Goal: Communication & Community: Answer question/provide support

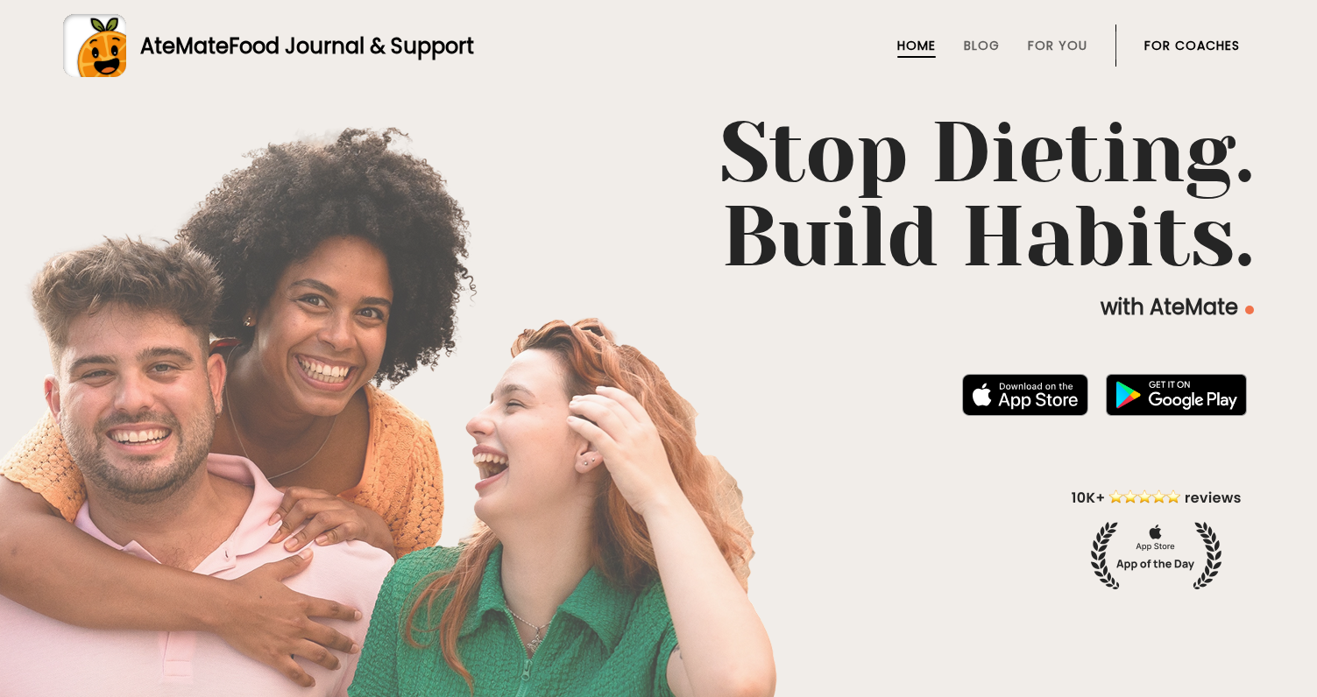
click at [1191, 35] on li "For Coaches" at bounding box center [1192, 46] width 96 height 42
click at [1185, 48] on link "For Coaches" at bounding box center [1192, 46] width 96 height 14
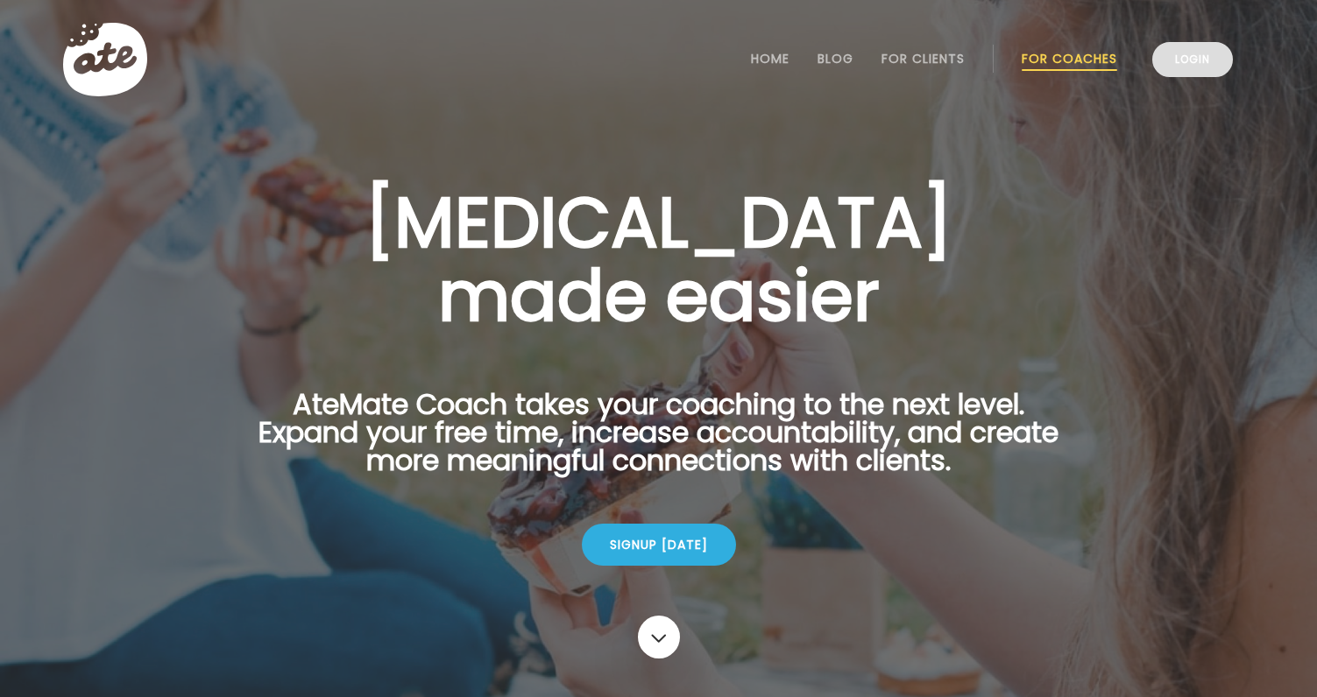
click at [1203, 68] on link "Login" at bounding box center [1192, 59] width 81 height 35
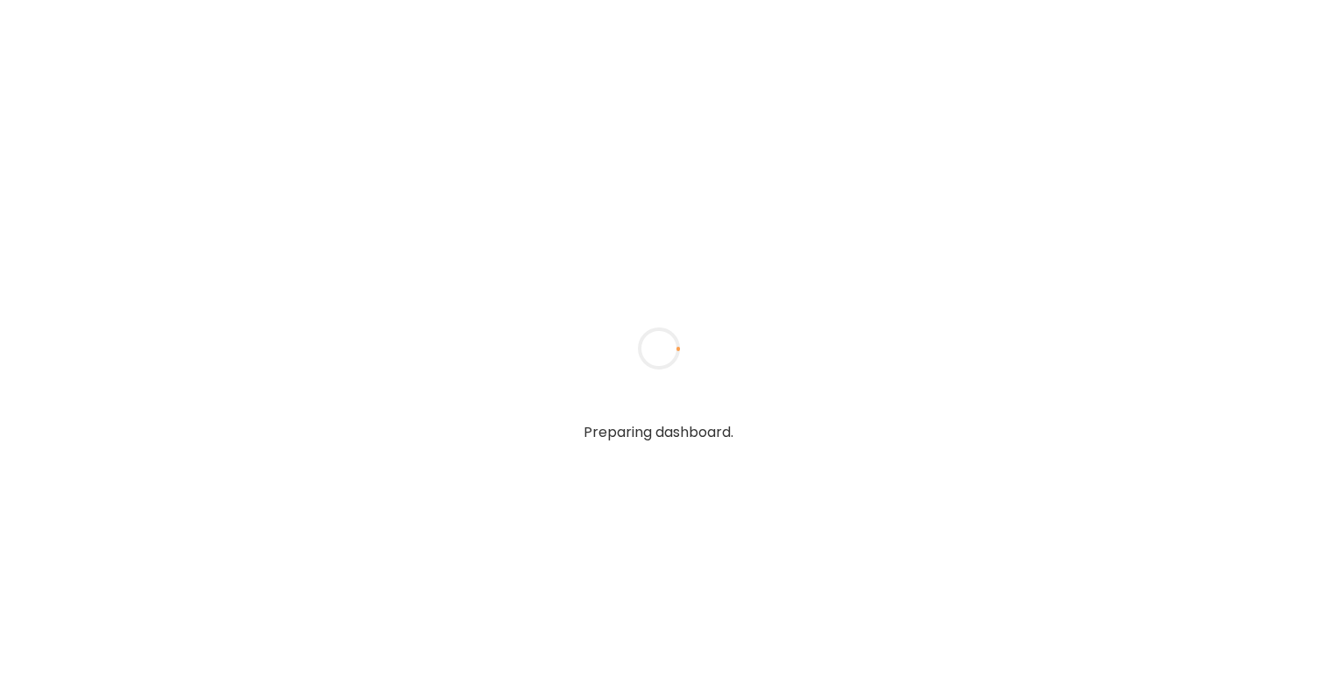
type textarea "**********"
type input "**********"
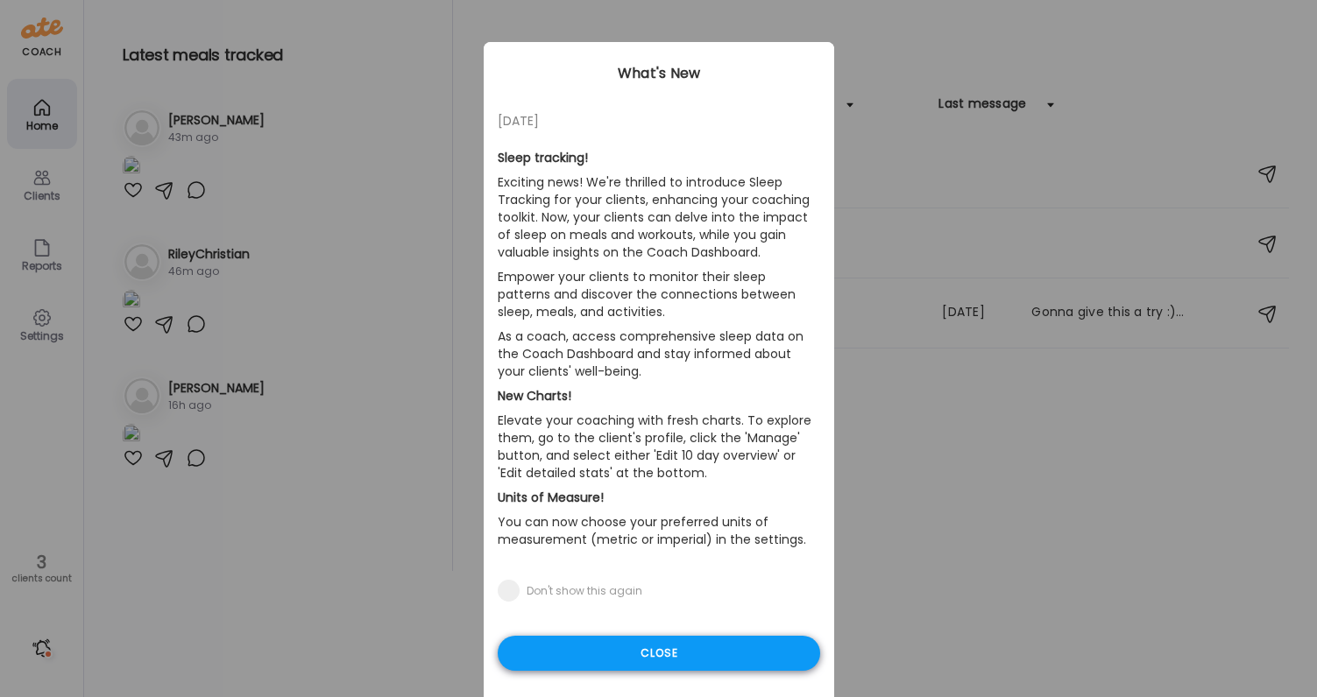
click at [647, 660] on div "Close" at bounding box center [659, 653] width 322 height 35
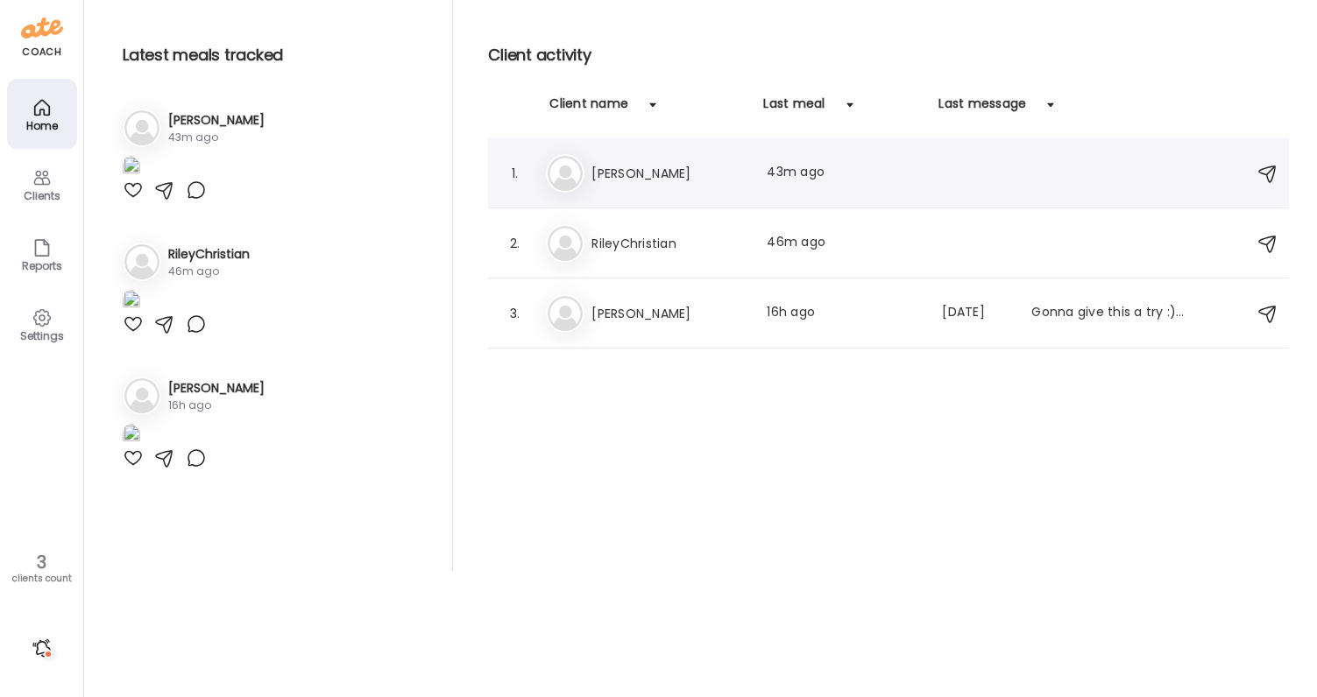
click at [690, 161] on div "Me [PERSON_NAME] Last meal: 43m ago" at bounding box center [891, 173] width 690 height 39
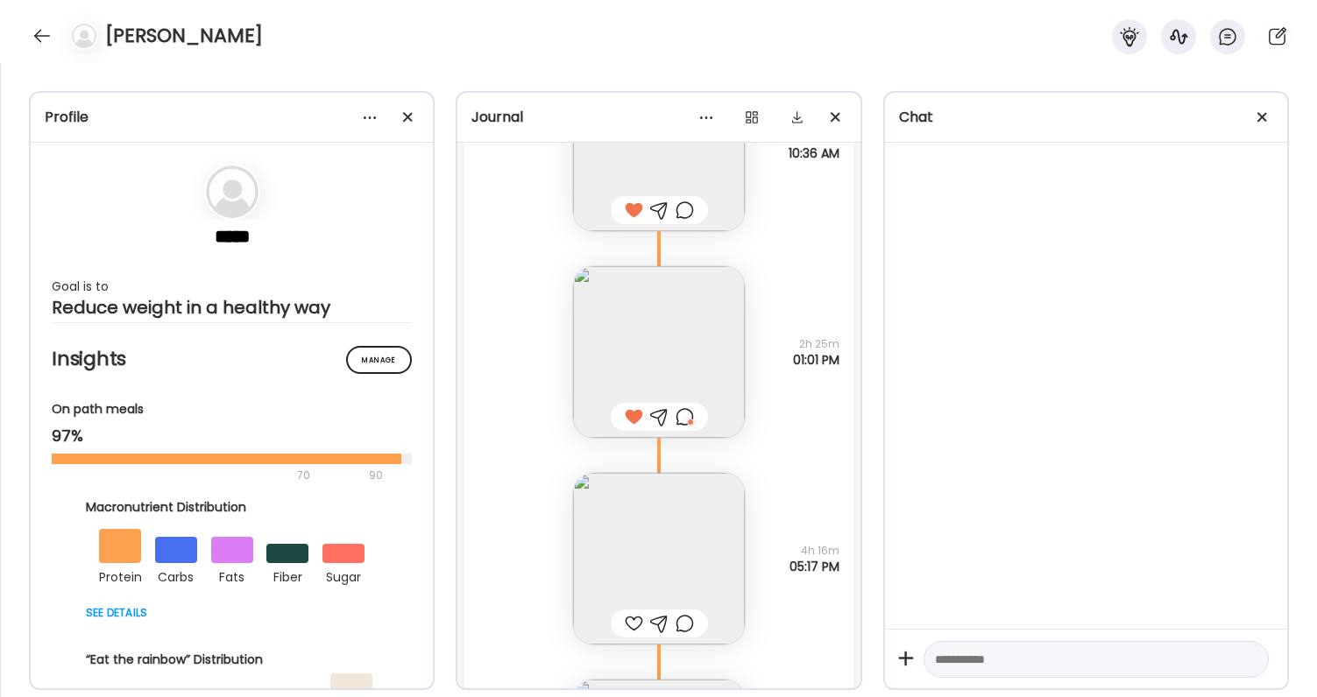
scroll to position [52600, 0]
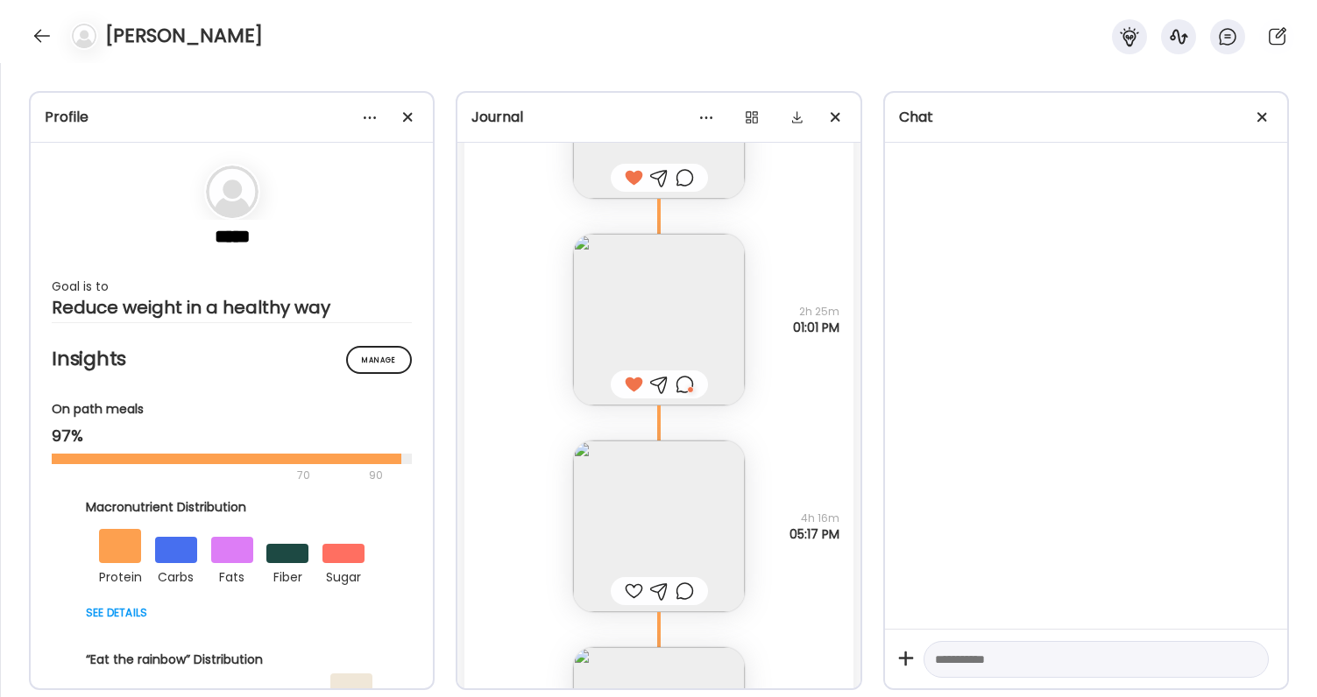
click at [682, 495] on img at bounding box center [659, 527] width 172 height 172
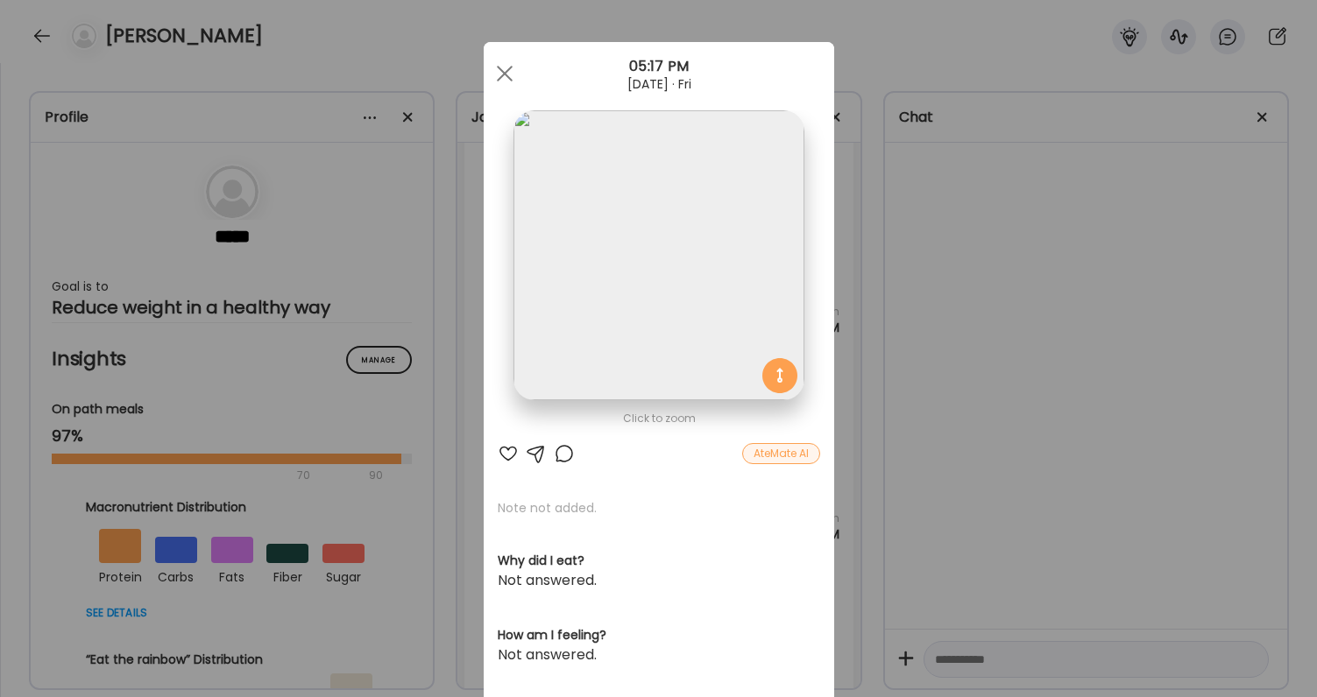
click at [990, 483] on div "Ate Coach Dashboard Wahoo! It’s official Take a moment to set up your Coach Pro…" at bounding box center [658, 348] width 1317 height 697
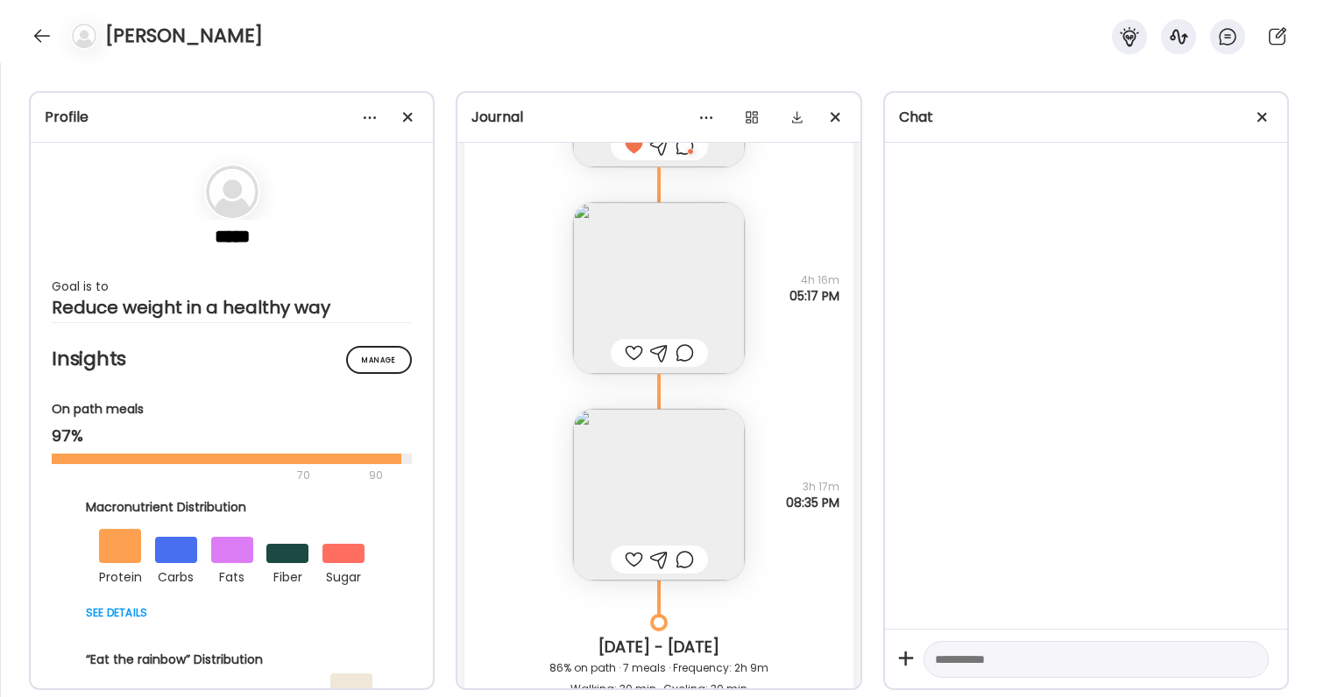
scroll to position [52870, 0]
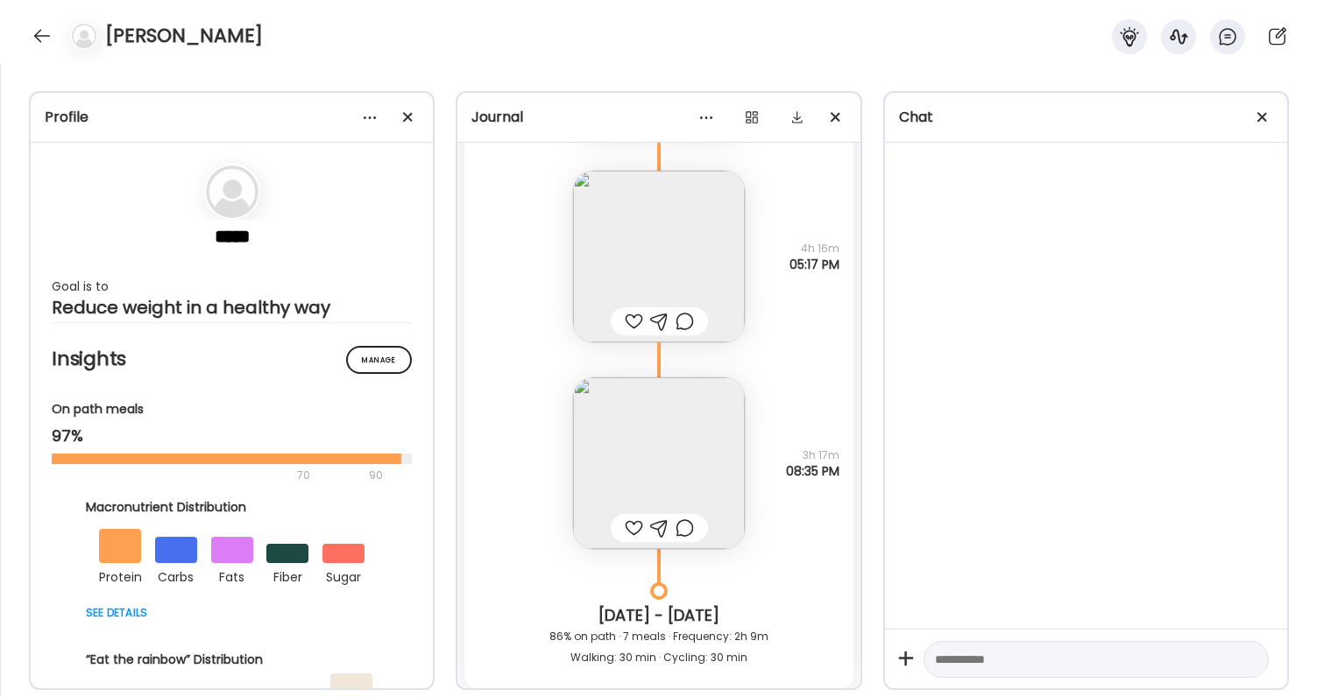
click at [714, 456] on img at bounding box center [659, 464] width 172 height 172
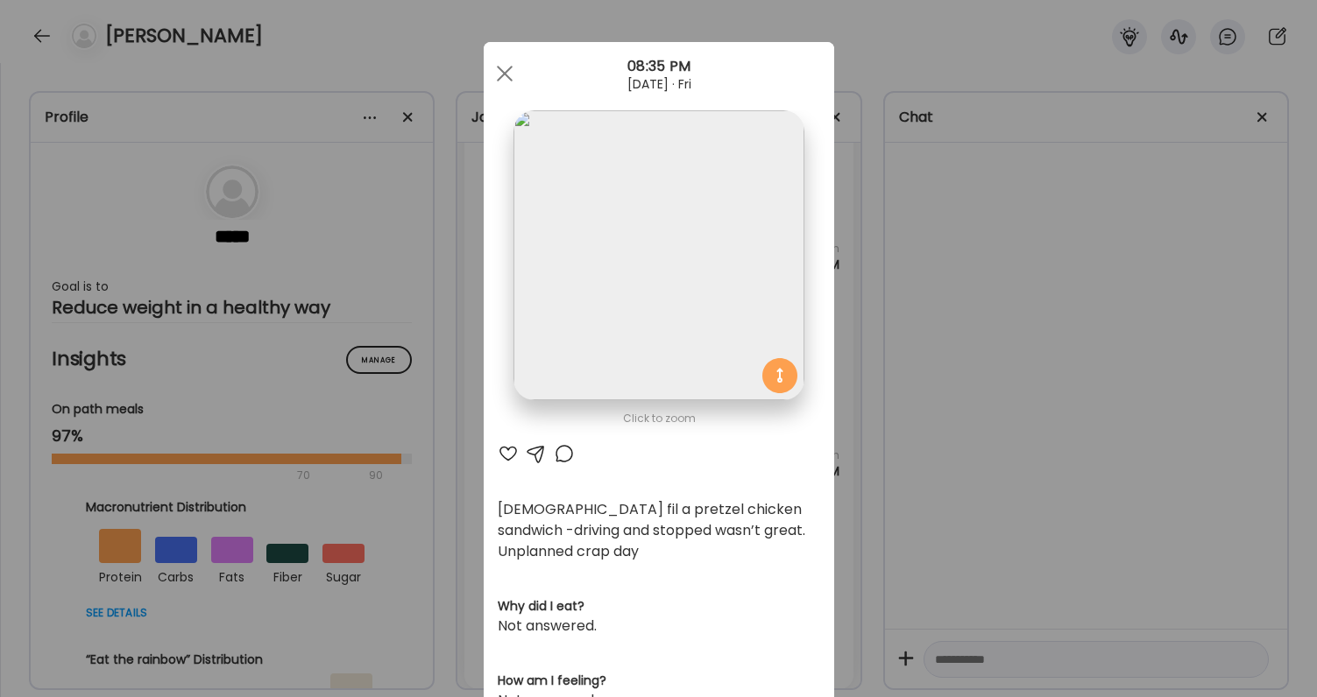
click at [966, 512] on div "Ate Coach Dashboard Wahoo! It’s official Take a moment to set up your Coach Pro…" at bounding box center [658, 348] width 1317 height 697
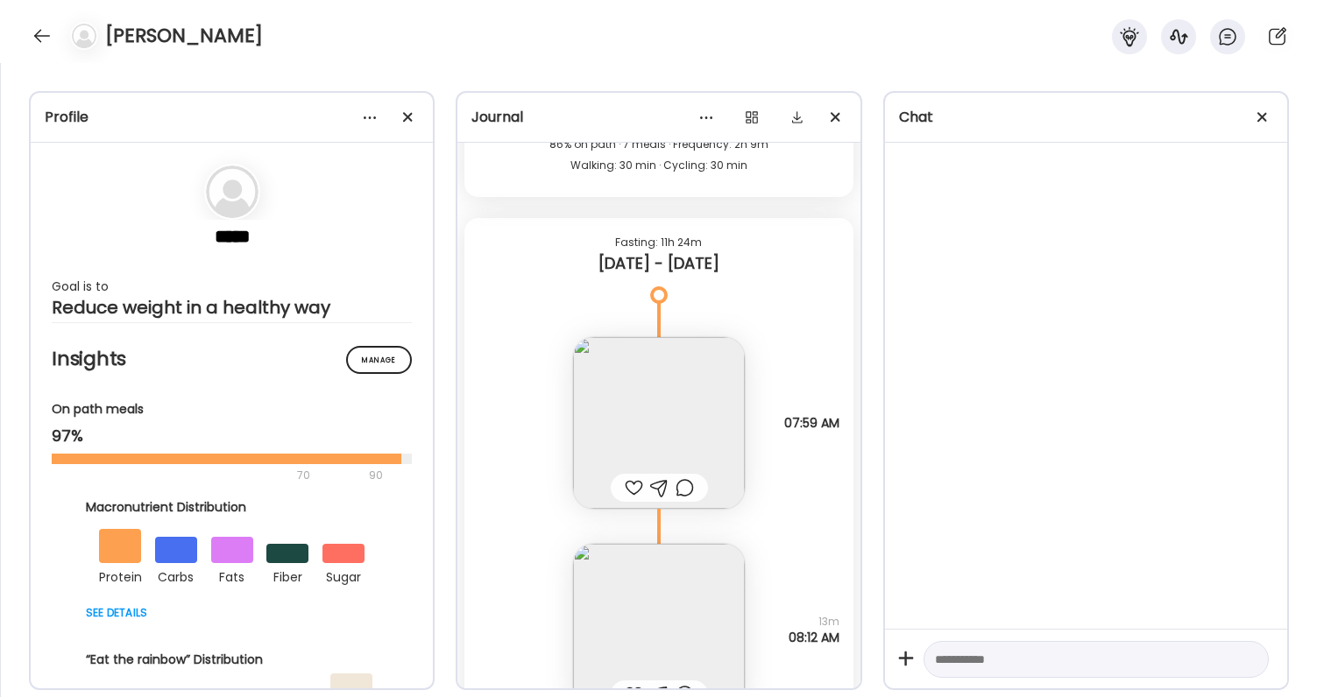
scroll to position [53367, 0]
click at [709, 403] on img at bounding box center [659, 419] width 172 height 172
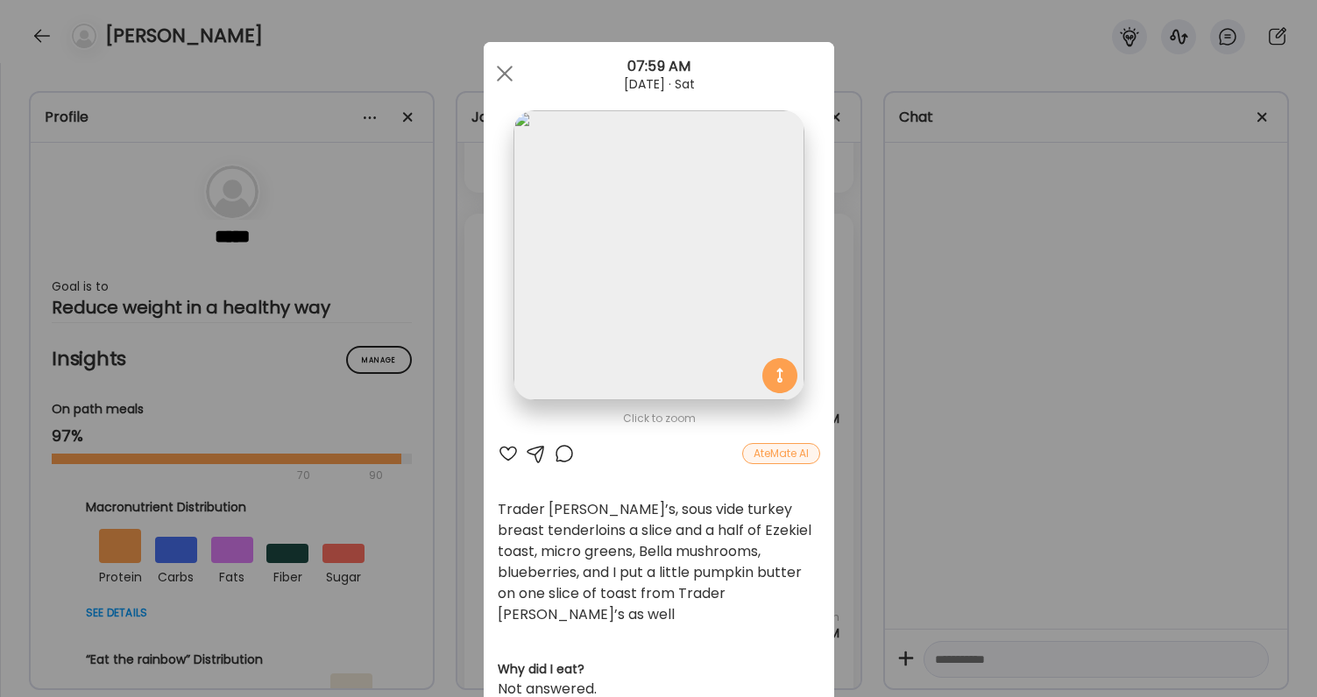
click at [1092, 357] on div "Ate Coach Dashboard Wahoo! It’s official Take a moment to set up your Coach Pro…" at bounding box center [658, 348] width 1317 height 697
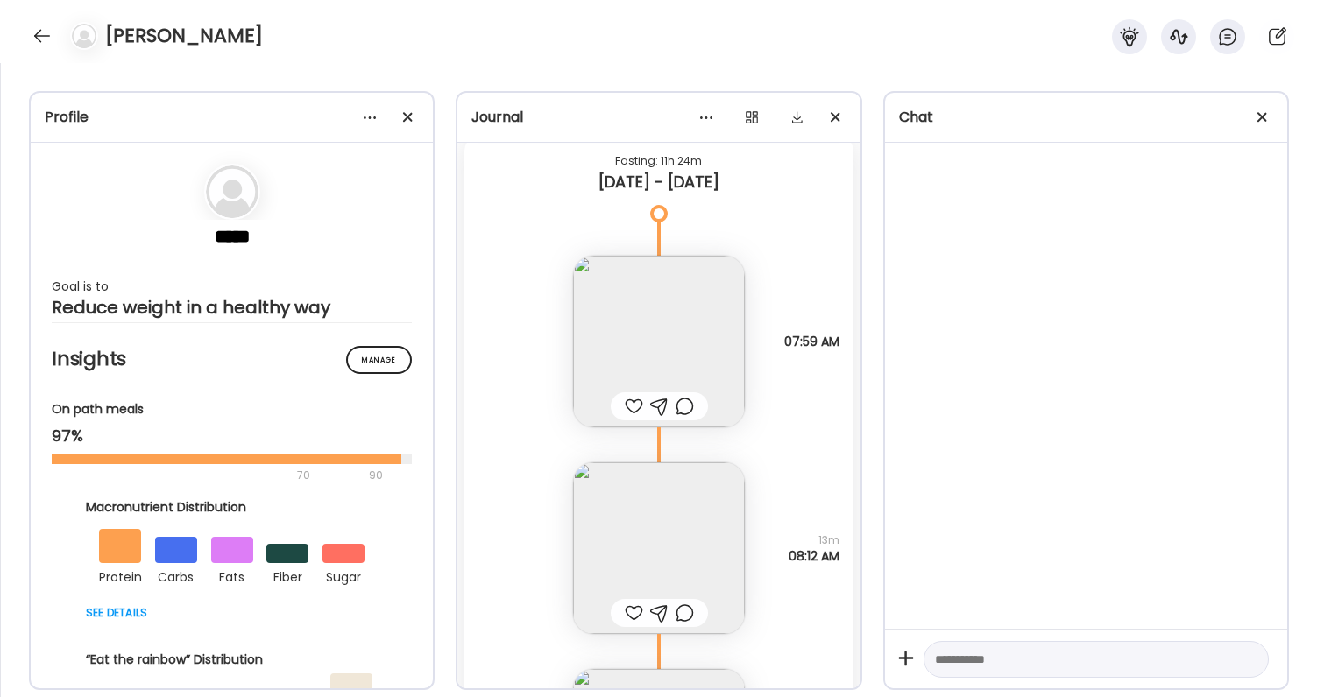
scroll to position [53470, 0]
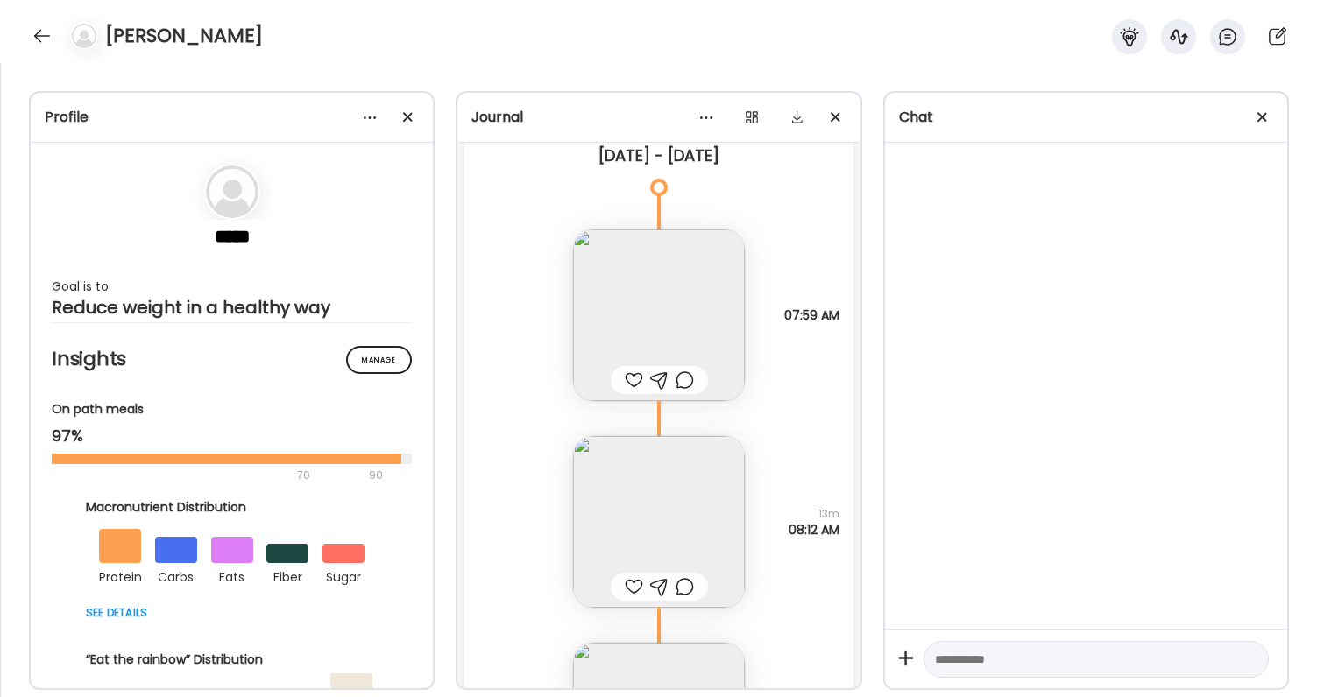
click at [657, 503] on img at bounding box center [659, 522] width 172 height 172
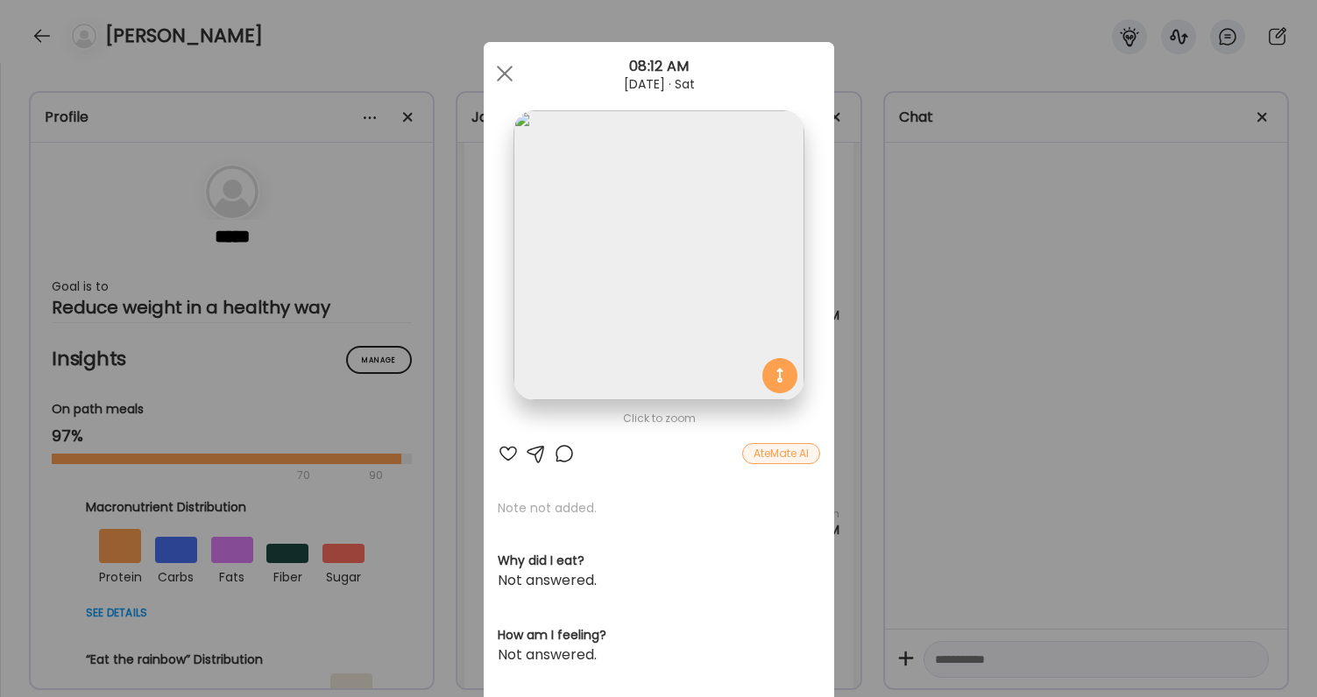
click at [918, 442] on div "Ate Coach Dashboard Wahoo! It’s official Take a moment to set up your Coach Pro…" at bounding box center [658, 348] width 1317 height 697
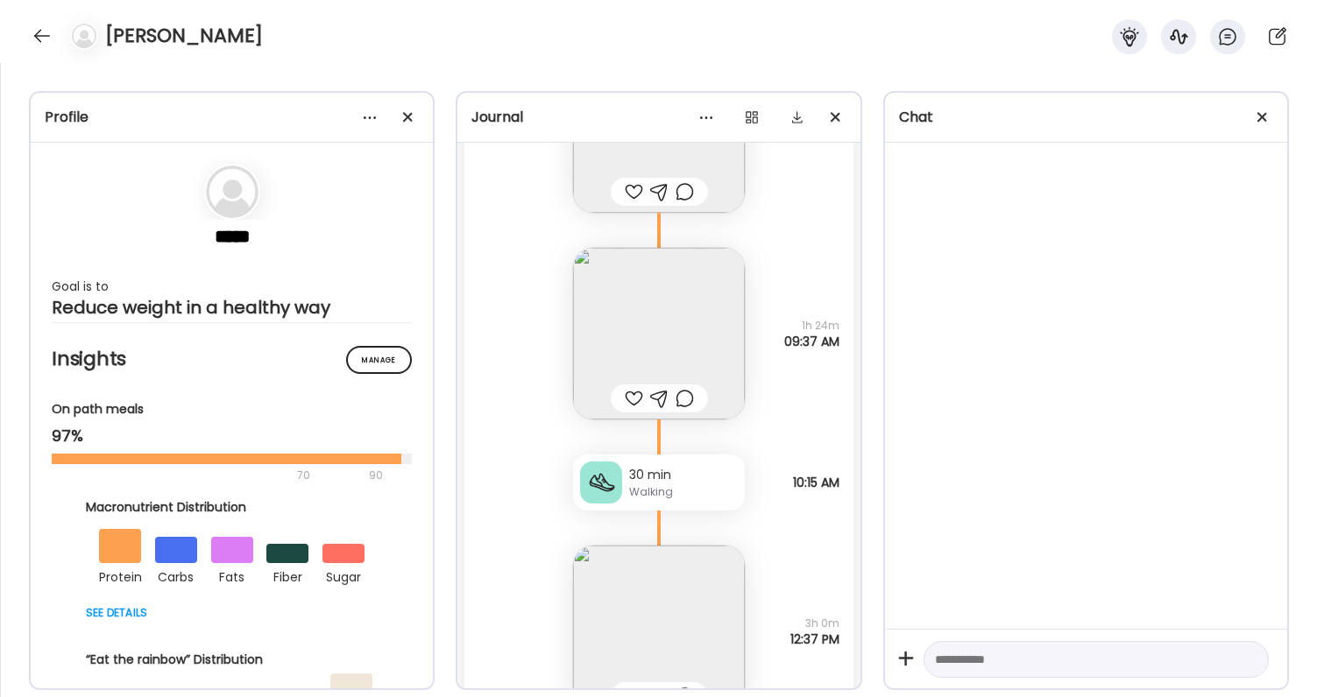
scroll to position [53861, 0]
click at [713, 287] on img at bounding box center [659, 338] width 172 height 172
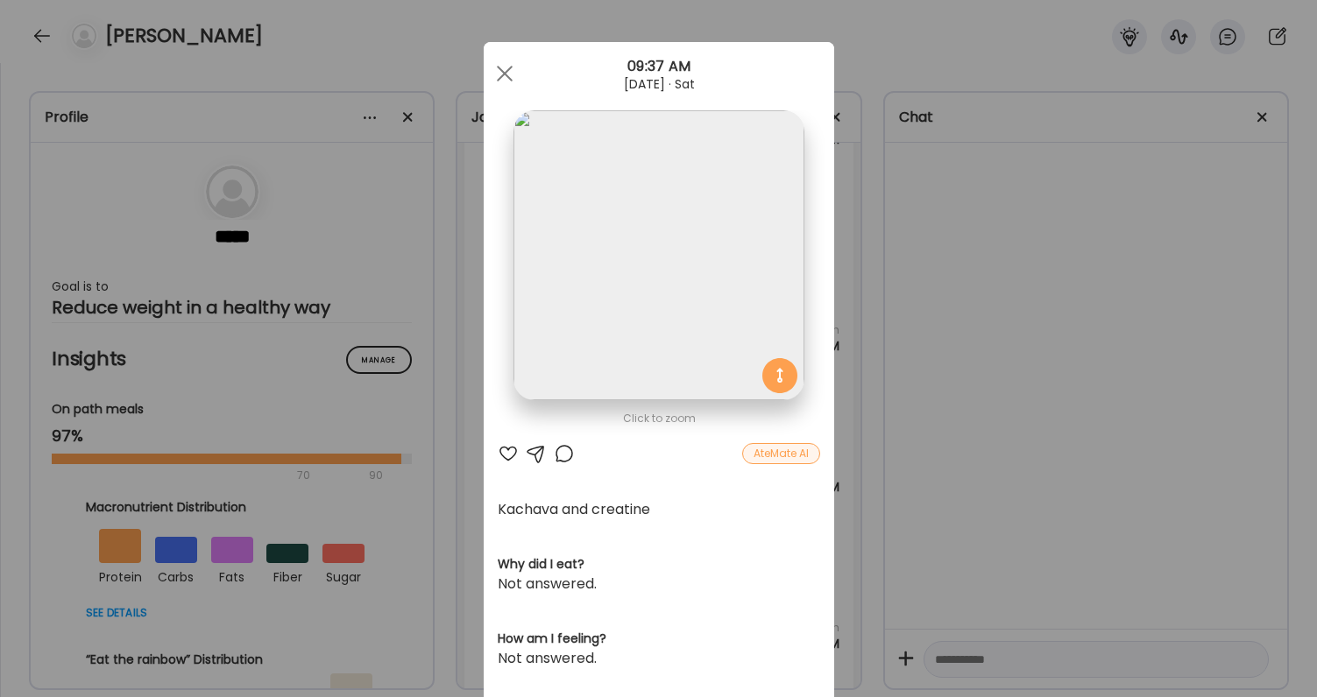
click at [997, 442] on div "Ate Coach Dashboard Wahoo! It’s official Take a moment to set up your Coach Pro…" at bounding box center [658, 348] width 1317 height 697
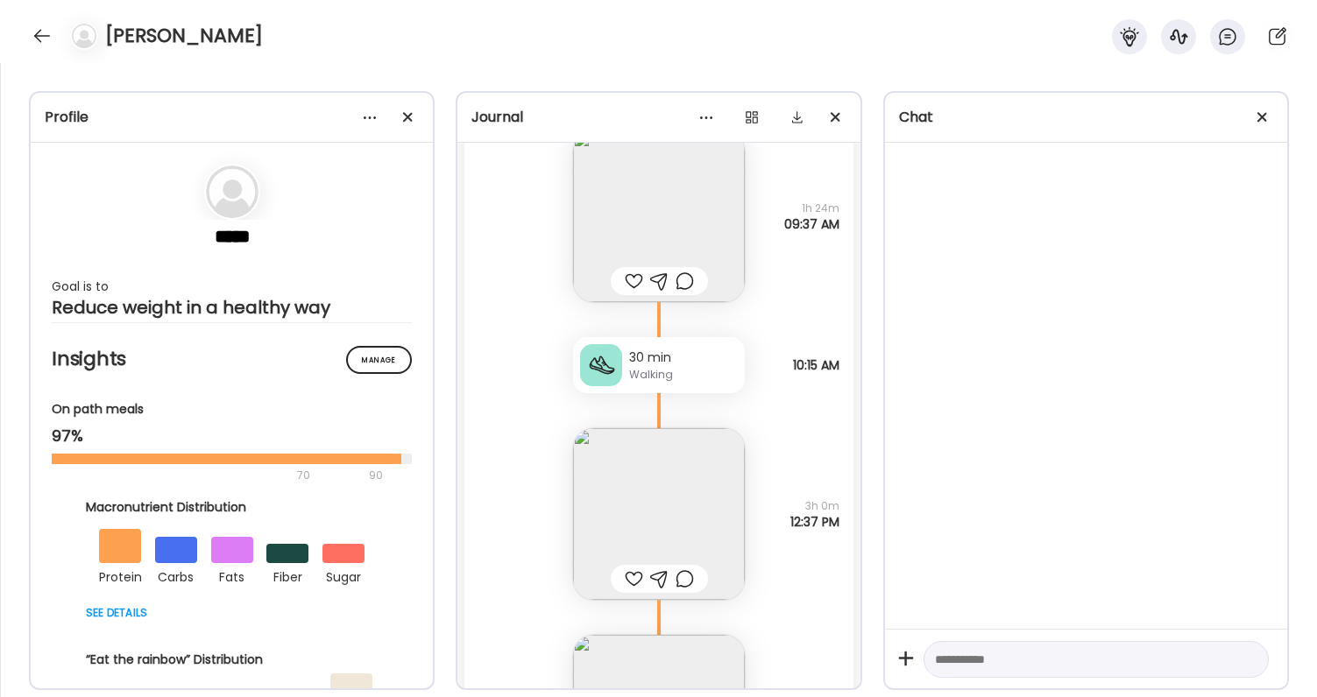
scroll to position [54033, 0]
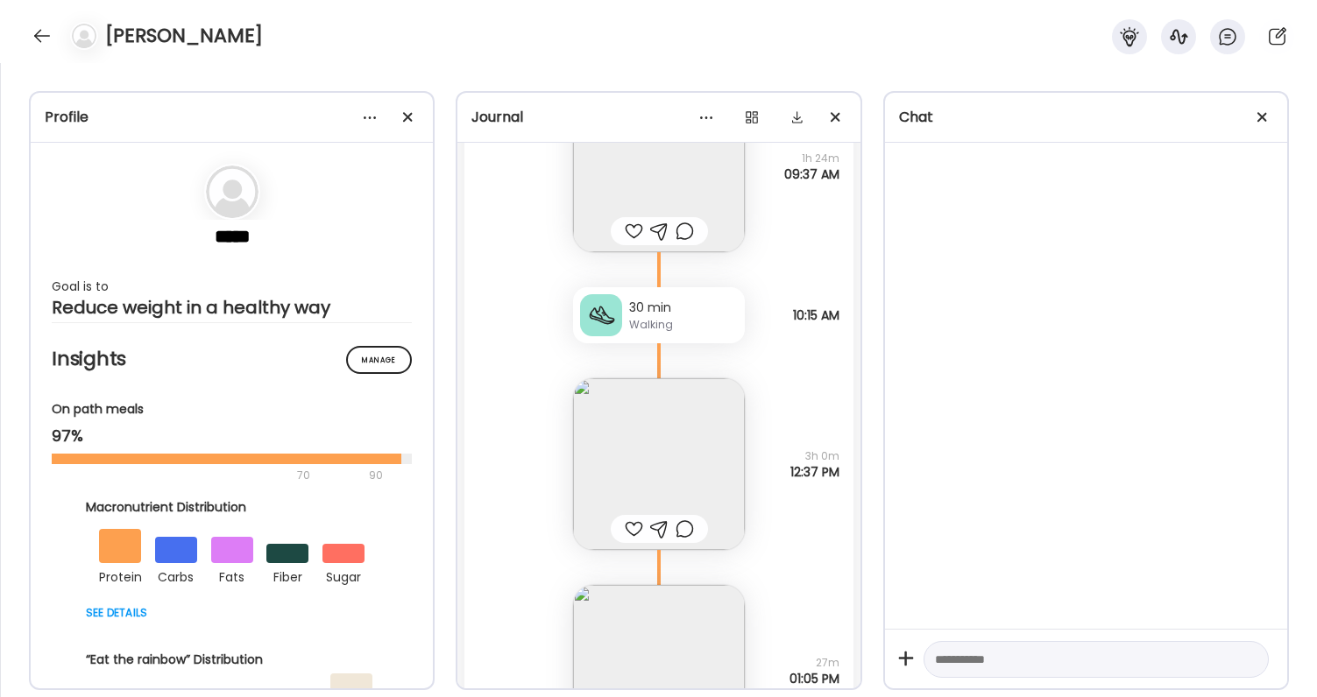
click at [687, 393] on img at bounding box center [659, 464] width 172 height 172
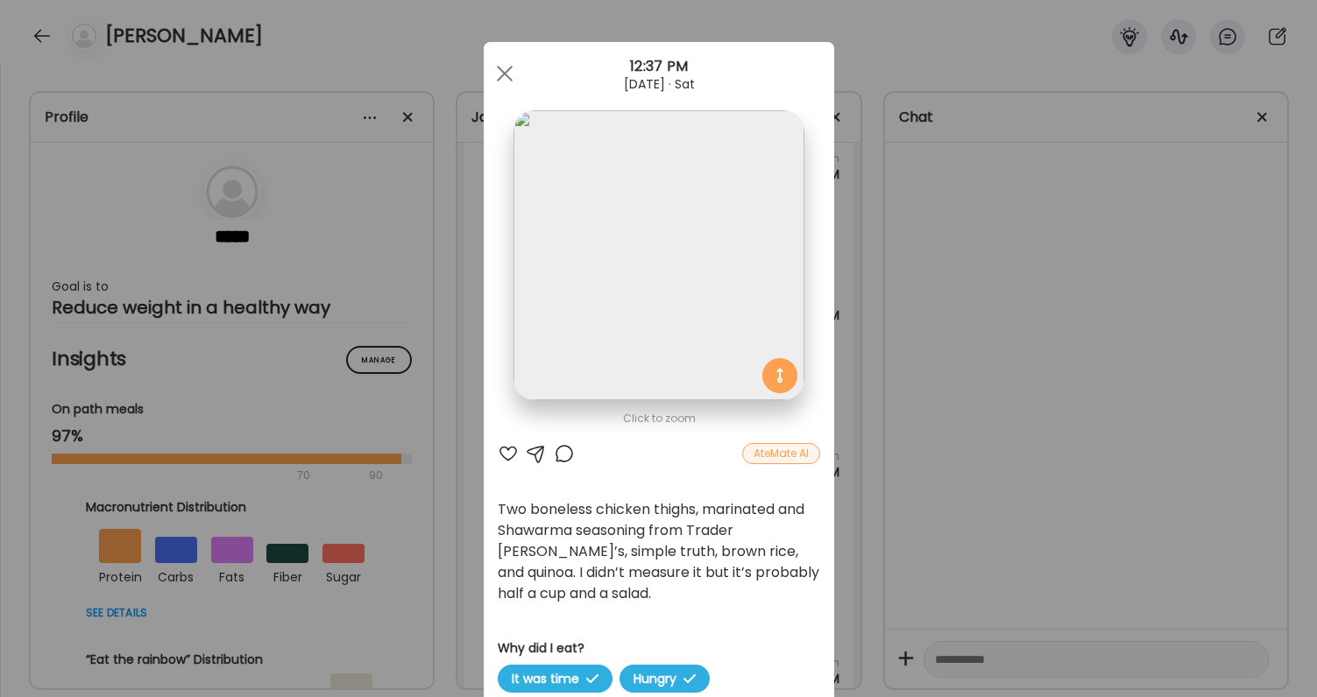
click at [950, 540] on div "Ate Coach Dashboard Wahoo! It’s official Take a moment to set up your Coach Pro…" at bounding box center [658, 348] width 1317 height 697
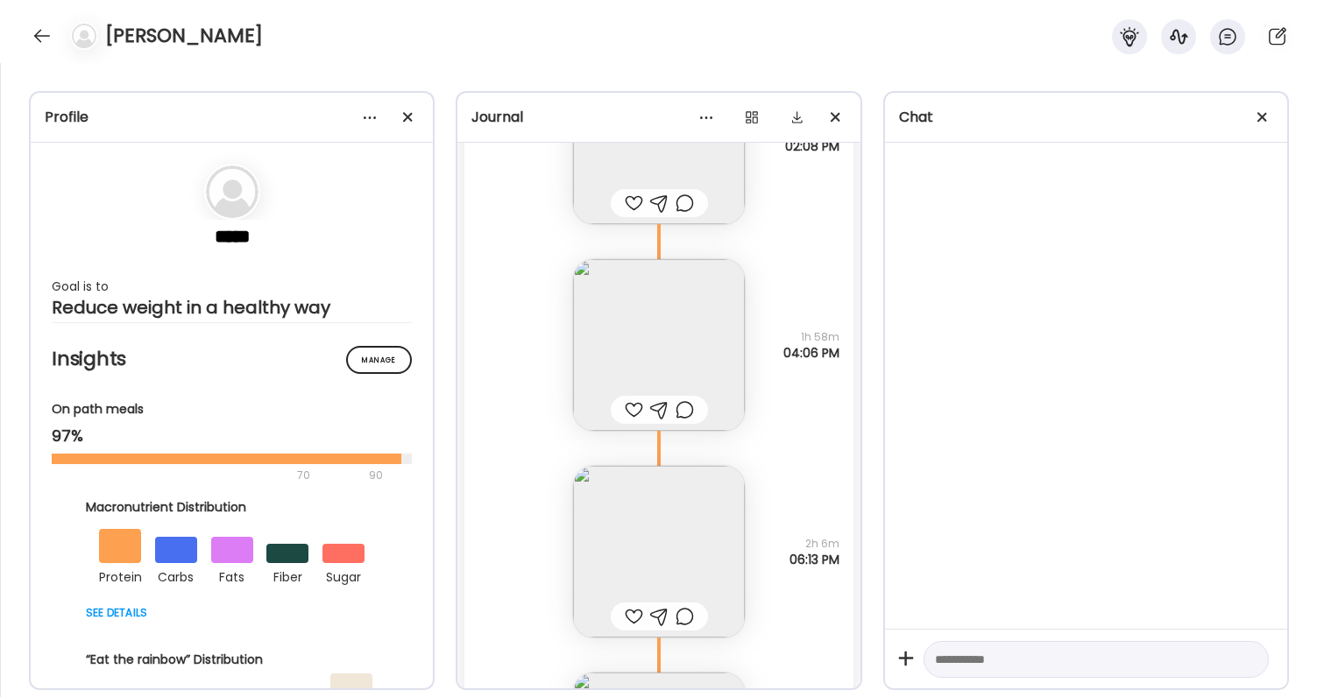
scroll to position [54772, 0]
click at [711, 488] on img at bounding box center [659, 553] width 172 height 172
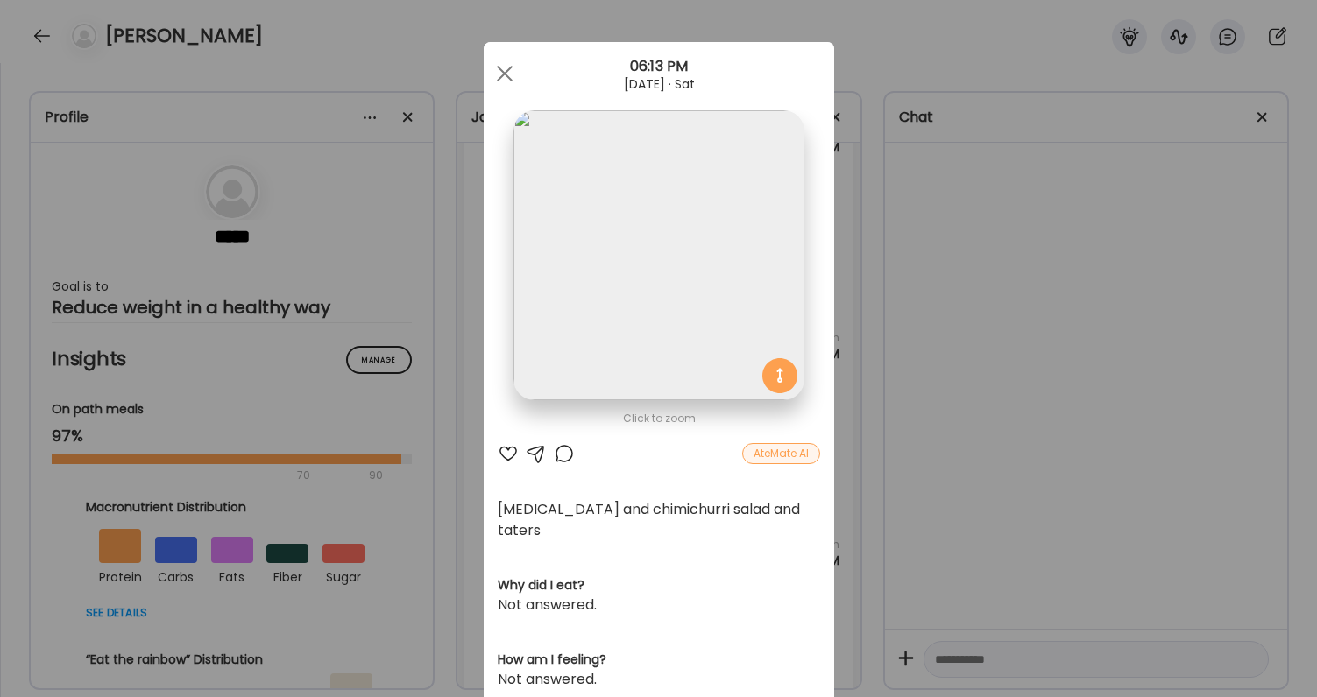
click at [891, 527] on div "Ate Coach Dashboard Wahoo! It’s official Take a moment to set up your Coach Pro…" at bounding box center [658, 348] width 1317 height 697
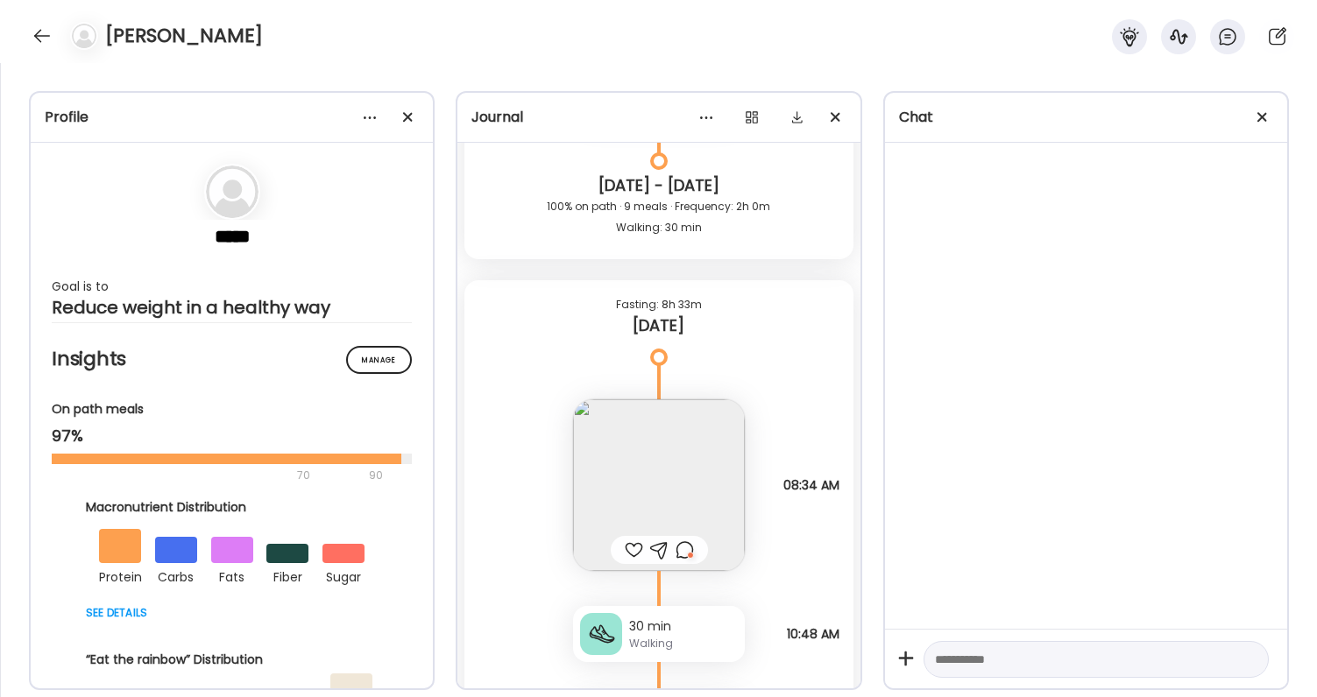
scroll to position [55500, 0]
click at [690, 453] on img at bounding box center [659, 483] width 172 height 172
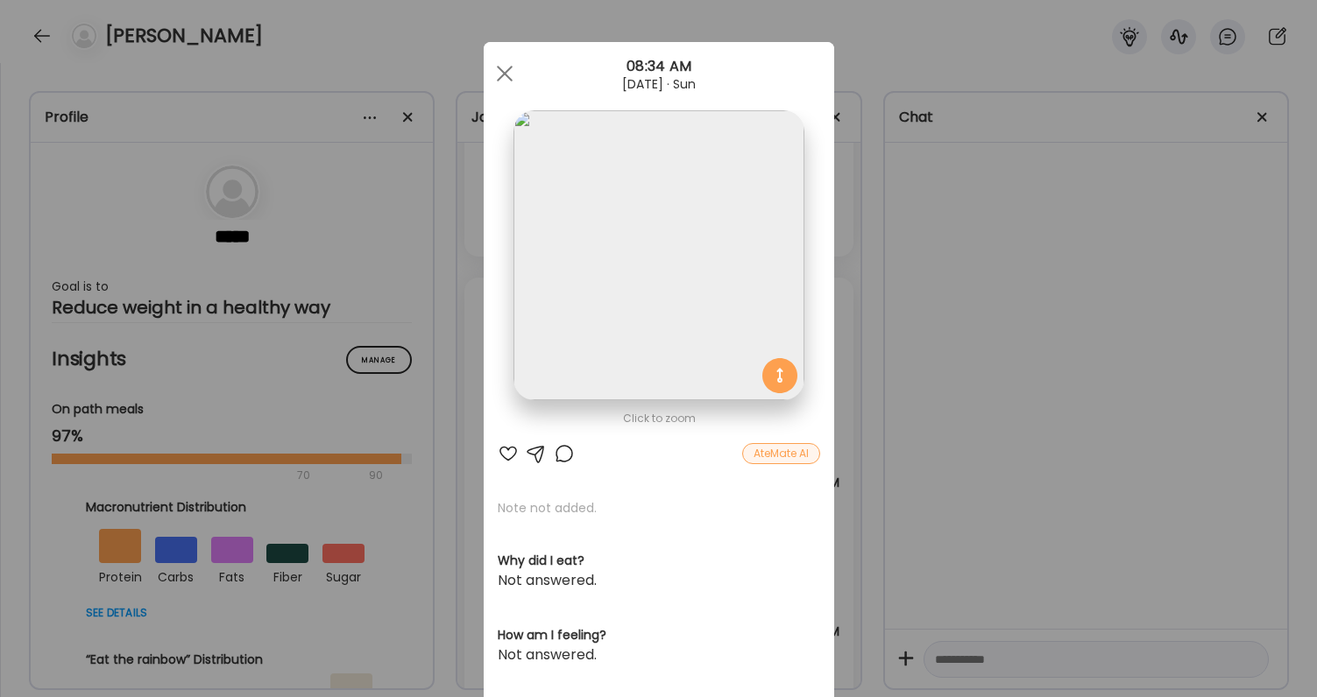
click at [568, 447] on div at bounding box center [564, 453] width 21 height 21
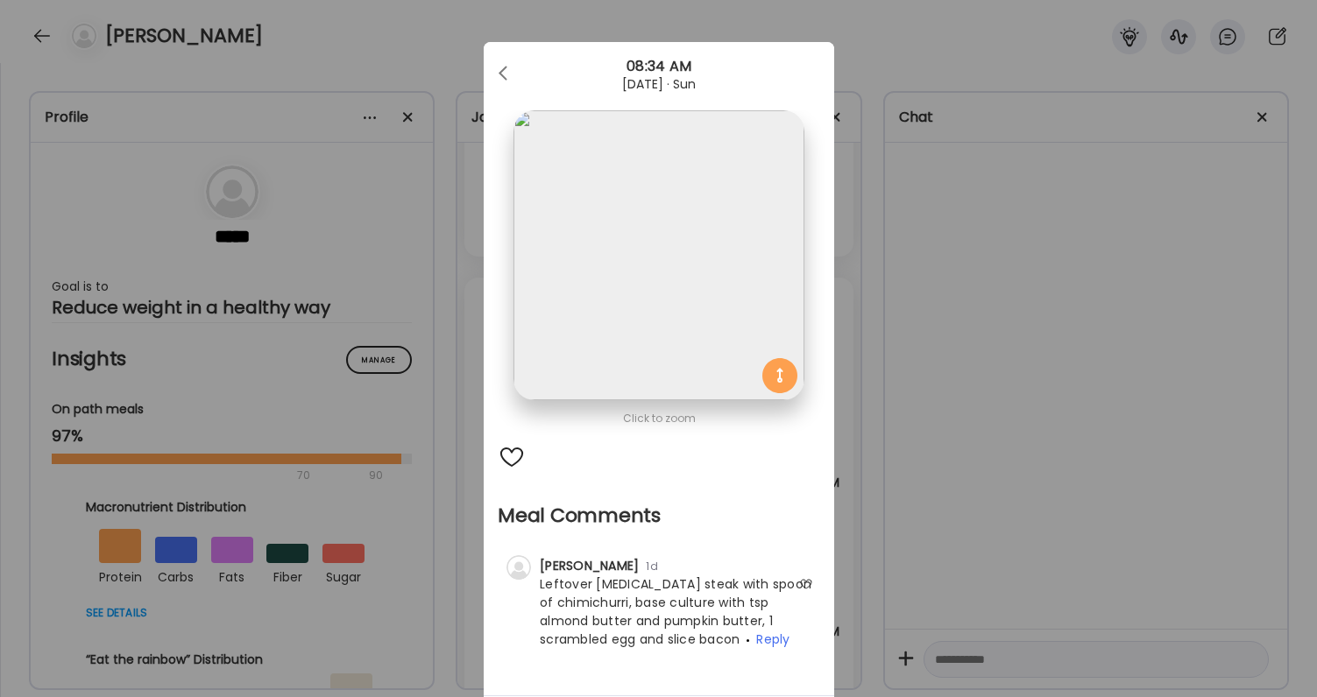
click at [1016, 590] on div "Ate Coach Dashboard Wahoo! It’s official Take a moment to set up your Coach Pro…" at bounding box center [658, 348] width 1317 height 697
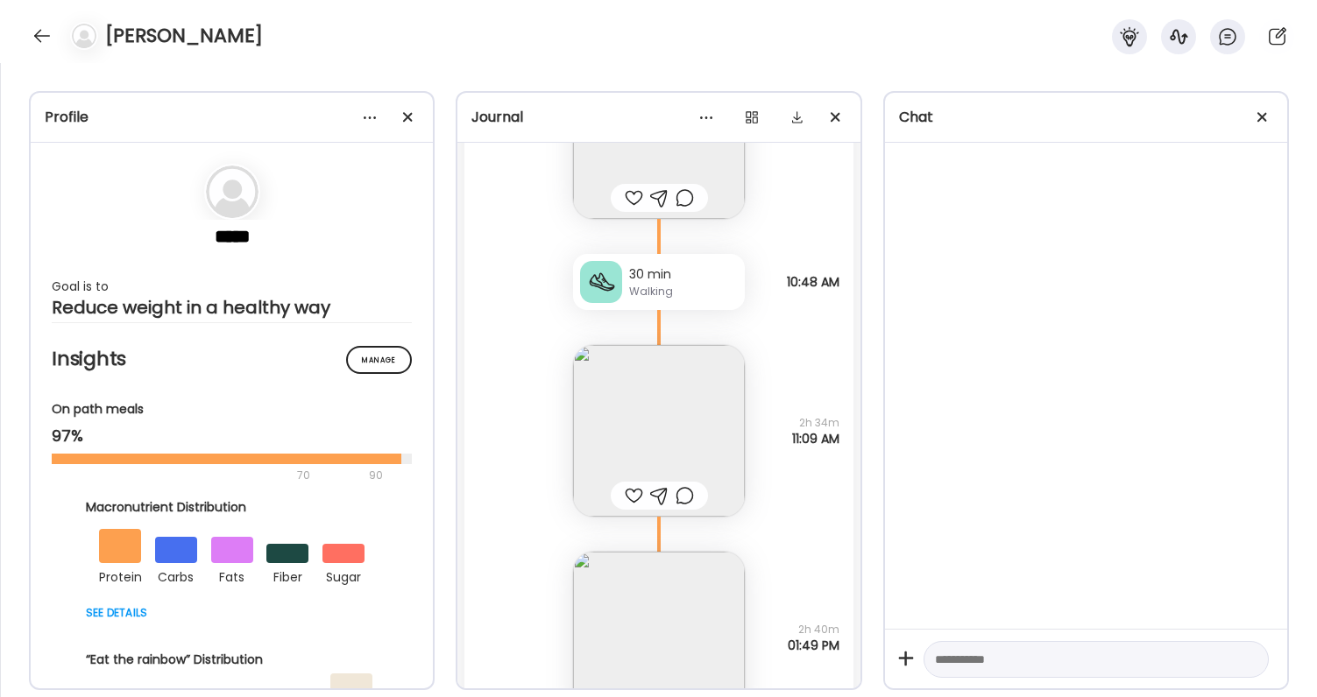
scroll to position [55854, 0]
click at [707, 584] on img at bounding box center [659, 634] width 172 height 172
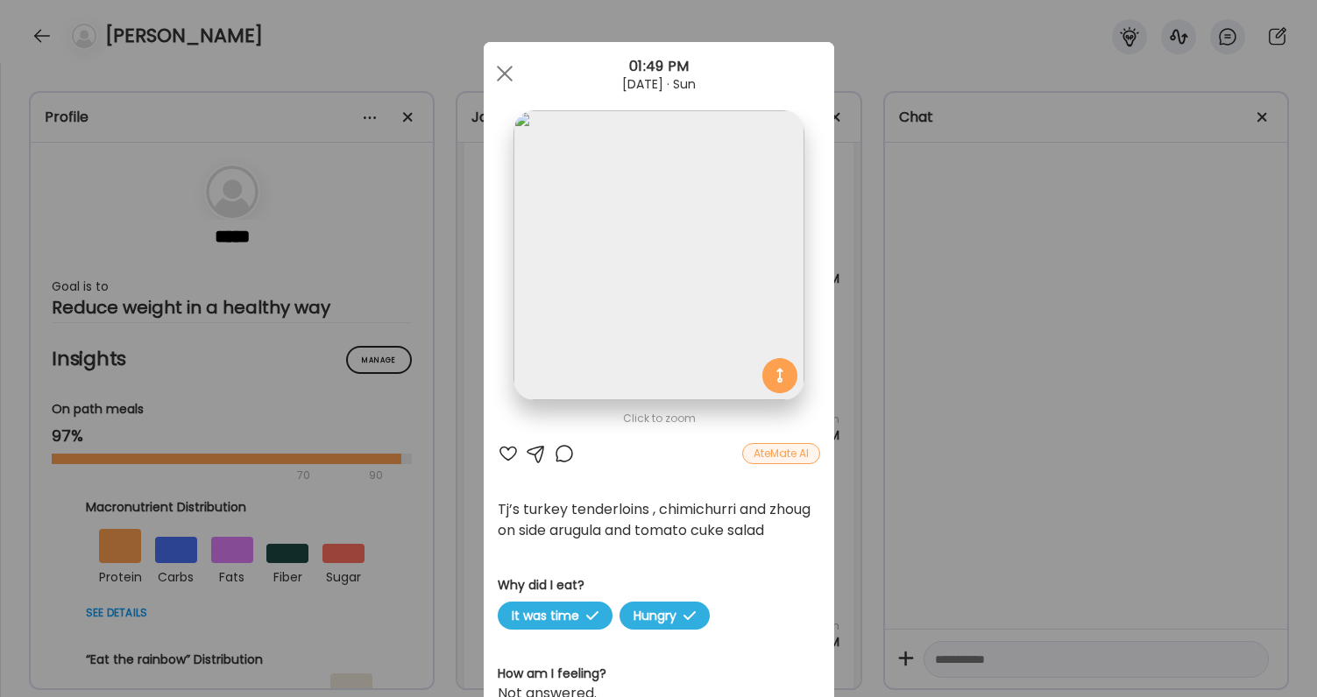
click at [934, 580] on div "Ate Coach Dashboard Wahoo! It’s official Take a moment to set up your Coach Pro…" at bounding box center [658, 348] width 1317 height 697
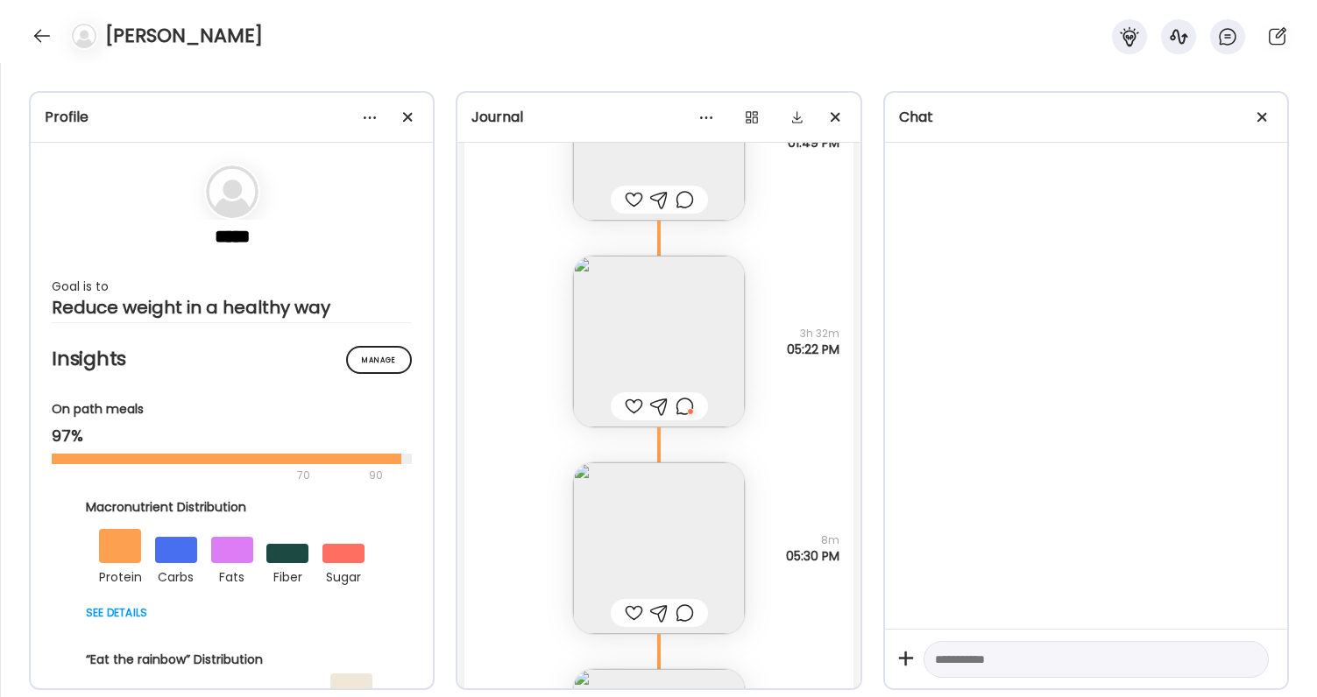
scroll to position [56507, 0]
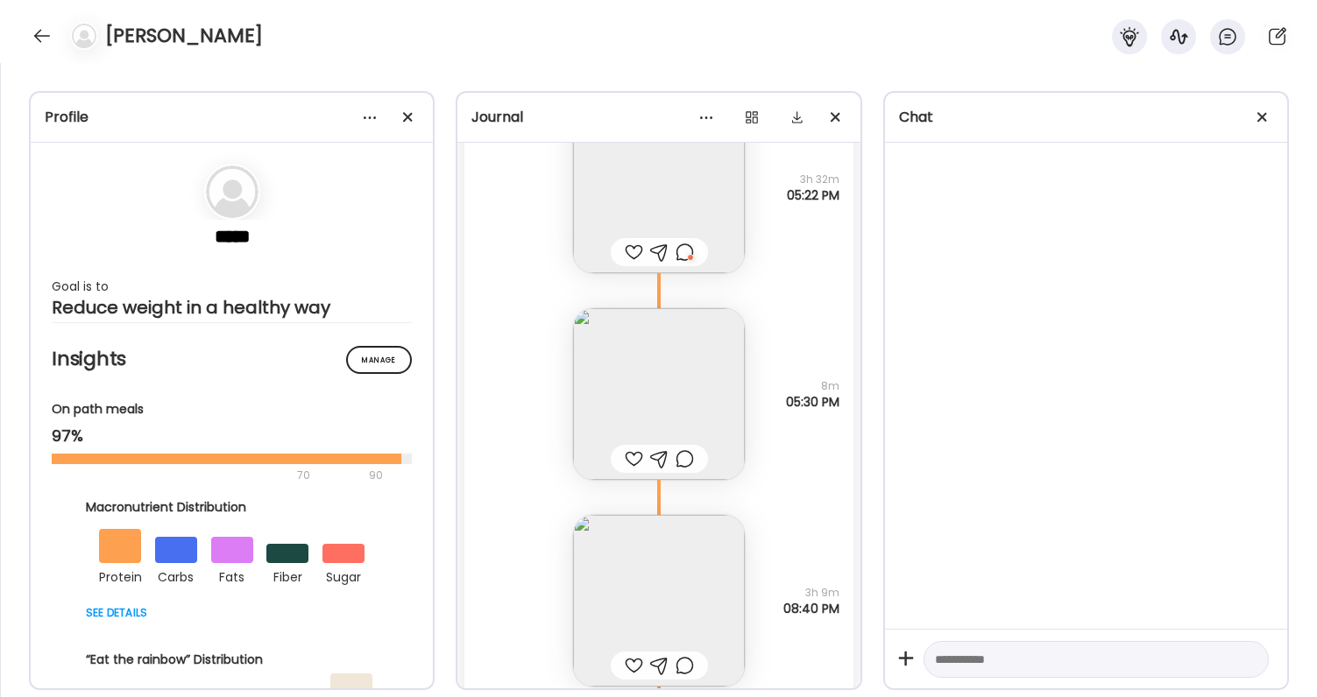
click at [703, 419] on img at bounding box center [659, 394] width 172 height 172
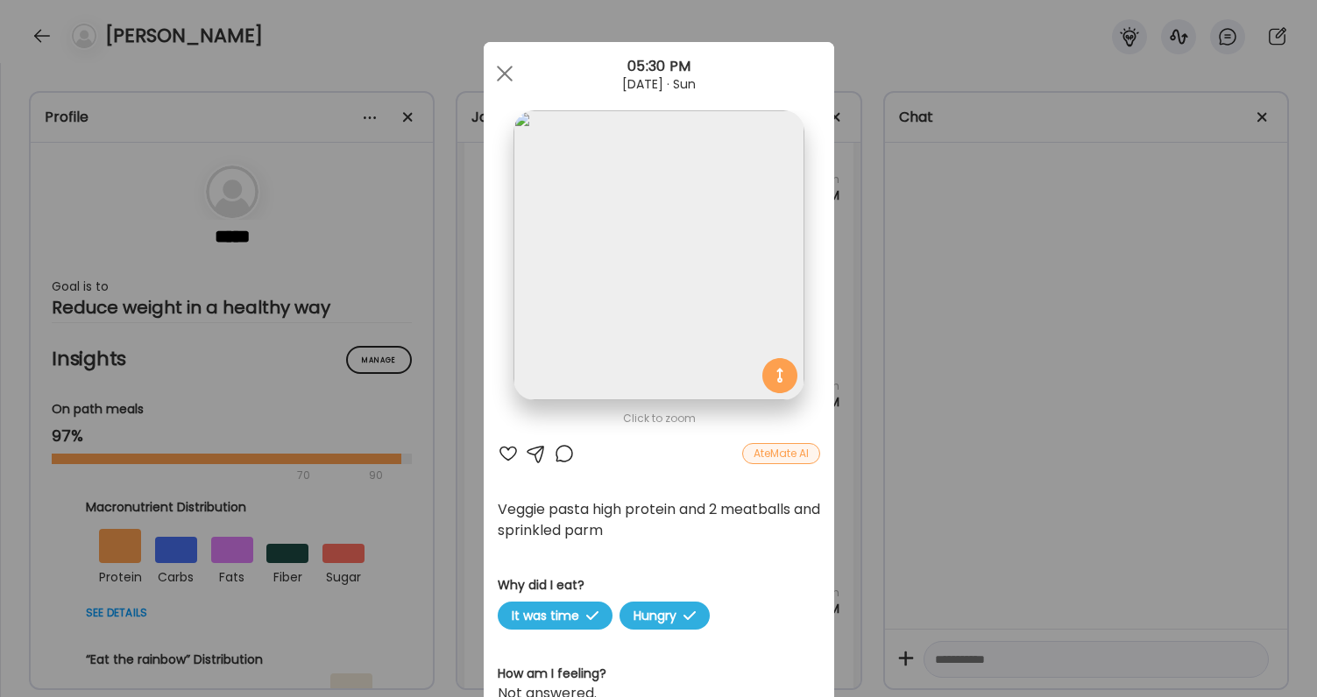
click at [989, 581] on div "Ate Coach Dashboard Wahoo! It’s official Take a moment to set up your Coach Pro…" at bounding box center [658, 348] width 1317 height 697
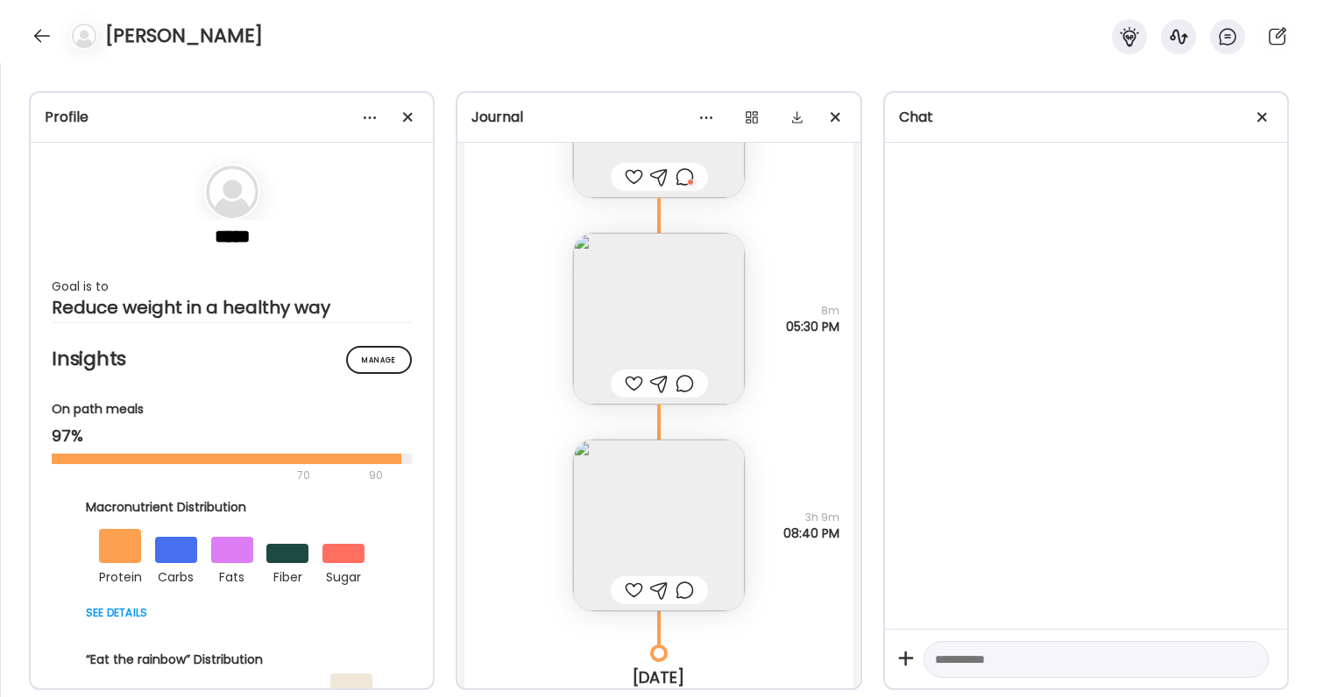
scroll to position [56576, 0]
click at [669, 547] on img at bounding box center [659, 532] width 172 height 172
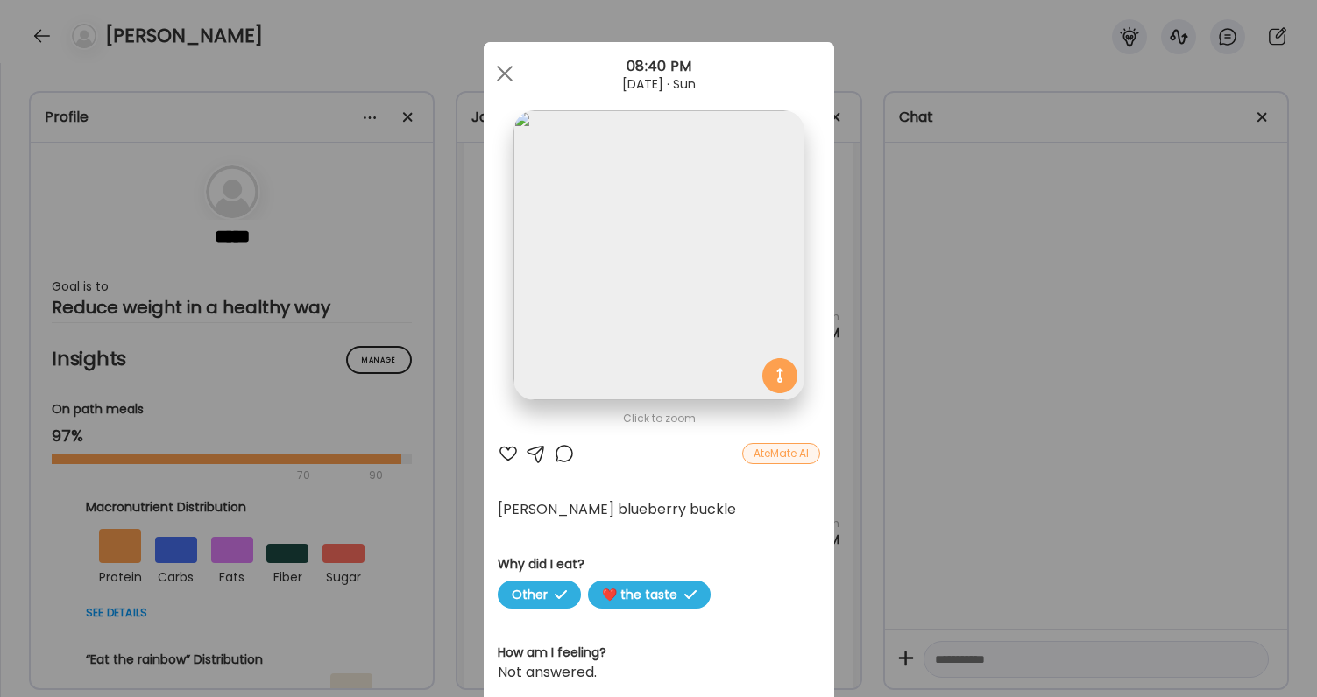
click at [1010, 586] on div "Ate Coach Dashboard Wahoo! It’s official Take a moment to set up your Coach Pro…" at bounding box center [658, 348] width 1317 height 697
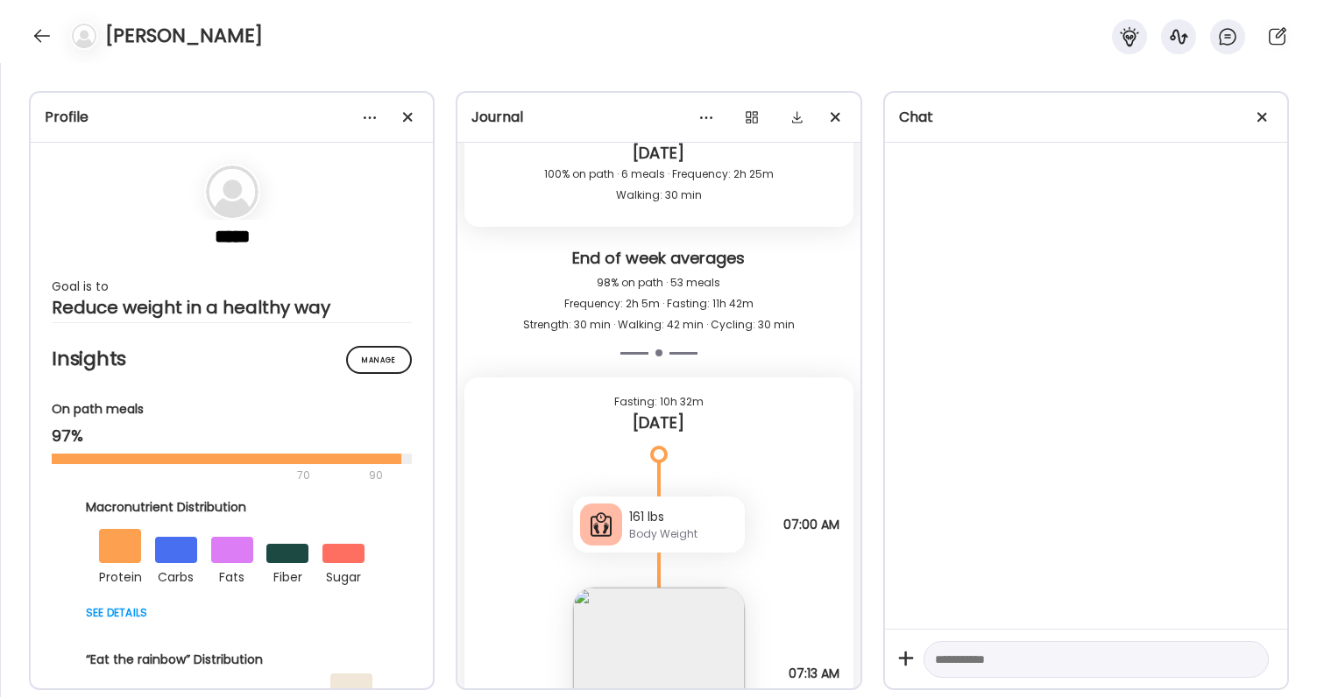
scroll to position [57333, 0]
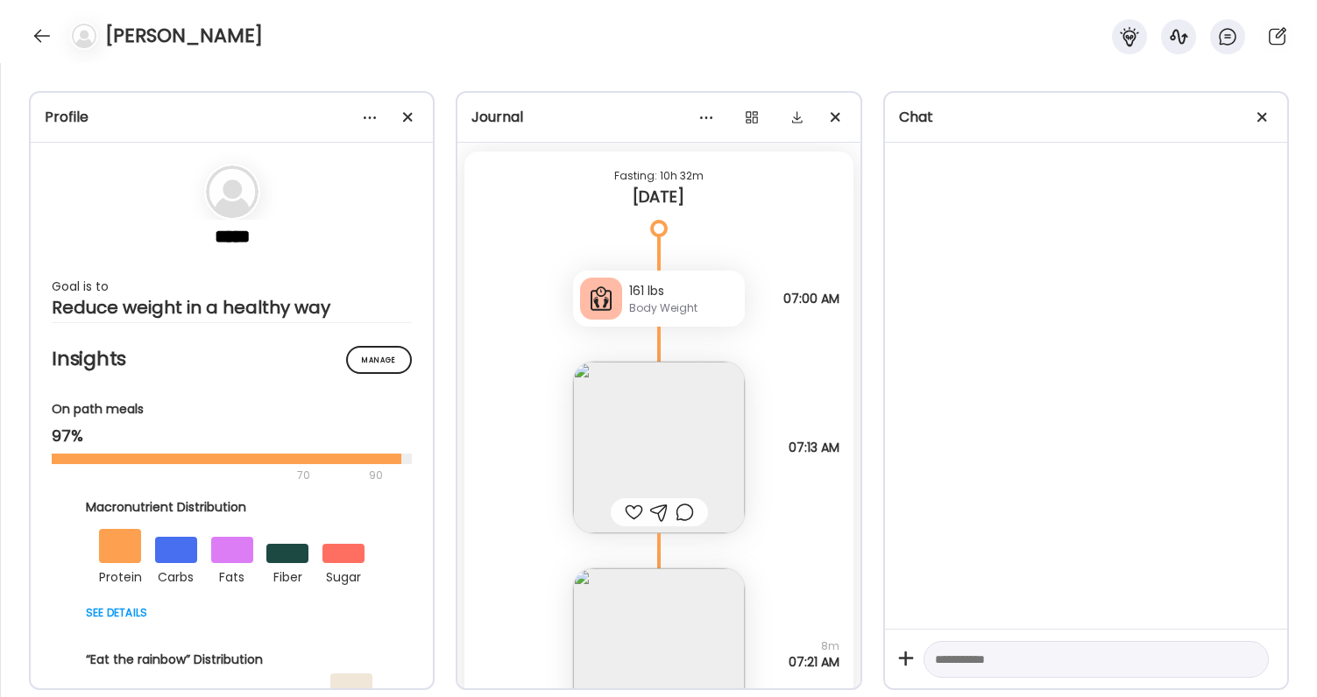
click at [705, 454] on img at bounding box center [659, 448] width 172 height 172
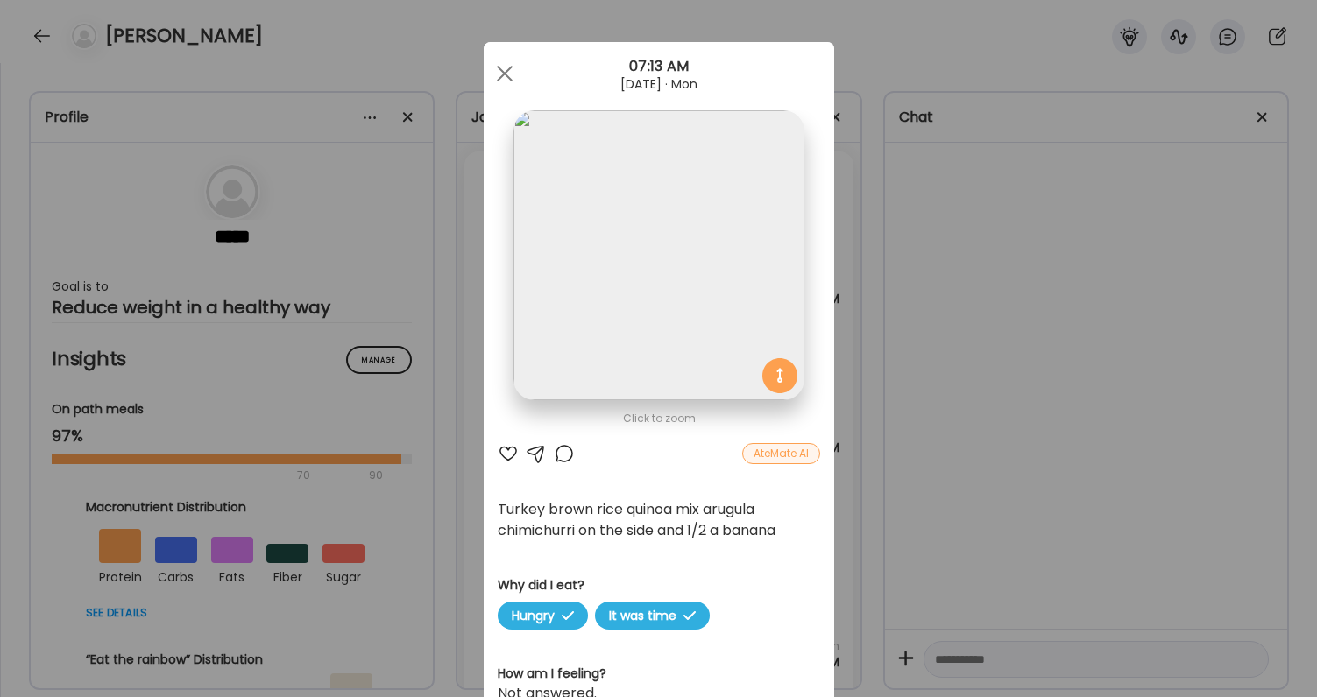
click at [1004, 542] on div "Ate Coach Dashboard Wahoo! It’s official Take a moment to set up your Coach Pro…" at bounding box center [658, 348] width 1317 height 697
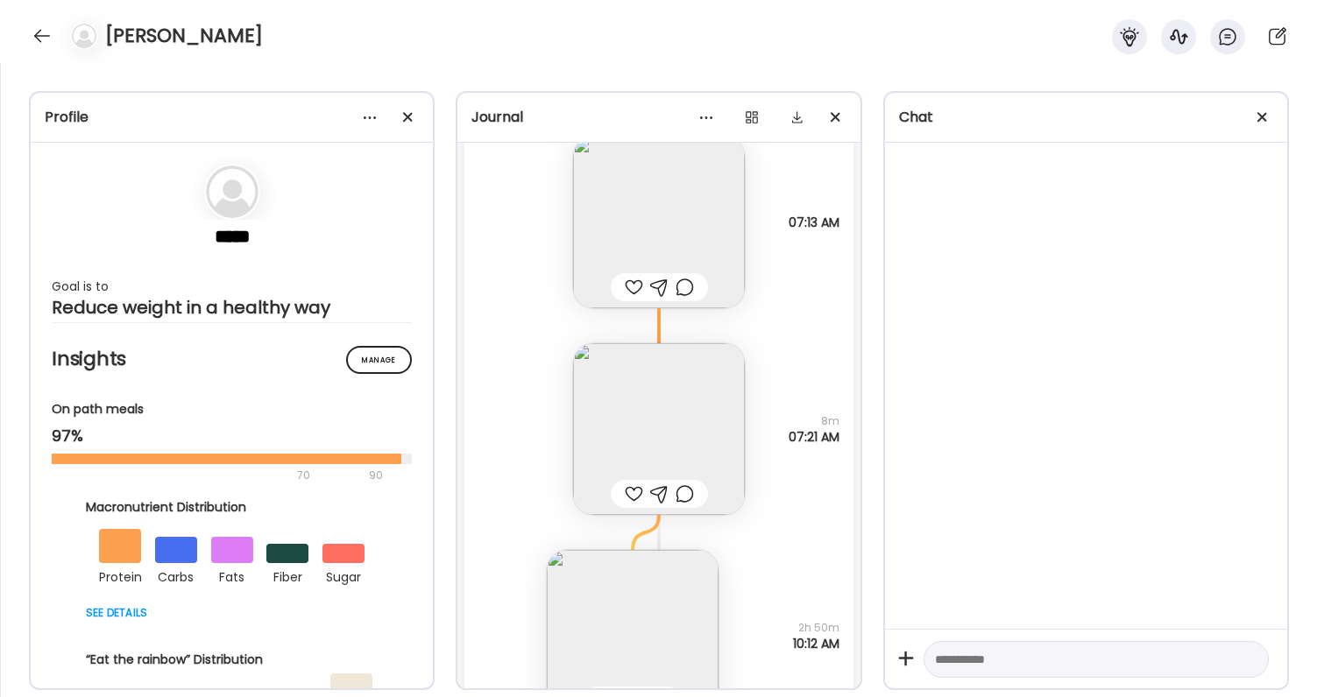
scroll to position [57557, 0]
click at [585, 563] on img at bounding box center [633, 638] width 172 height 172
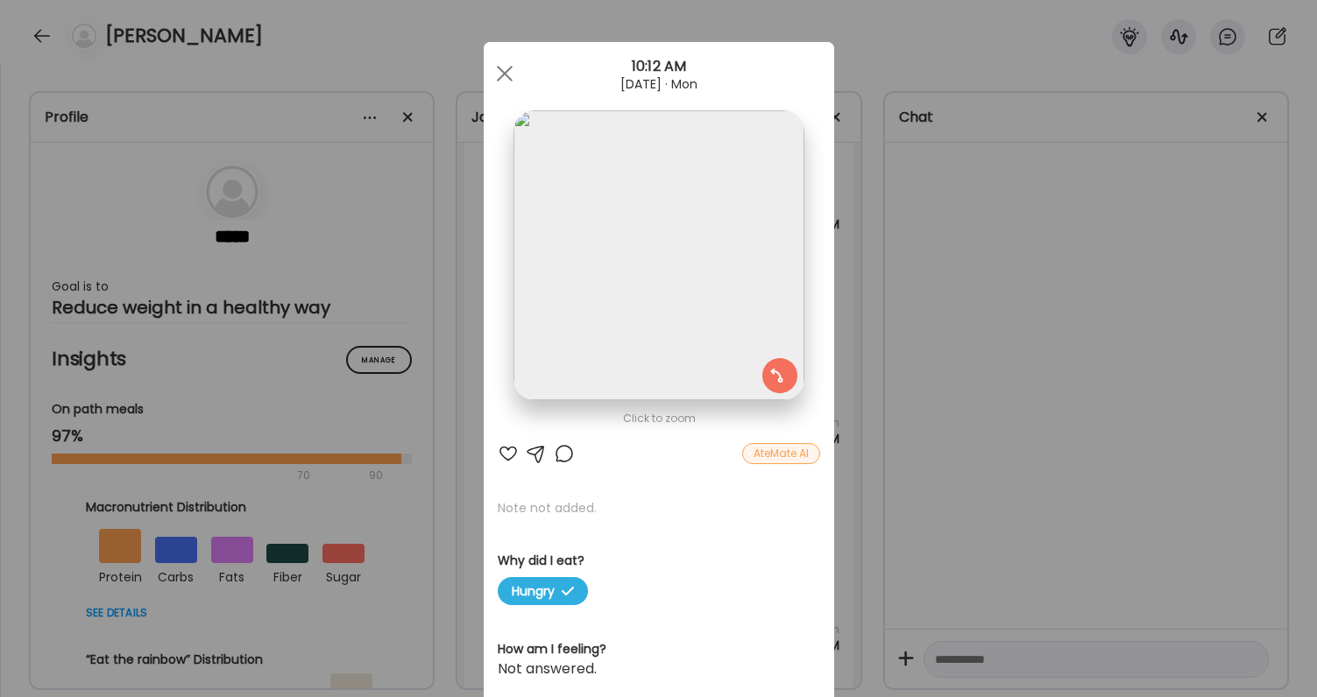
click at [973, 593] on div "Ate Coach Dashboard Wahoo! It’s official Take a moment to set up your Coach Pro…" at bounding box center [658, 348] width 1317 height 697
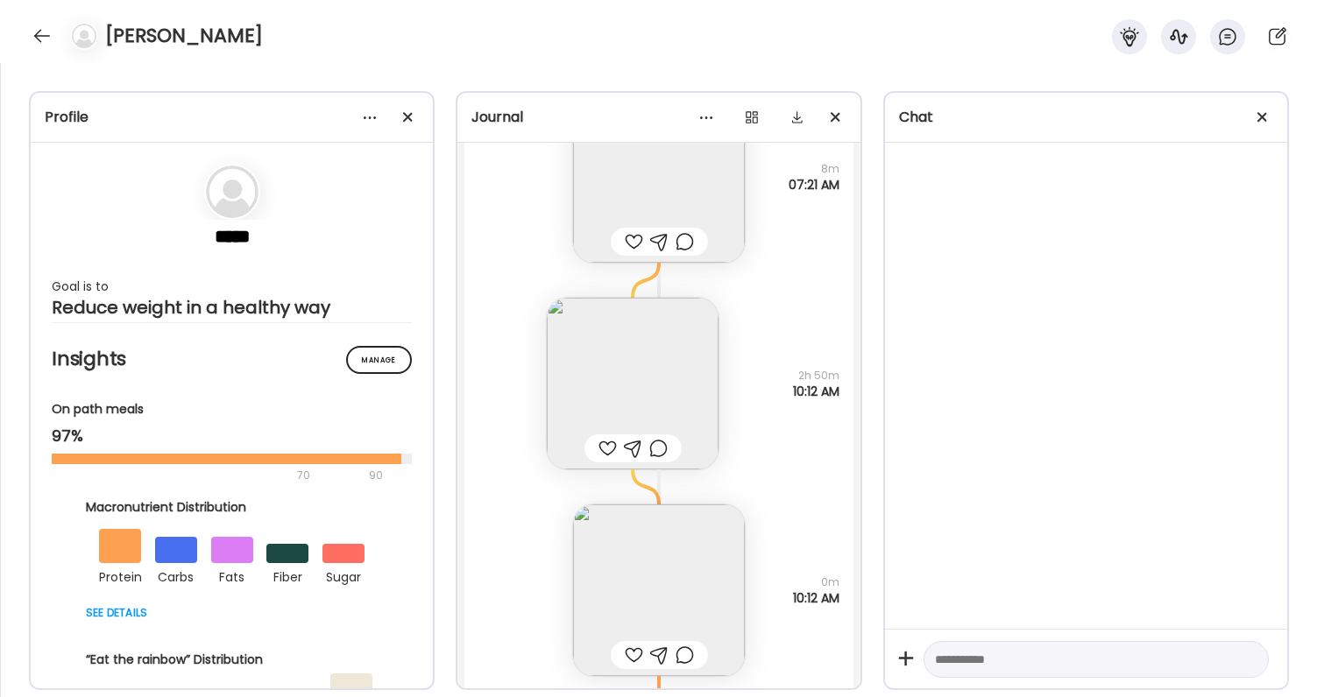
scroll to position [57858, 0]
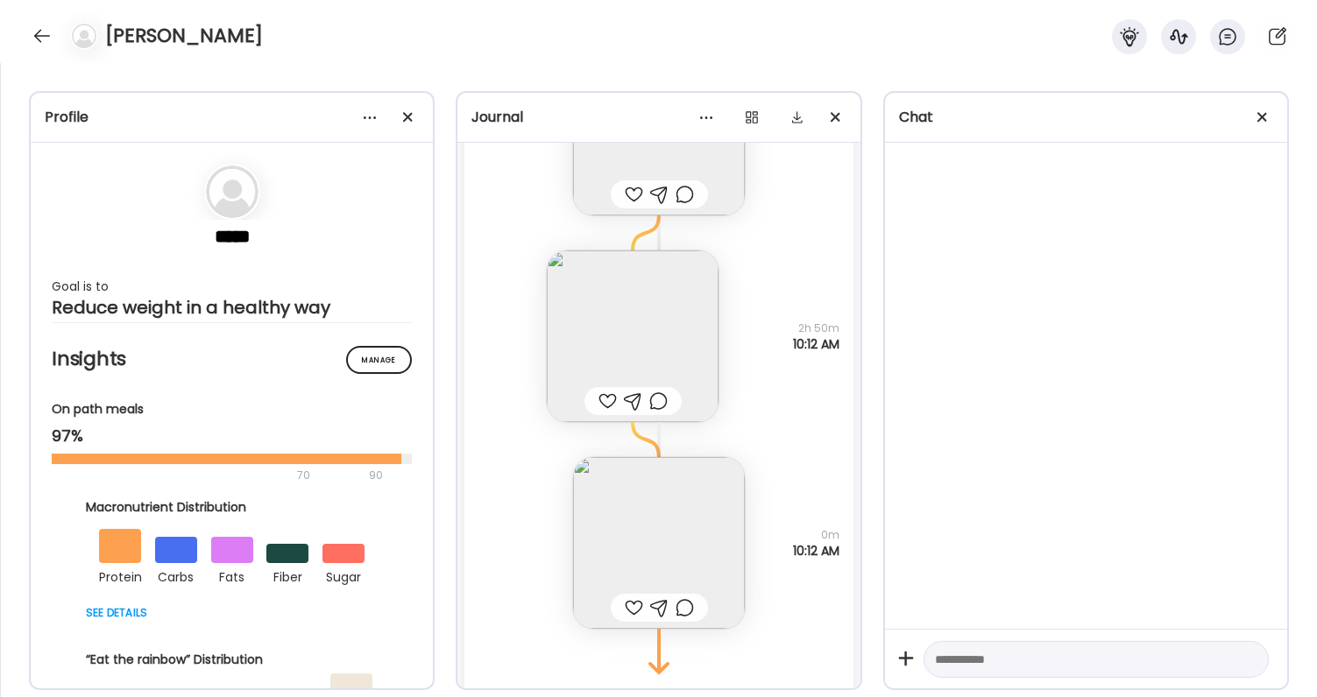
click at [630, 536] on img at bounding box center [659, 543] width 172 height 172
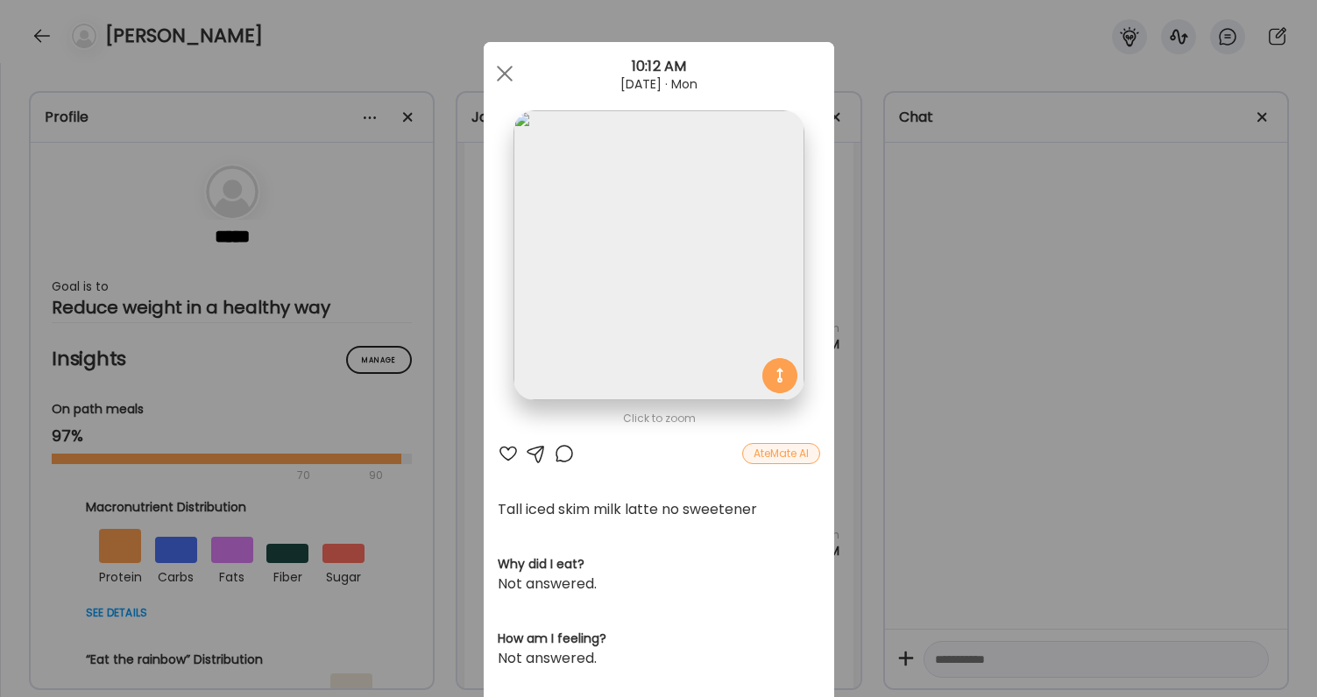
click at [1015, 587] on div "Ate Coach Dashboard Wahoo! It’s official Take a moment to set up your Coach Pro…" at bounding box center [658, 348] width 1317 height 697
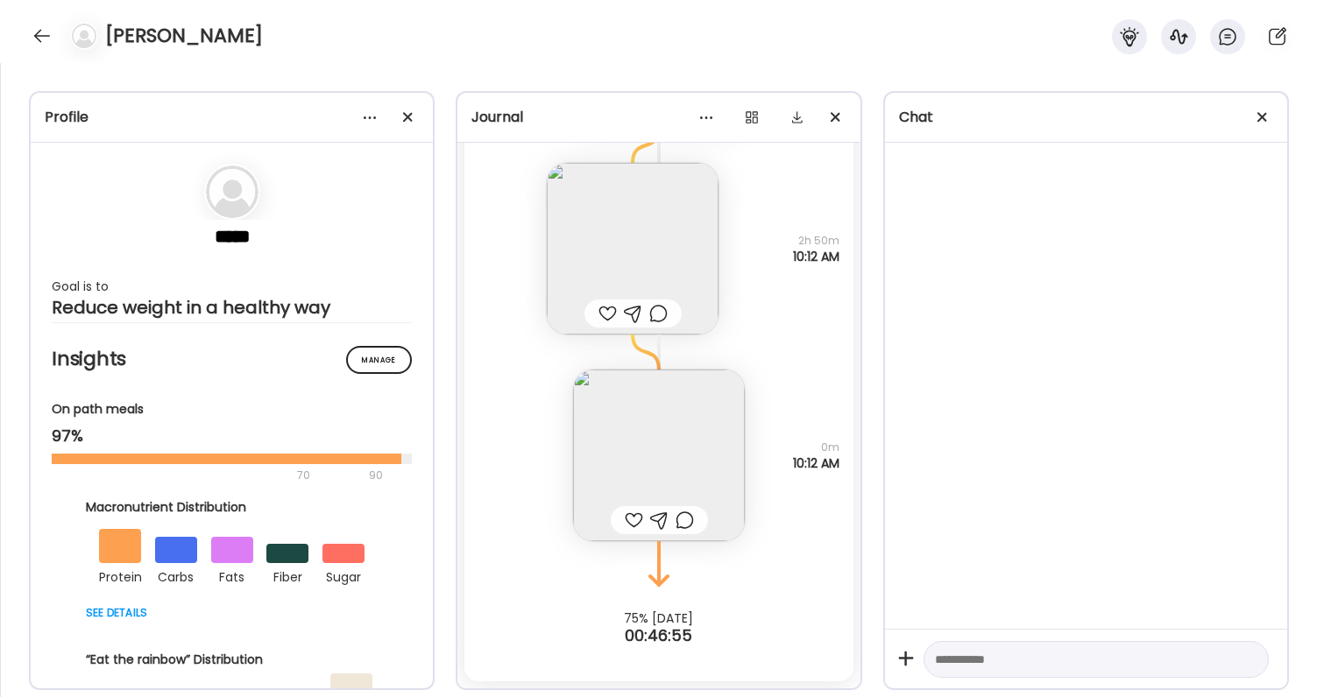
scroll to position [57946, 0]
click at [45, 32] on div at bounding box center [42, 36] width 28 height 28
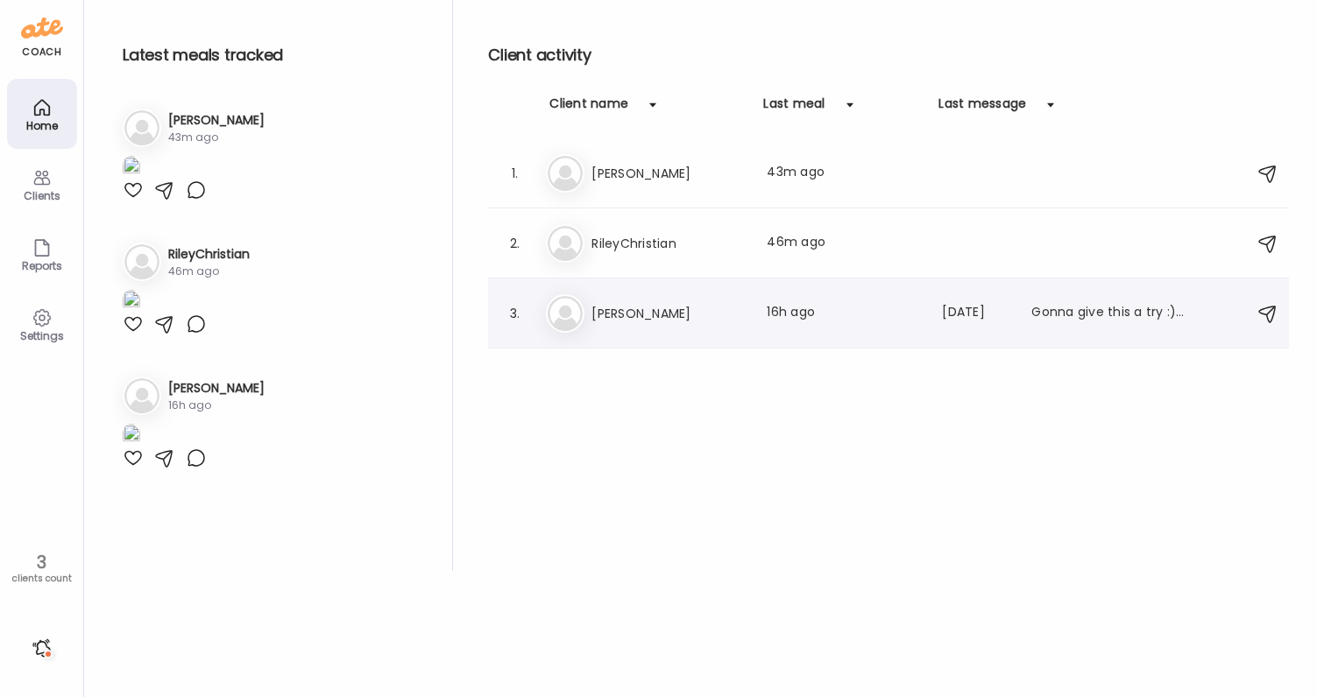
click at [605, 311] on h3 "[PERSON_NAME]" at bounding box center [668, 313] width 154 height 21
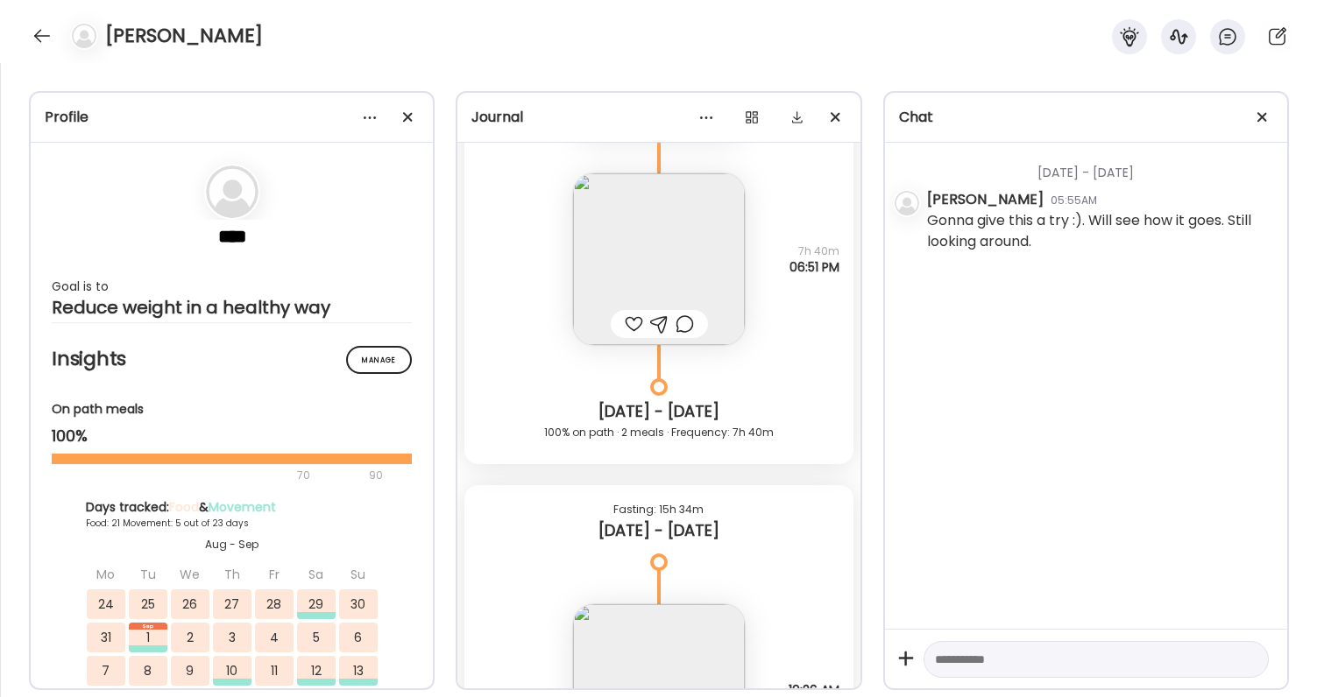
scroll to position [24691, 0]
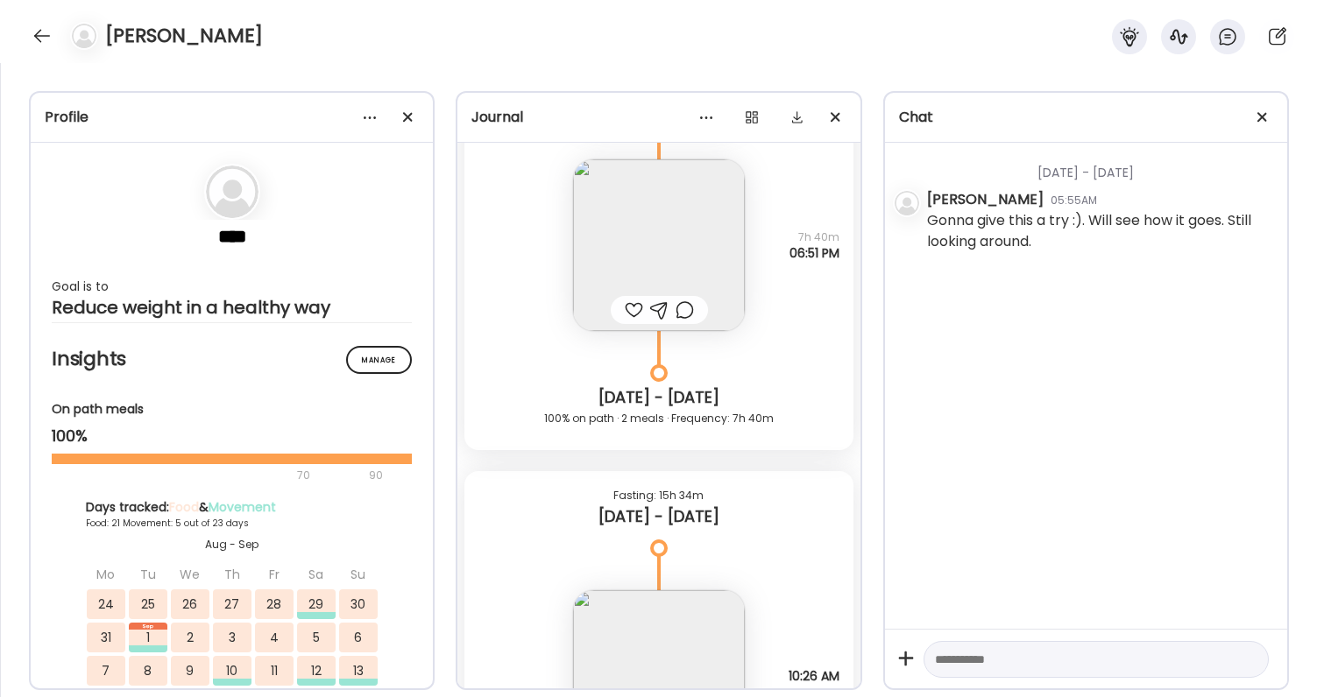
click at [637, 301] on div at bounding box center [634, 310] width 18 height 21
click at [638, 261] on img at bounding box center [659, 245] width 172 height 172
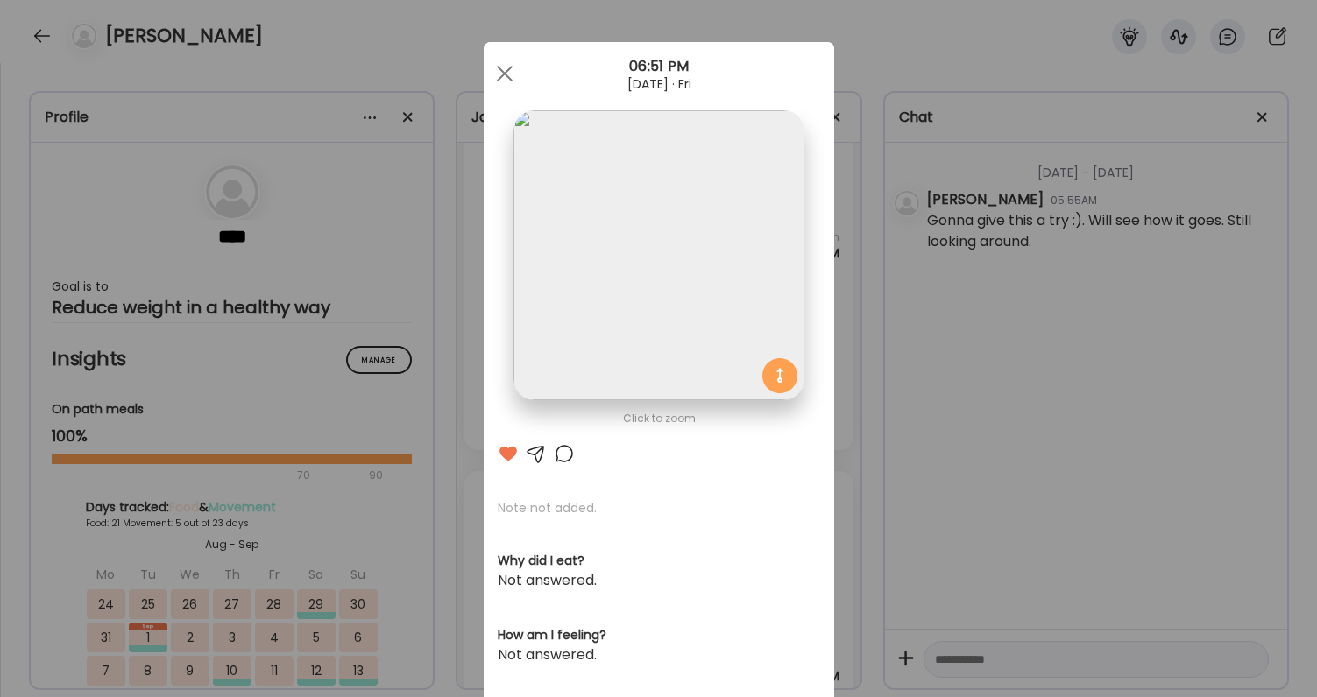
click at [959, 552] on div "Ate Coach Dashboard Wahoo! It’s official Take a moment to set up your Coach Pro…" at bounding box center [658, 348] width 1317 height 697
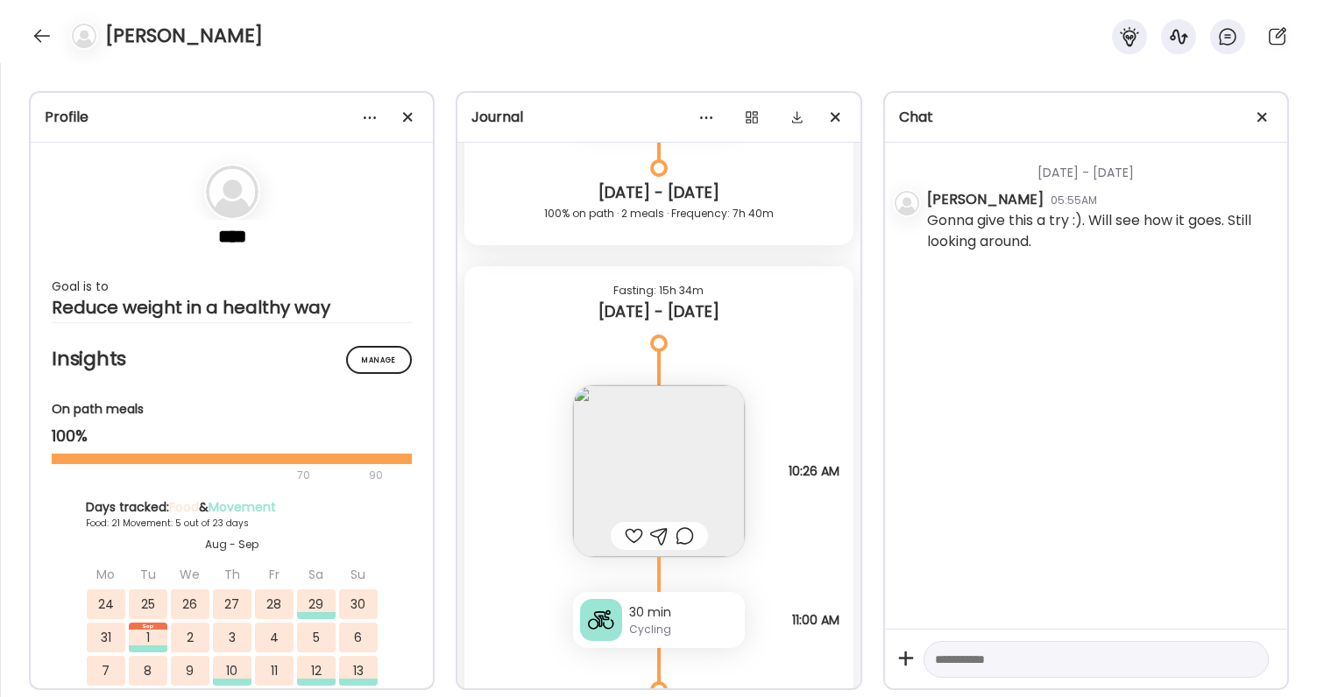
scroll to position [24914, 0]
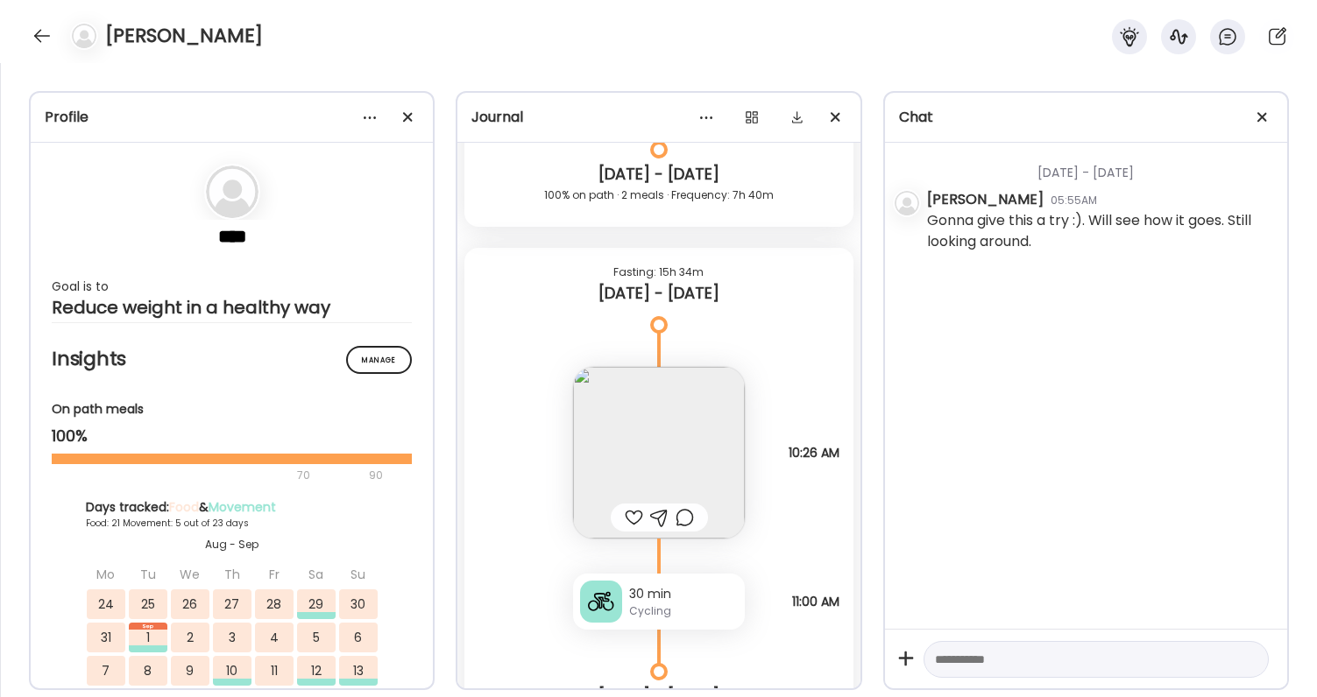
click at [708, 434] on img at bounding box center [659, 453] width 172 height 172
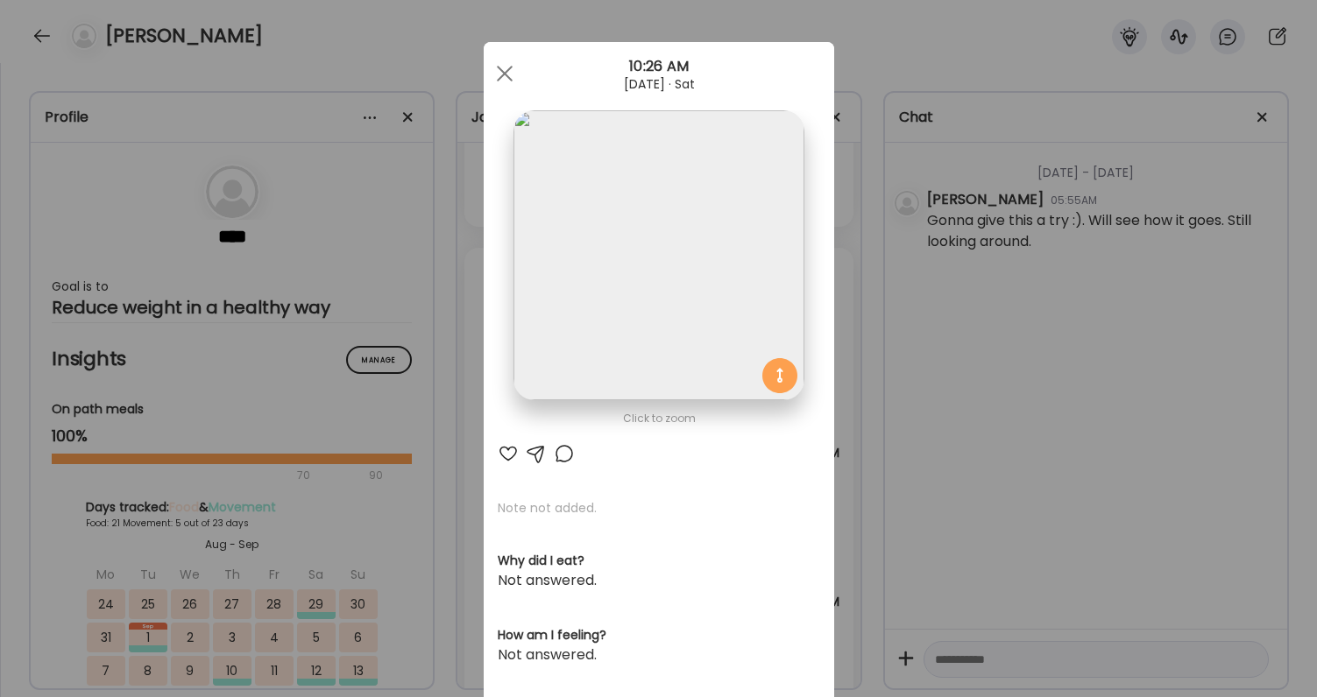
click at [944, 492] on div "Ate Coach Dashboard Wahoo! It’s official Take a moment to set up your Coach Pro…" at bounding box center [658, 348] width 1317 height 697
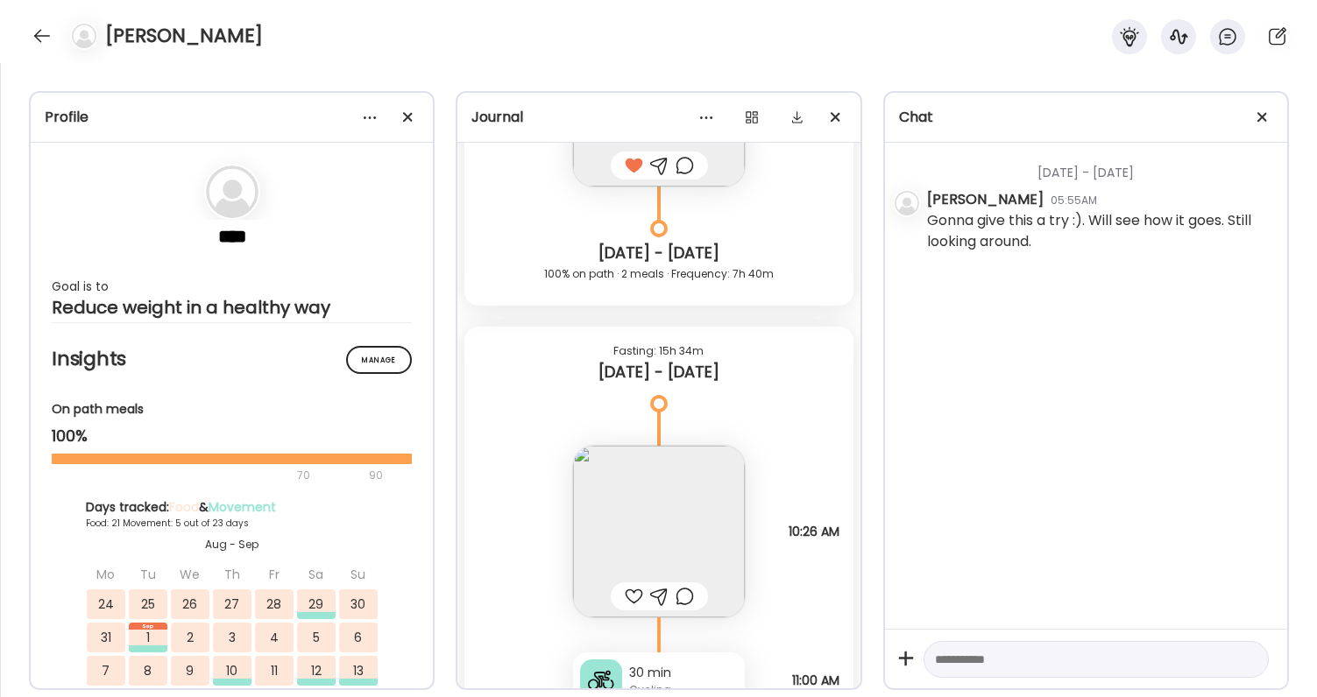
scroll to position [24832, 0]
click at [633, 598] on div at bounding box center [634, 600] width 18 height 21
click at [684, 598] on div at bounding box center [685, 600] width 18 height 21
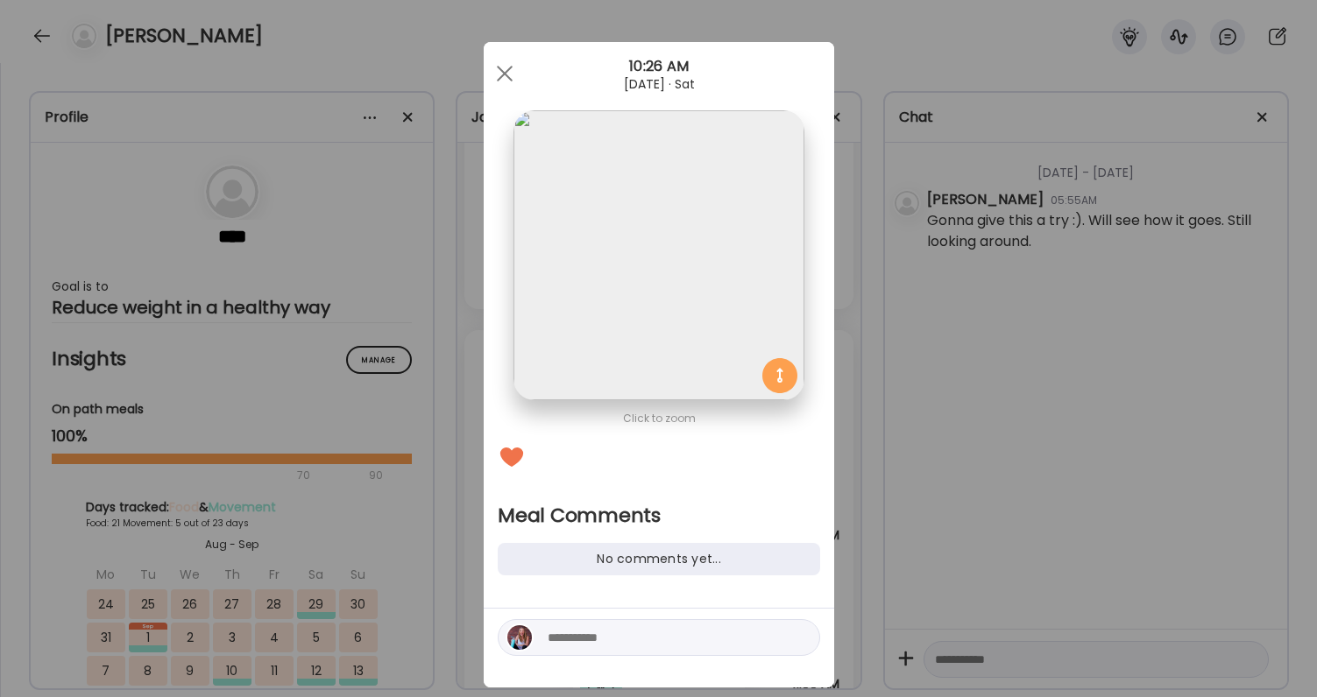
click at [669, 644] on textarea at bounding box center [666, 637] width 237 height 21
type textarea "*"
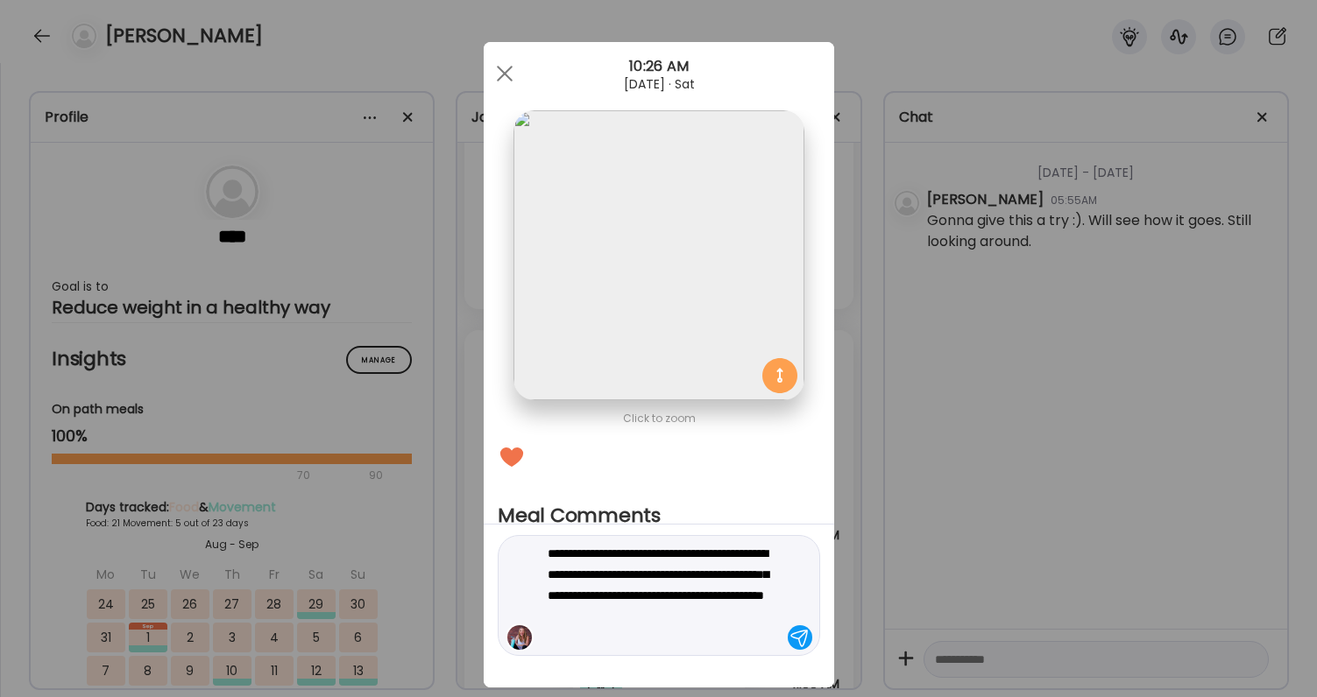
type textarea "**********"
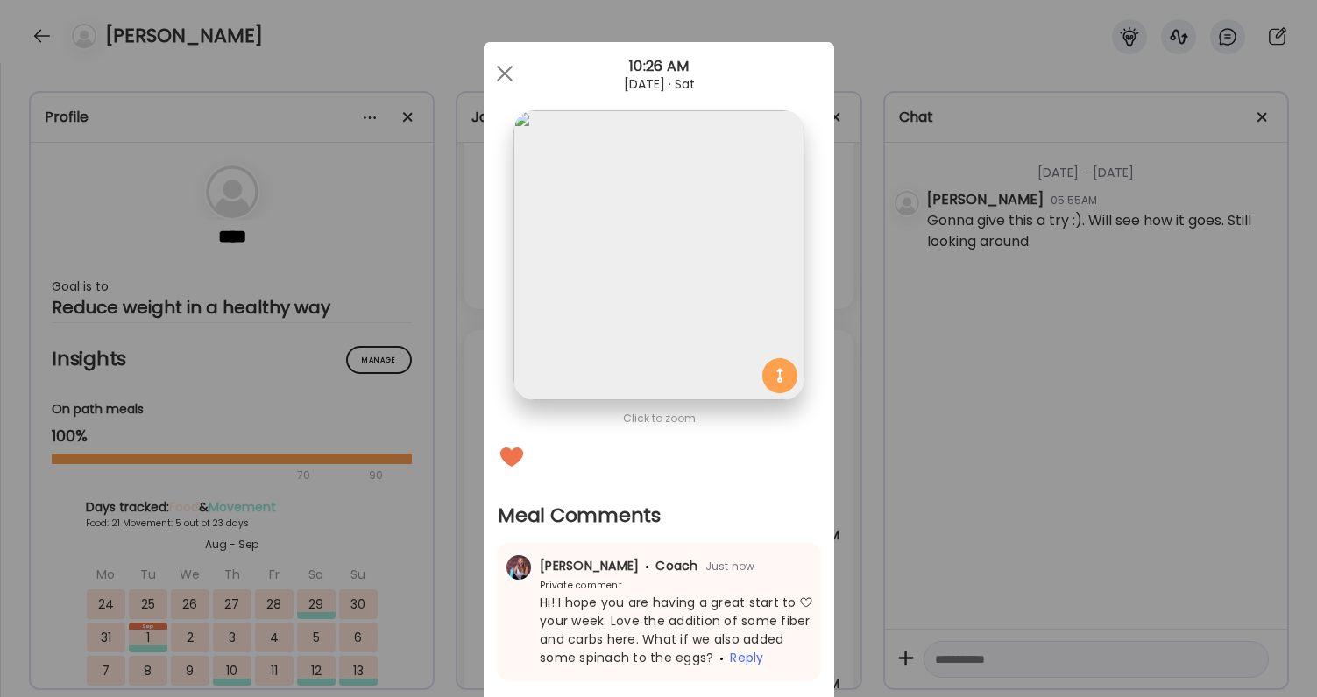
click at [966, 580] on div "Ate Coach Dashboard Wahoo! It’s official Take a moment to set up your Coach Pro…" at bounding box center [658, 348] width 1317 height 697
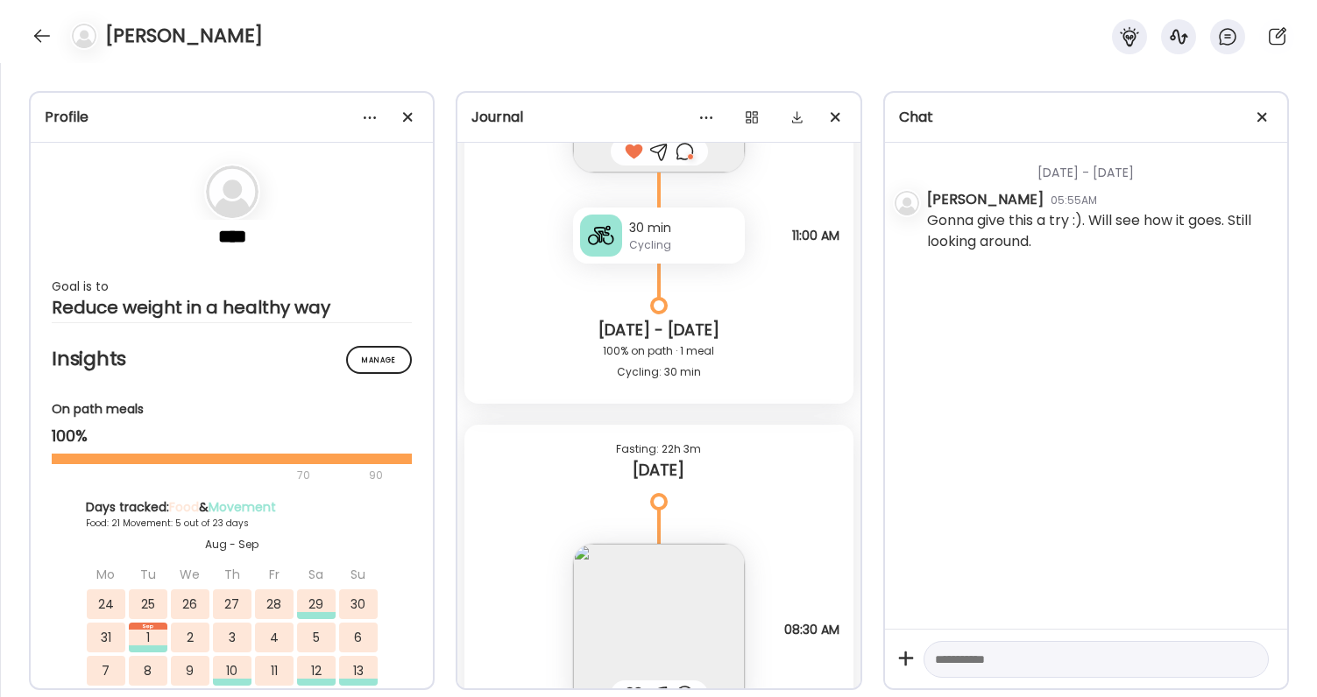
scroll to position [25281, 0]
click at [665, 225] on div "30 min" at bounding box center [683, 227] width 109 height 18
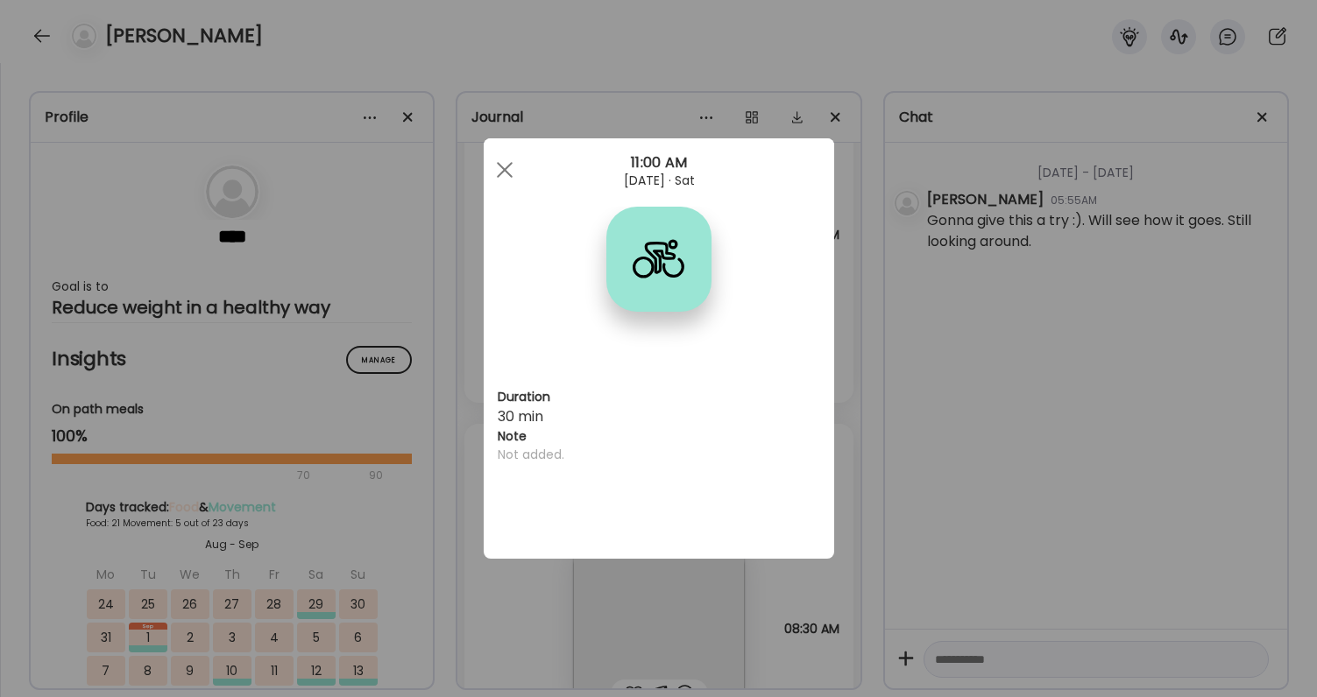
click at [838, 428] on div "Ate Coach Dashboard Wahoo! It’s official Take a moment to set up your Coach Pro…" at bounding box center [658, 348] width 1317 height 697
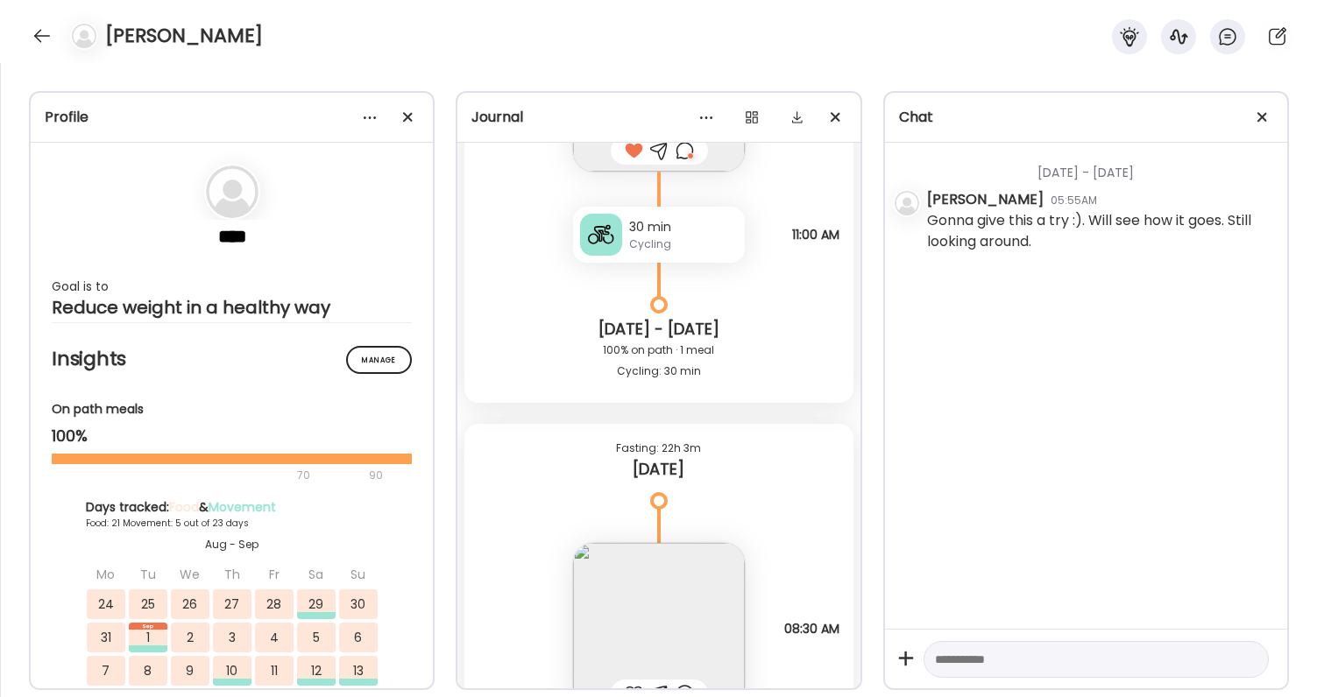
click at [686, 145] on div at bounding box center [685, 150] width 18 height 21
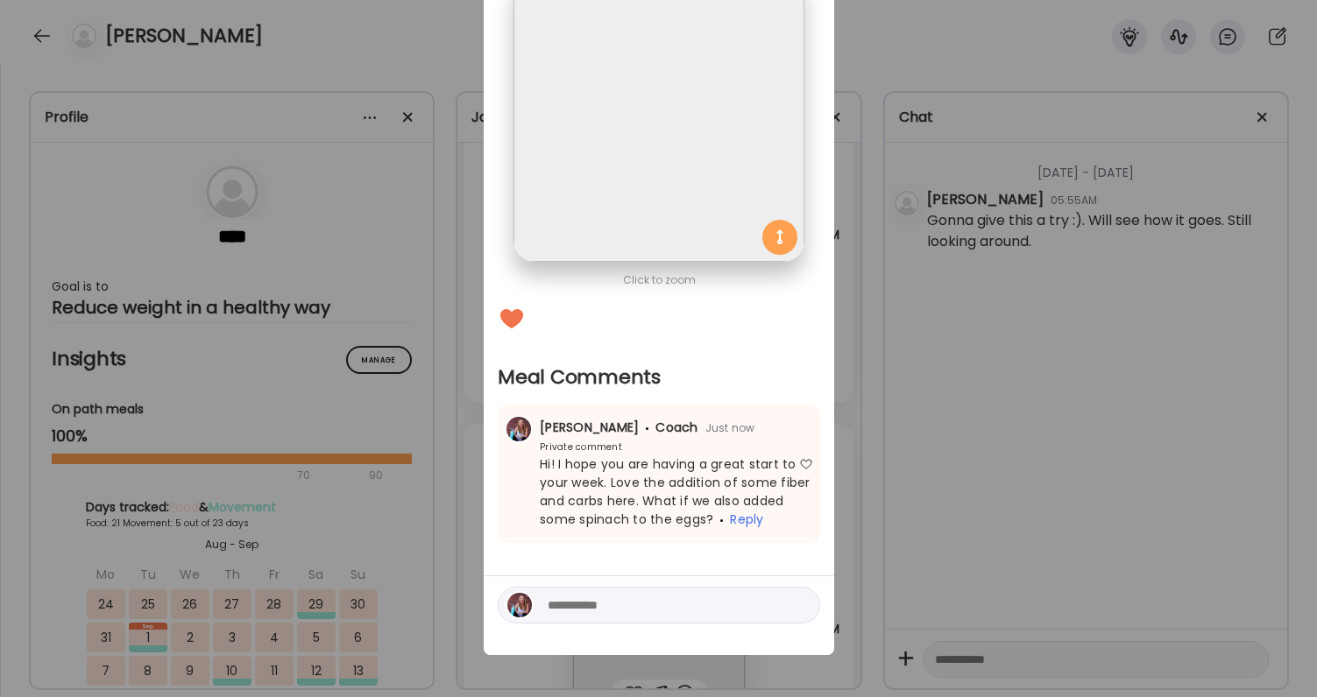
click at [612, 600] on textarea at bounding box center [666, 605] width 237 height 21
type textarea "**********"
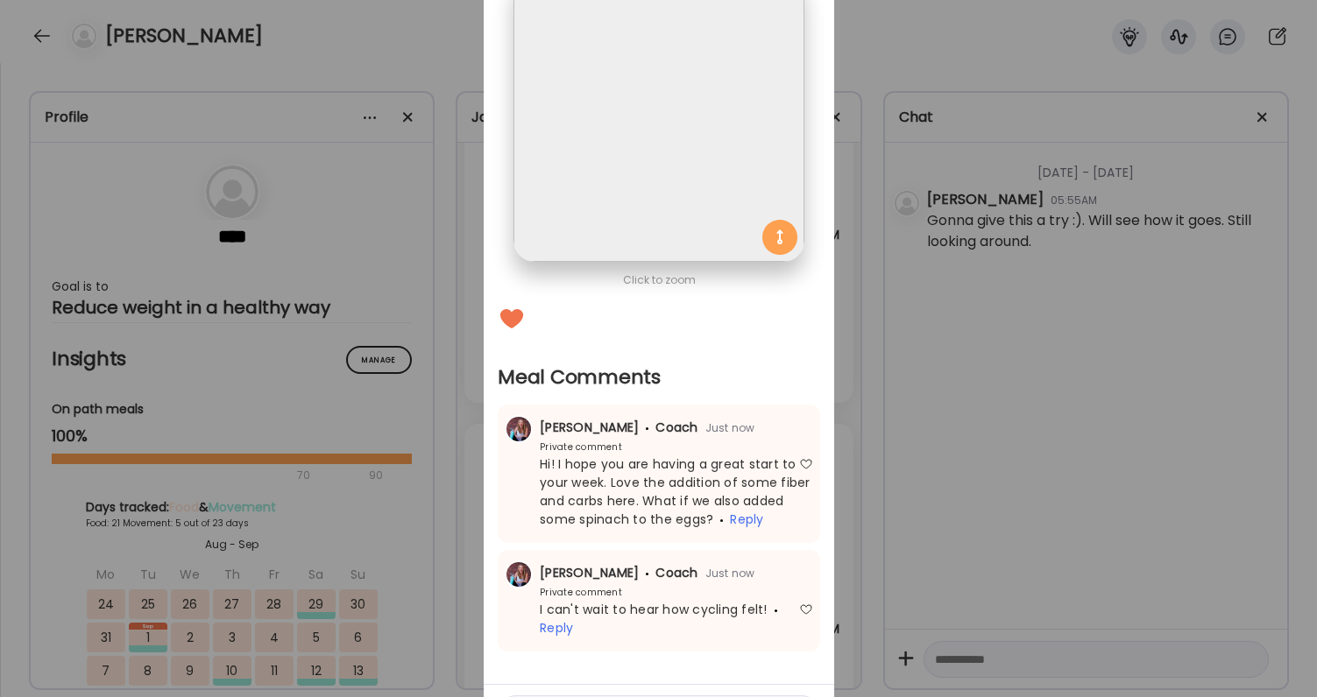
click at [930, 545] on div "Ate Coach Dashboard Wahoo! It’s official Take a moment to set up your Coach Pro…" at bounding box center [658, 348] width 1317 height 697
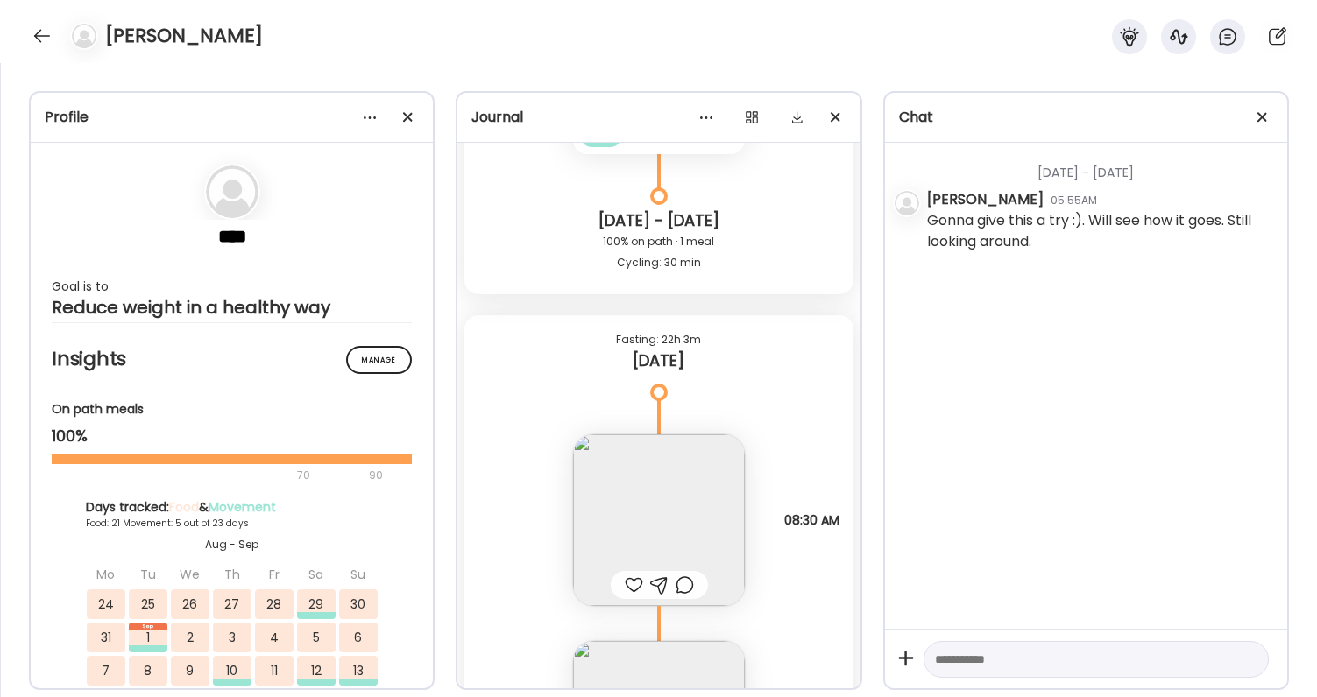
scroll to position [25396, 0]
click at [638, 578] on div at bounding box center [634, 579] width 18 height 21
click at [648, 548] on img at bounding box center [659, 514] width 172 height 172
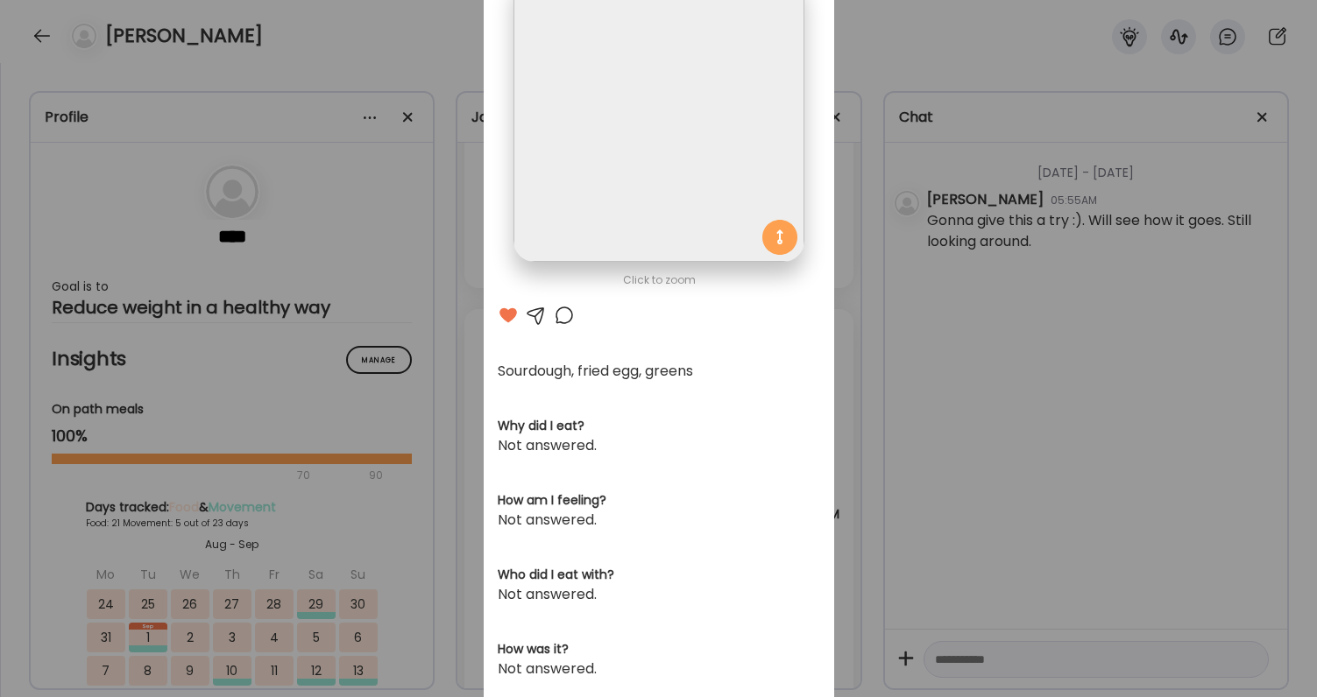
click at [965, 465] on div "Ate Coach Dashboard Wahoo! It’s official Take a moment to set up your Coach Pro…" at bounding box center [658, 348] width 1317 height 697
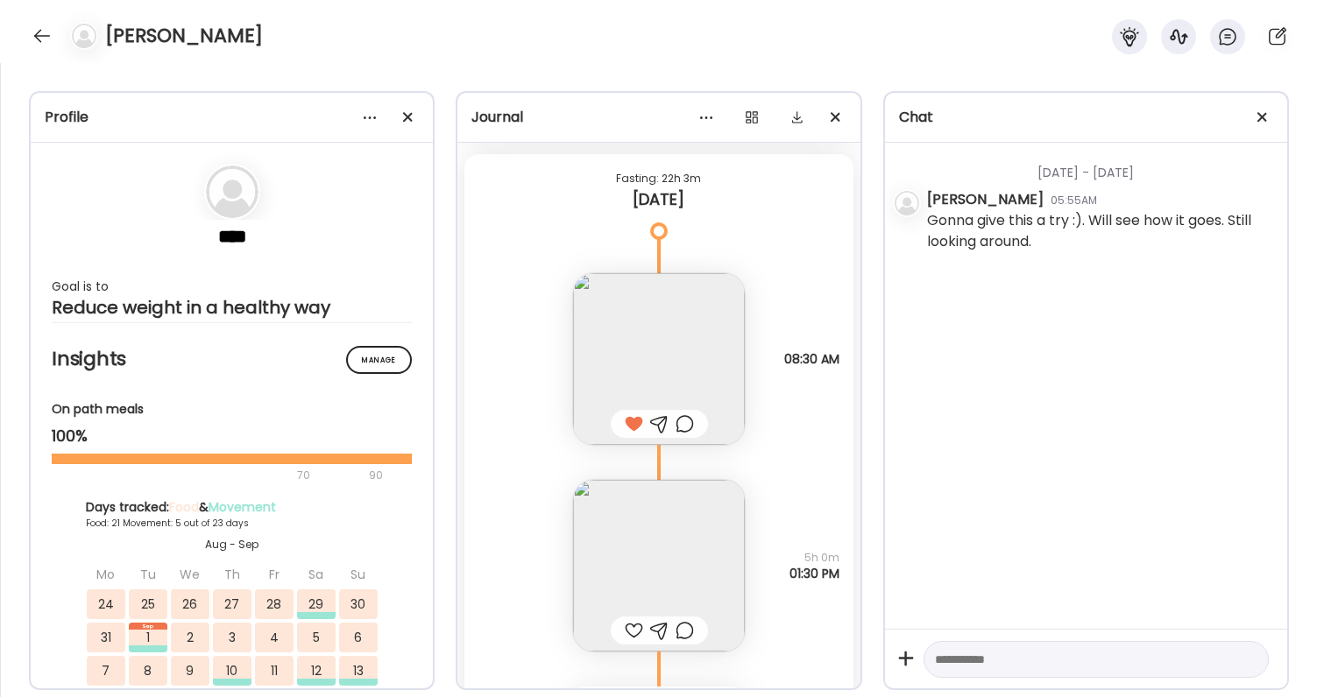
scroll to position [25555, 0]
click at [637, 624] on div at bounding box center [634, 627] width 18 height 21
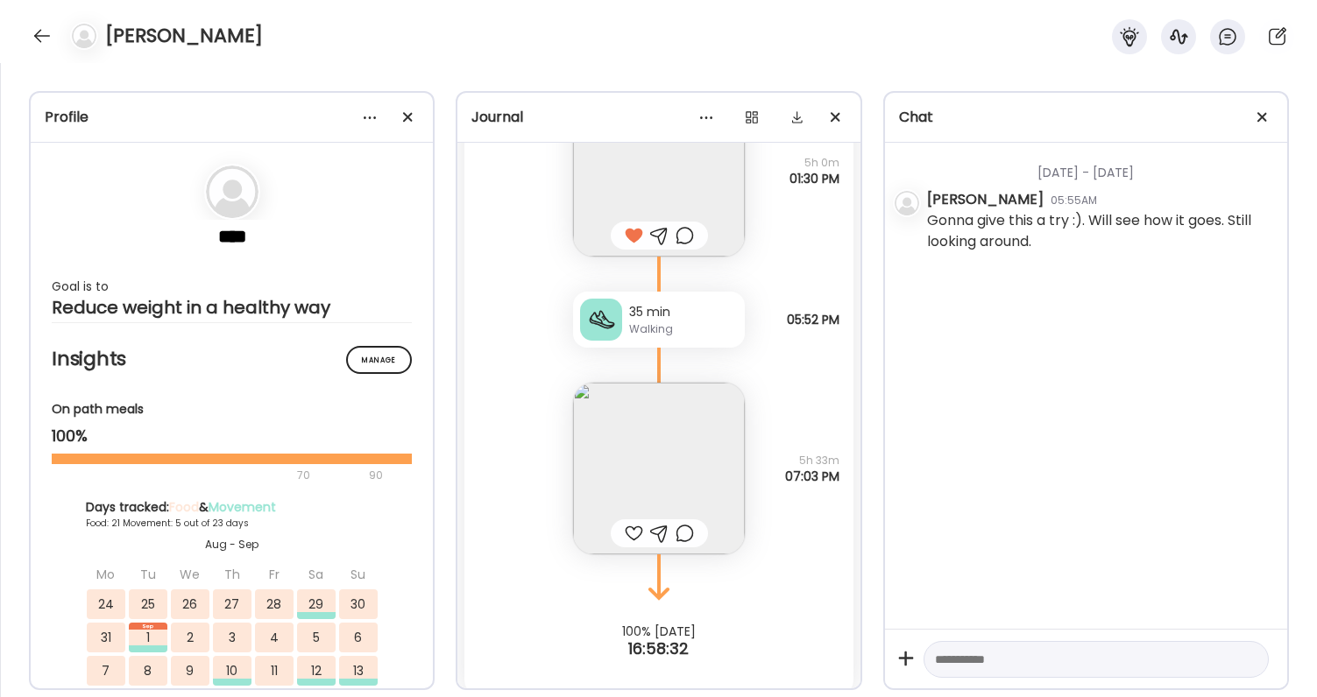
scroll to position [25959, 0]
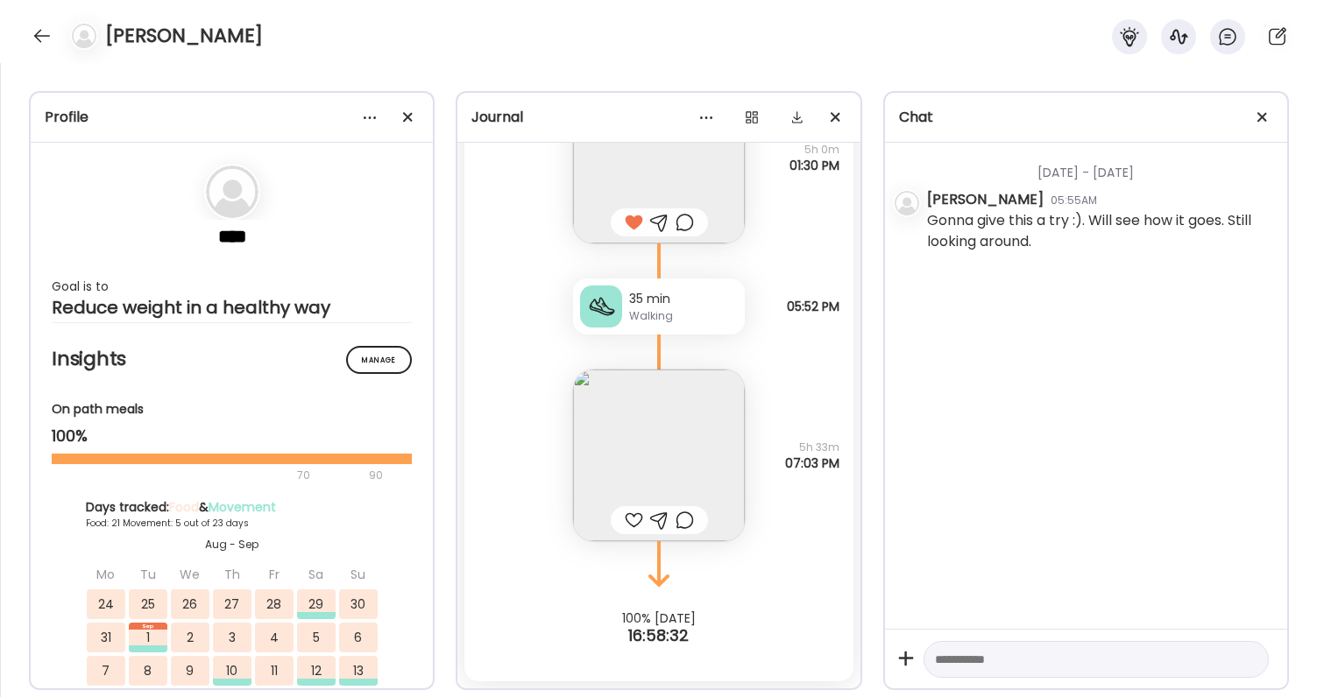
click at [694, 471] on img at bounding box center [659, 456] width 172 height 172
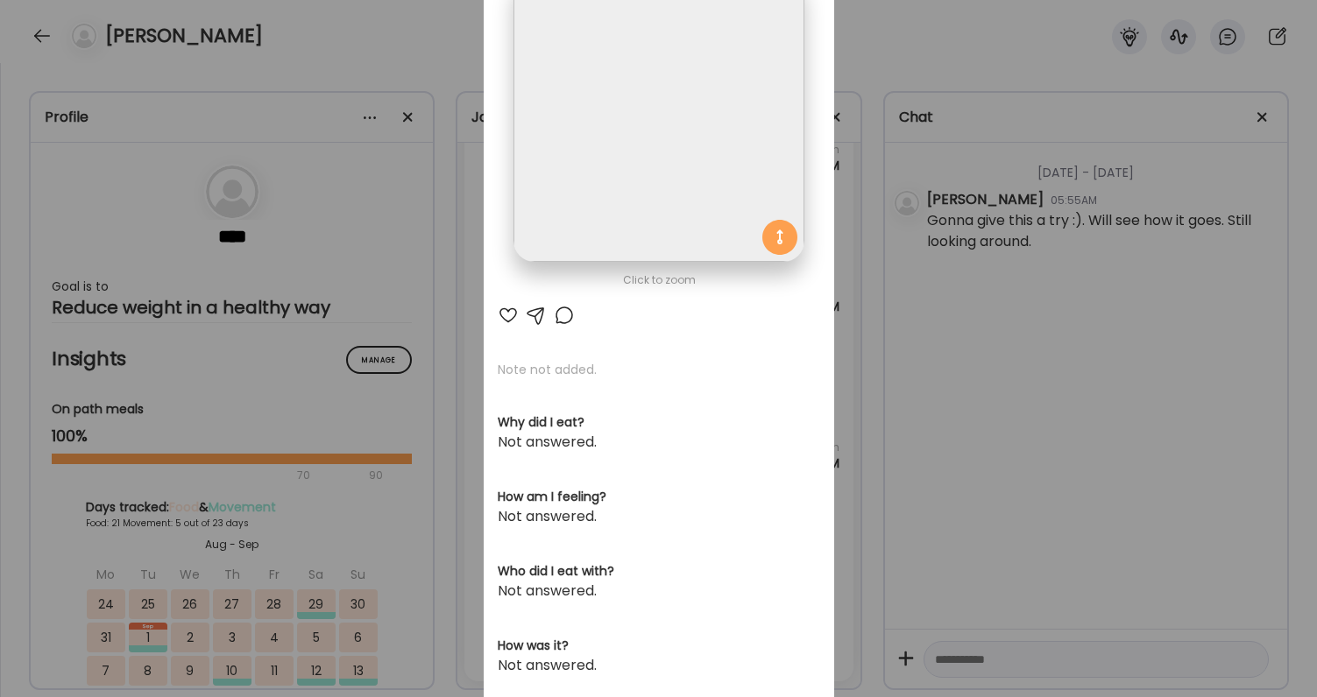
click at [930, 438] on div "Ate Coach Dashboard Wahoo! It’s official Take a moment to set up your Coach Pro…" at bounding box center [658, 348] width 1317 height 697
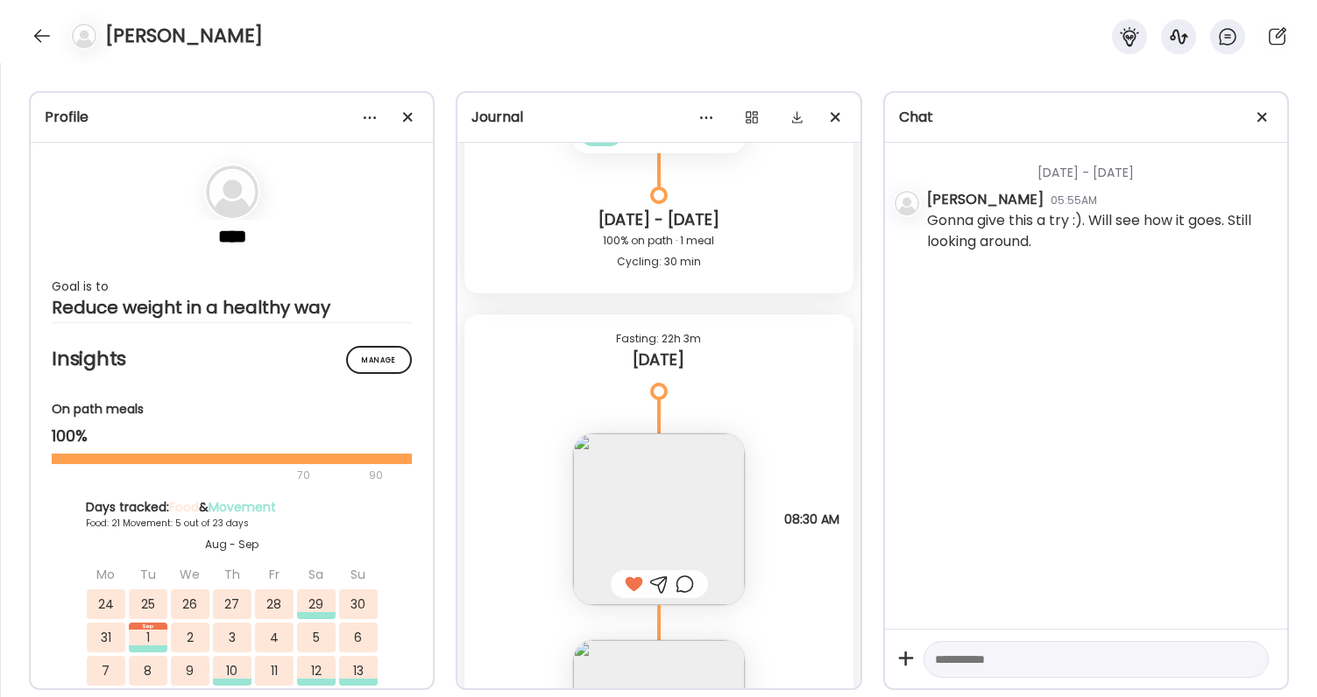
scroll to position [25375, 0]
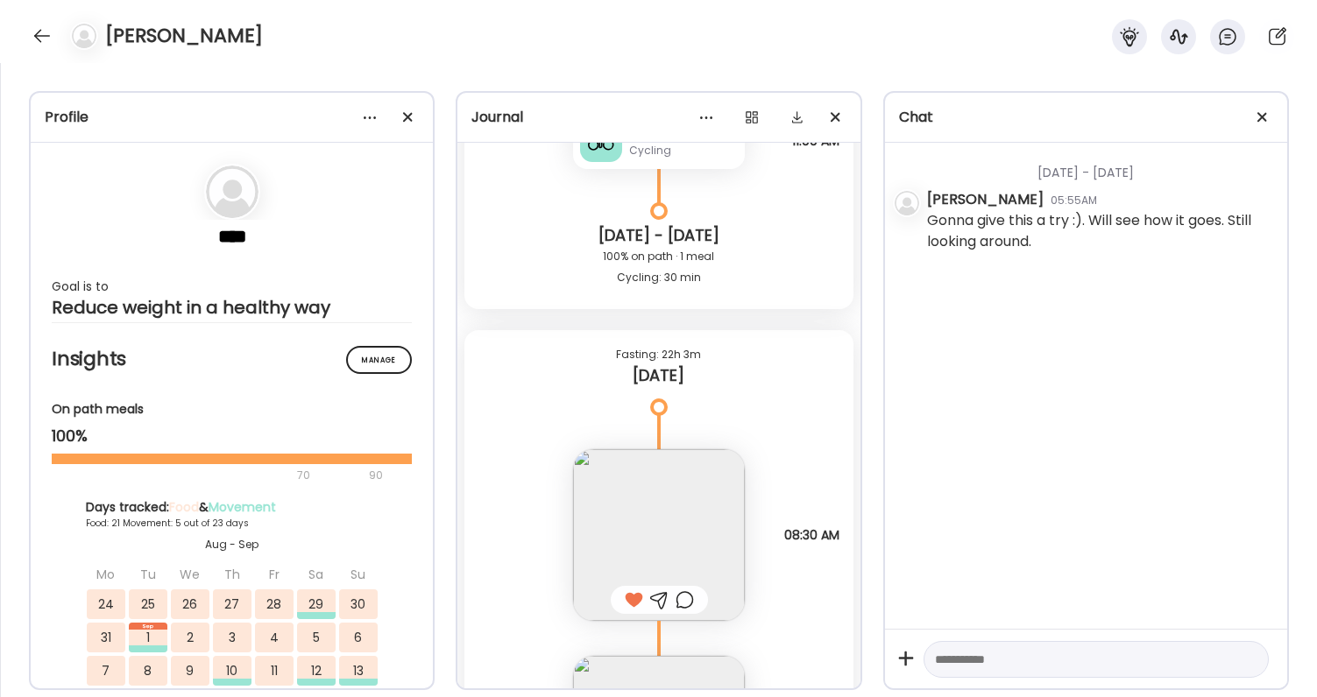
click at [764, 376] on div "[DATE]" at bounding box center [658, 375] width 360 height 21
click at [951, 422] on div "[DATE] - [DATE] [PERSON_NAME] 05:55AM Gonna give this a try :). Will see how it…" at bounding box center [1086, 386] width 402 height 486
click at [794, 439] on div "Sourdough, fried egg, greens Questions not answered 08:30 AM" at bounding box center [658, 517] width 388 height 207
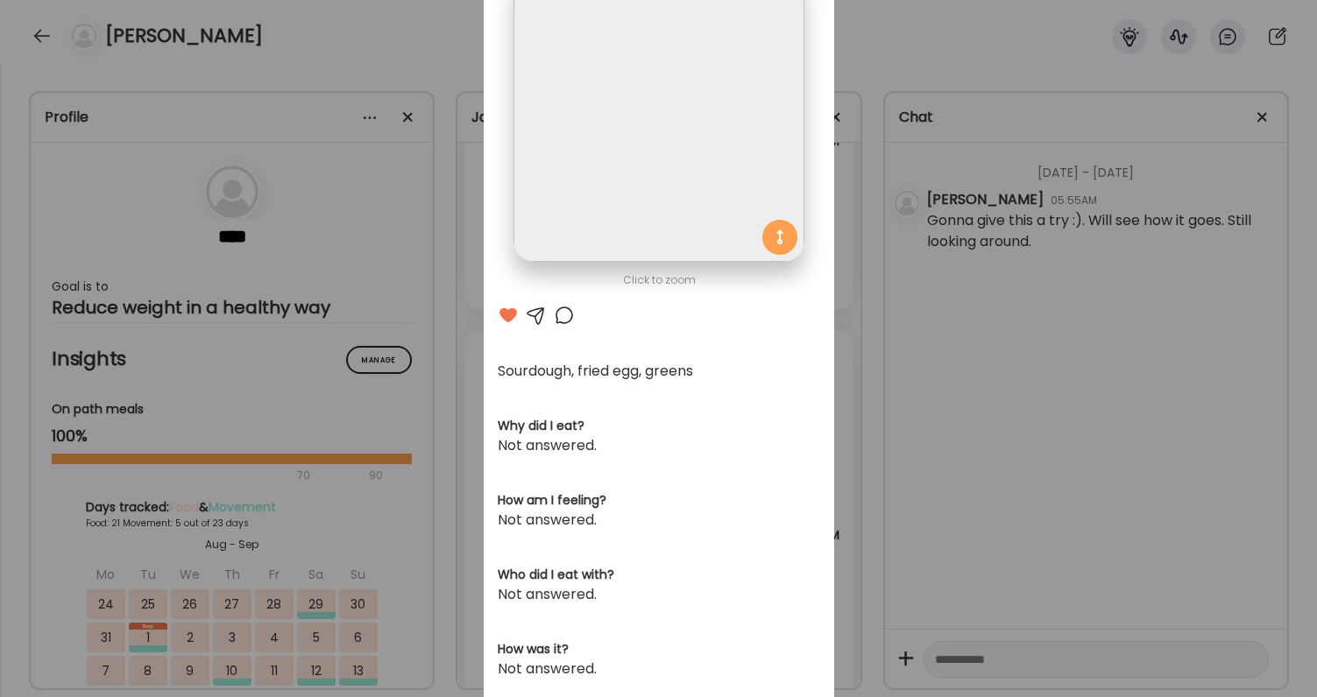
click at [989, 451] on div "Ate Coach Dashboard Wahoo! It’s official Take a moment to set up your Coach Pro…" at bounding box center [658, 348] width 1317 height 697
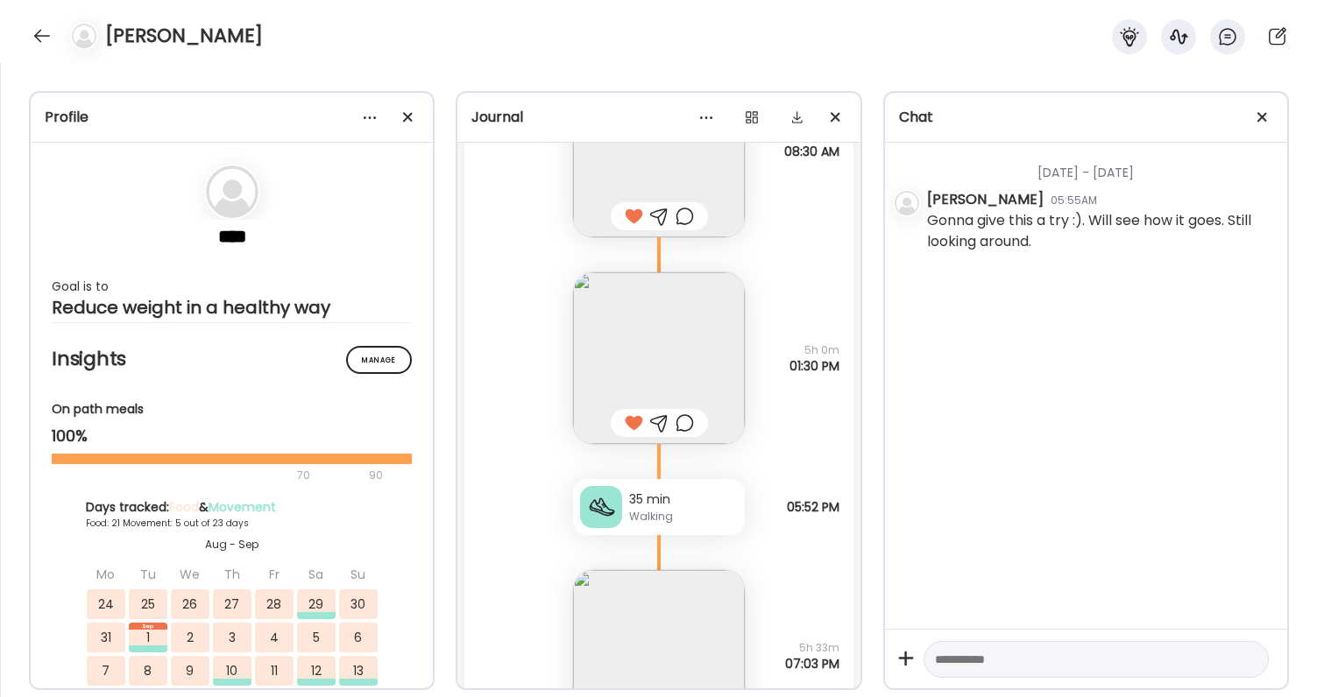
scroll to position [25777, 0]
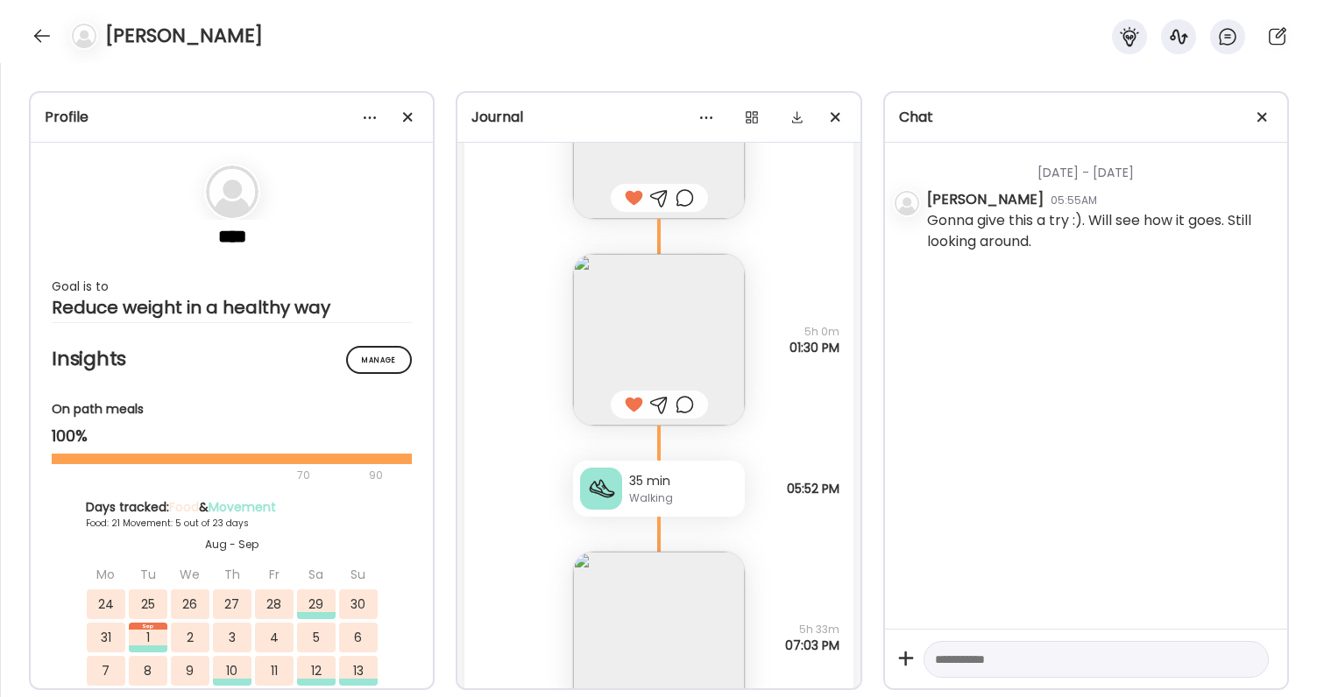
click at [656, 620] on img at bounding box center [659, 638] width 172 height 172
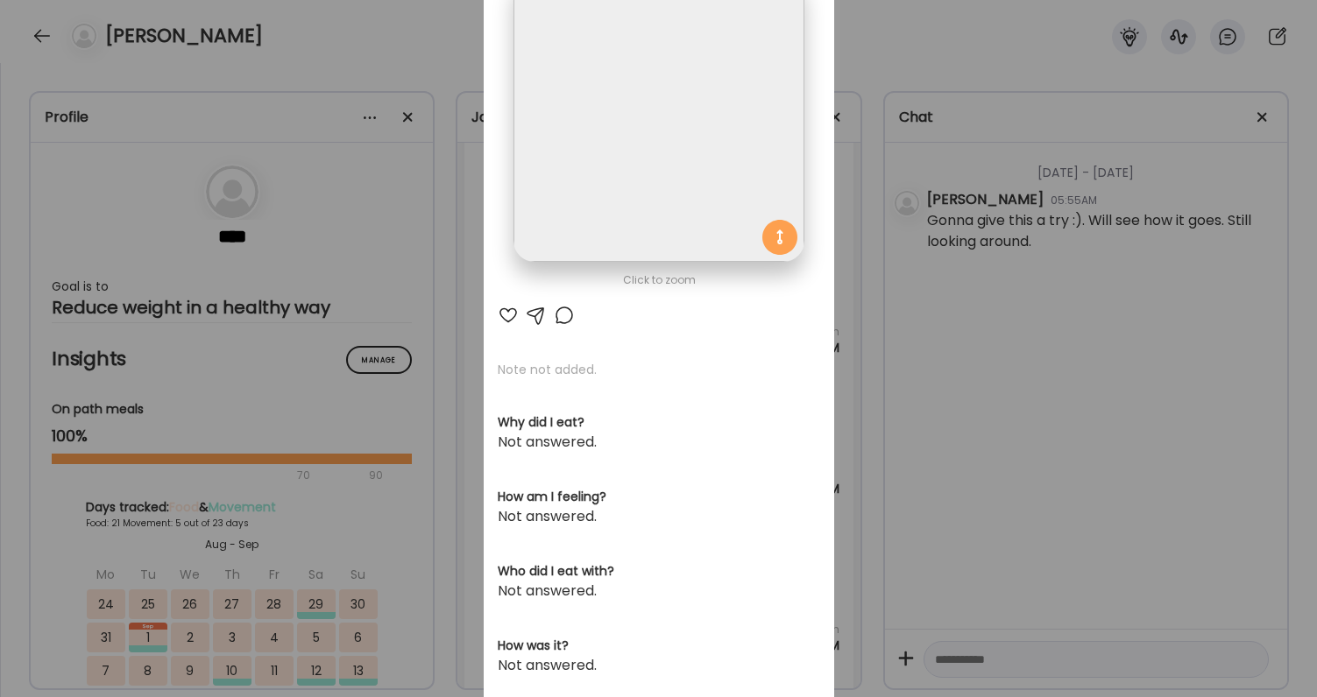
click at [680, 138] on img at bounding box center [658, 117] width 290 height 290
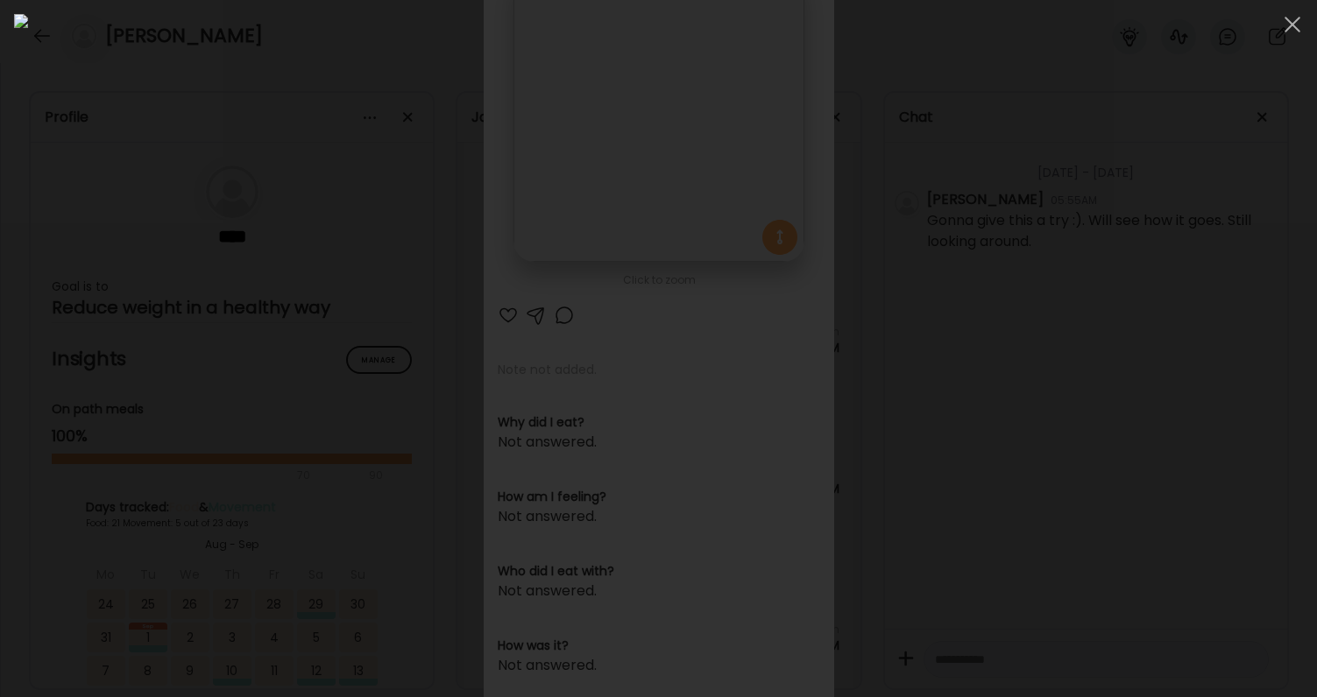
click at [1046, 397] on div at bounding box center [658, 348] width 1289 height 669
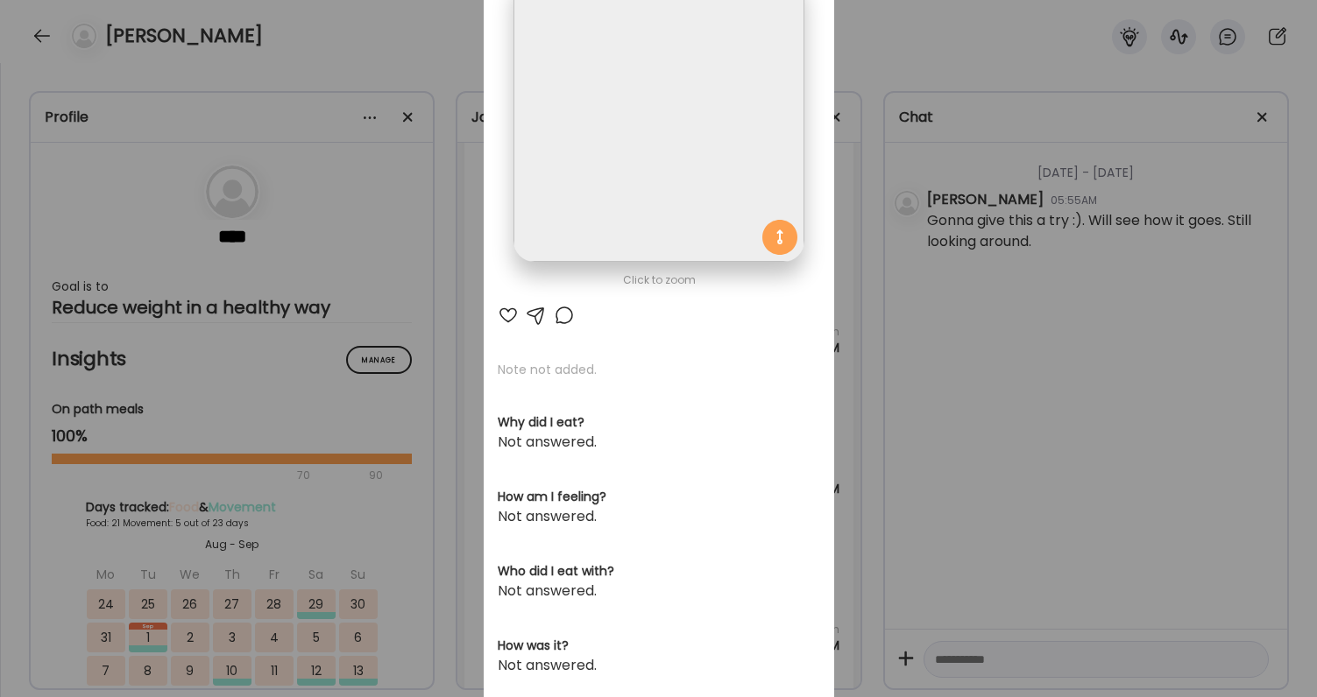
click at [505, 302] on div "Click to zoom AteMate AI Note not added. Why did I eat? Not answered. How am I …" at bounding box center [659, 419] width 350 height 1031
click at [510, 309] on div at bounding box center [508, 315] width 21 height 21
click at [558, 316] on div at bounding box center [564, 315] width 21 height 21
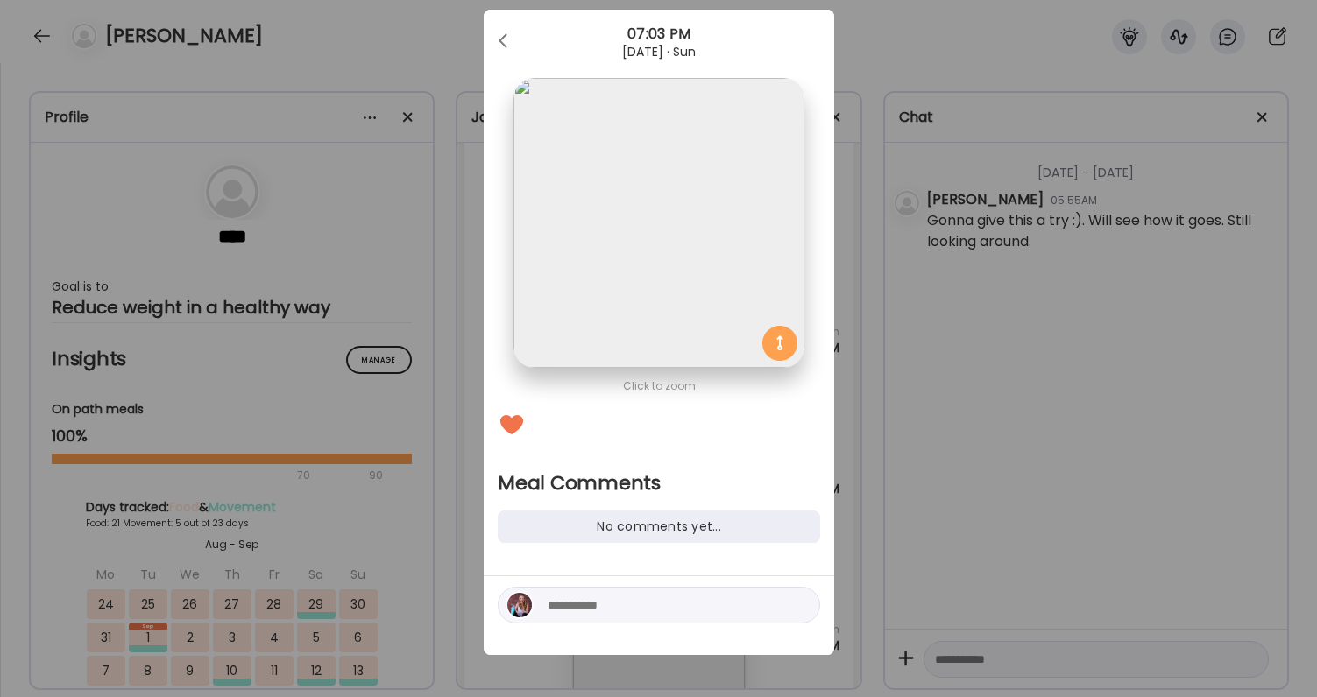
scroll to position [32, 0]
click at [607, 621] on div at bounding box center [659, 605] width 322 height 37
click at [607, 617] on div at bounding box center [659, 605] width 322 height 37
click at [612, 595] on textarea at bounding box center [666, 605] width 237 height 21
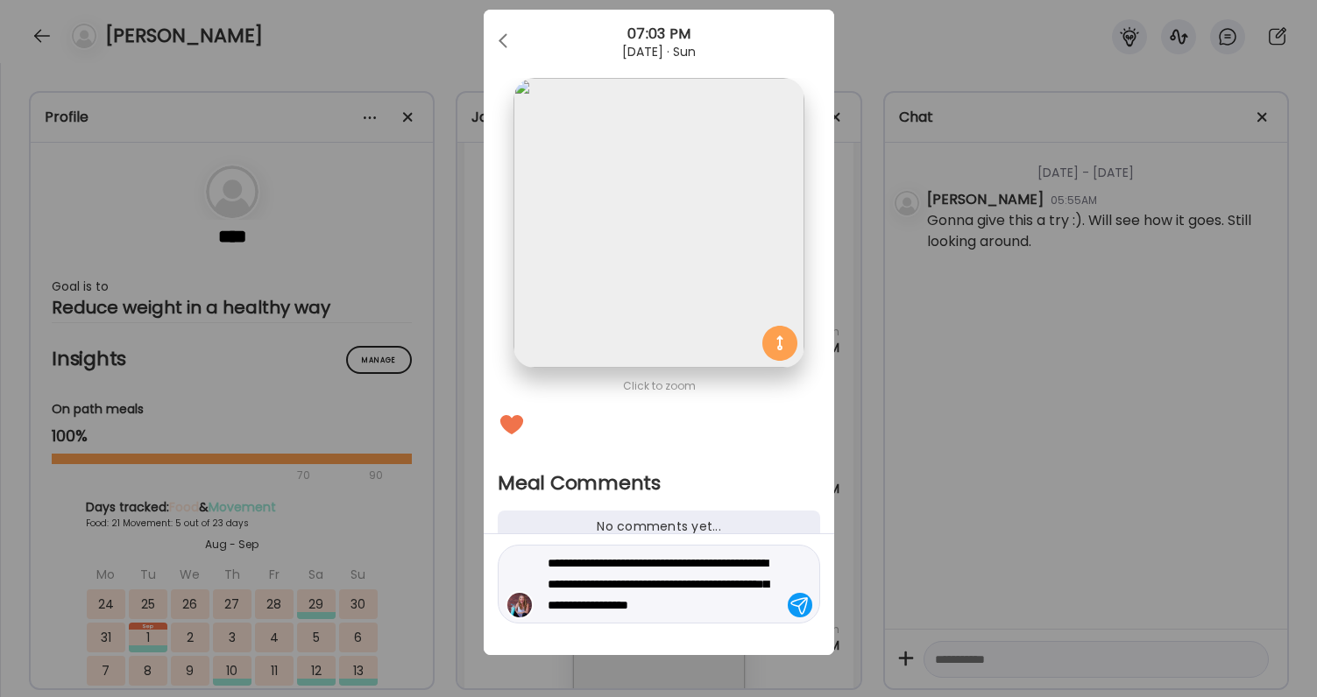
type textarea "**********"
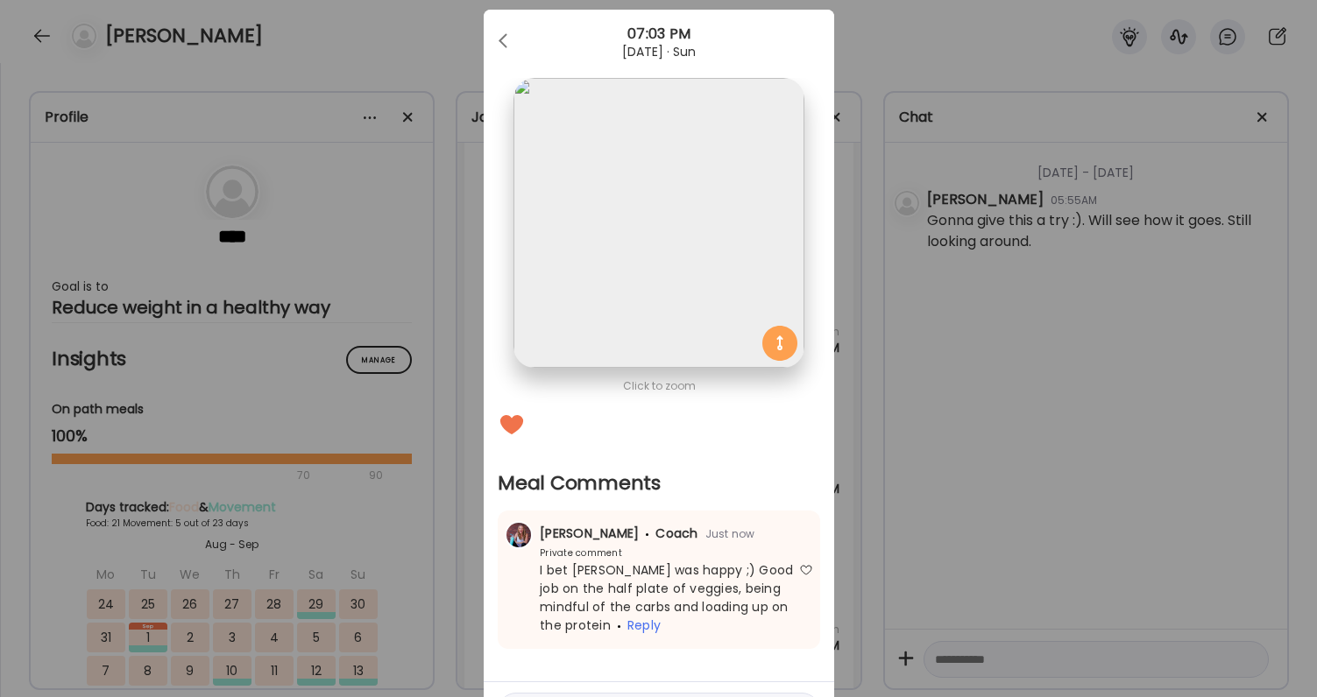
click at [867, 503] on div "Ate Coach Dashboard Wahoo! It’s official Take a moment to set up your Coach Pro…" at bounding box center [658, 348] width 1317 height 697
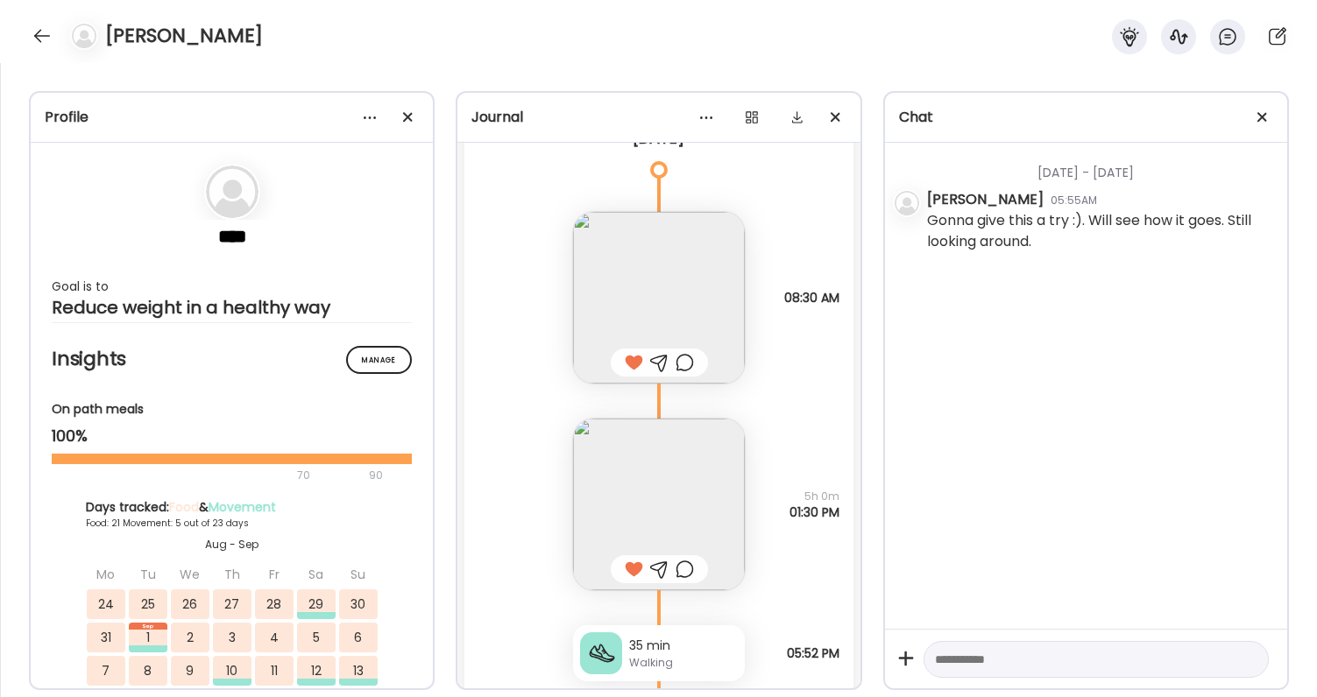
scroll to position [25598, 0]
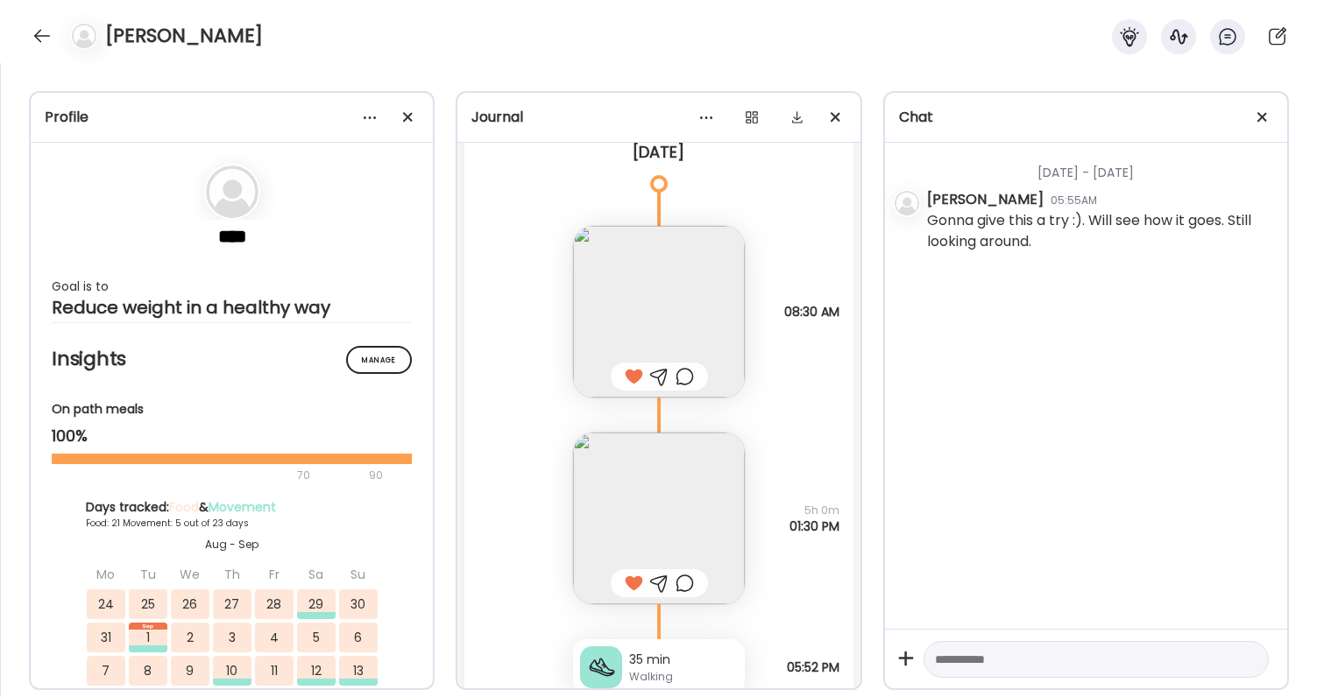
click at [677, 380] on div at bounding box center [685, 376] width 18 height 21
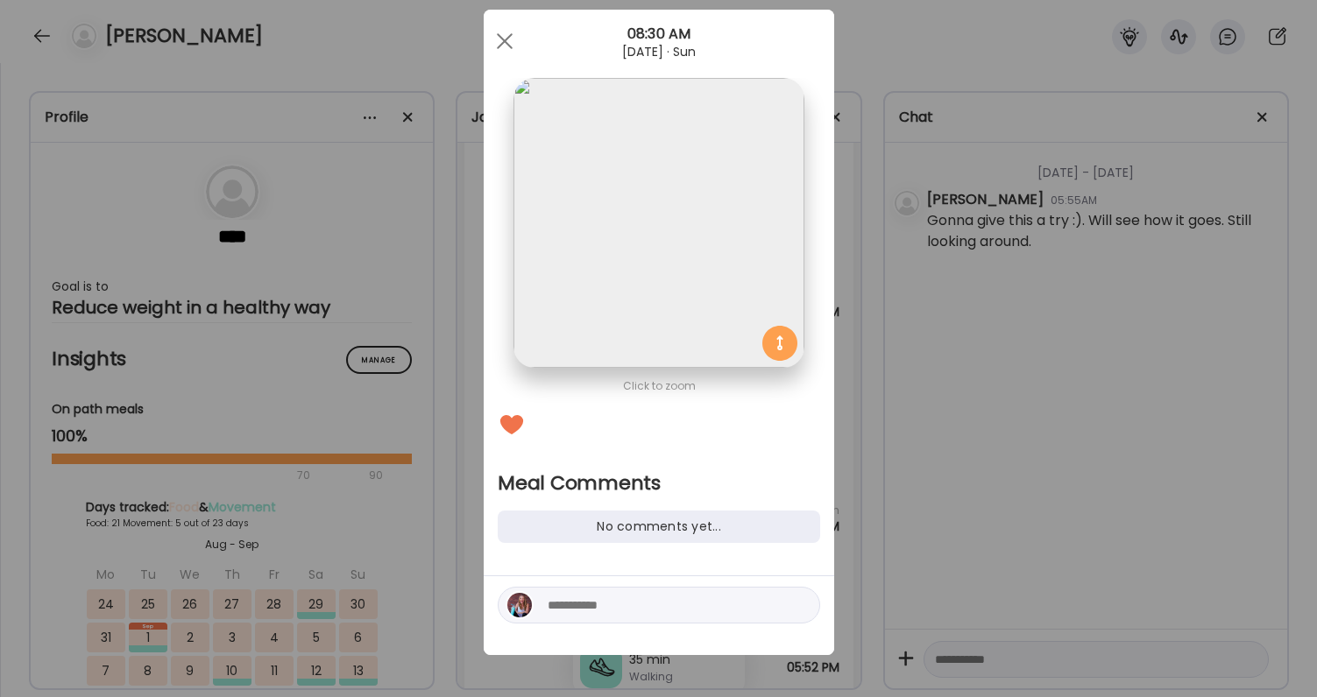
click at [648, 608] on textarea at bounding box center [666, 605] width 237 height 21
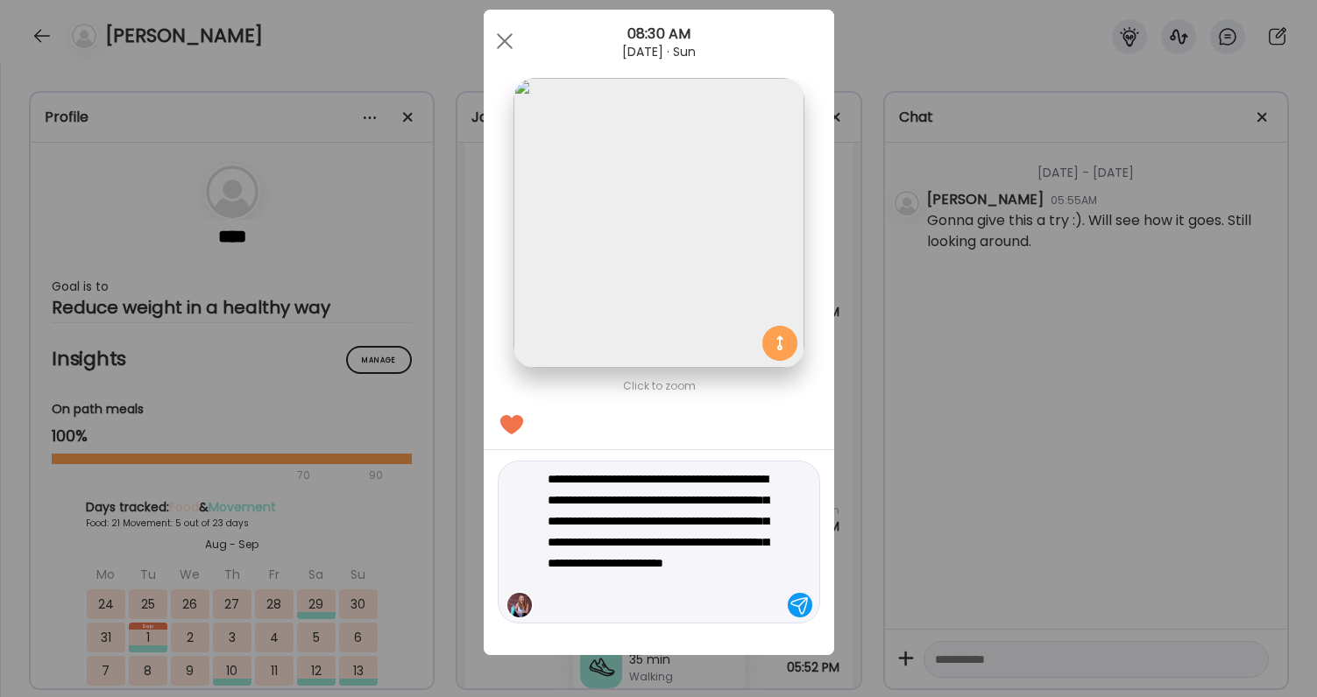
type textarea "**********"
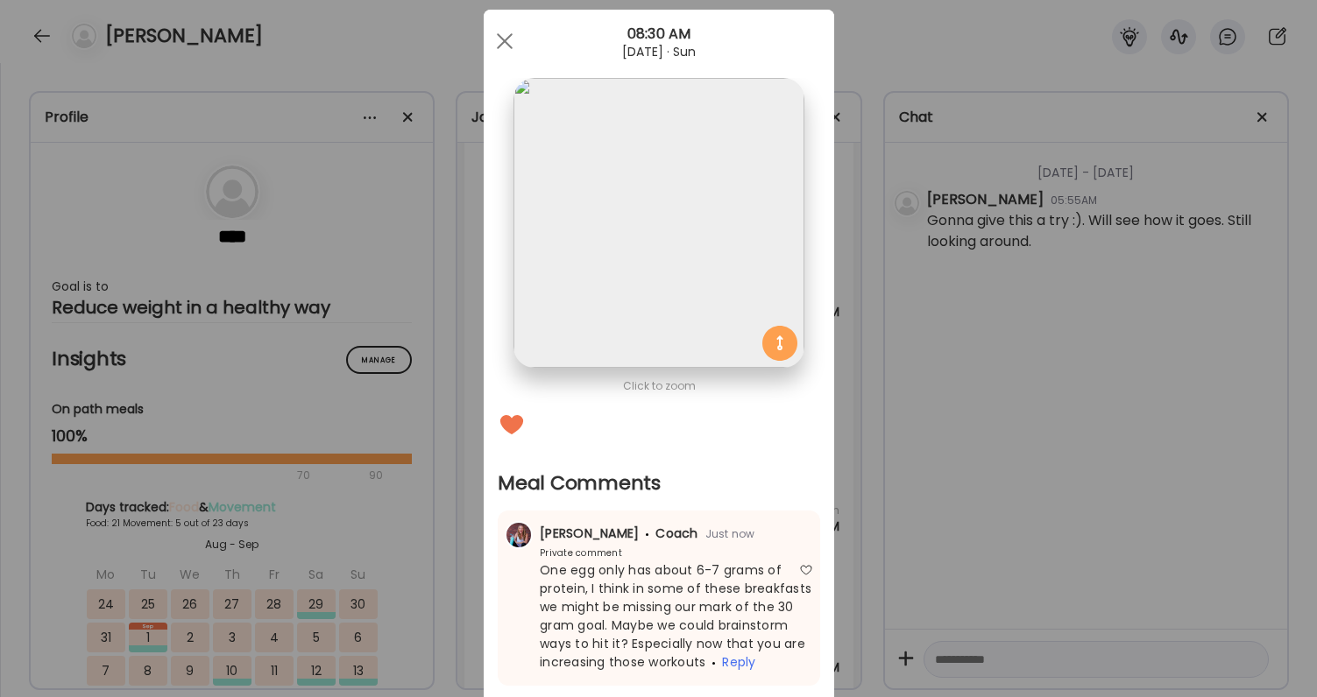
click at [988, 501] on div "Ate Coach Dashboard Wahoo! It’s official Take a moment to set up your Coach Pro…" at bounding box center [658, 348] width 1317 height 697
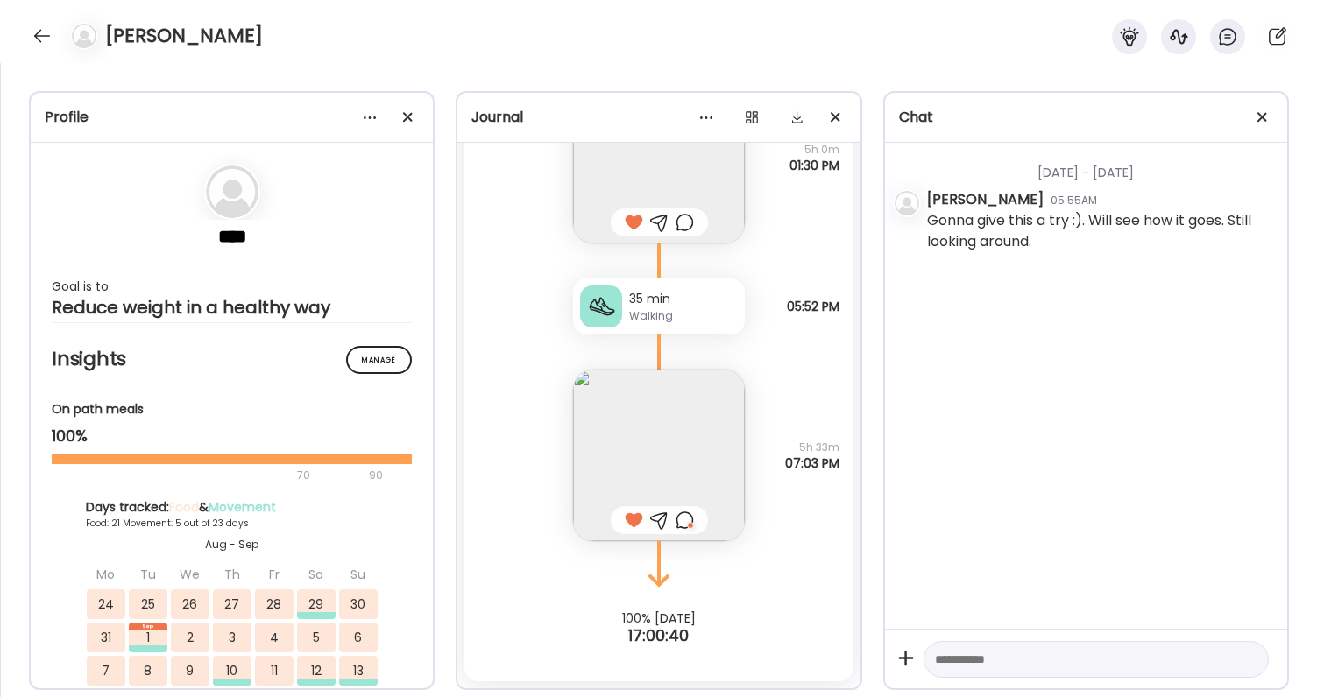
scroll to position [25959, 0]
click at [690, 517] on div at bounding box center [685, 520] width 18 height 21
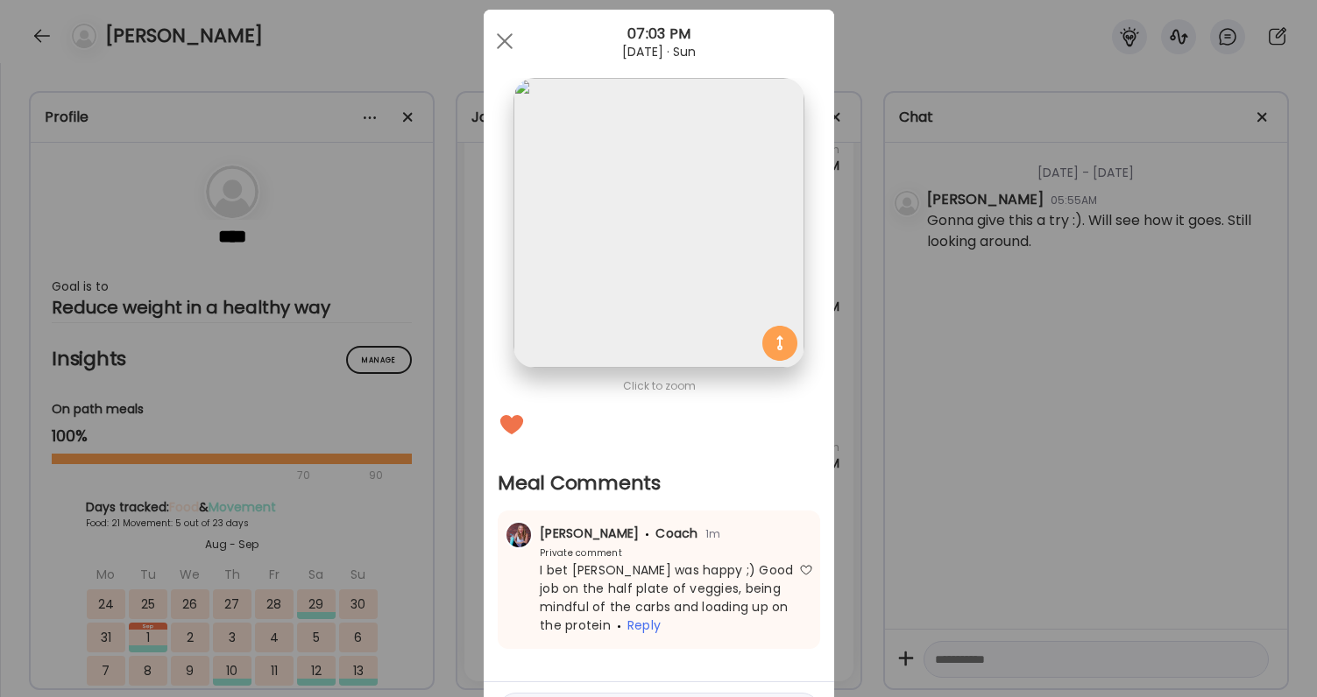
click at [960, 534] on div "Ate Coach Dashboard Wahoo! It’s official Take a moment to set up your Coach Pro…" at bounding box center [658, 348] width 1317 height 697
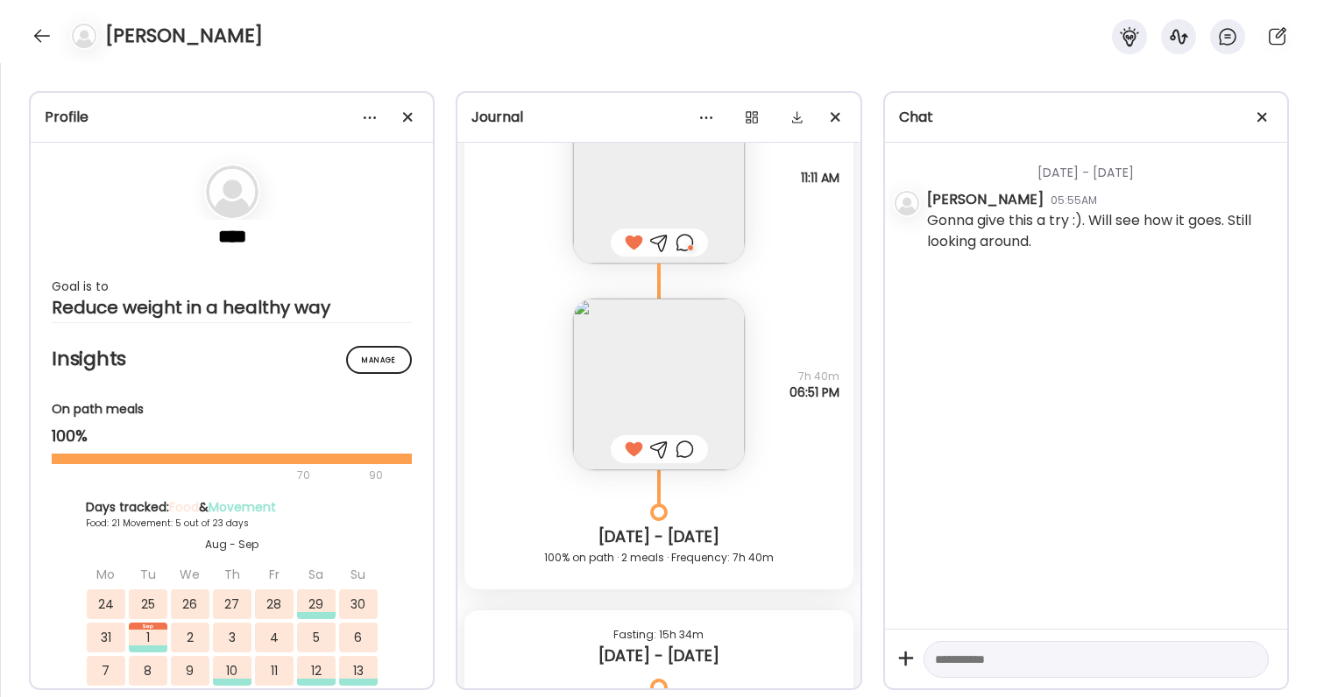
scroll to position [24531, 0]
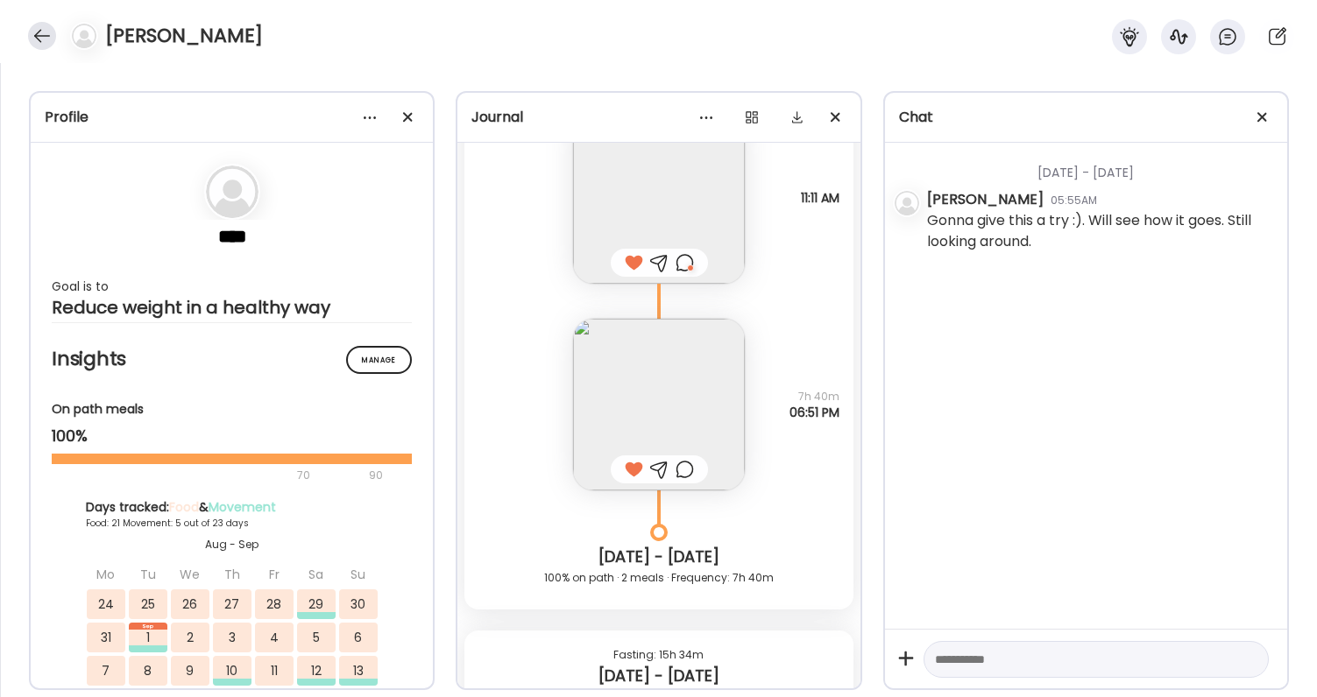
click at [46, 32] on div at bounding box center [42, 36] width 28 height 28
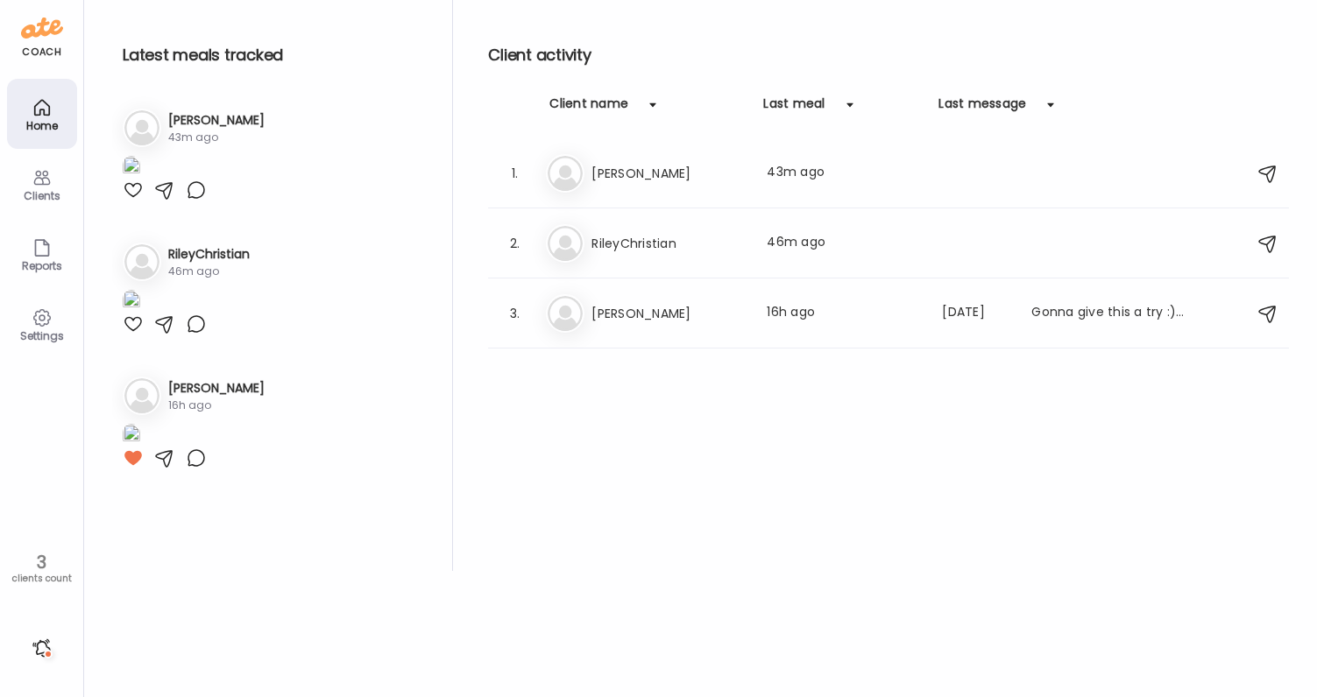
click at [40, 645] on div at bounding box center [42, 648] width 28 height 28
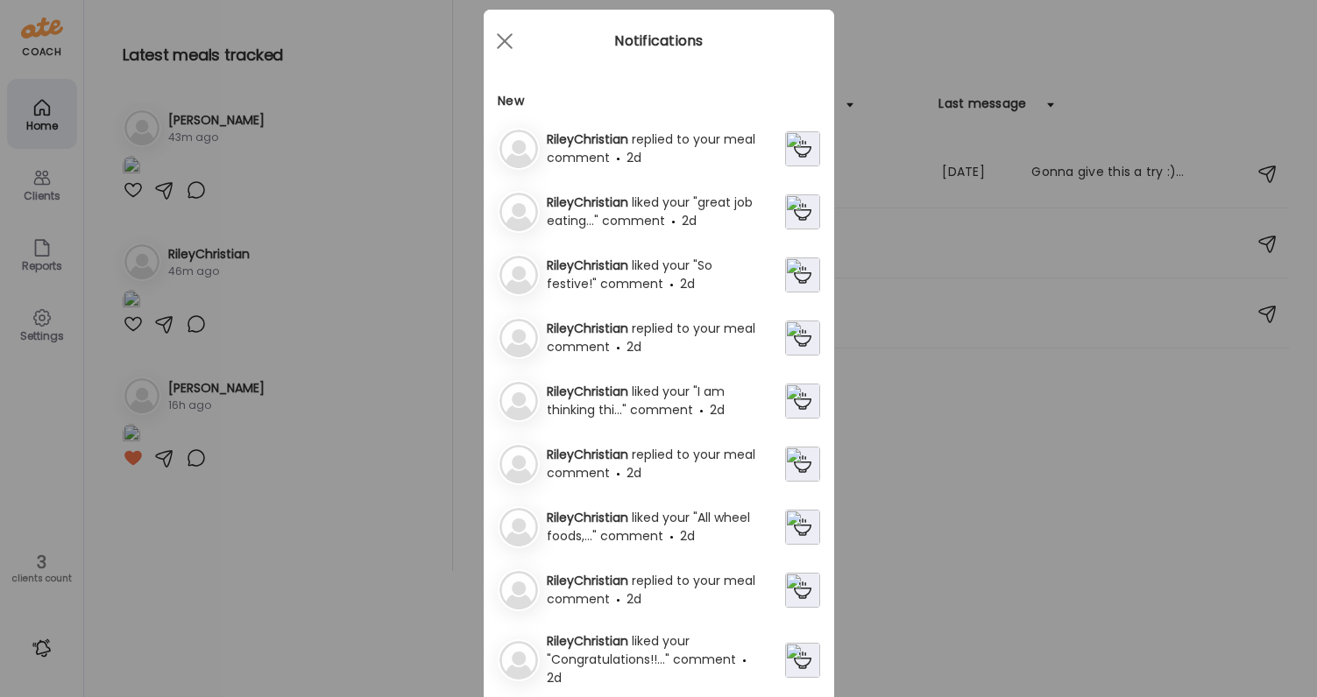
click at [676, 148] on div "RileyChristian replied to your meal comment 2d" at bounding box center [662, 149] width 245 height 37
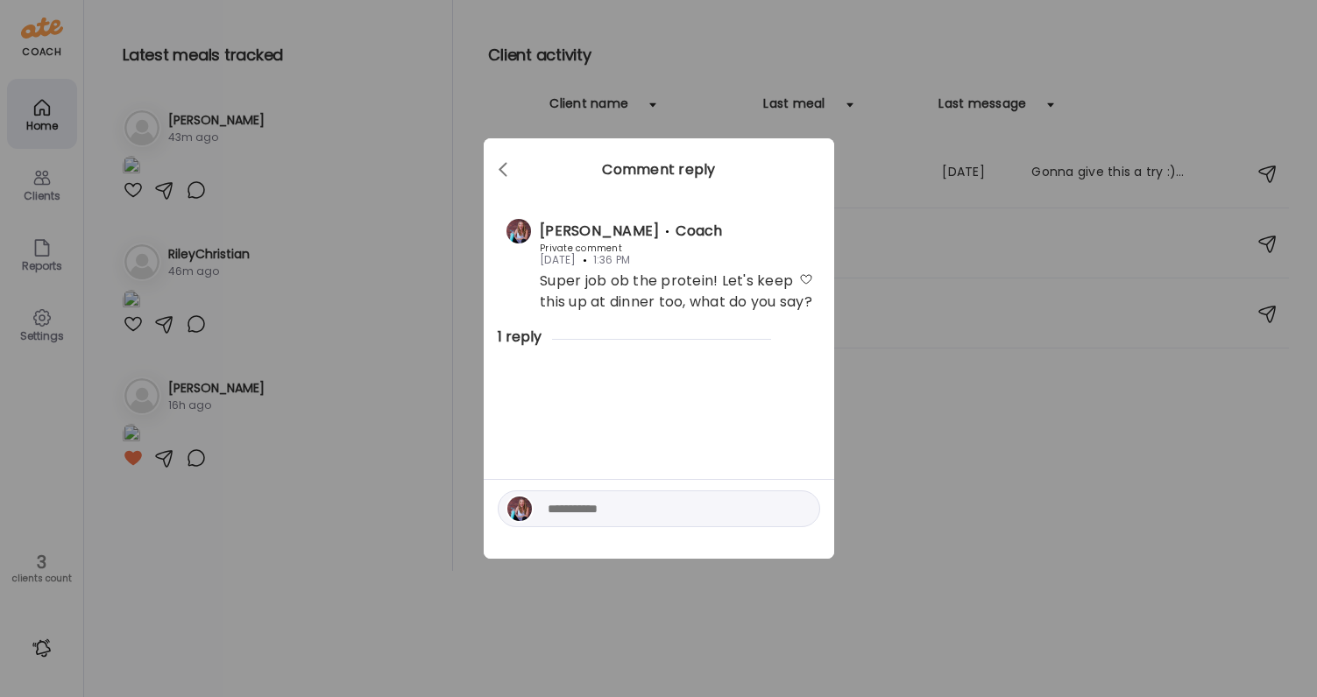
scroll to position [0, 0]
click at [803, 410] on div at bounding box center [806, 403] width 14 height 14
click at [896, 486] on div "Ate Coach Dashboard Wahoo! It’s official Take a moment to set up your Coach Pro…" at bounding box center [658, 348] width 1317 height 697
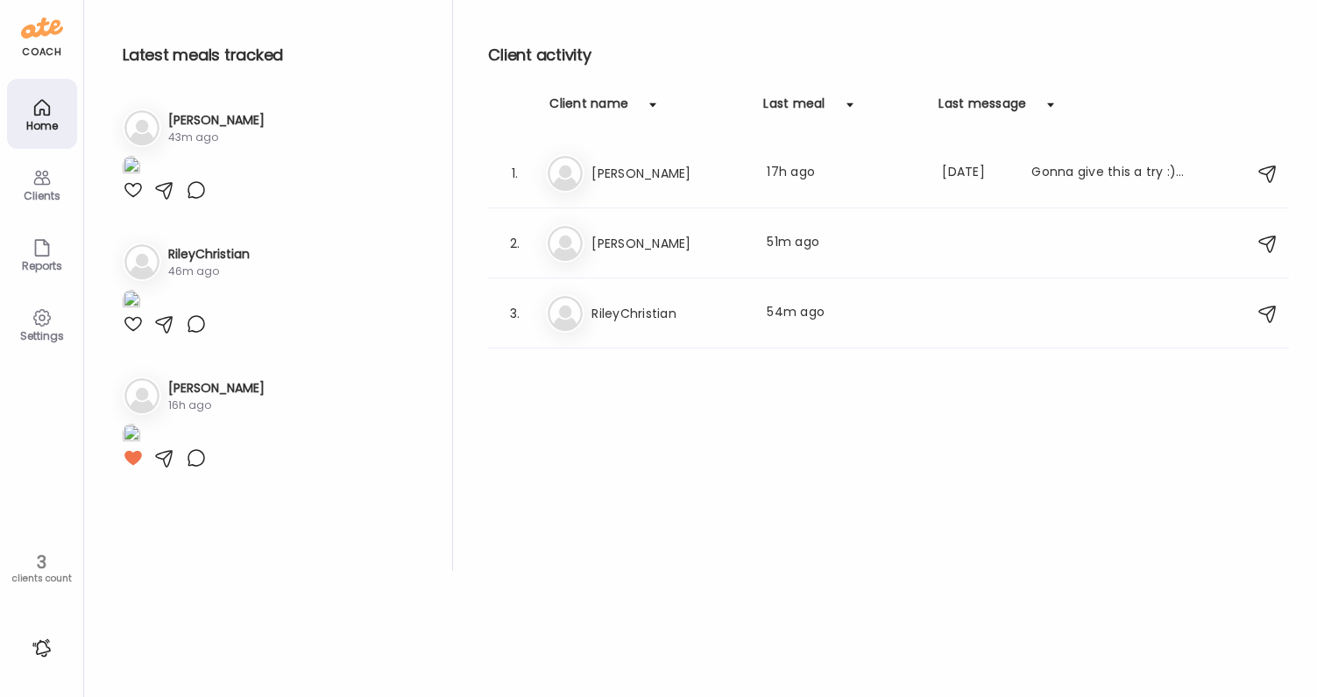
click at [47, 649] on div at bounding box center [42, 648] width 28 height 28
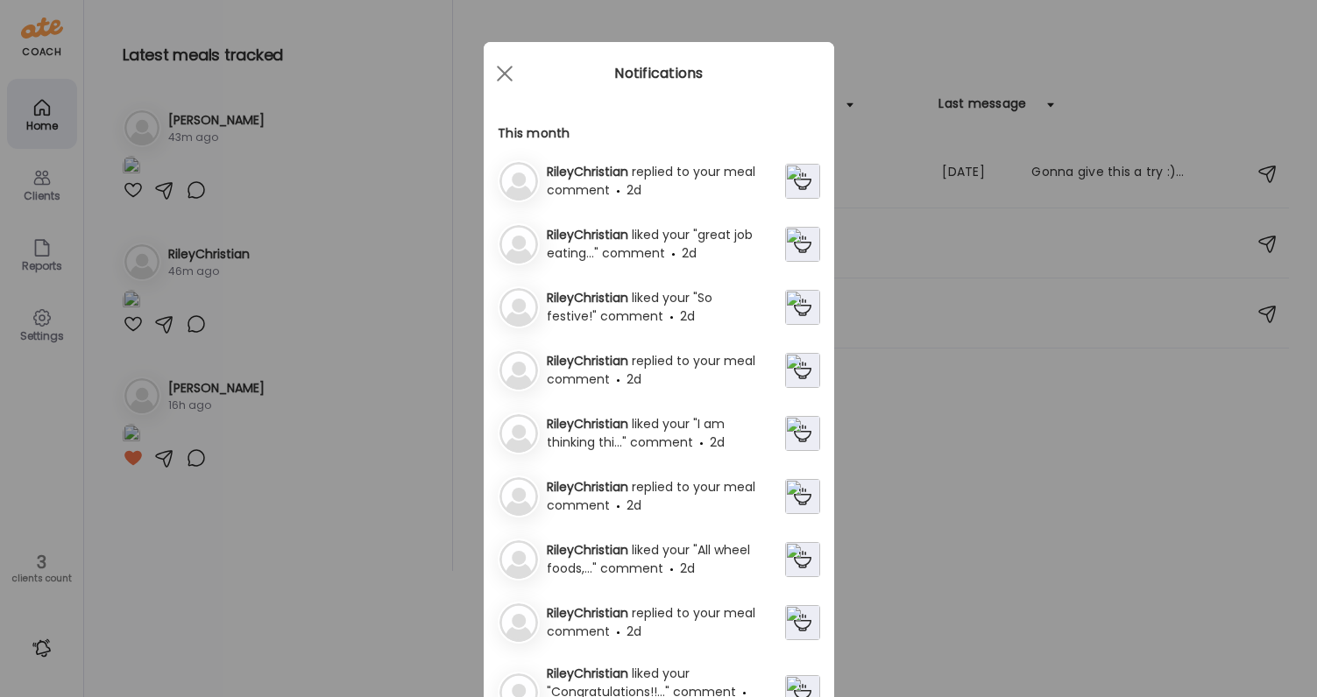
click at [654, 374] on div "RileyChristian replied to your meal comment 2d" at bounding box center [662, 370] width 245 height 37
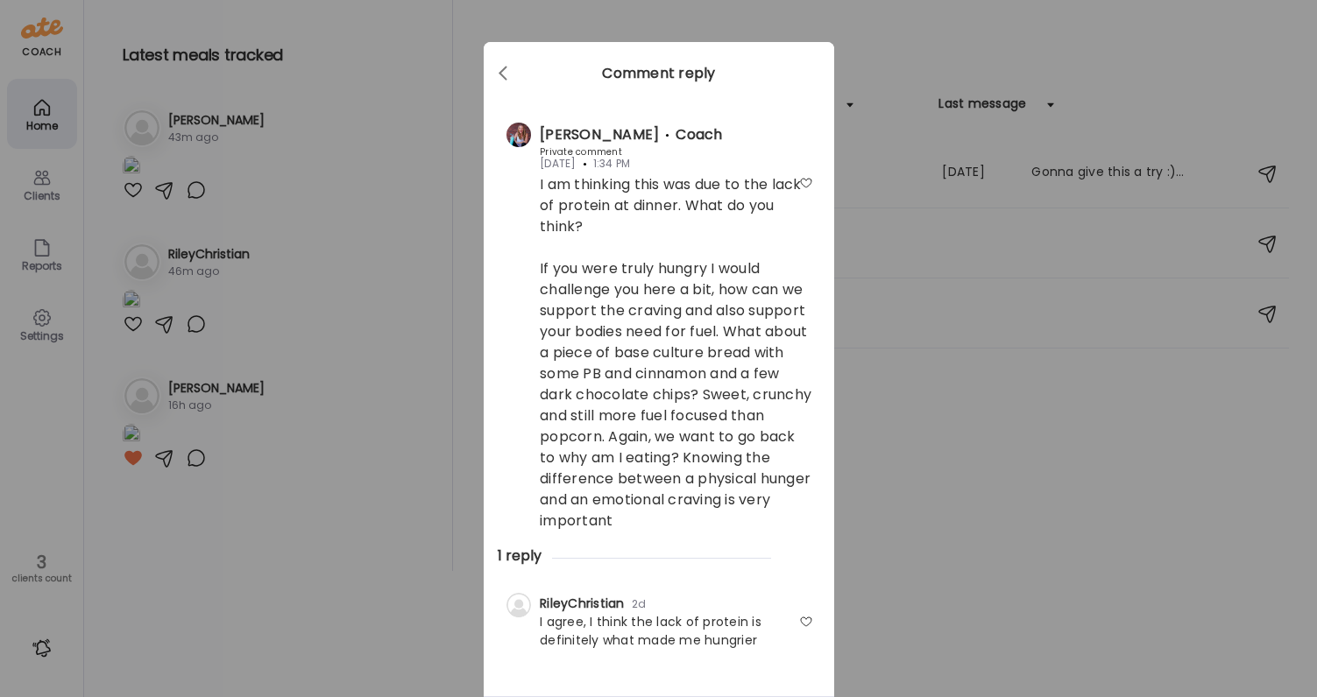
scroll to position [13, 0]
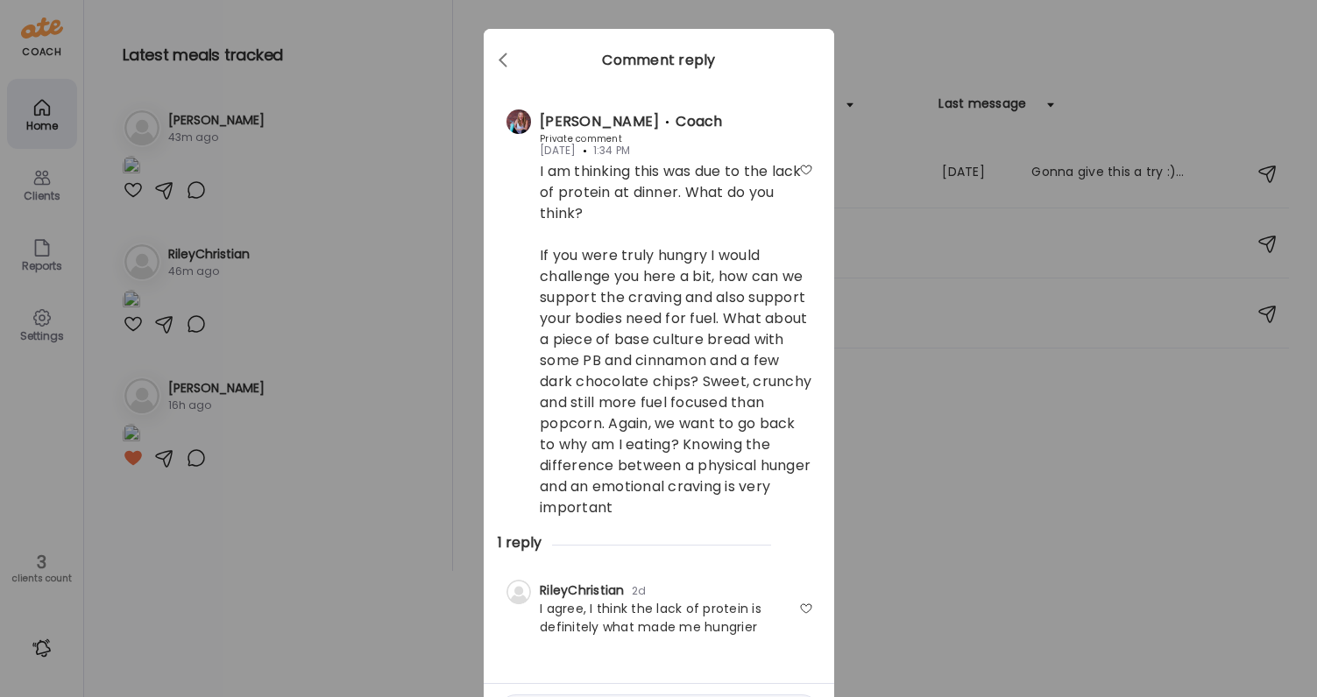
click at [804, 607] on div at bounding box center [806, 609] width 14 height 14
click at [919, 601] on div "Ate Coach Dashboard Wahoo! It’s official Take a moment to set up your Coach Pro…" at bounding box center [658, 348] width 1317 height 697
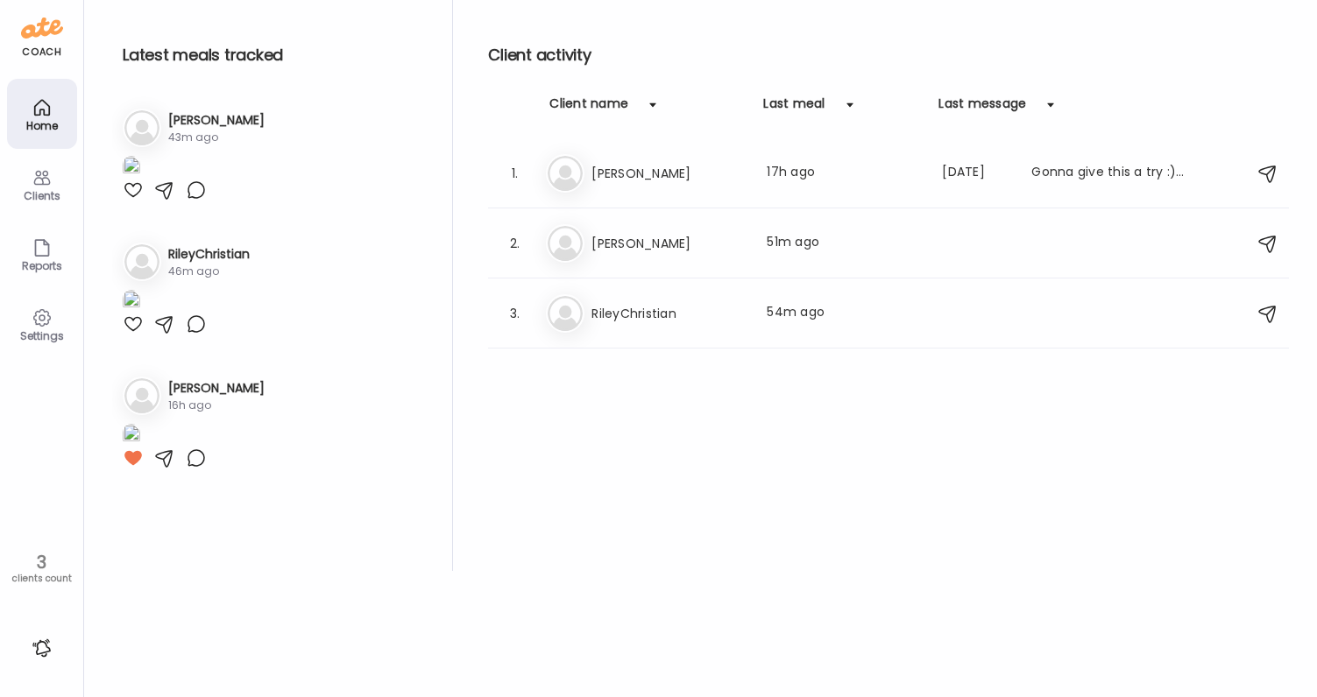
click at [40, 650] on div at bounding box center [42, 648] width 28 height 28
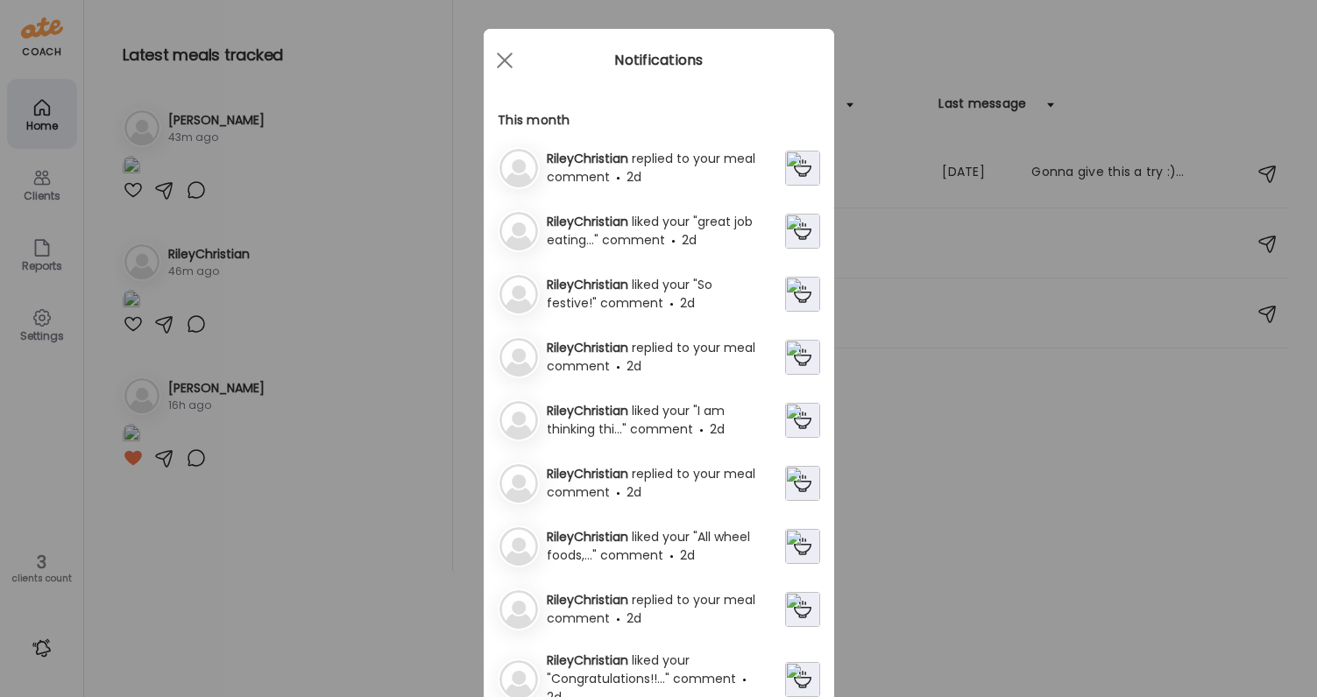
click at [661, 357] on div "RileyChristian replied to your meal comment 2d" at bounding box center [662, 357] width 245 height 37
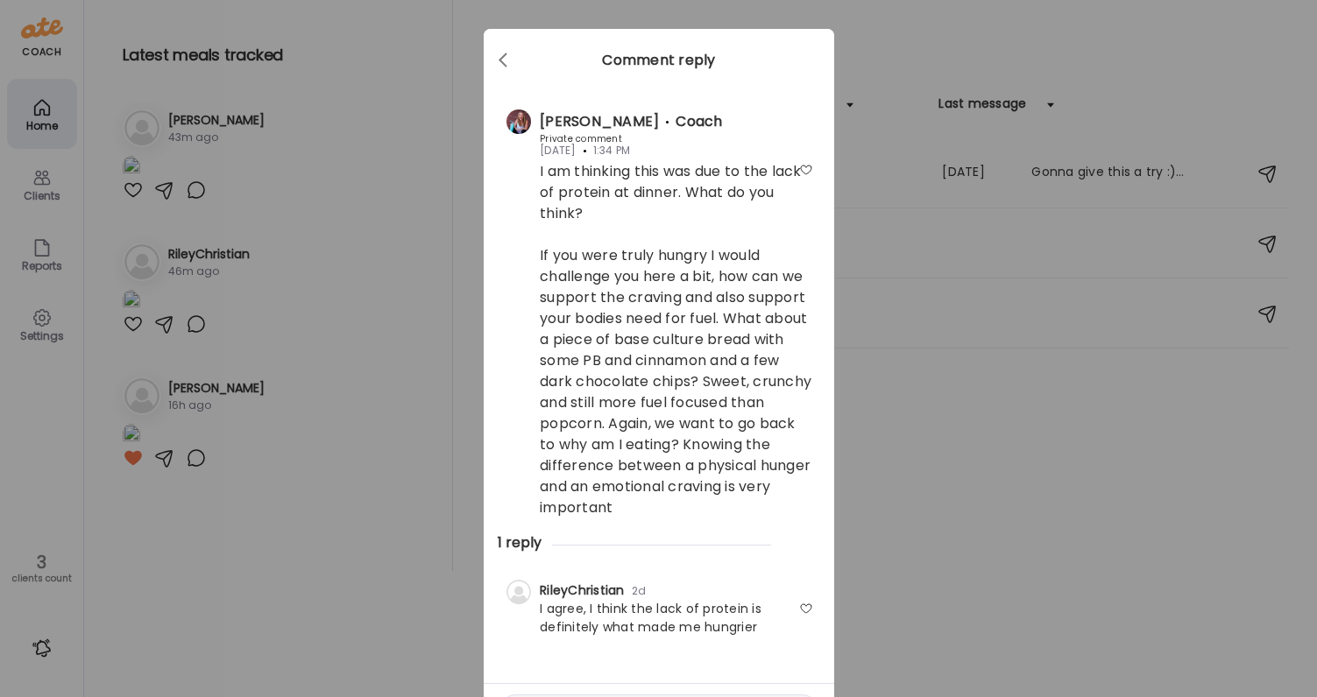
click at [923, 492] on div "Ate Coach Dashboard Wahoo! It’s official Take a moment to set up your Coach Pro…" at bounding box center [658, 348] width 1317 height 697
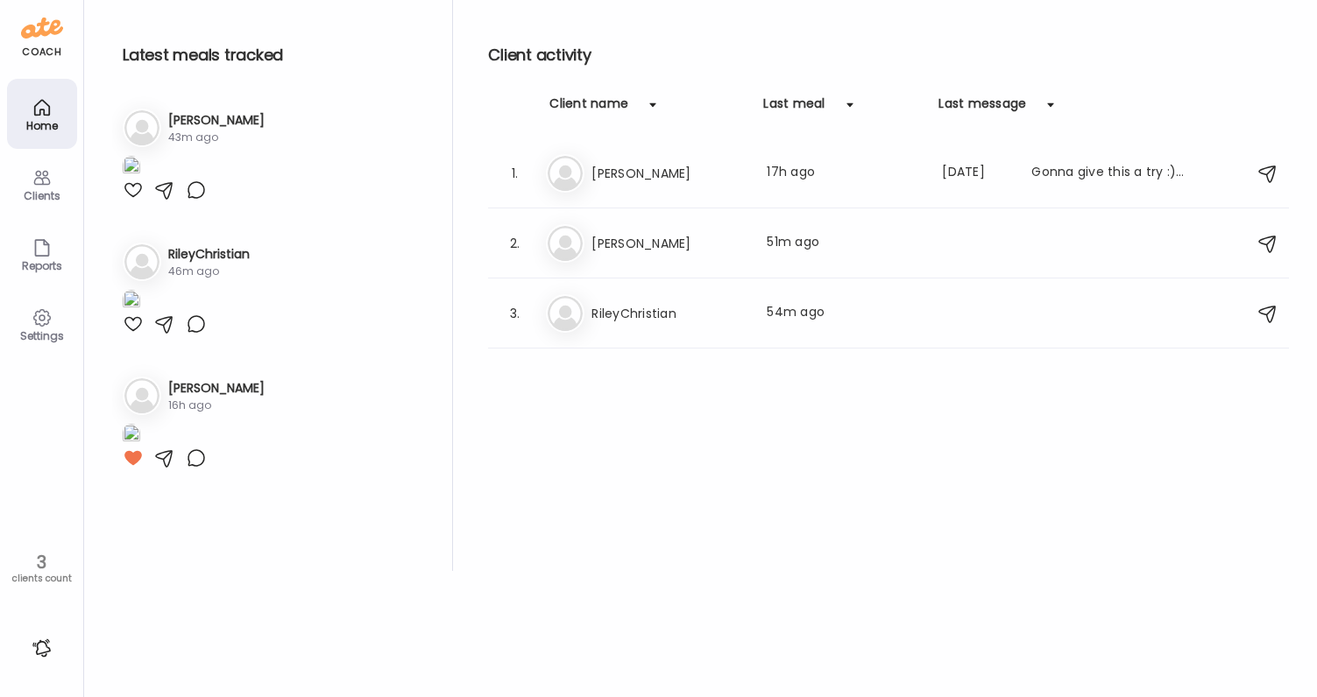
click at [41, 655] on div at bounding box center [42, 648] width 28 height 28
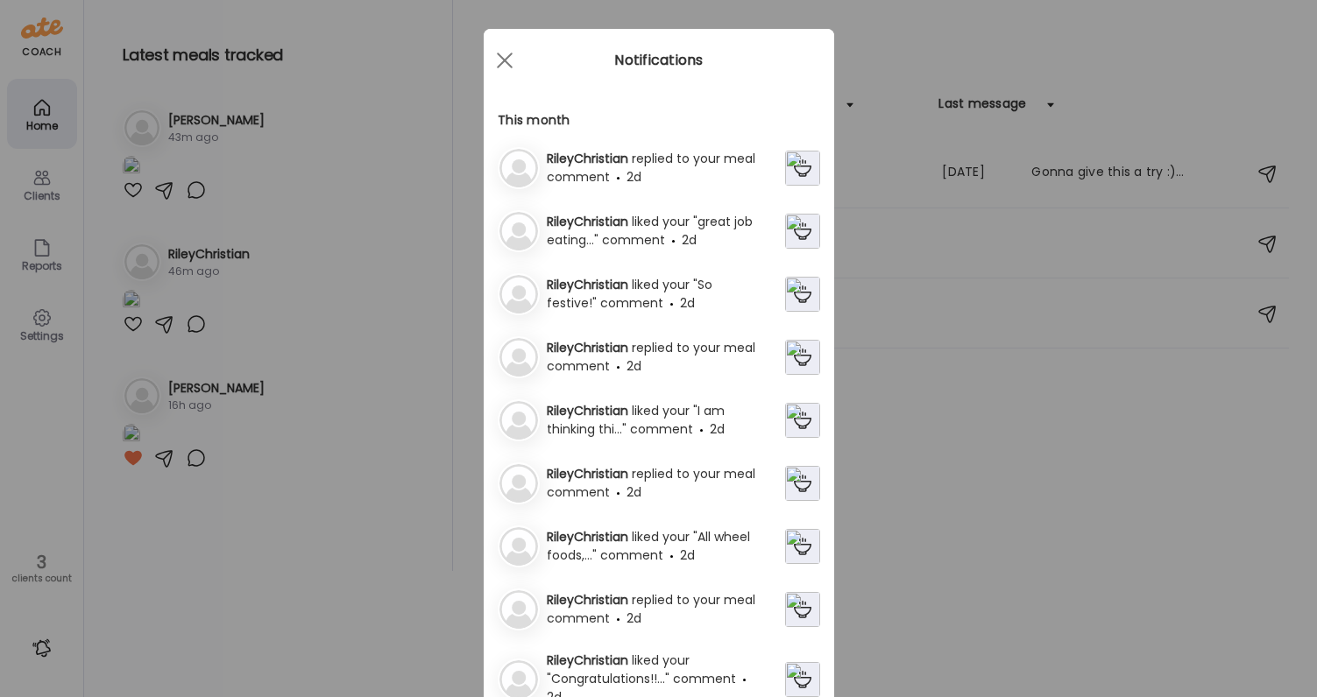
click at [646, 621] on div "RileyChristian replied to your meal comment 2d" at bounding box center [662, 609] width 245 height 37
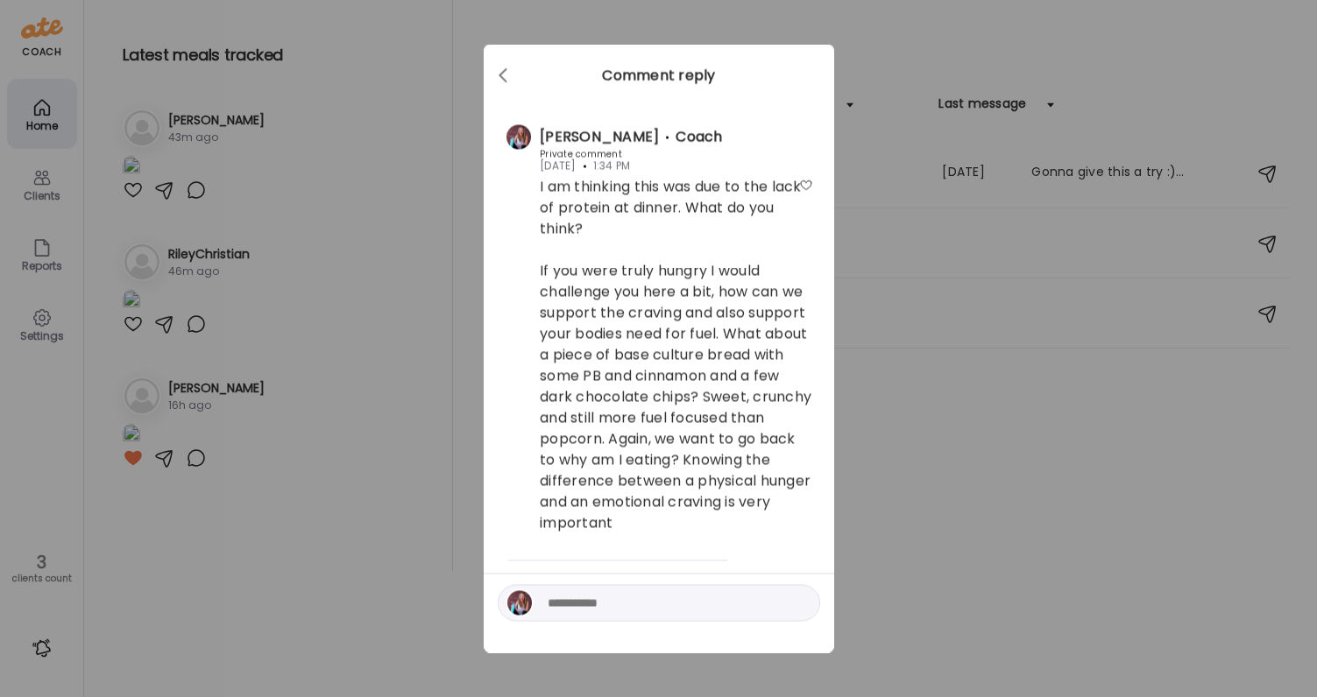
scroll to position [3, 0]
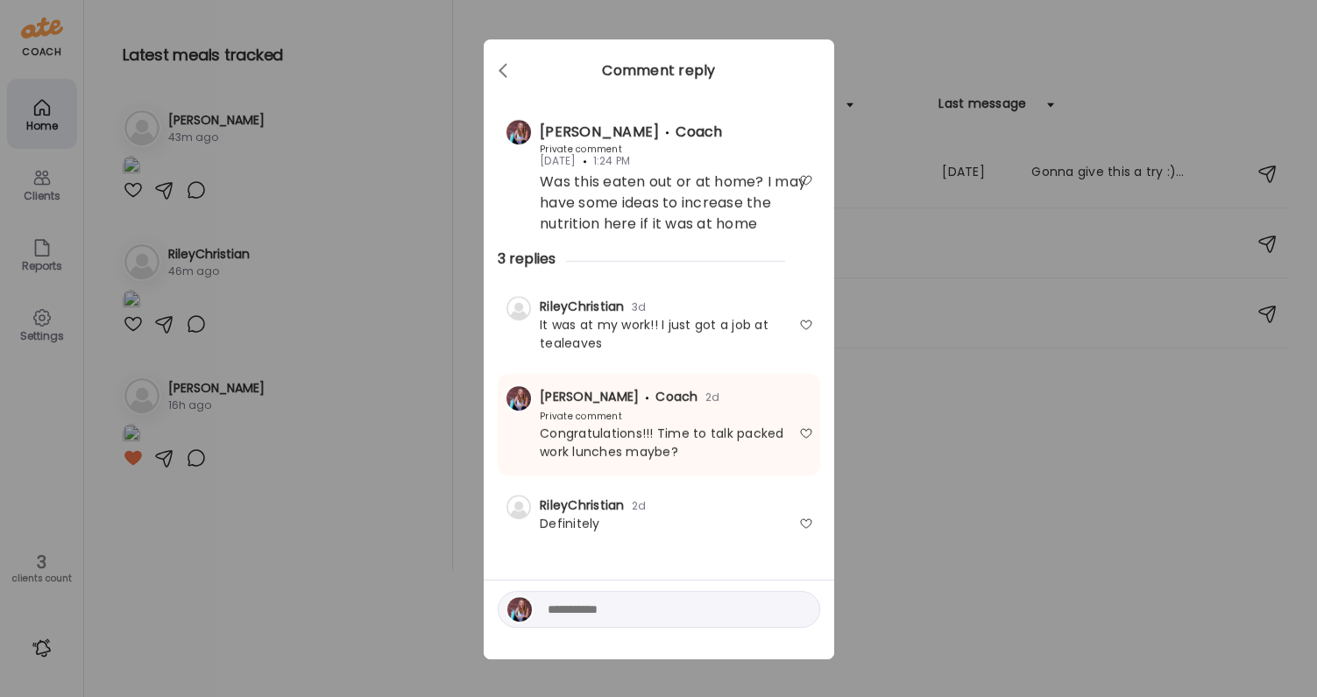
click at [1024, 586] on div "Ate Coach Dashboard Wahoo! It’s official Take a moment to set up your Coach Pro…" at bounding box center [658, 348] width 1317 height 697
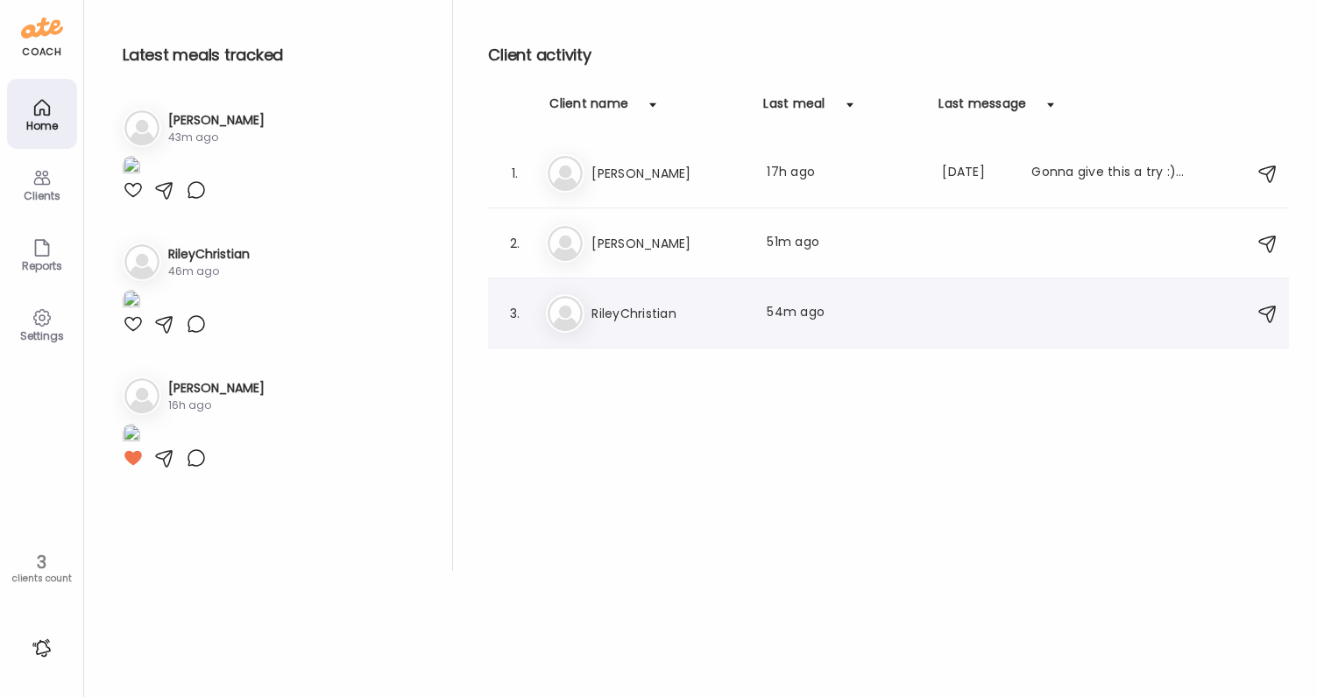
click at [726, 292] on div "3. Ri RileyChristian Last meal: 54m ago" at bounding box center [888, 314] width 801 height 70
click at [641, 301] on div "Ri RileyChristian Last meal: 54m ago" at bounding box center [891, 313] width 690 height 39
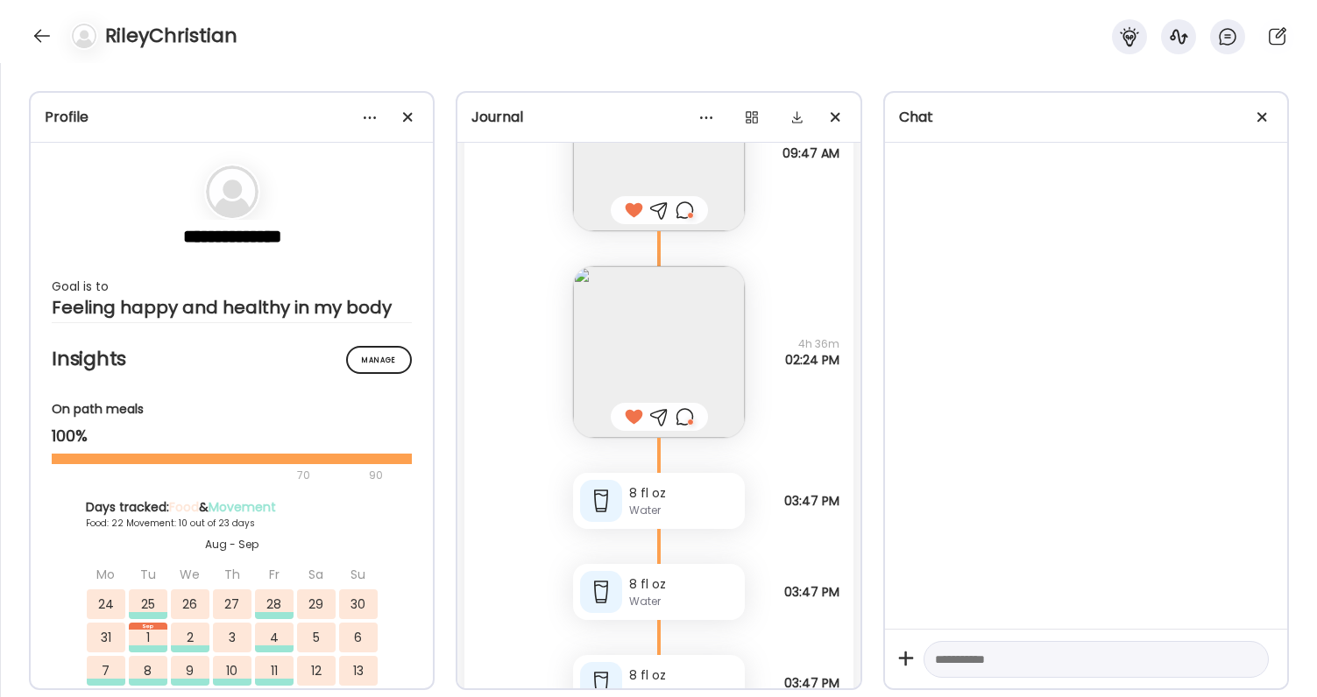
scroll to position [80975, 0]
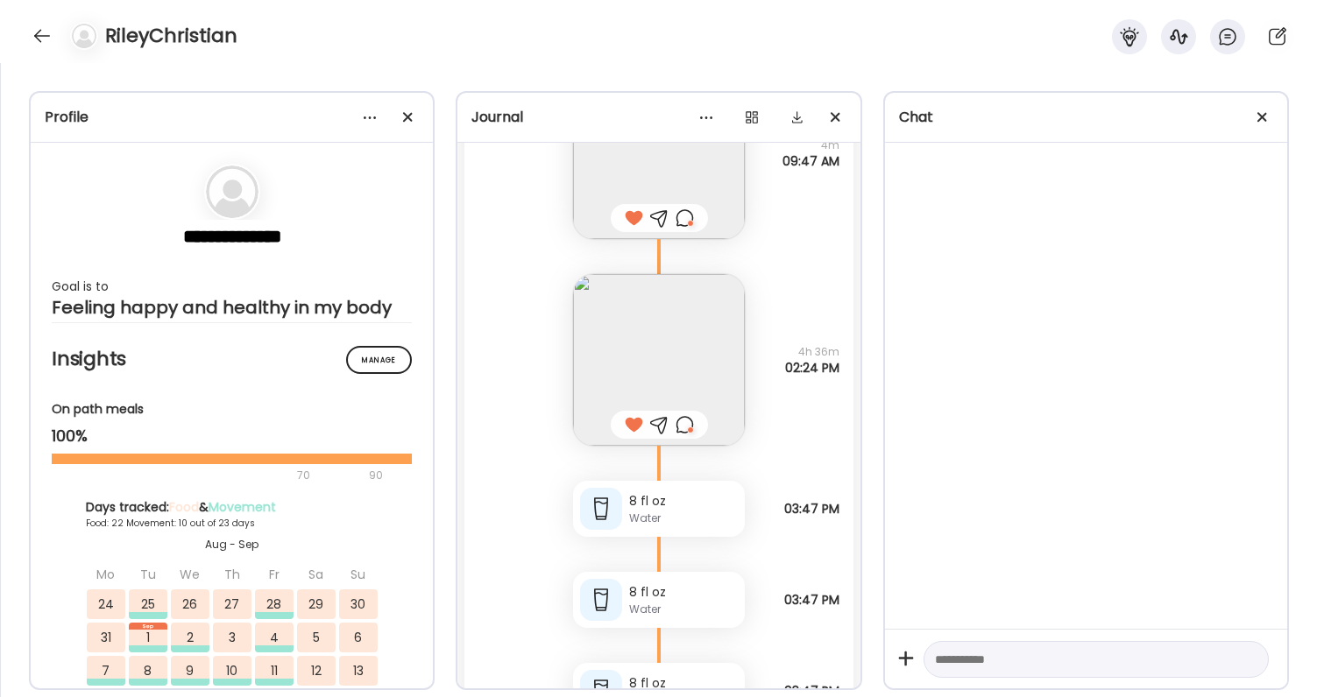
click at [659, 329] on img at bounding box center [659, 360] width 172 height 172
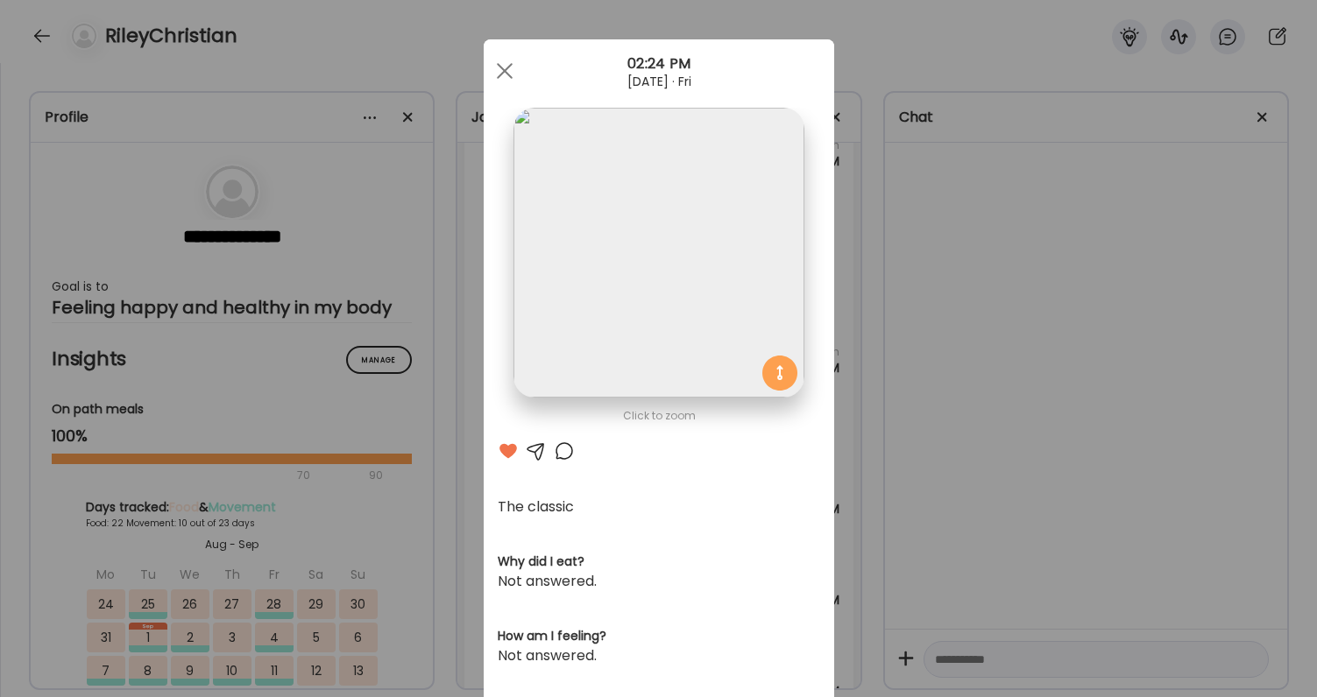
click at [985, 519] on div "Ate Coach Dashboard Wahoo! It’s official Take a moment to set up your Coach Pro…" at bounding box center [658, 348] width 1317 height 697
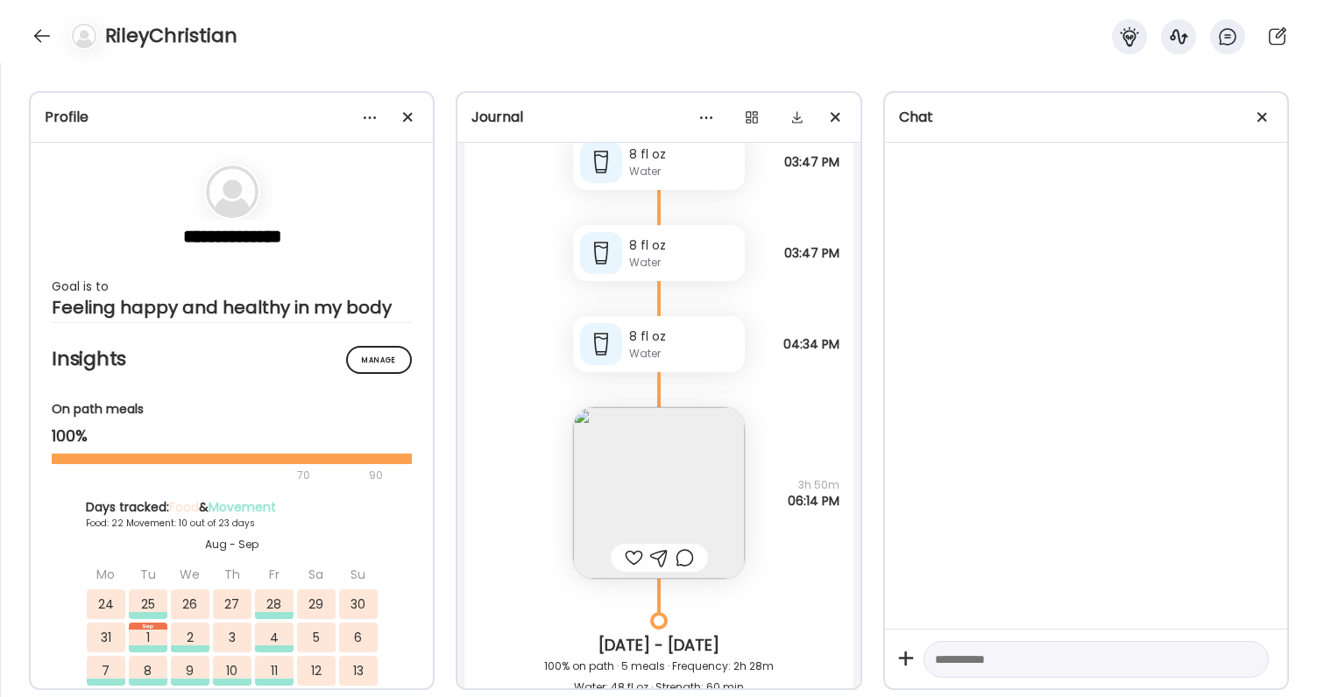
scroll to position [81466, 0]
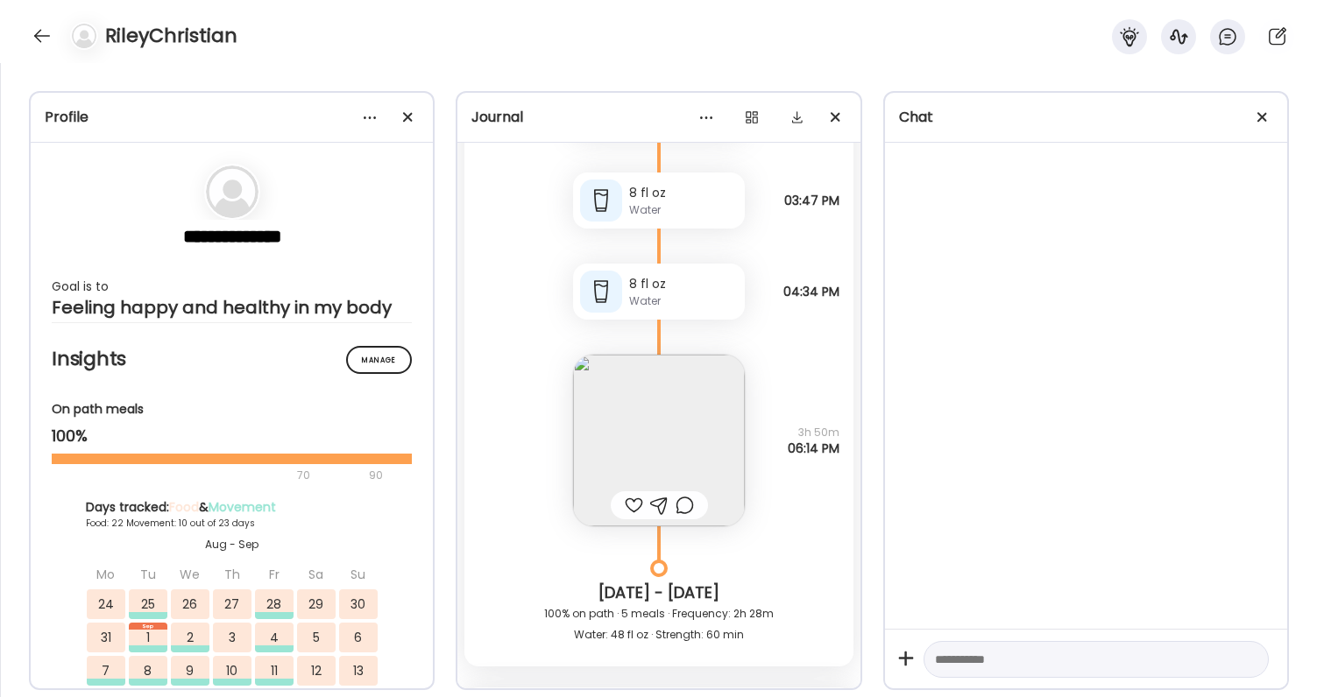
click at [652, 425] on img at bounding box center [659, 441] width 172 height 172
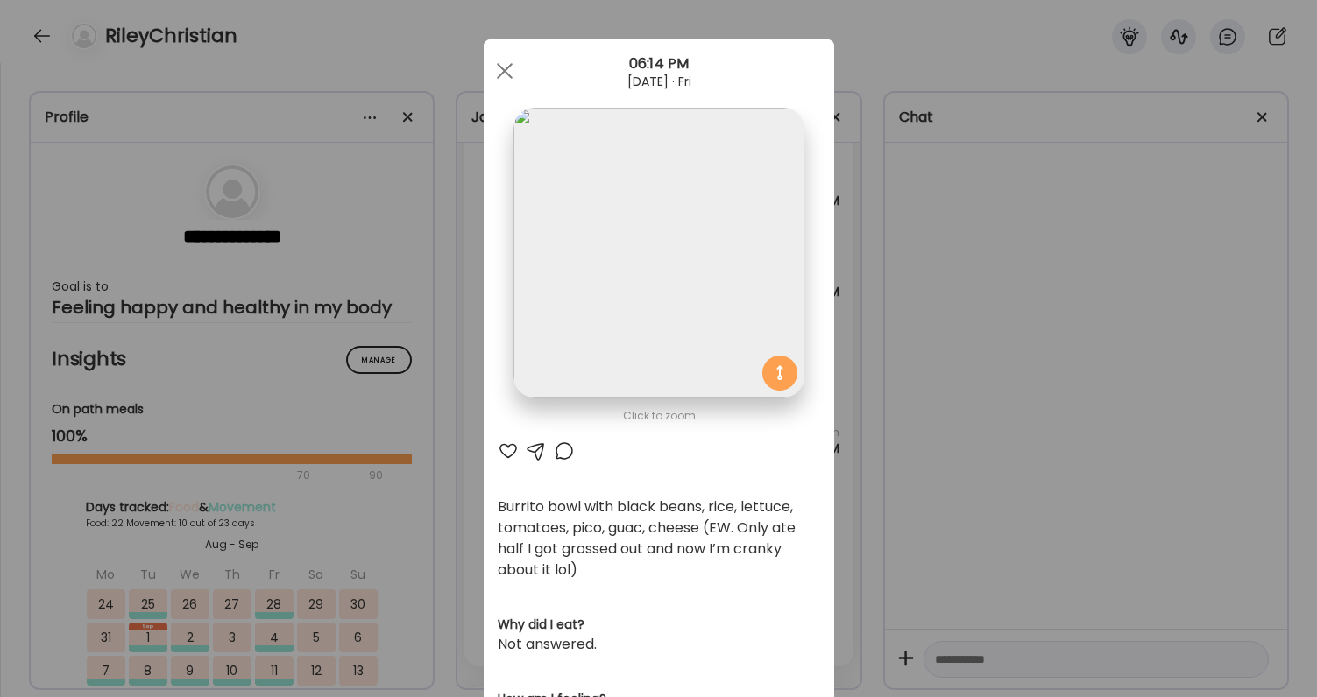
click at [506, 449] on div at bounding box center [508, 451] width 21 height 21
click at [565, 452] on div at bounding box center [564, 451] width 21 height 21
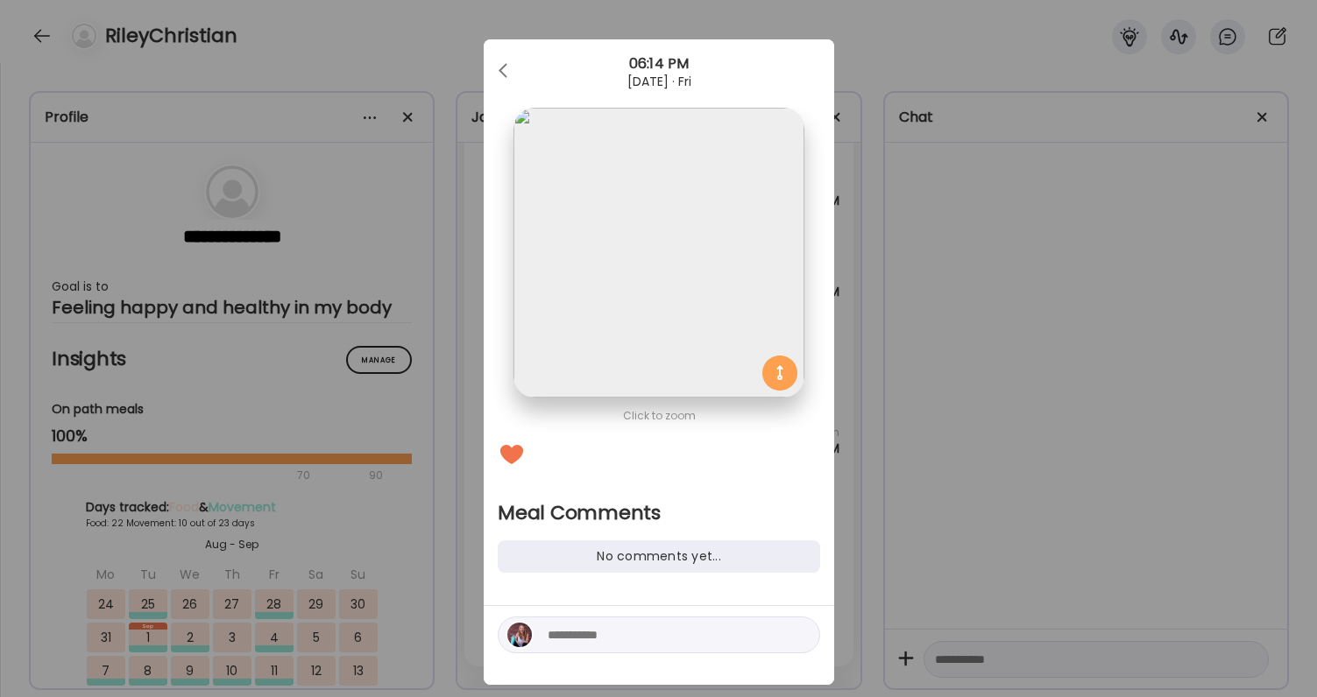
click at [591, 642] on textarea at bounding box center [666, 635] width 237 height 21
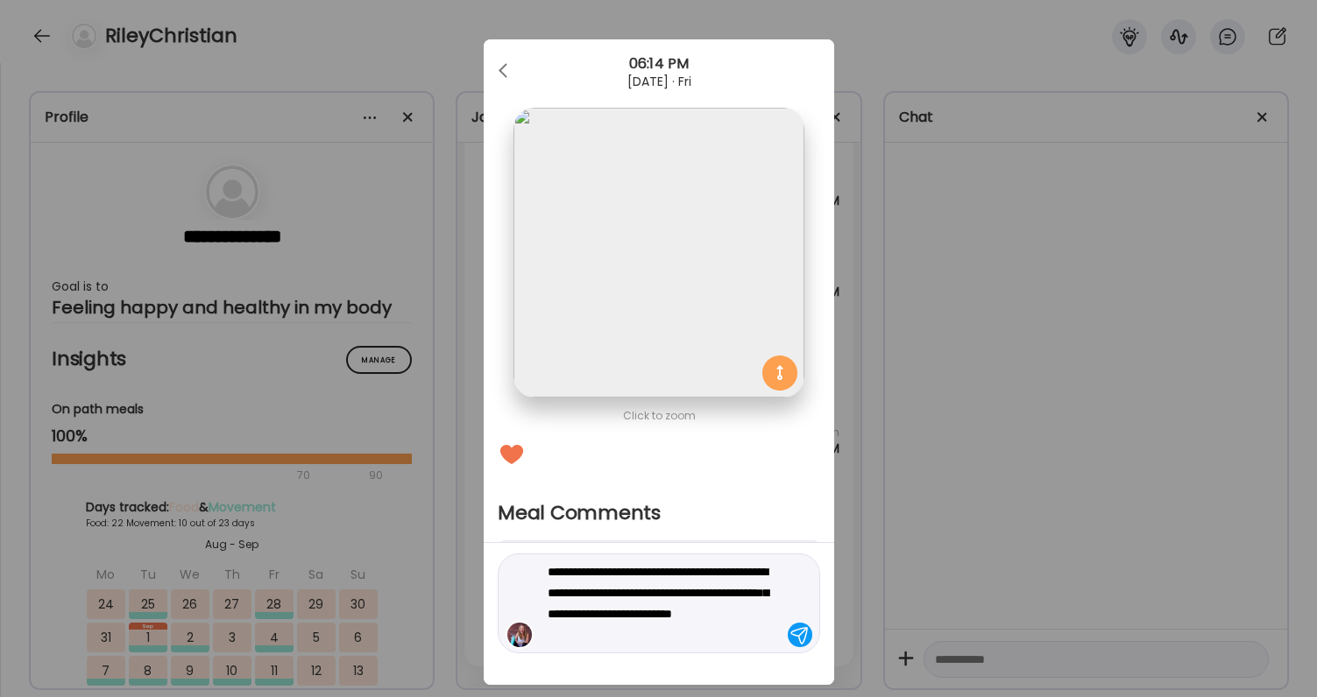
type textarea "**********"
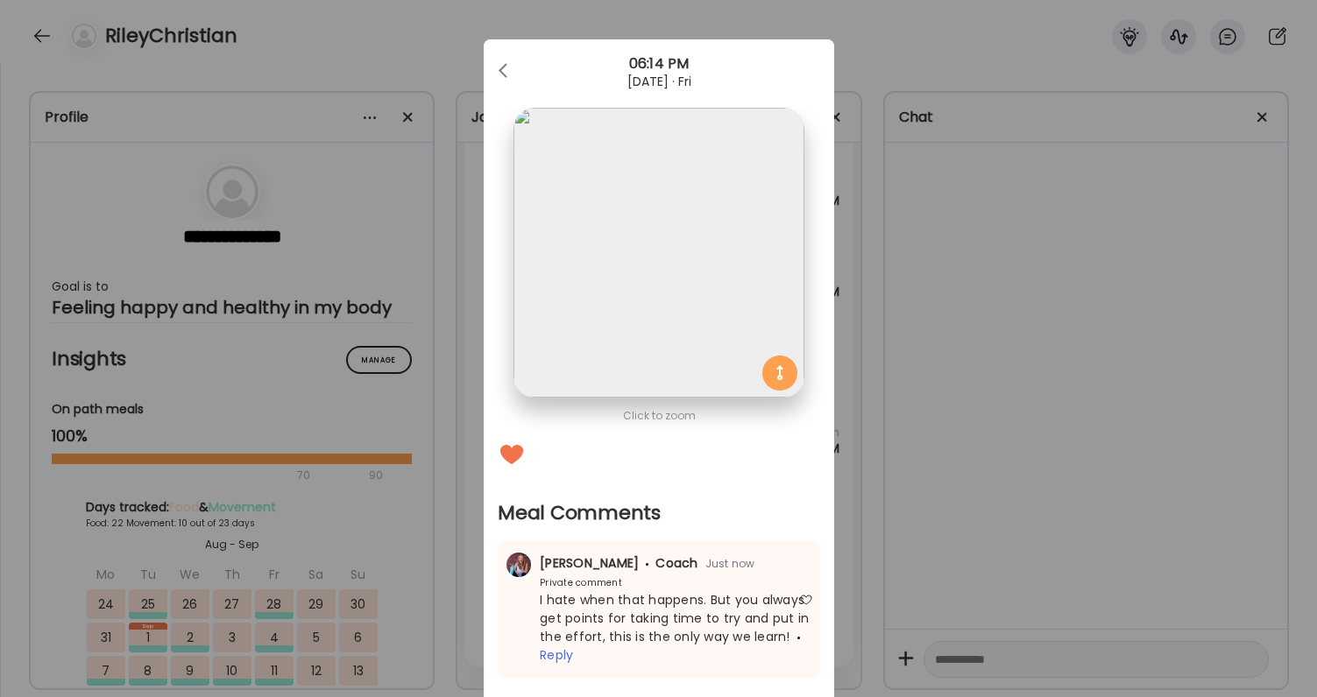
click at [934, 598] on div "Ate Coach Dashboard Wahoo! It’s official Take a moment to set up your Coach Pro…" at bounding box center [658, 348] width 1317 height 697
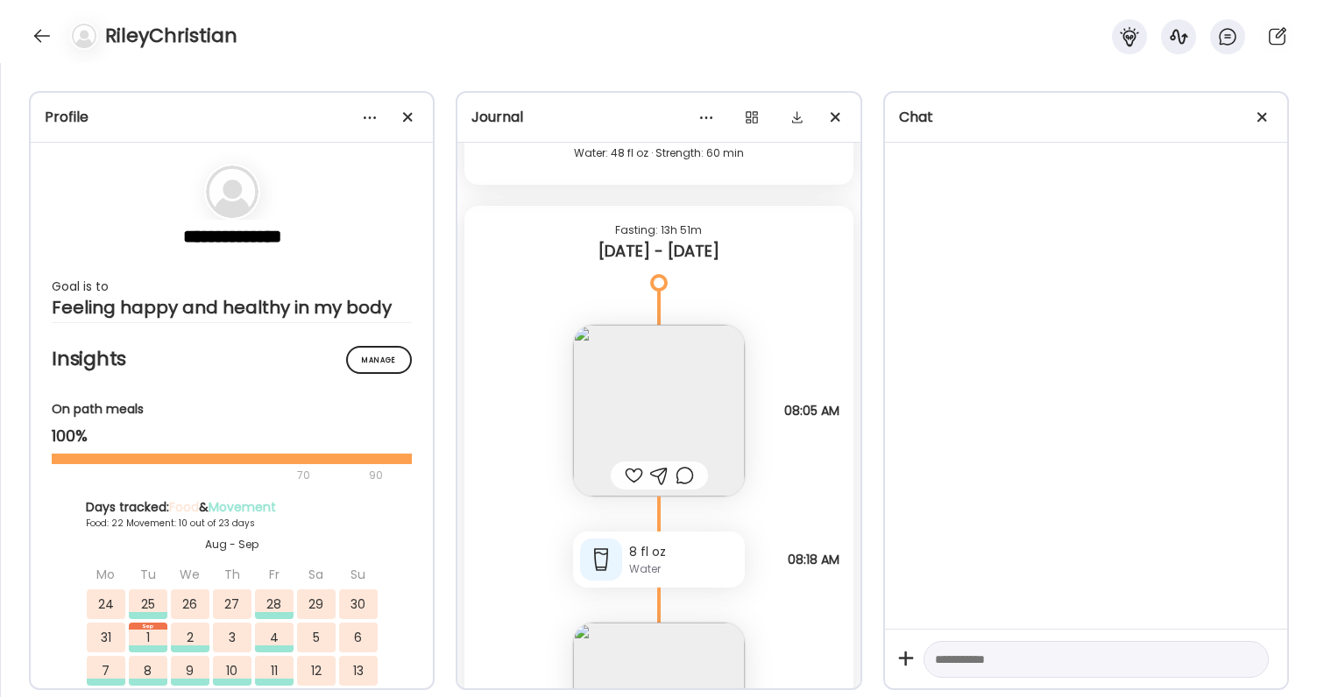
scroll to position [81949, 0]
click at [634, 469] on div at bounding box center [634, 474] width 18 height 21
click at [646, 407] on img at bounding box center [659, 410] width 172 height 172
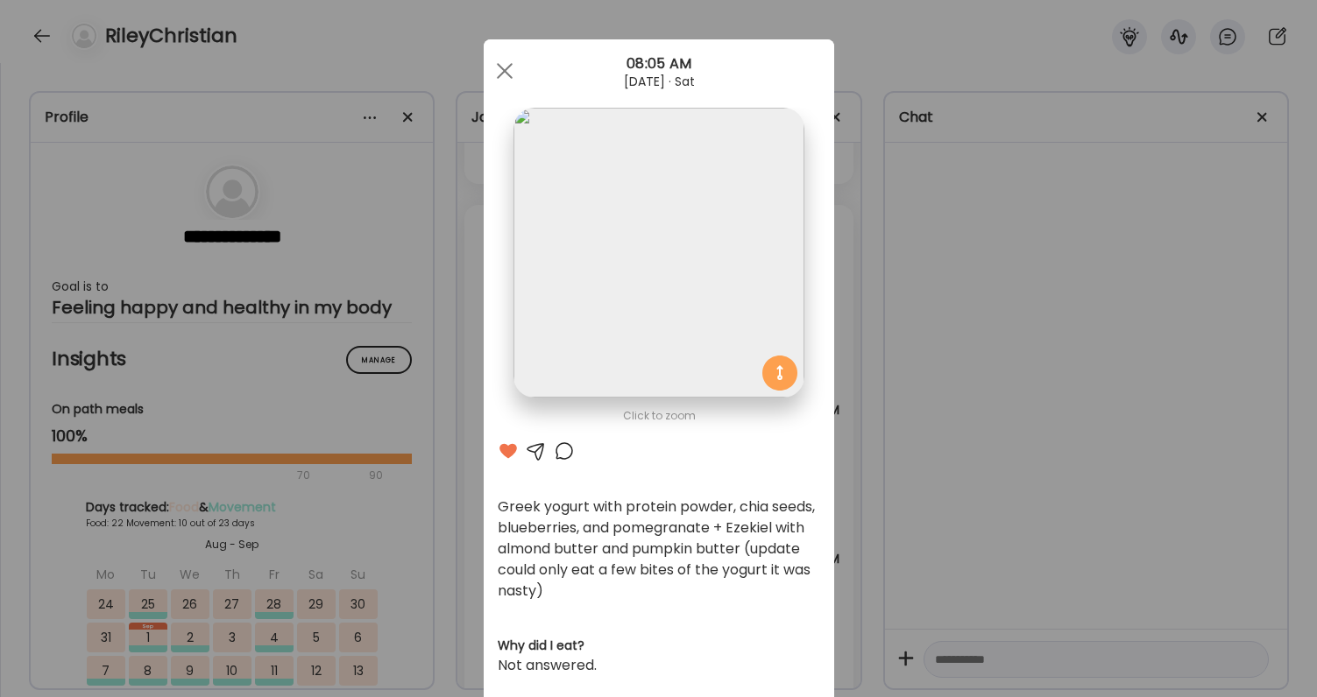
click at [559, 453] on div at bounding box center [564, 451] width 21 height 21
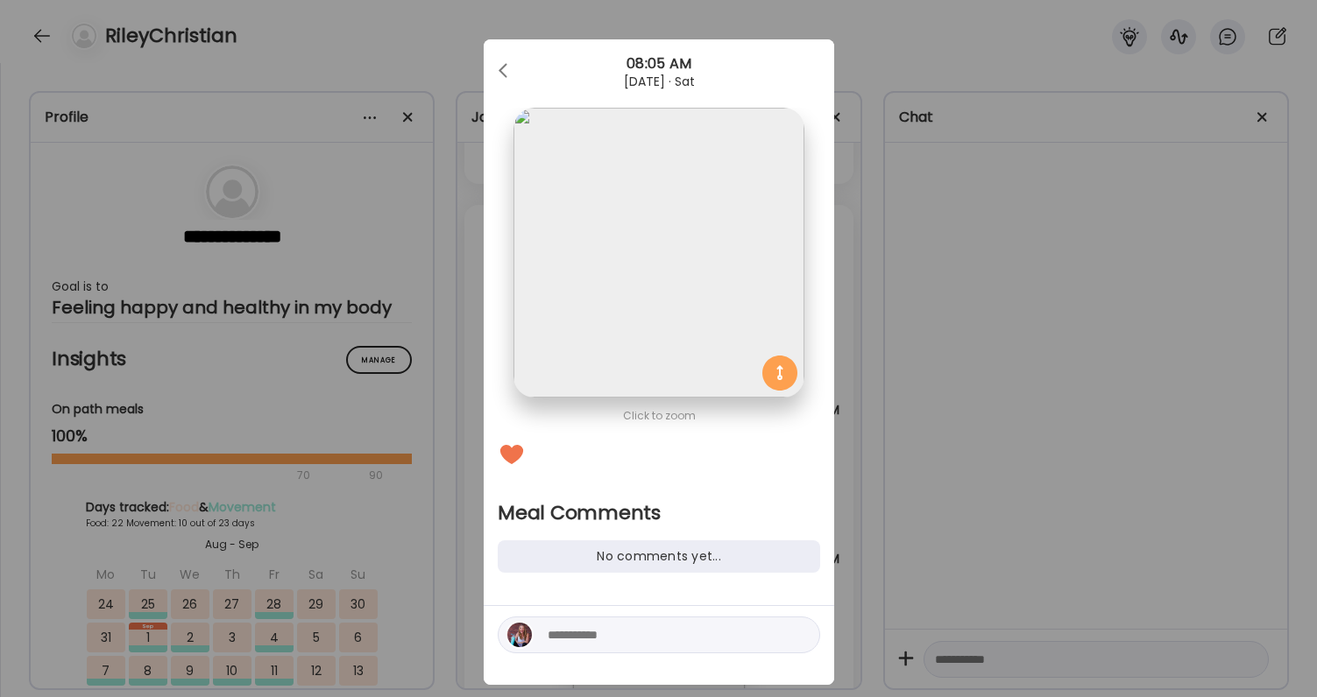
click at [577, 640] on textarea at bounding box center [666, 635] width 237 height 21
click at [959, 573] on div "Ate Coach Dashboard Wahoo! It’s official Take a moment to set up your Coach Pro…" at bounding box center [658, 348] width 1317 height 697
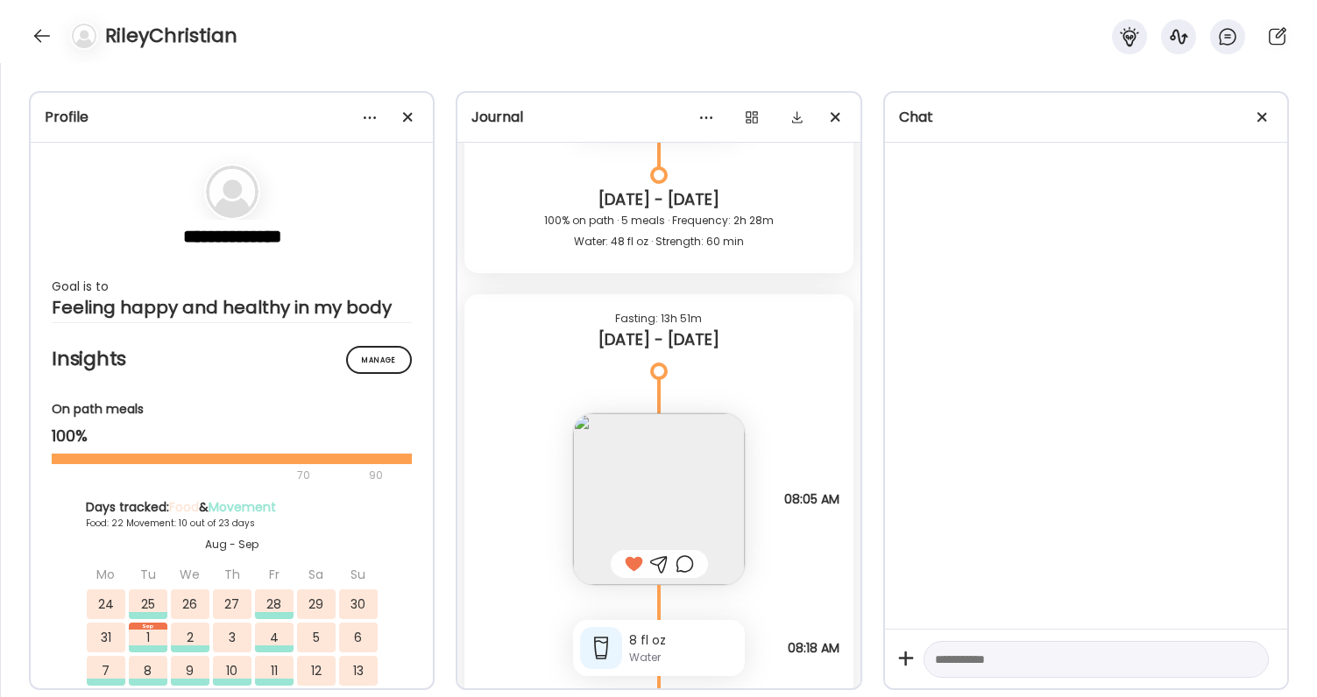
scroll to position [81842, 0]
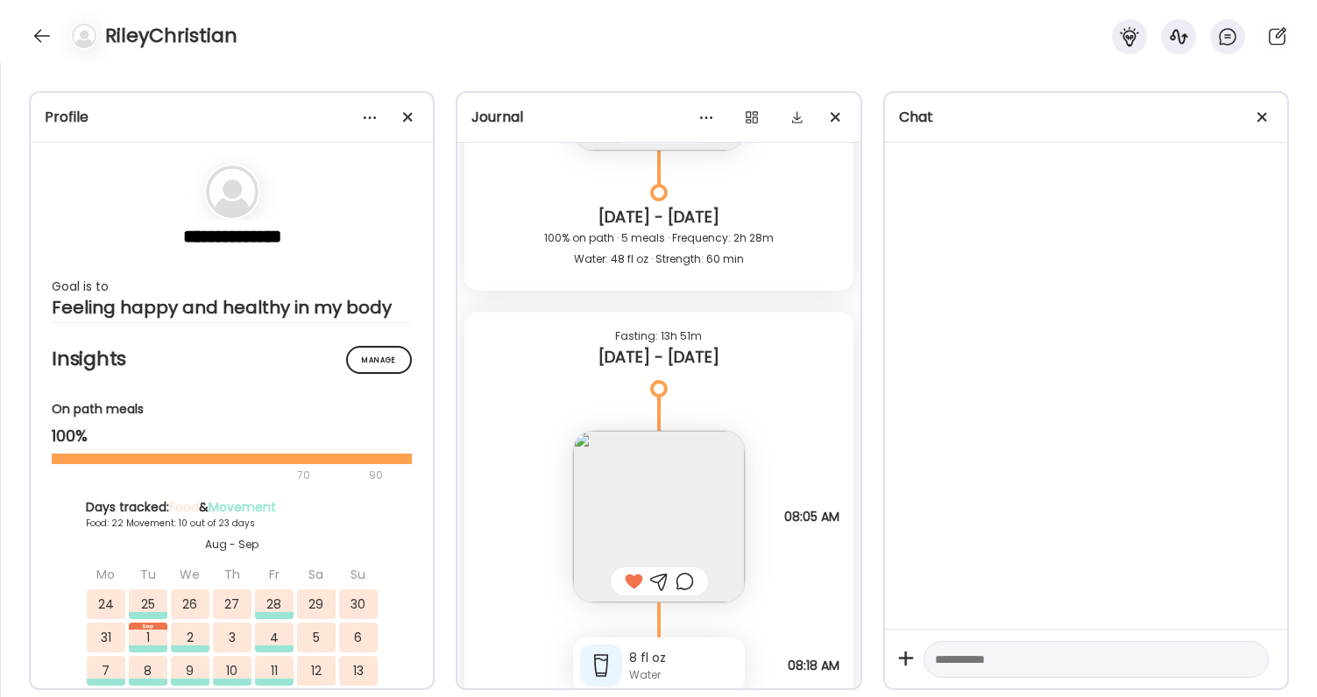
click at [689, 579] on div at bounding box center [685, 581] width 18 height 21
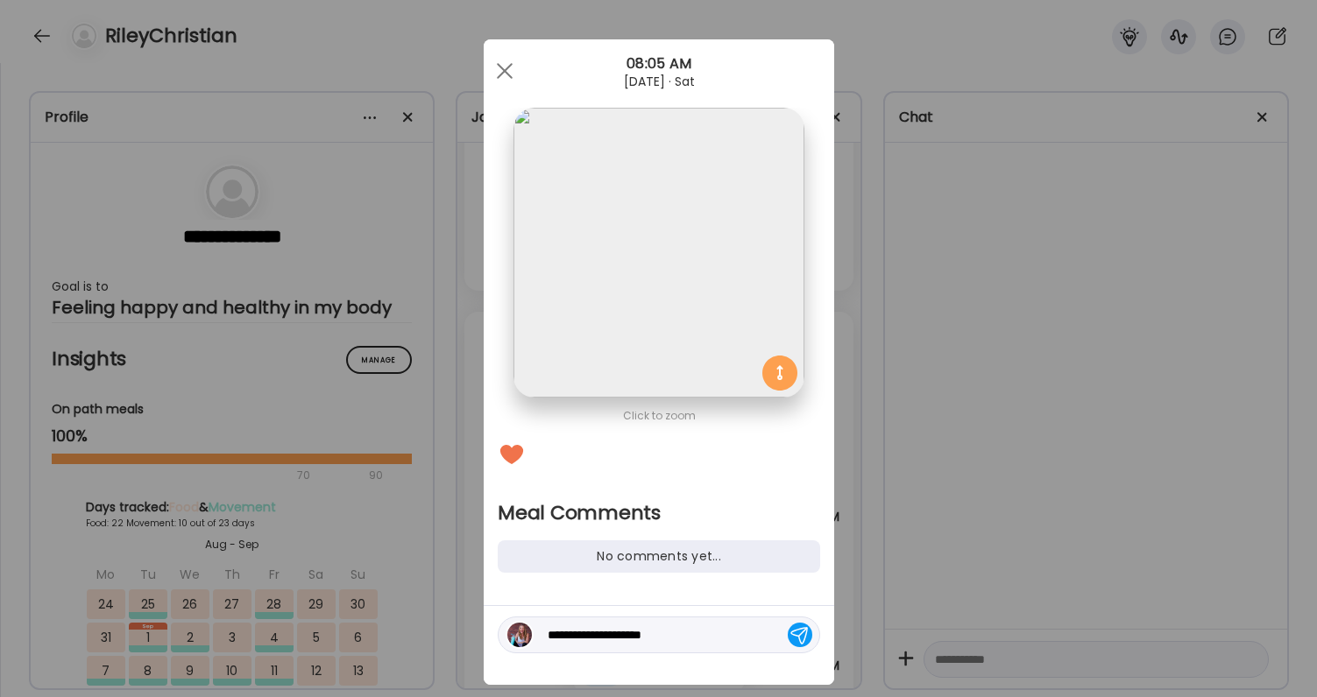
click at [721, 623] on div "**********" at bounding box center [659, 635] width 322 height 37
click at [706, 631] on textarea "**********" at bounding box center [666, 635] width 237 height 21
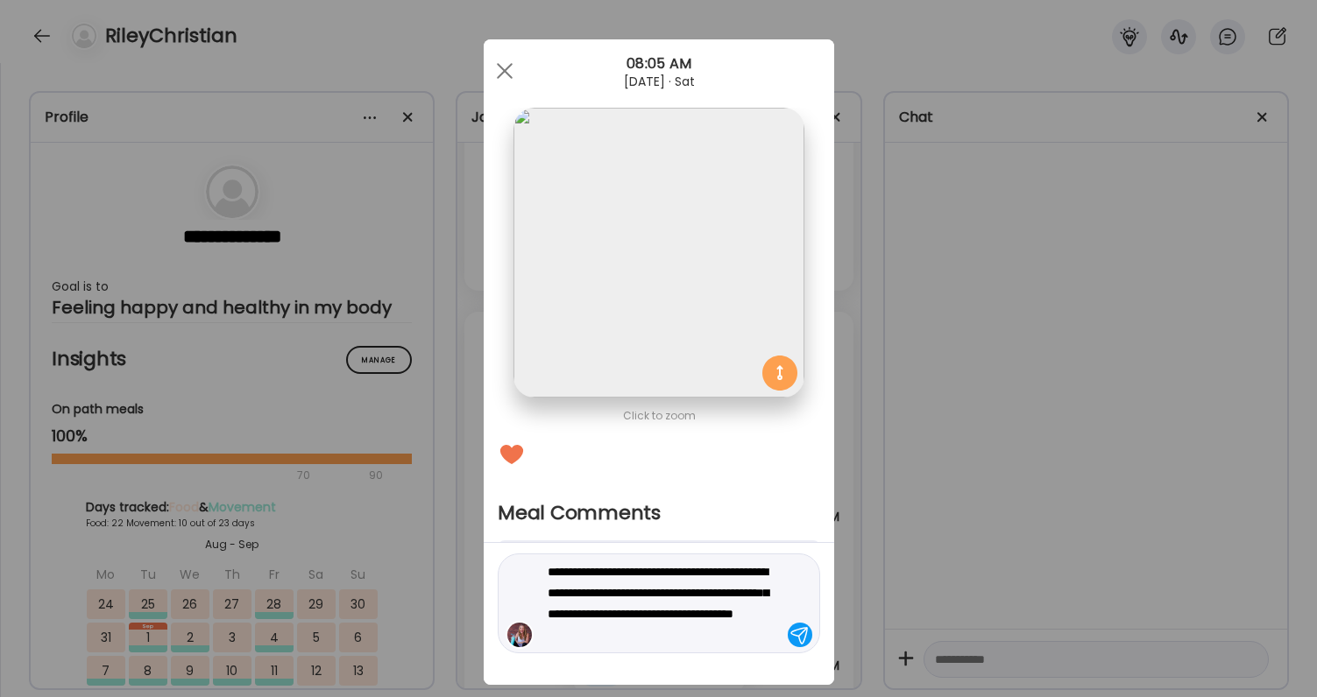
click at [614, 590] on textarea "**********" at bounding box center [666, 604] width 237 height 84
click at [747, 638] on textarea "**********" at bounding box center [666, 604] width 237 height 84
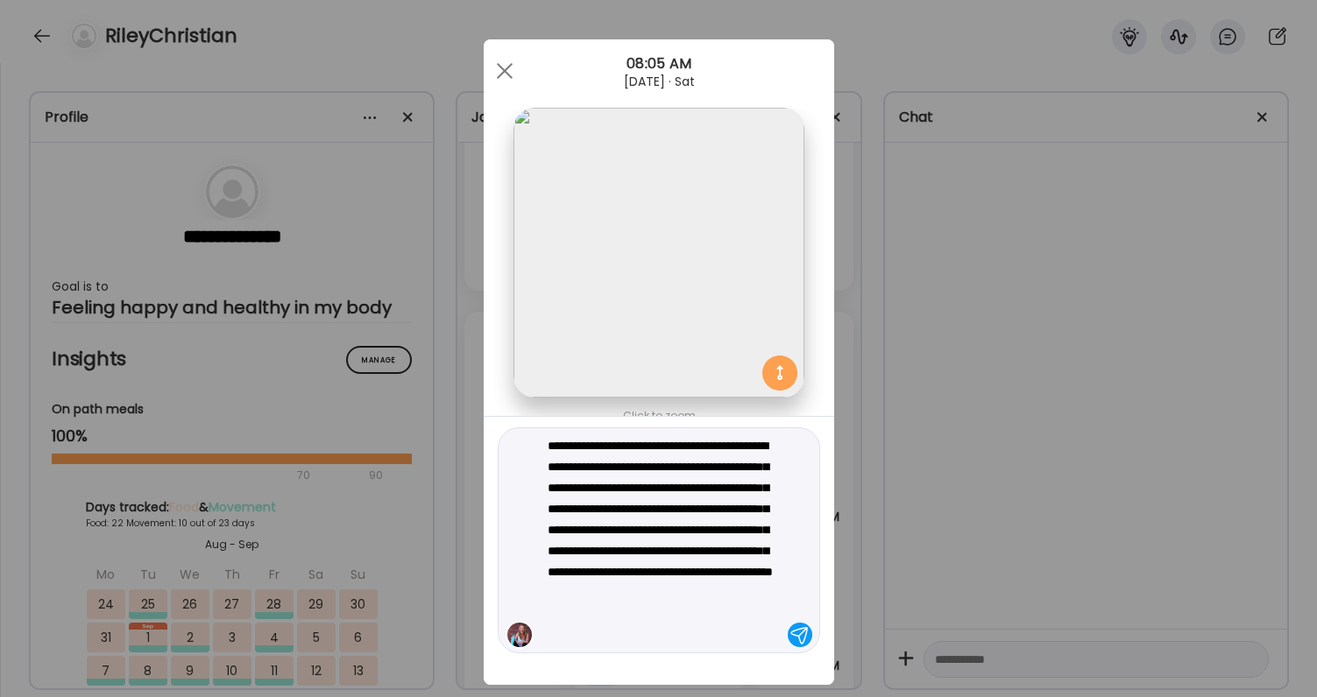
click at [614, 466] on textarea "**********" at bounding box center [666, 540] width 237 height 210
click at [632, 511] on textarea "**********" at bounding box center [666, 540] width 237 height 210
click at [711, 562] on textarea "**********" at bounding box center [666, 540] width 237 height 210
click at [637, 547] on textarea "**********" at bounding box center [666, 540] width 237 height 210
type textarea "**********"
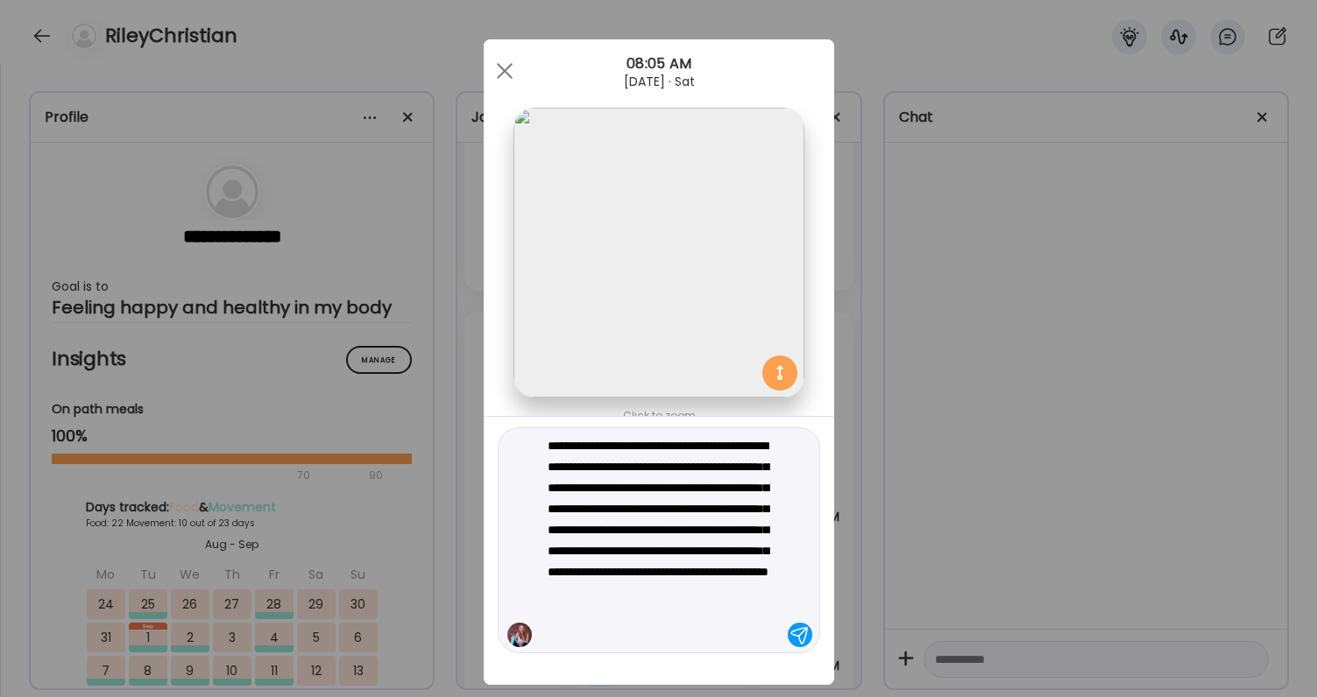
click at [744, 590] on textarea "**********" at bounding box center [666, 540] width 237 height 210
click at [648, 625] on textarea "**********" at bounding box center [666, 540] width 237 height 210
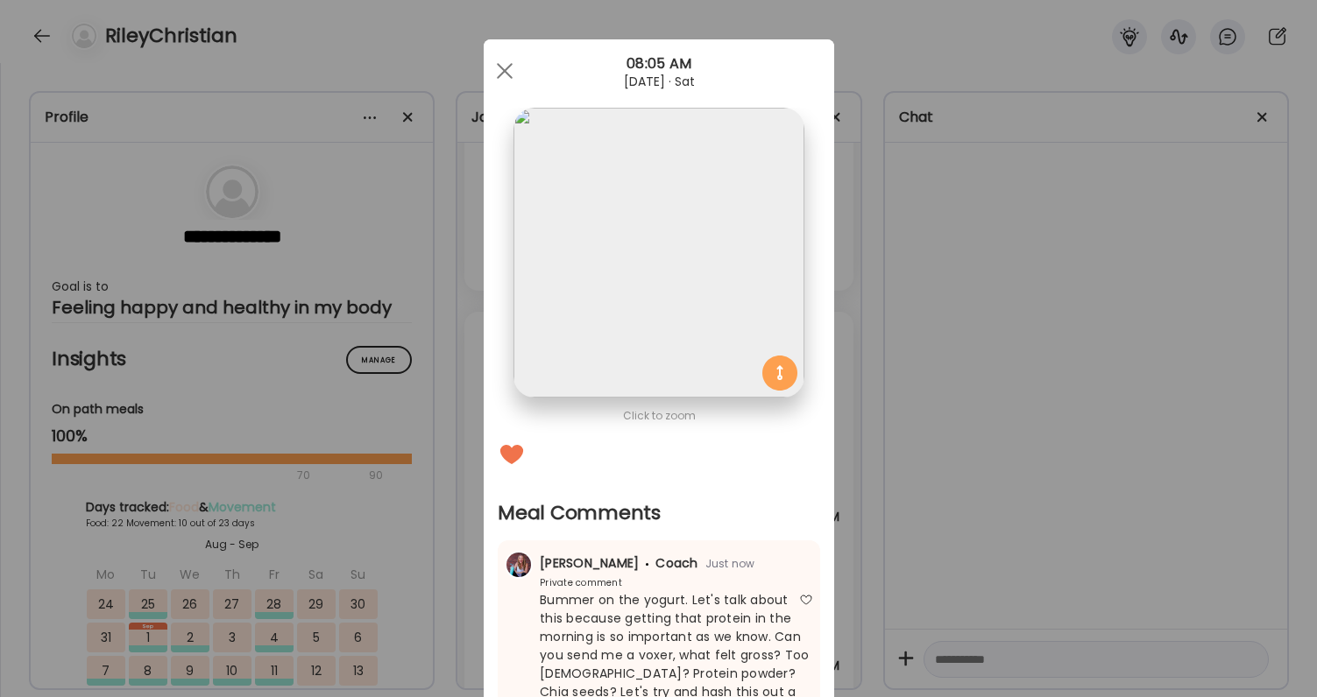
click at [943, 582] on div "Ate Coach Dashboard Wahoo! It’s official Take a moment to set up your Coach Pro…" at bounding box center [658, 348] width 1317 height 697
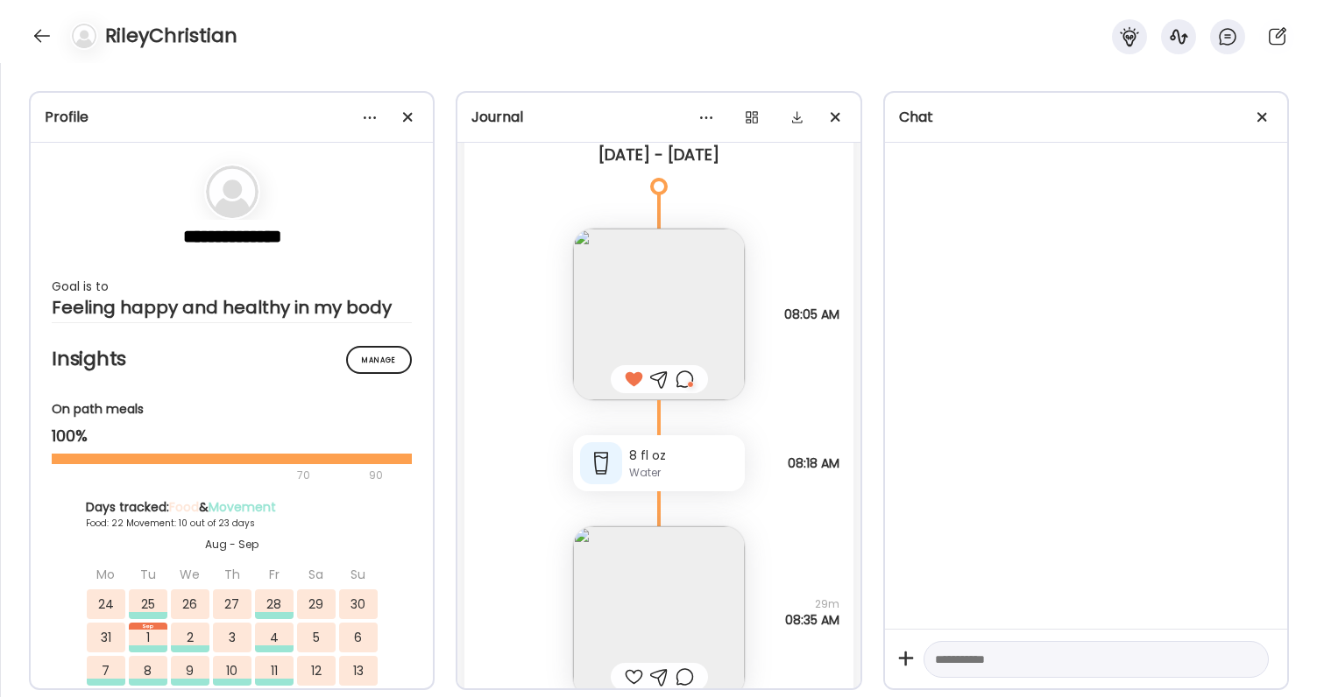
scroll to position [82247, 0]
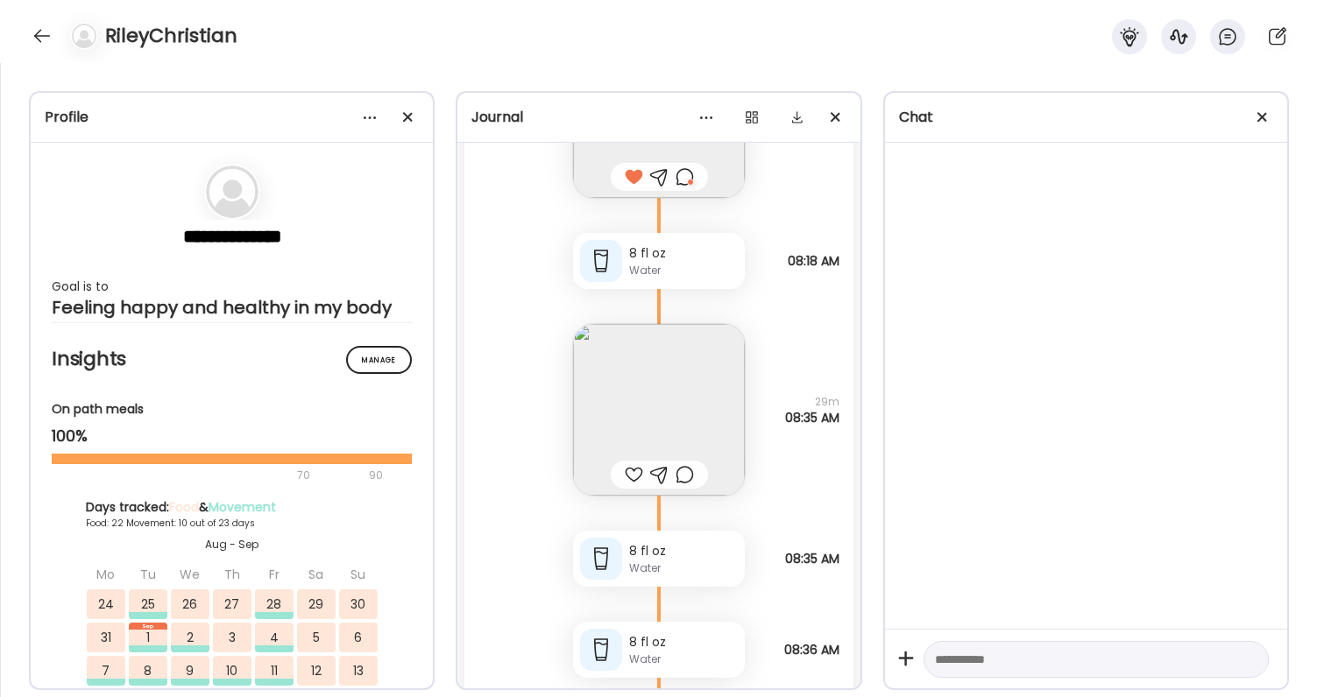
click at [632, 475] on div at bounding box center [634, 474] width 18 height 21
click at [639, 420] on img at bounding box center [659, 410] width 172 height 172
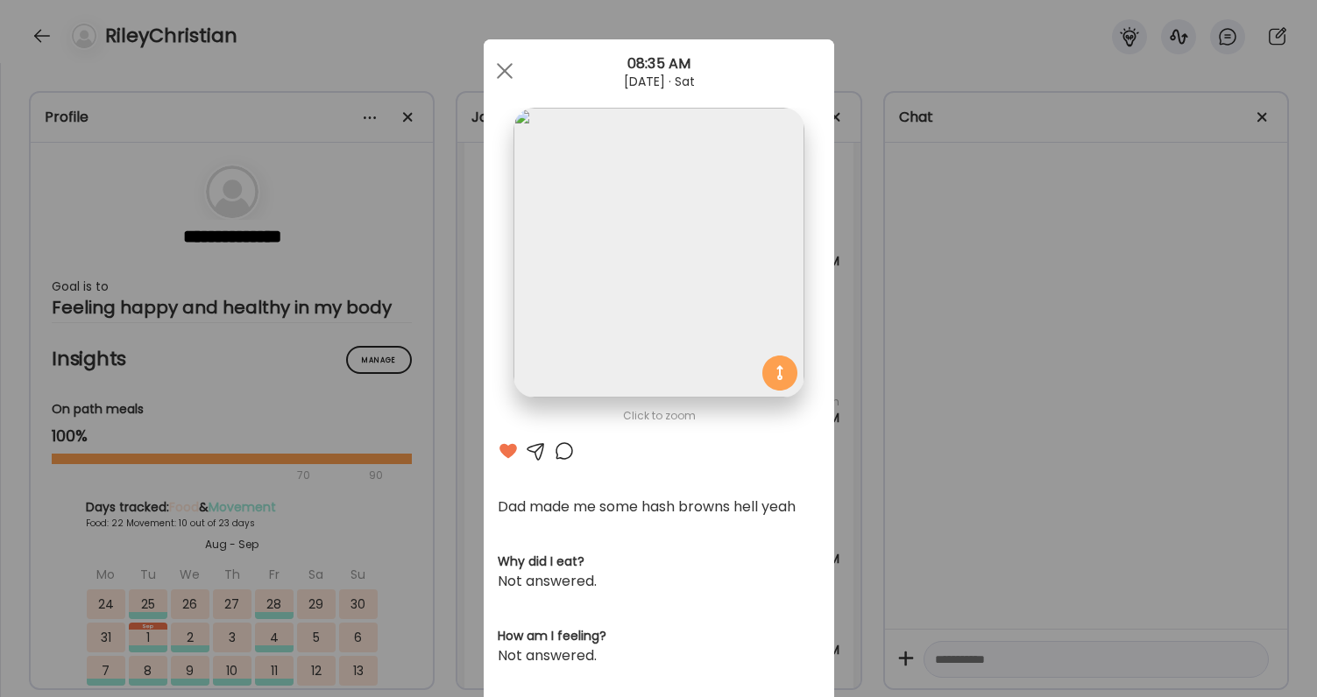
click at [875, 454] on div "Ate Coach Dashboard Wahoo! It’s official Take a moment to set up your Coach Pro…" at bounding box center [658, 348] width 1317 height 697
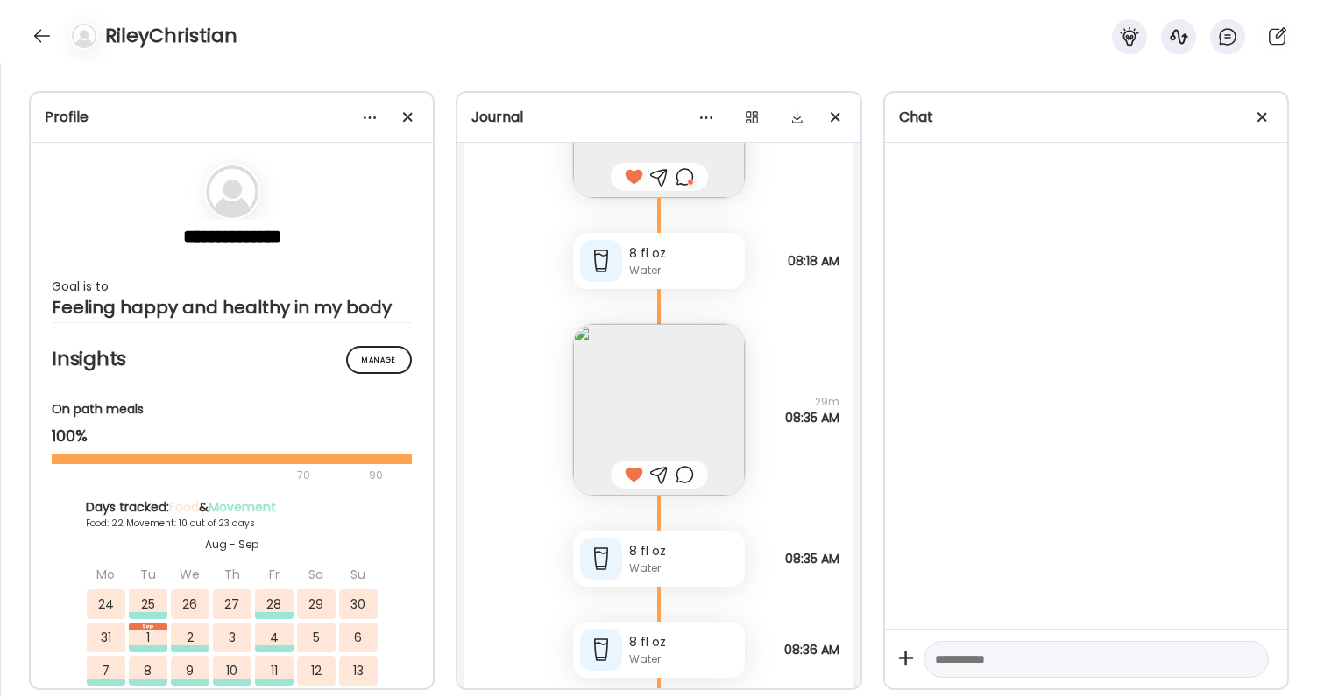
click at [682, 408] on img at bounding box center [659, 410] width 172 height 172
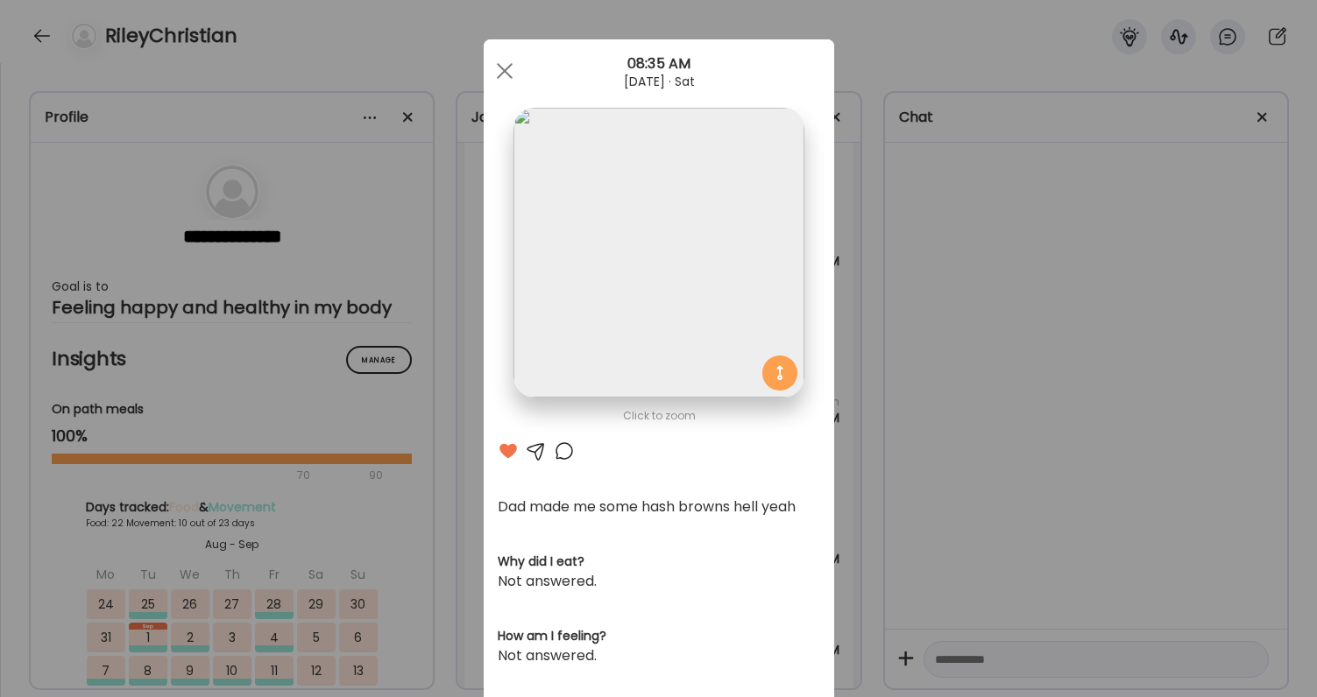
click at [909, 466] on div "Ate Coach Dashboard Wahoo! It’s official Take a moment to set up your Coach Pro…" at bounding box center [658, 348] width 1317 height 697
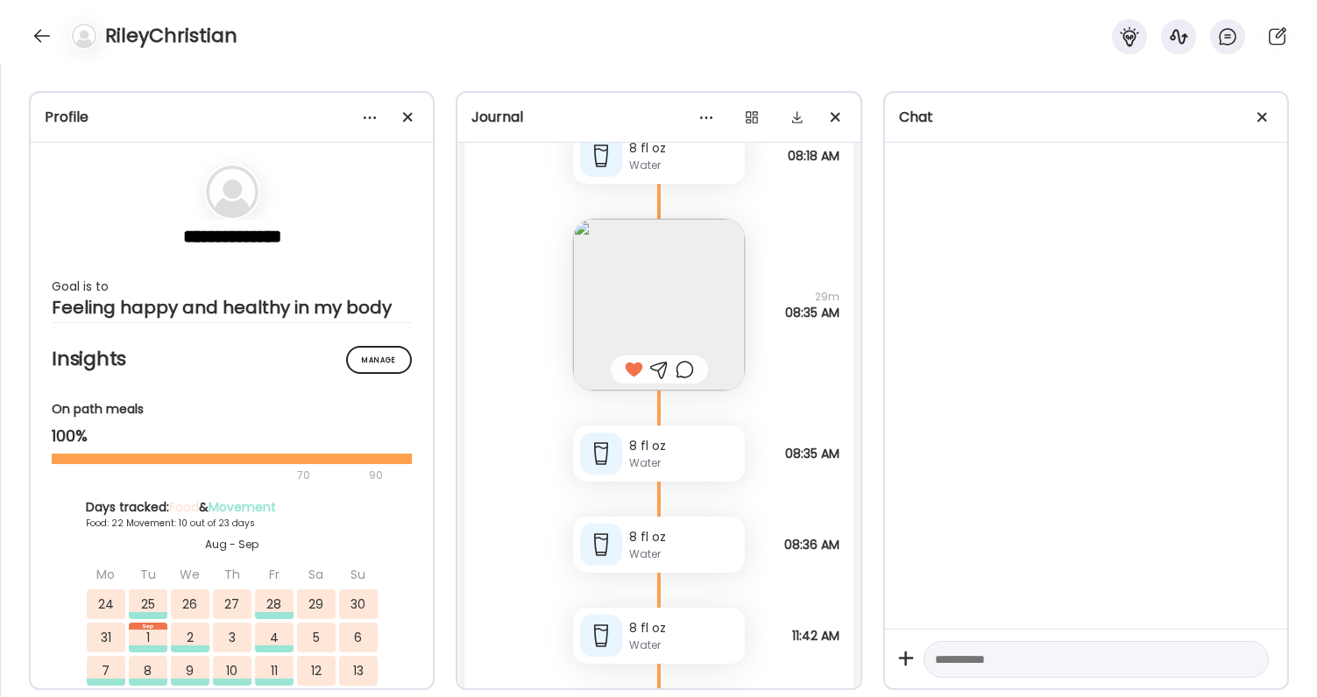
scroll to position [82367, 0]
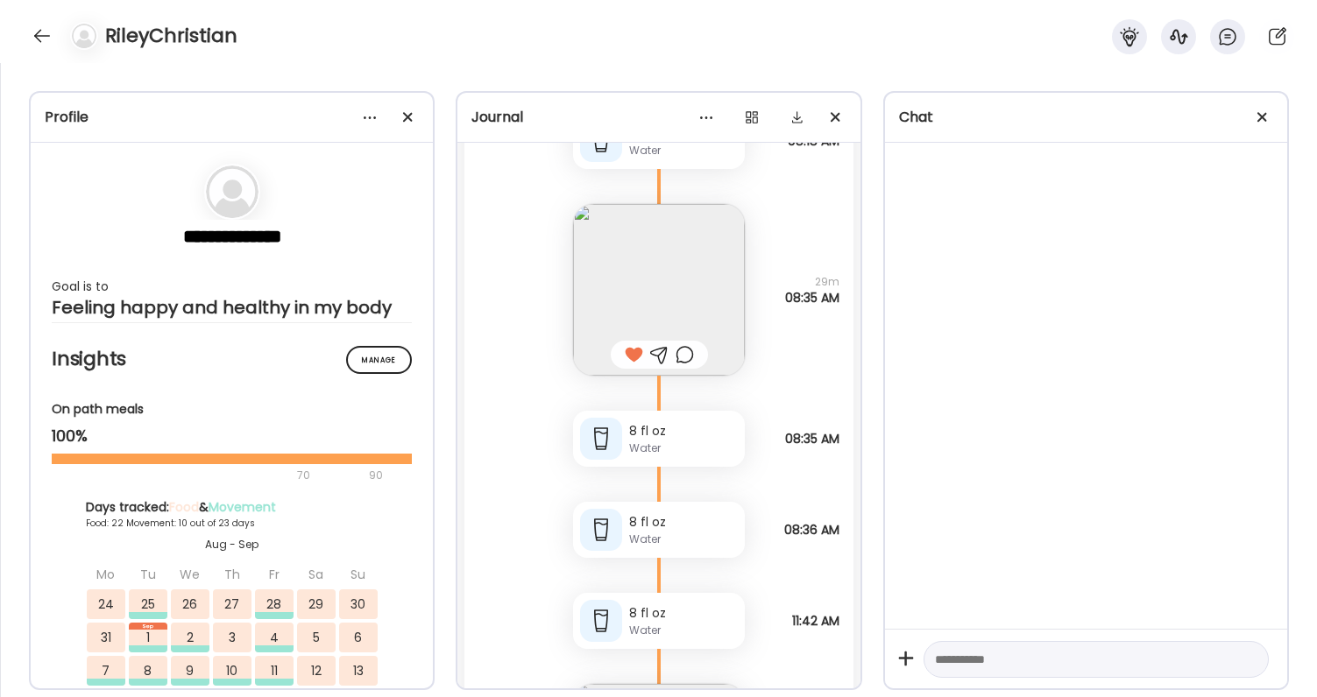
click at [690, 345] on div at bounding box center [685, 354] width 18 height 21
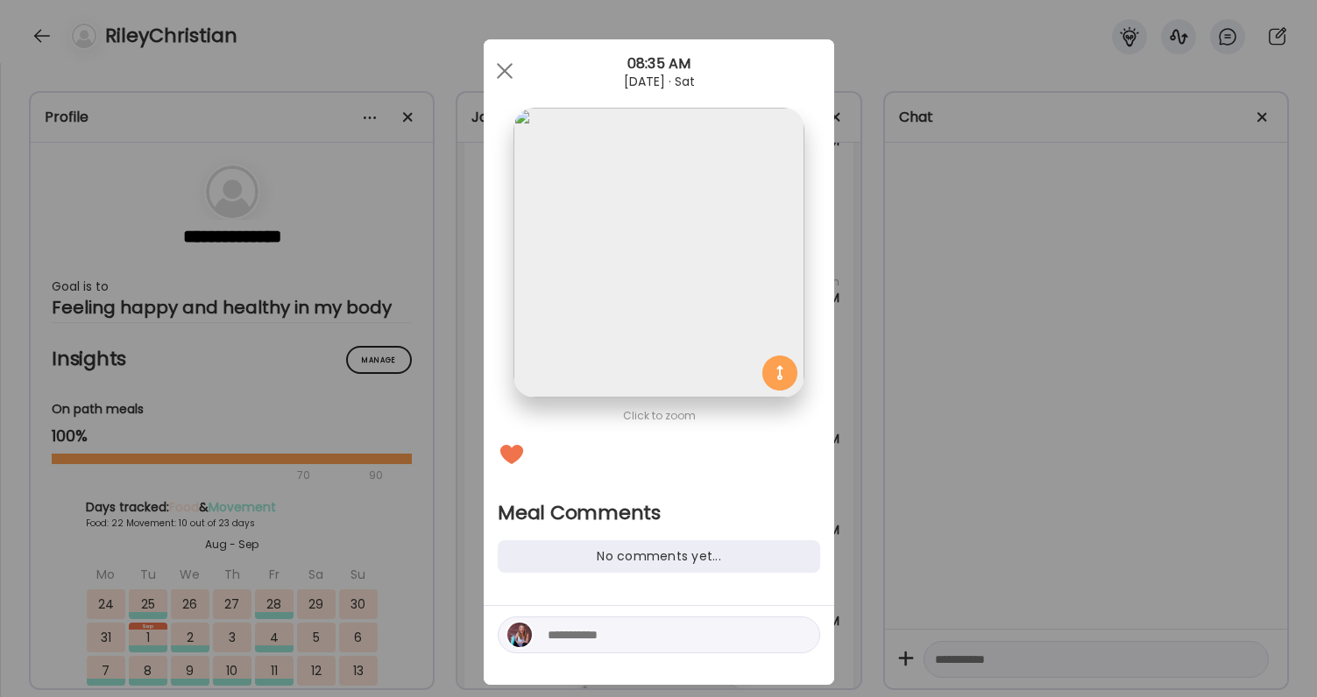
click at [627, 667] on div at bounding box center [659, 645] width 350 height 79
click at [627, 652] on div at bounding box center [659, 635] width 322 height 37
click at [627, 642] on textarea at bounding box center [666, 635] width 237 height 21
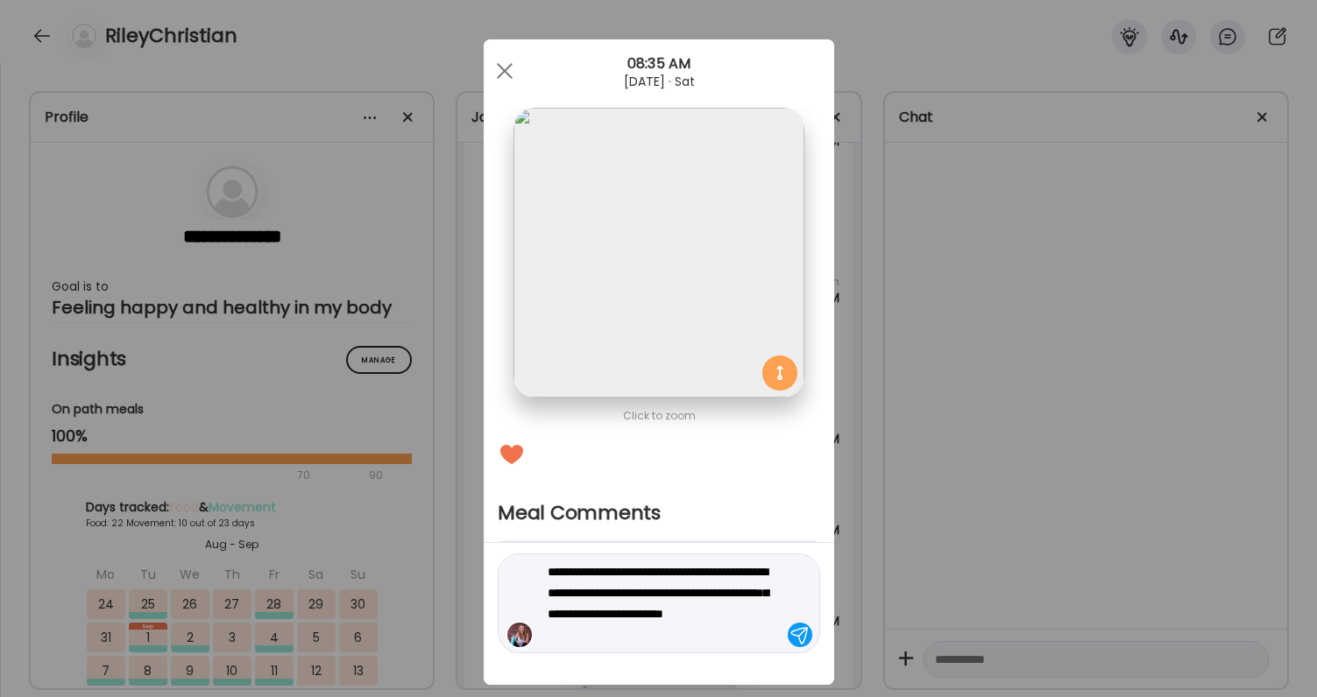
click at [609, 633] on textarea "**********" at bounding box center [666, 604] width 237 height 84
click at [684, 638] on textarea "**********" at bounding box center [666, 604] width 237 height 84
type textarea "**********"
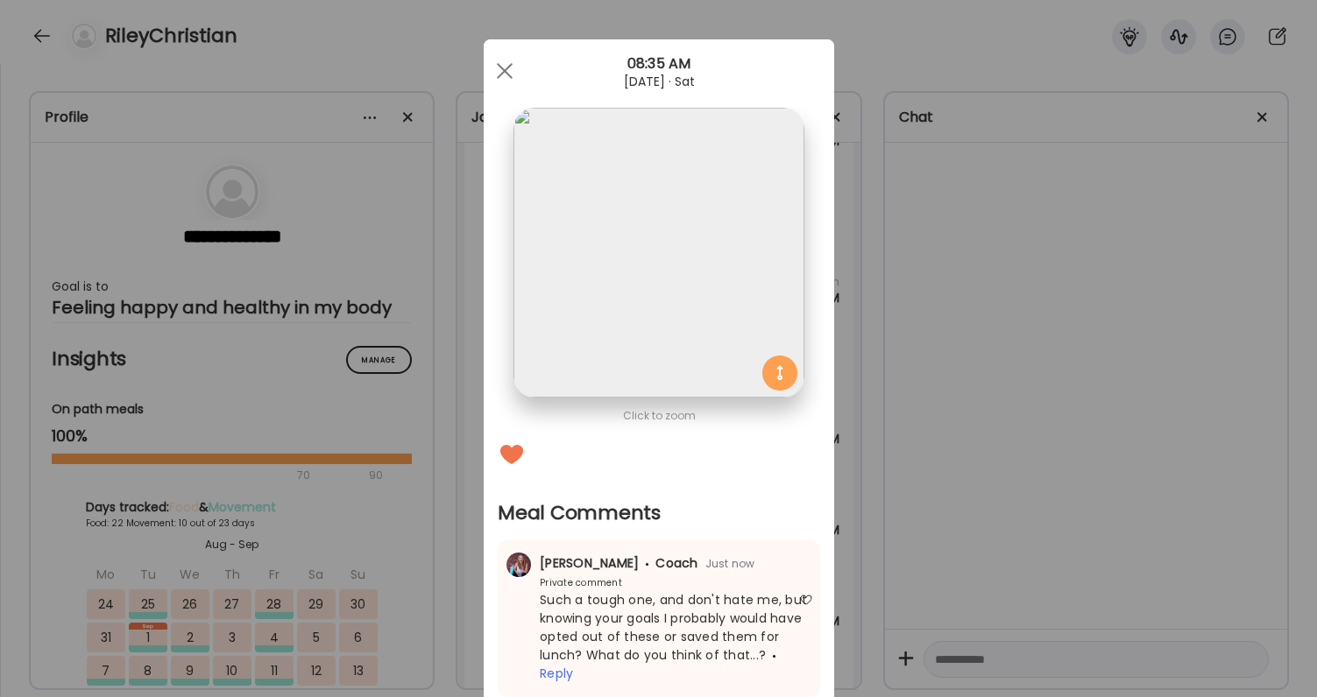
click at [985, 611] on div "Ate Coach Dashboard Wahoo! It’s official Take a moment to set up your Coach Pro…" at bounding box center [658, 348] width 1317 height 697
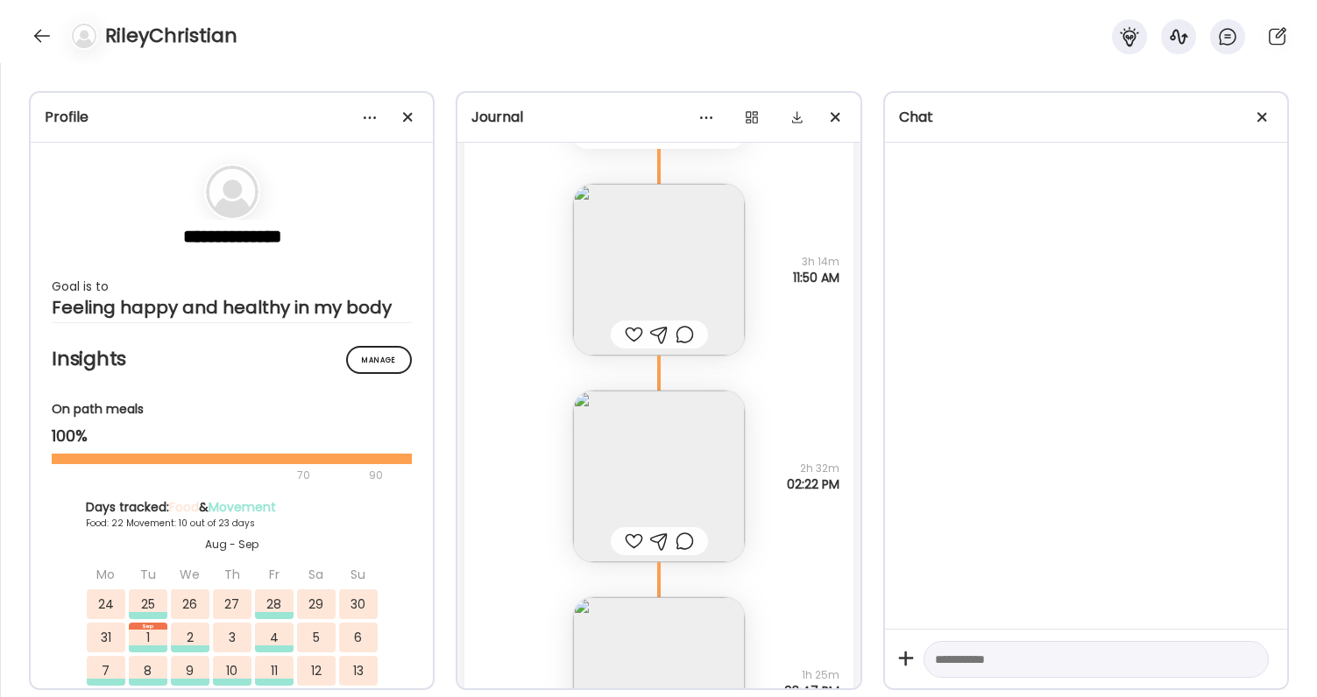
scroll to position [82872, 0]
click at [635, 278] on img at bounding box center [659, 265] width 172 height 172
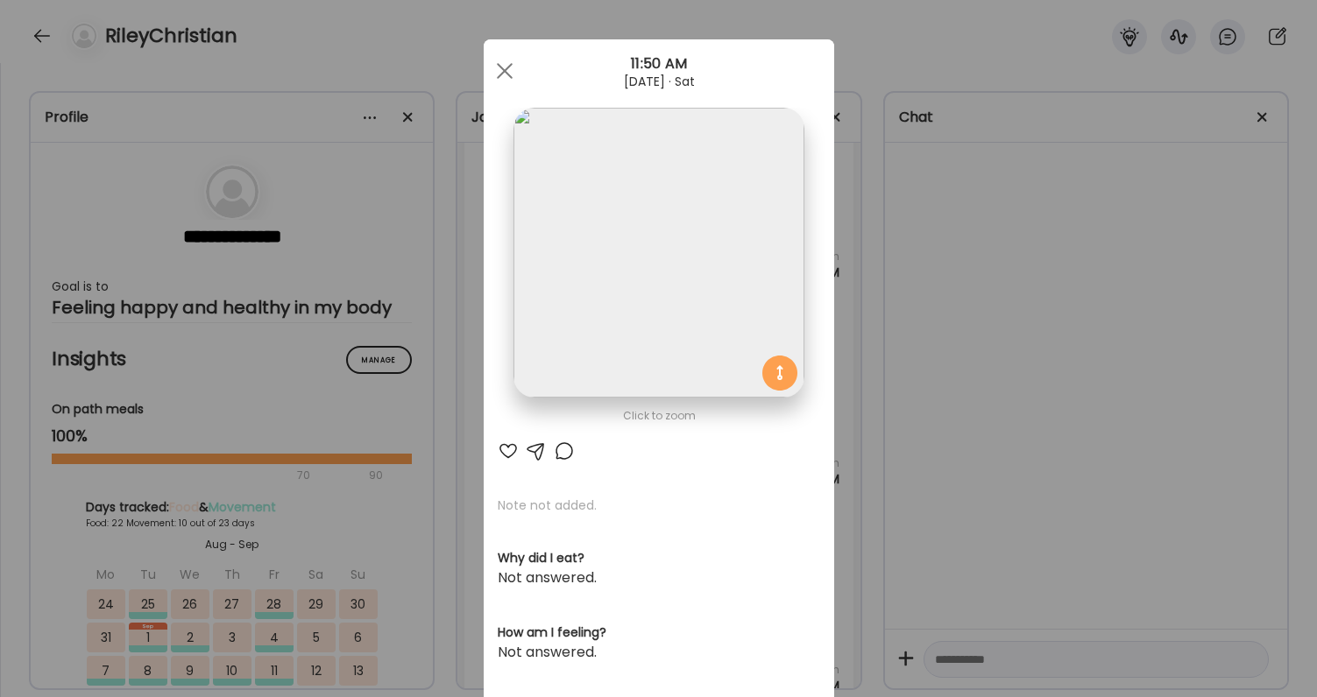
click at [511, 453] on div at bounding box center [508, 451] width 21 height 21
click at [966, 392] on div "Ate Coach Dashboard Wahoo! It’s official Take a moment to set up your Coach Pro…" at bounding box center [658, 348] width 1317 height 697
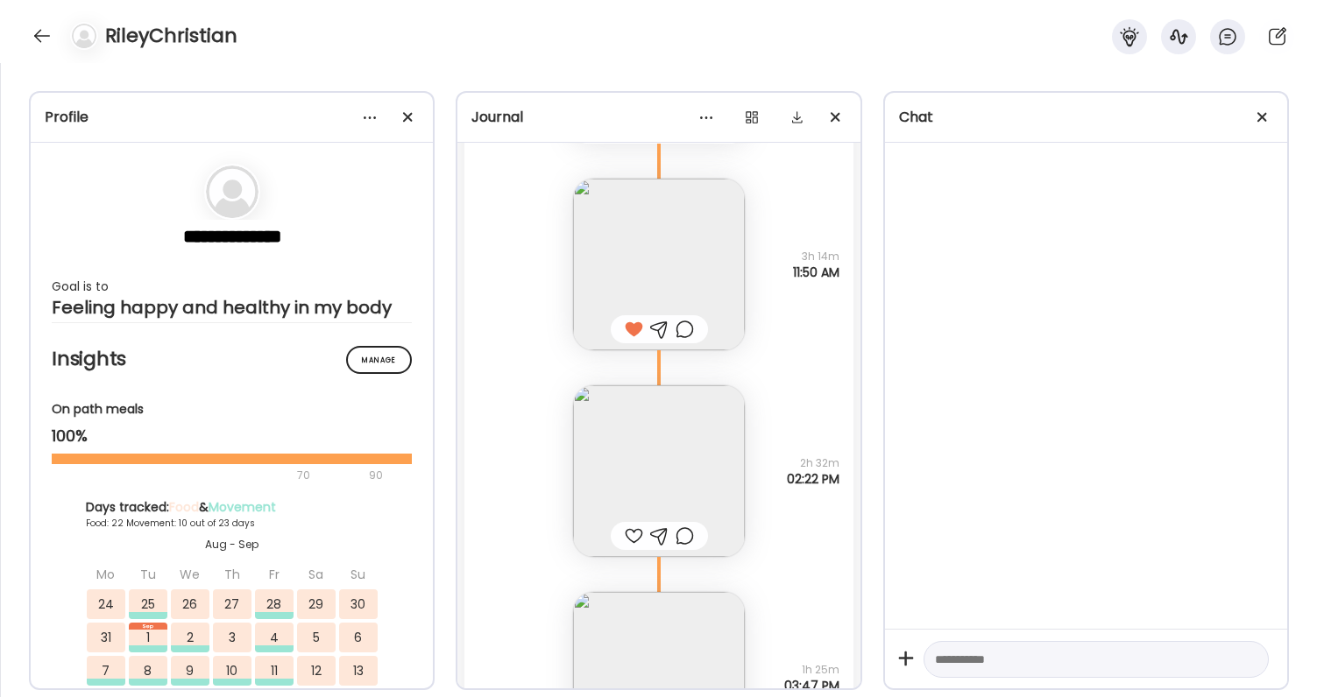
scroll to position [82906, 0]
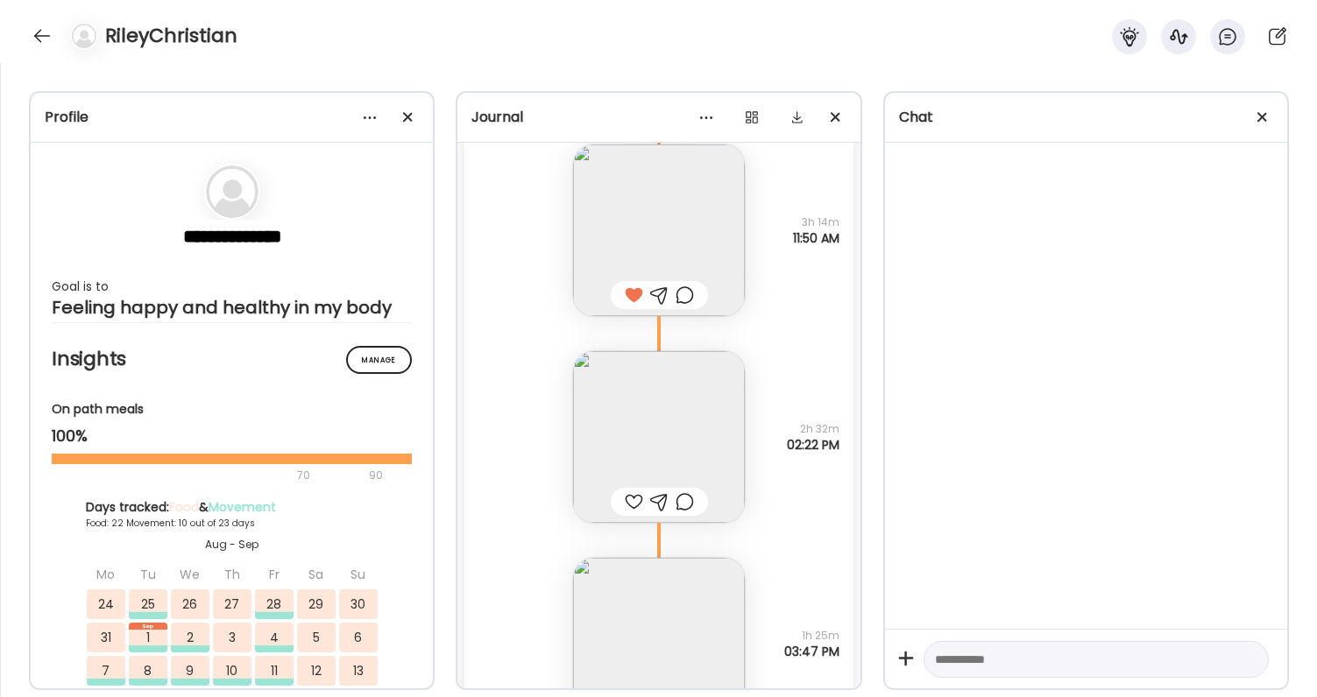
click at [632, 496] on div at bounding box center [634, 502] width 18 height 21
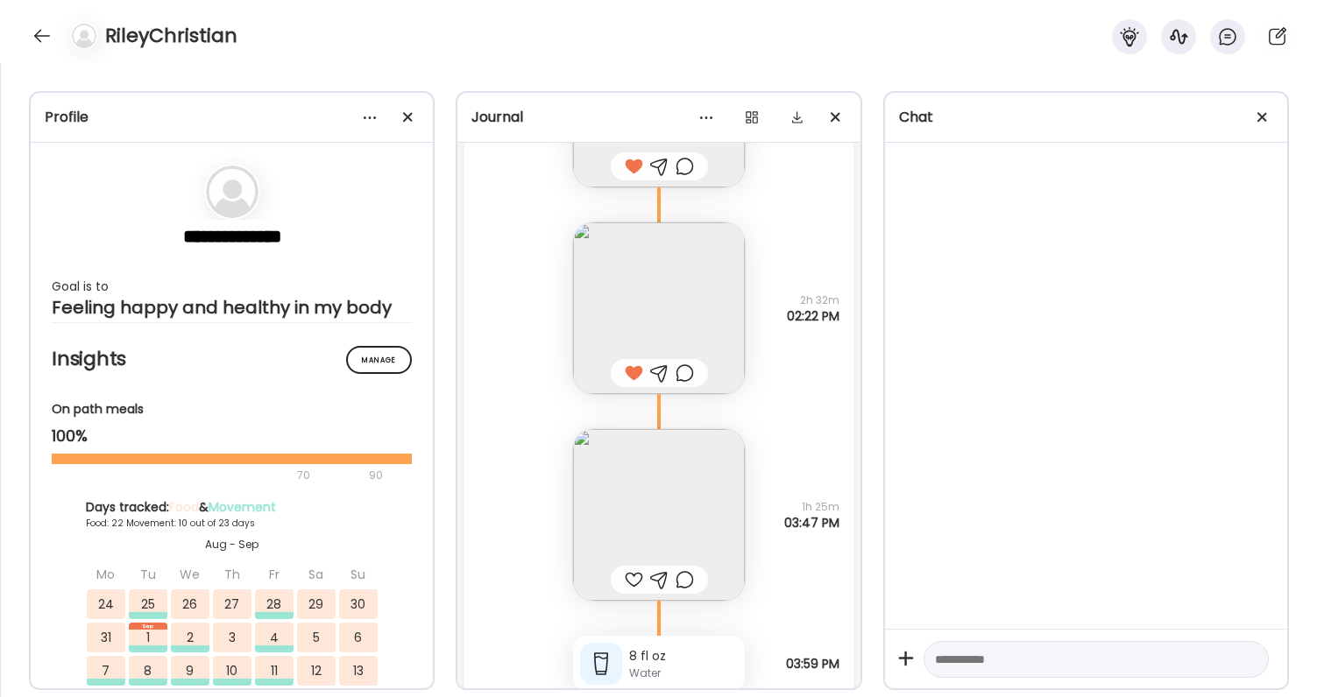
scroll to position [83047, 0]
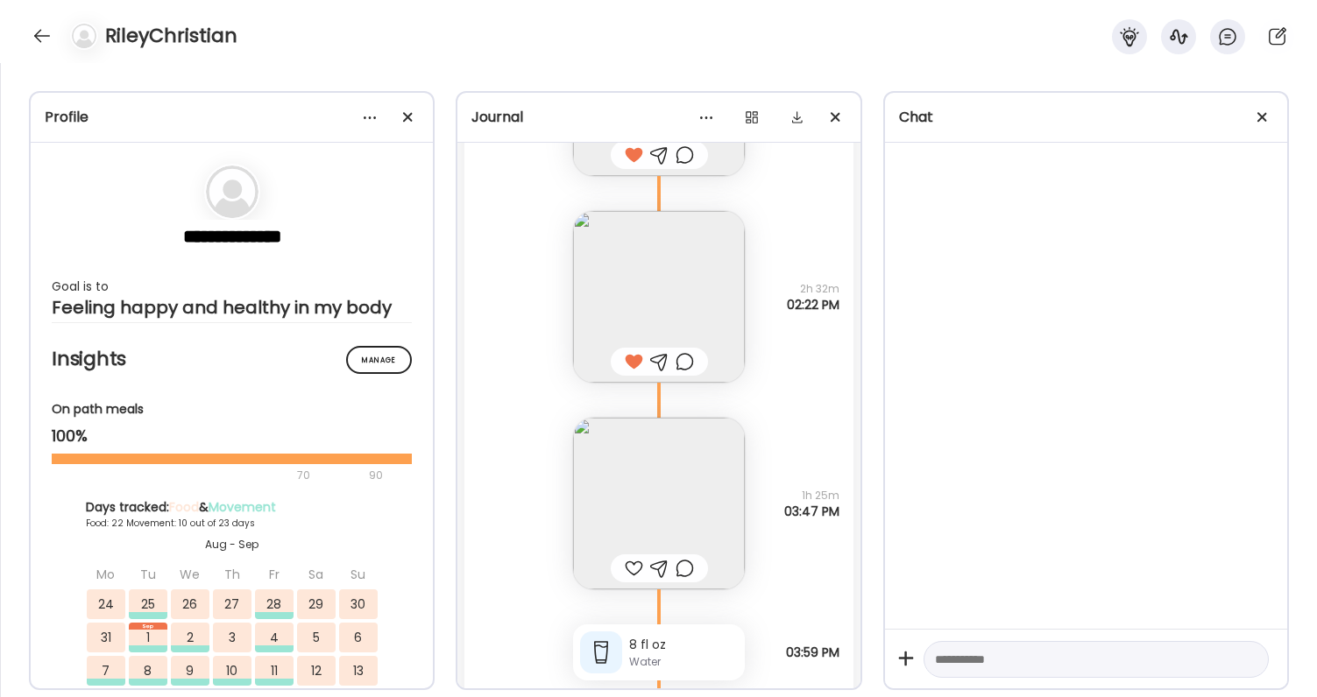
click at [627, 564] on div at bounding box center [634, 568] width 18 height 21
click at [633, 535] on img at bounding box center [659, 504] width 172 height 172
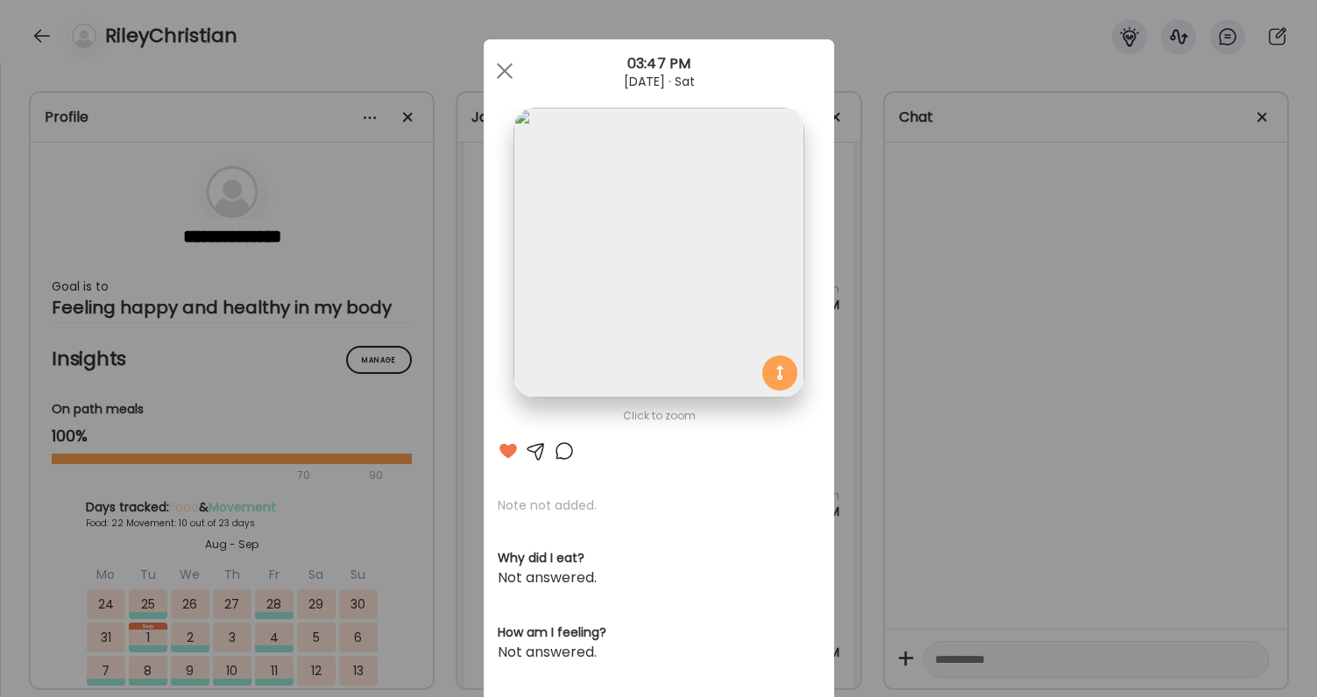
click at [563, 444] on div at bounding box center [564, 451] width 21 height 21
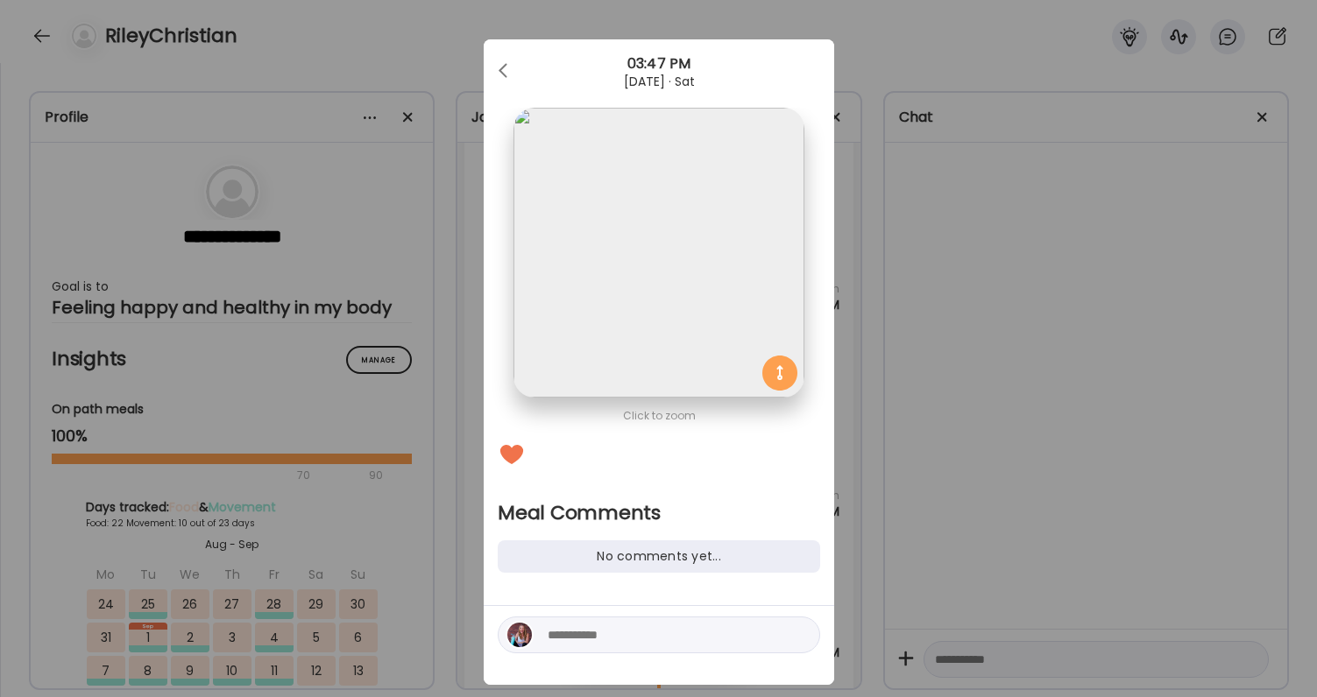
click at [661, 623] on div at bounding box center [659, 635] width 322 height 37
click at [661, 628] on textarea at bounding box center [666, 635] width 237 height 21
type textarea "**********"
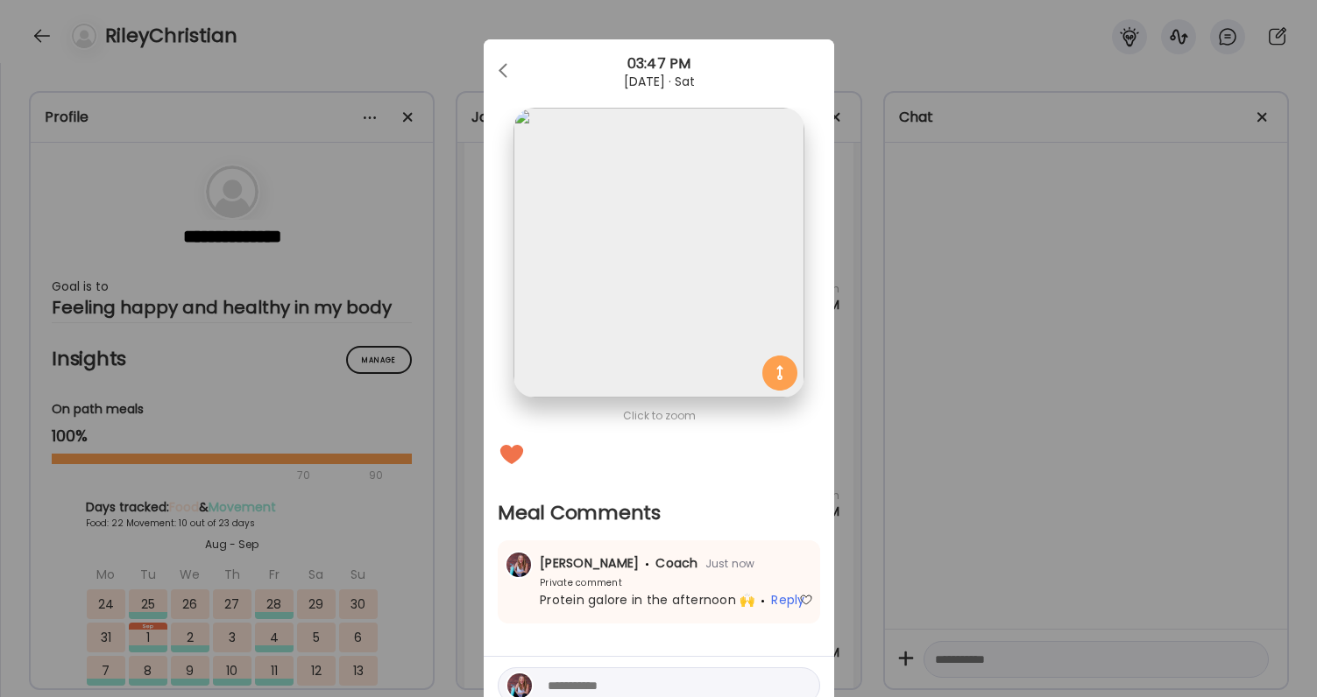
click at [870, 344] on div "Ate Coach Dashboard Wahoo! It’s official Take a moment to set up your Coach Pro…" at bounding box center [658, 348] width 1317 height 697
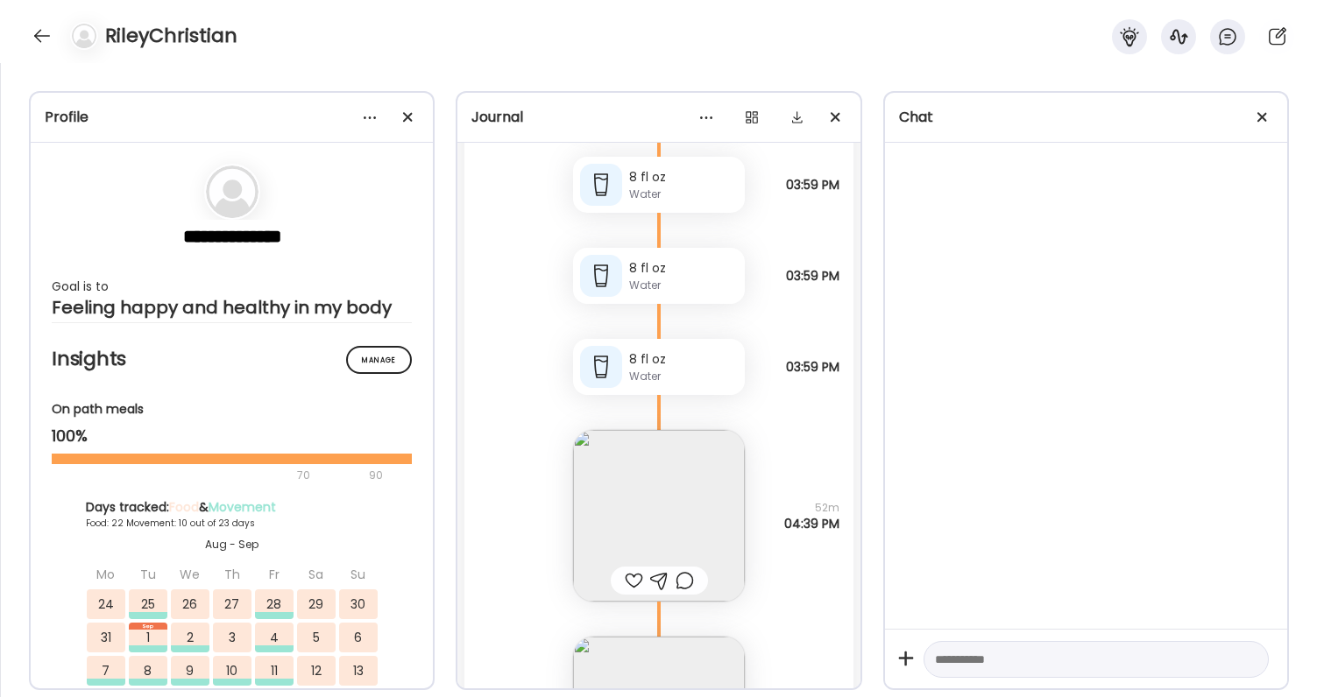
scroll to position [83698, 0]
click at [675, 517] on img at bounding box center [659, 514] width 172 height 172
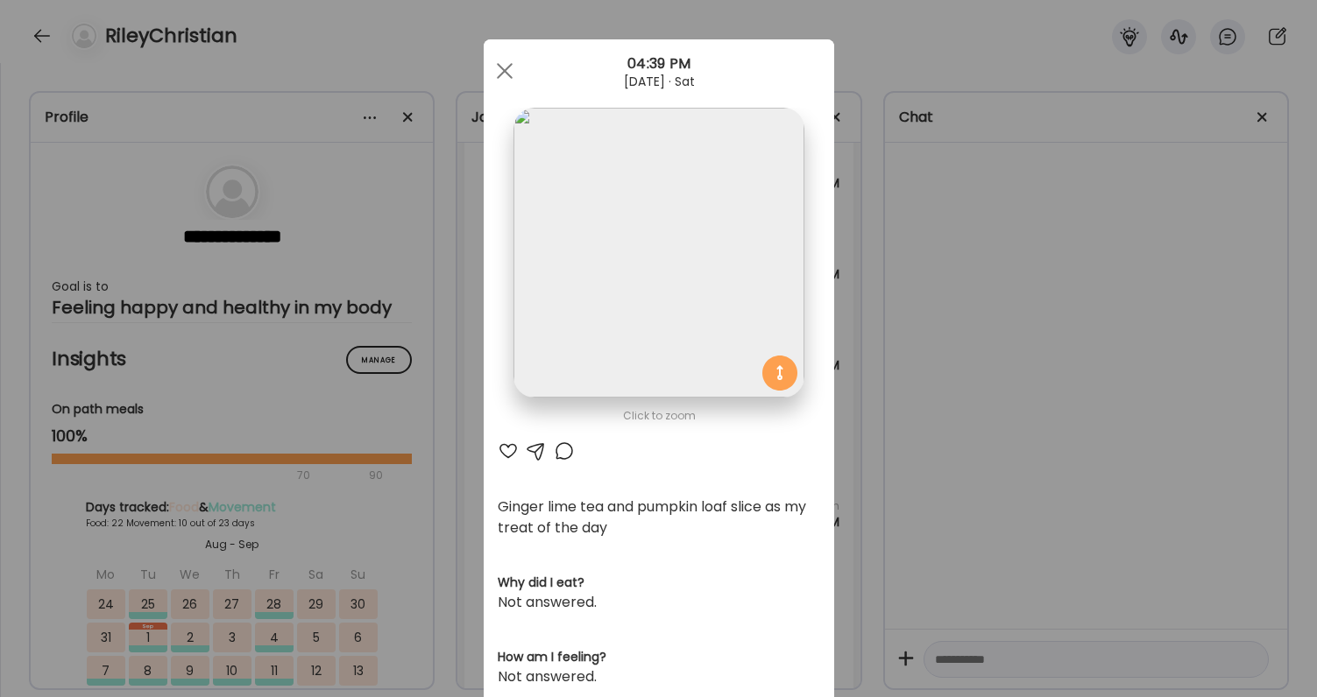
click at [1004, 407] on div "Ate Coach Dashboard Wahoo! It’s official Take a moment to set up your Coach Pro…" at bounding box center [658, 348] width 1317 height 697
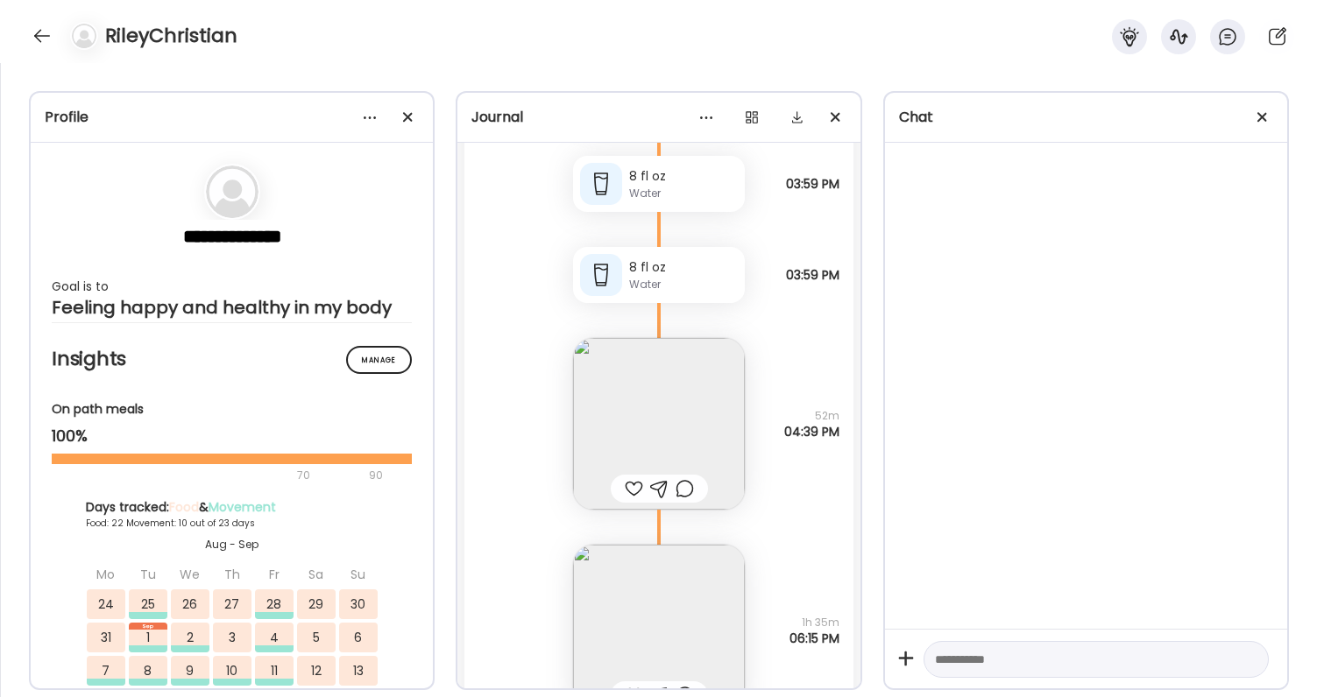
scroll to position [83820, 0]
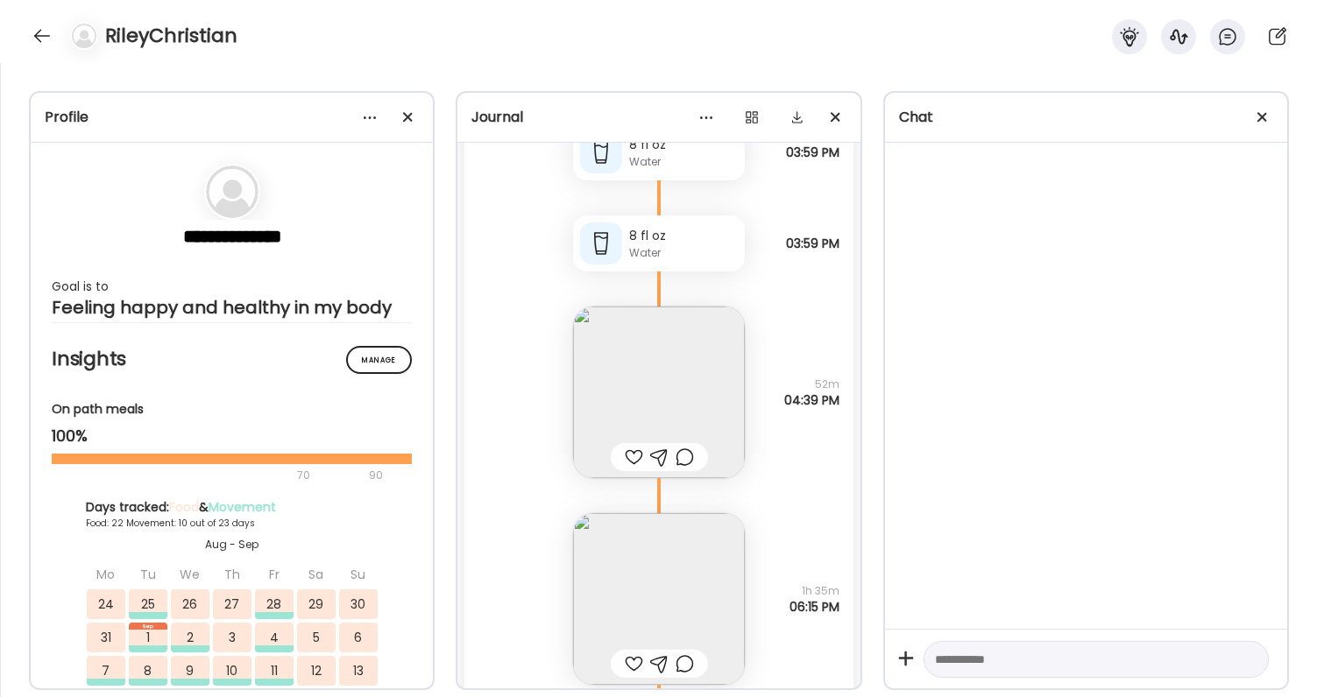
click at [638, 455] on div at bounding box center [634, 457] width 18 height 21
click at [690, 456] on div at bounding box center [685, 457] width 18 height 21
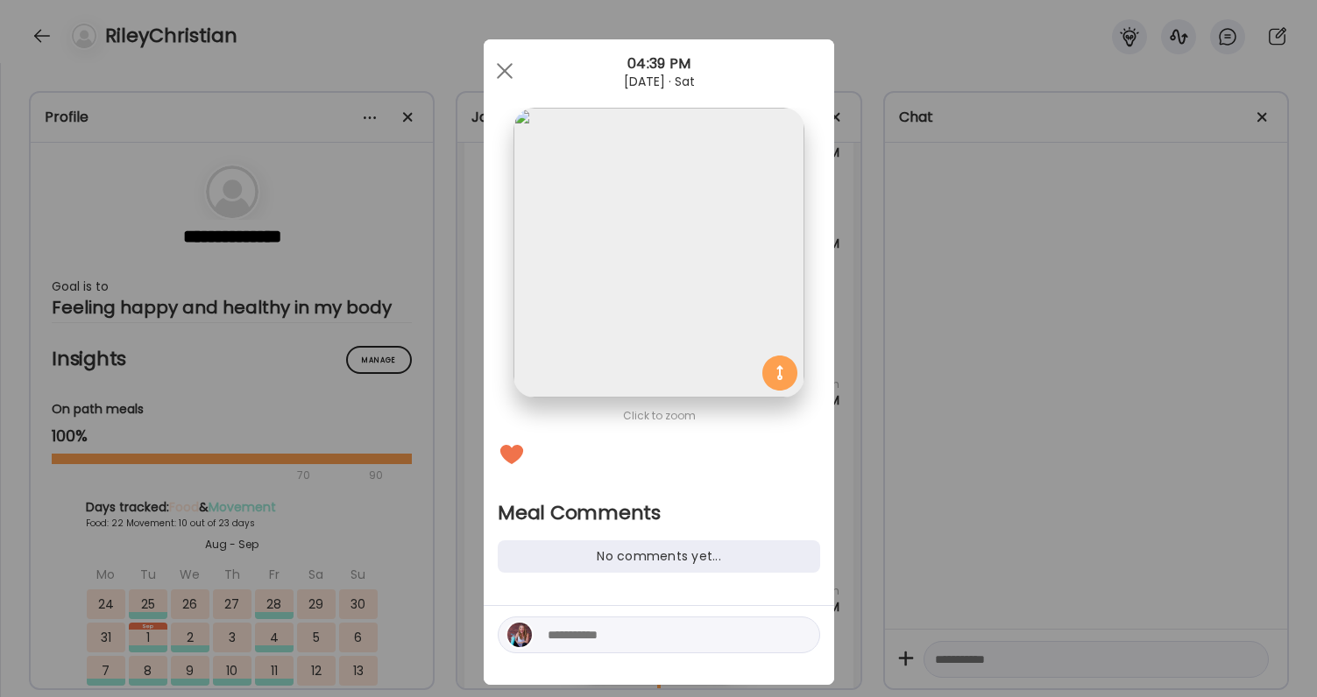
click at [666, 637] on textarea at bounding box center [666, 635] width 237 height 21
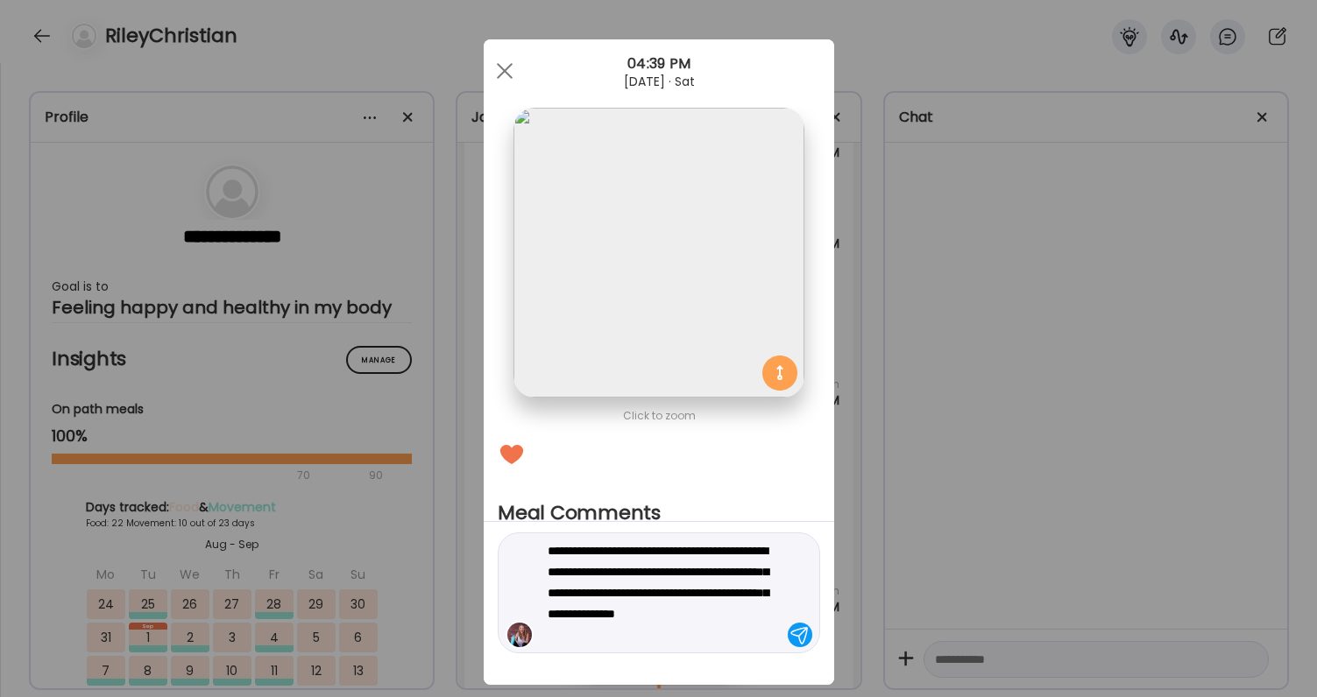
type textarea "**********"
click at [676, 574] on textarea "**********" at bounding box center [666, 593] width 237 height 105
click at [664, 624] on textarea "**********" at bounding box center [666, 593] width 237 height 105
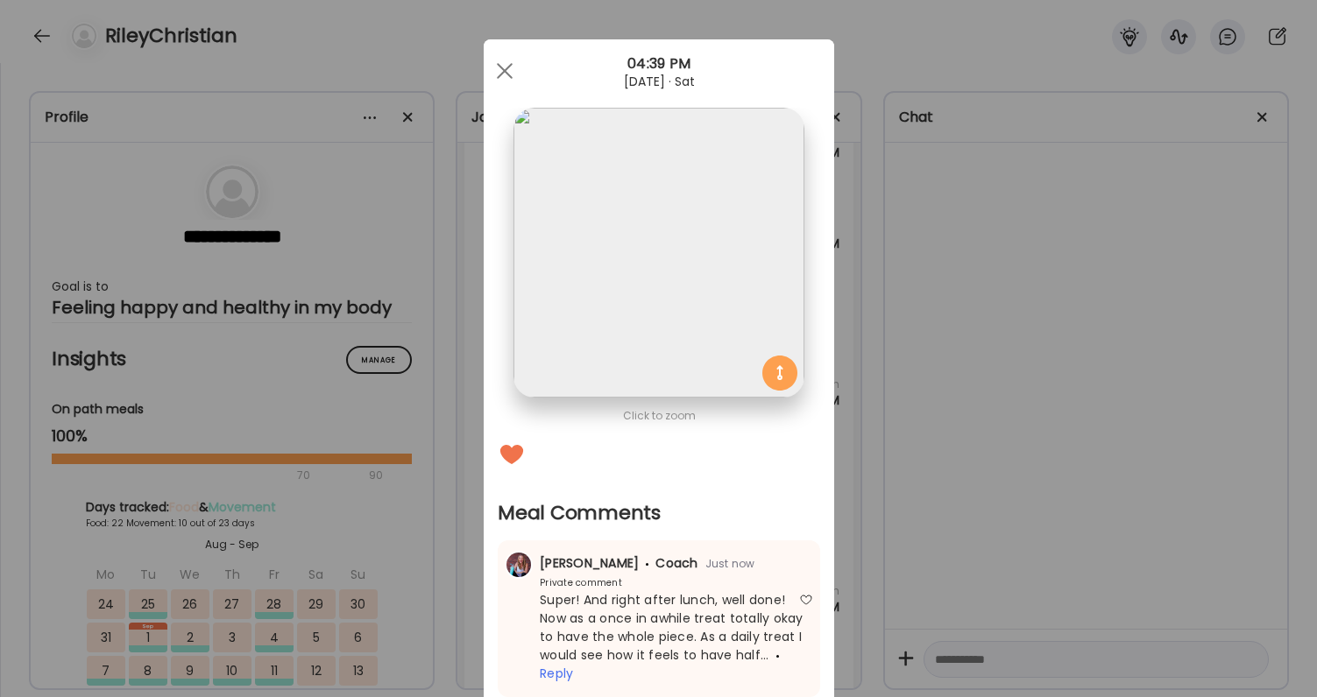
click at [980, 588] on div "Ate Coach Dashboard Wahoo! It’s official Take a moment to set up your Coach Pro…" at bounding box center [658, 348] width 1317 height 697
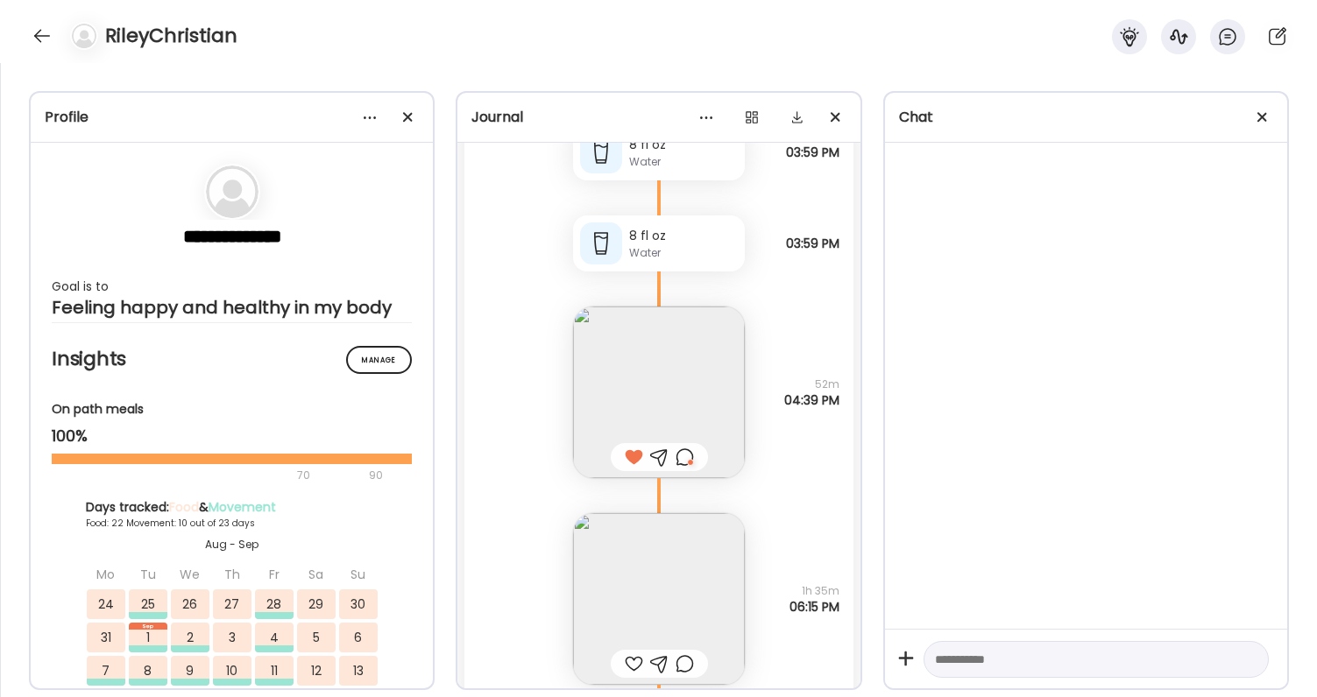
scroll to position [83840, 0]
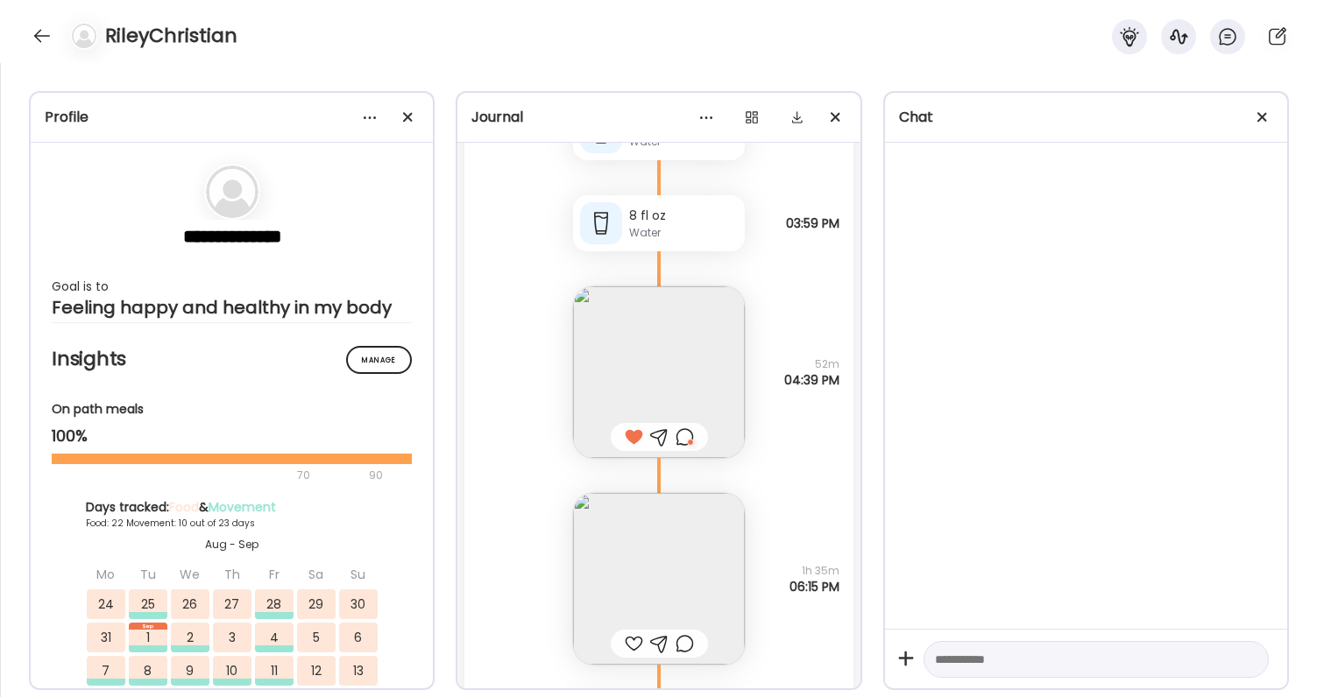
click at [679, 555] on img at bounding box center [659, 579] width 172 height 172
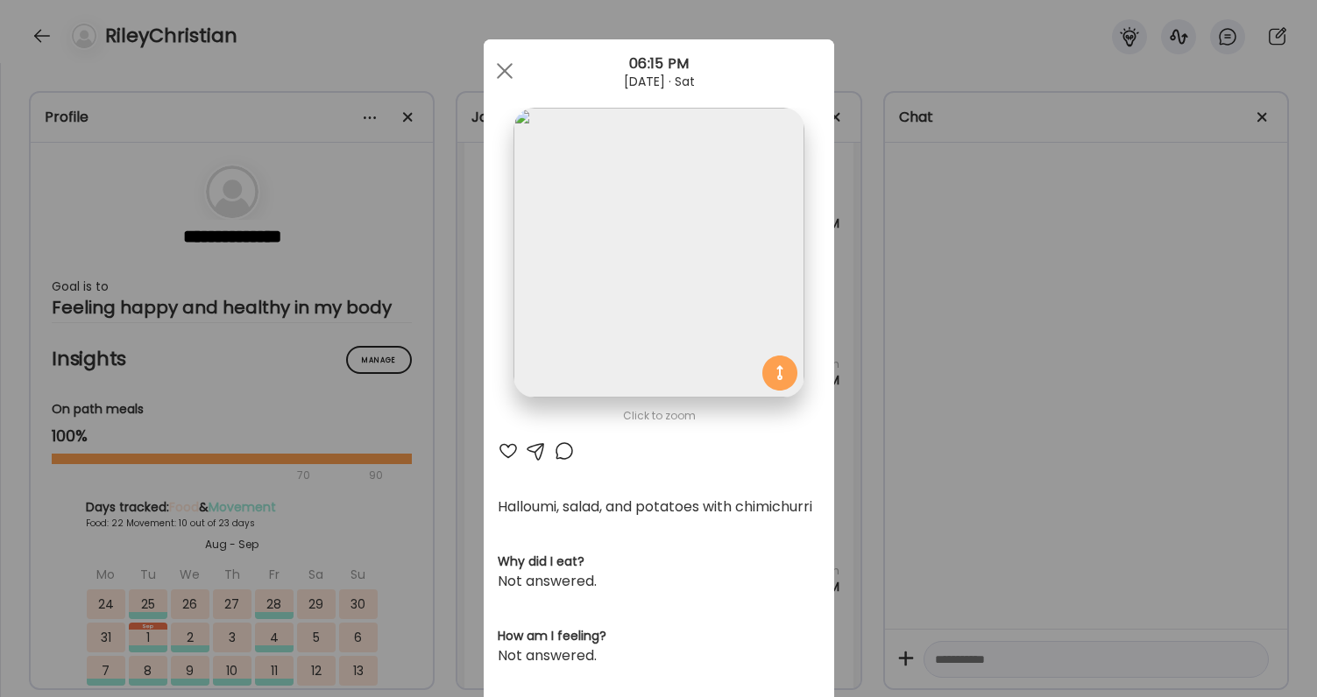
click at [508, 456] on div at bounding box center [508, 451] width 21 height 21
click at [923, 373] on div "Ate Coach Dashboard Wahoo! It’s official Take a moment to set up your Coach Pro…" at bounding box center [658, 348] width 1317 height 697
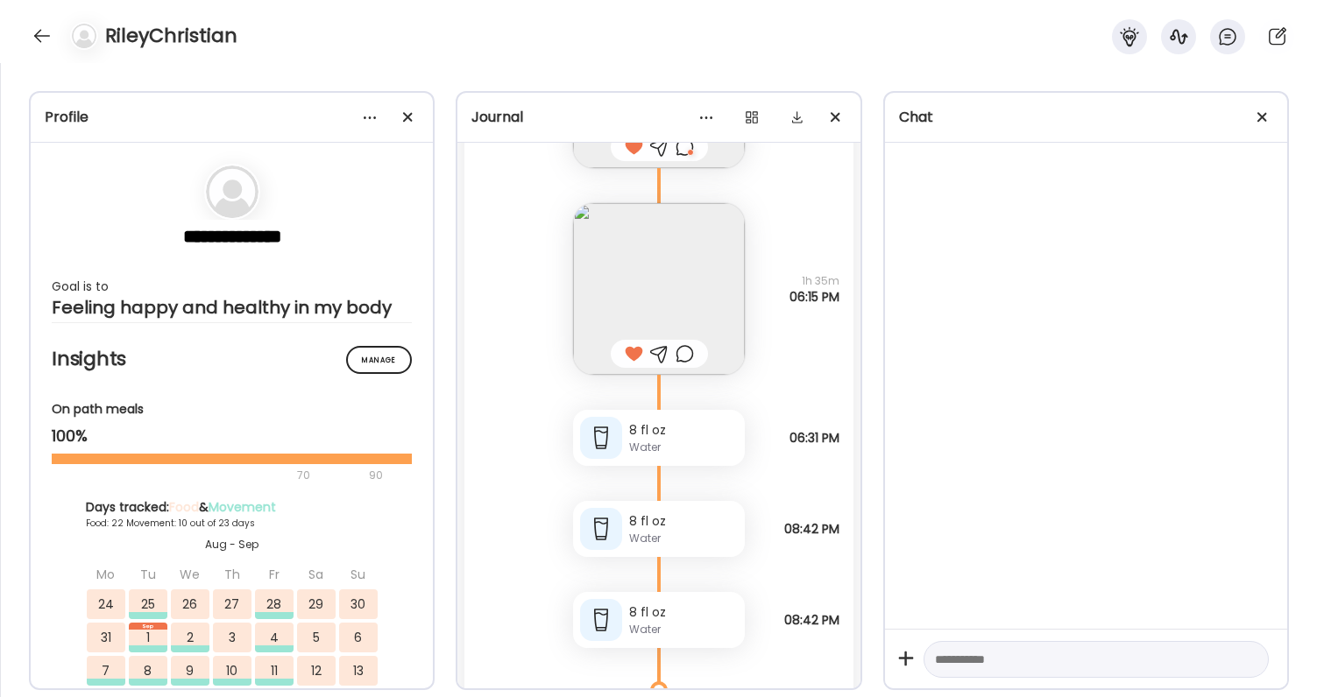
scroll to position [84101, 0]
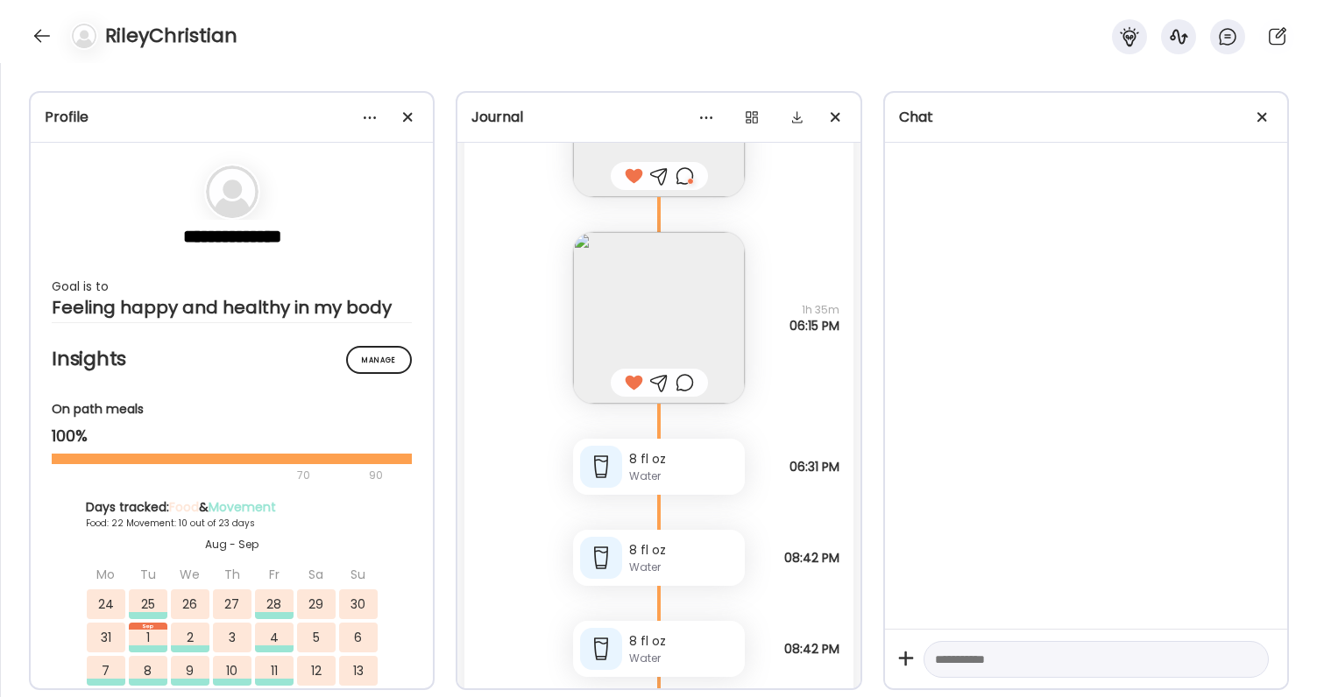
click at [684, 382] on div at bounding box center [685, 382] width 18 height 21
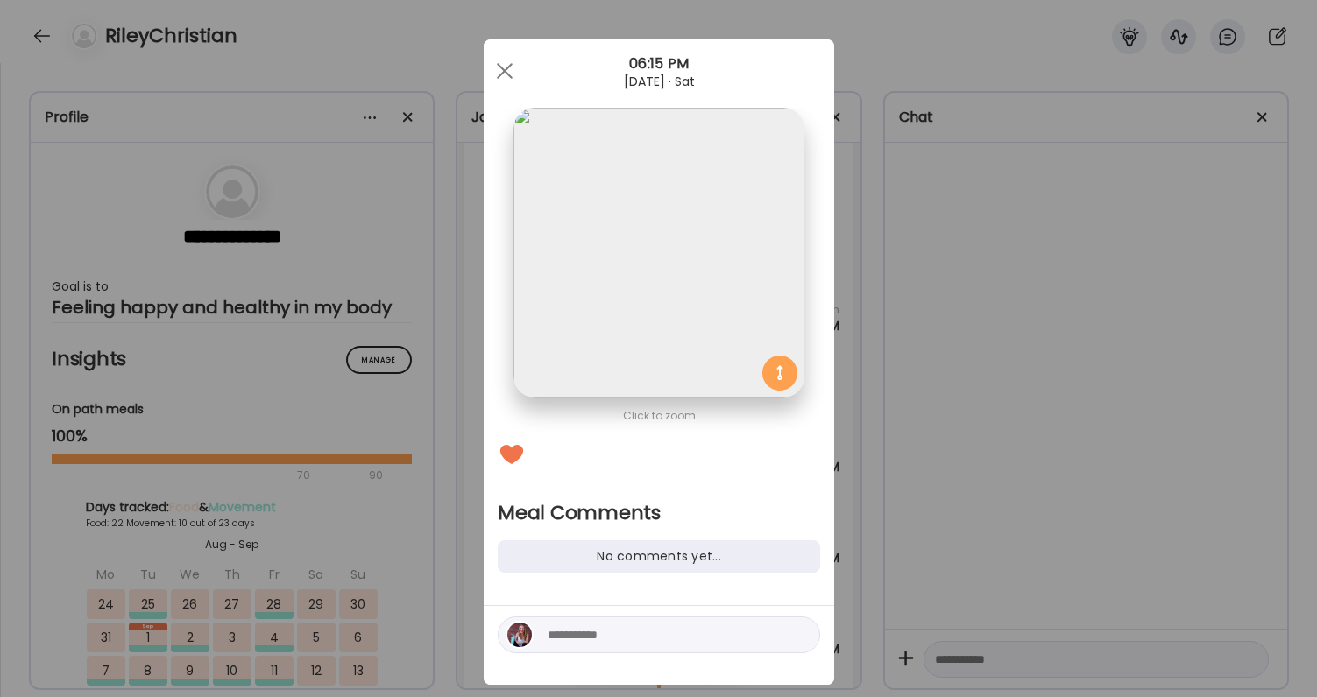
click at [654, 633] on textarea at bounding box center [666, 635] width 237 height 21
click at [713, 613] on textarea "**********" at bounding box center [666, 625] width 237 height 42
type textarea "**********"
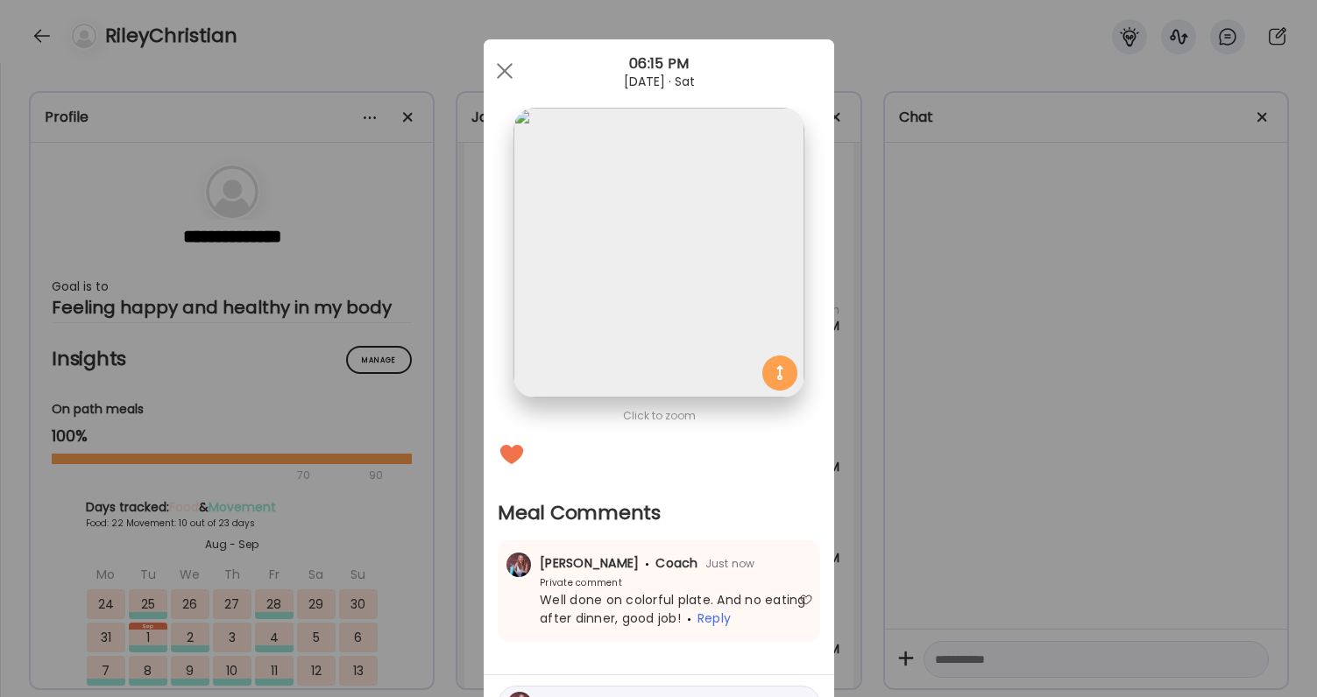
click at [971, 544] on div "Ate Coach Dashboard Wahoo! It’s official Take a moment to set up your Coach Pro…" at bounding box center [658, 348] width 1317 height 697
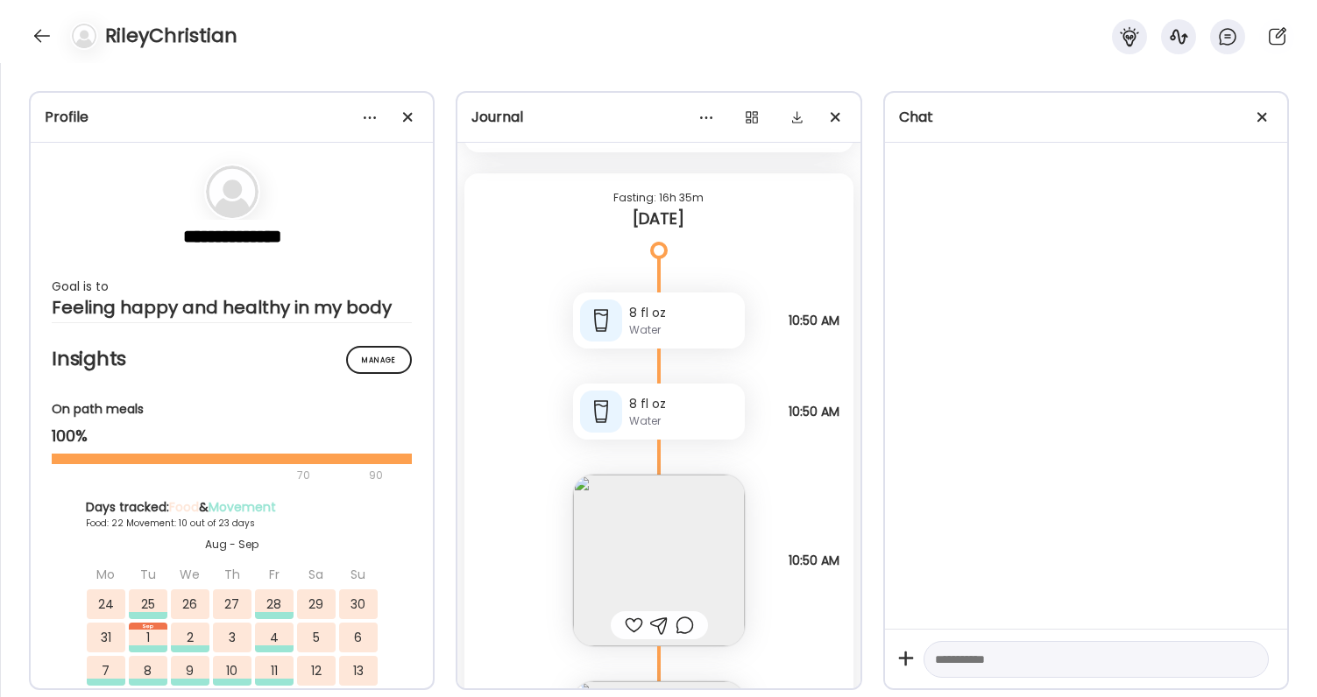
scroll to position [84784, 0]
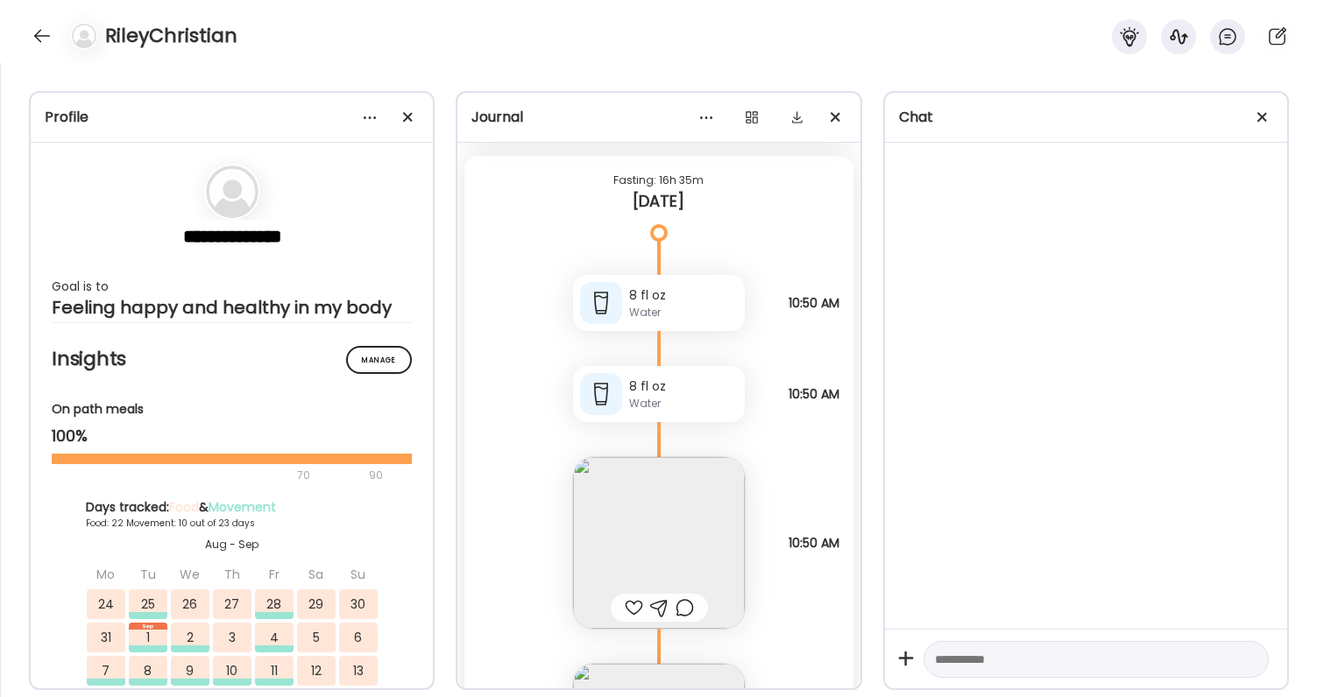
click at [644, 574] on img at bounding box center [659, 543] width 172 height 172
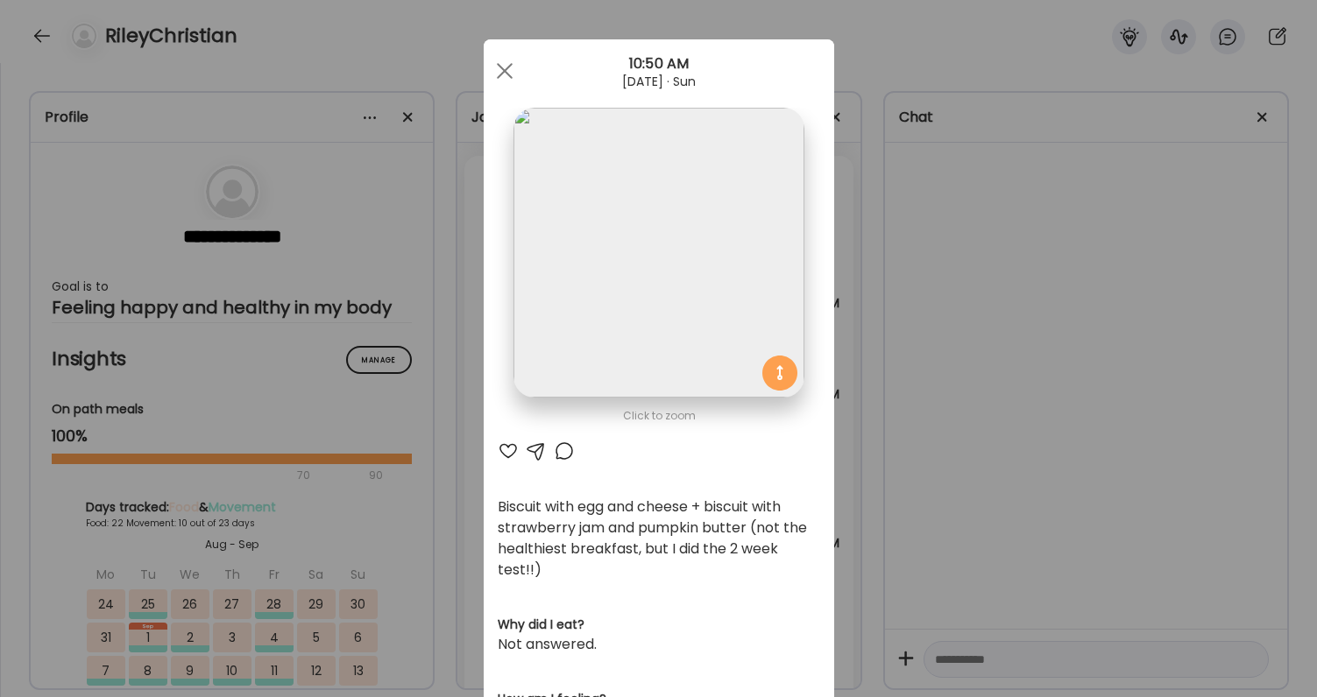
click at [890, 358] on div "Ate Coach Dashboard Wahoo! It’s official Take a moment to set up your Coach Pro…" at bounding box center [658, 348] width 1317 height 697
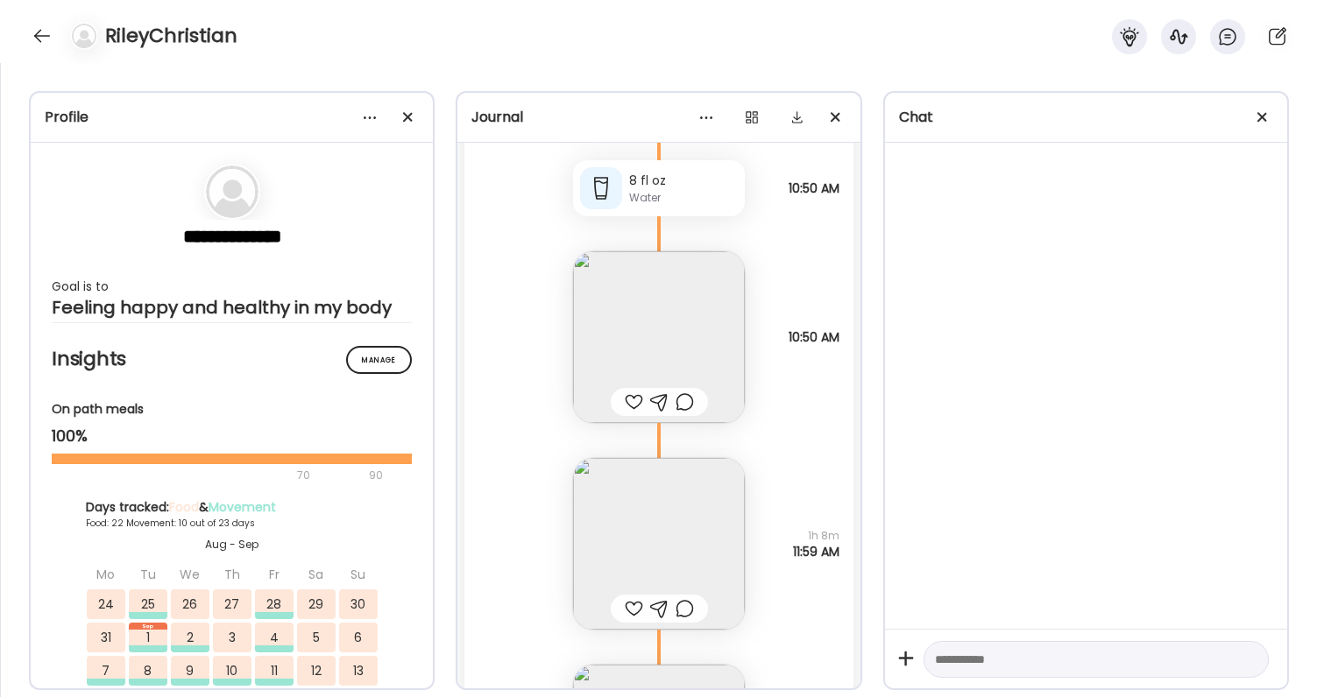
scroll to position [84993, 0]
click at [654, 513] on img at bounding box center [659, 541] width 172 height 172
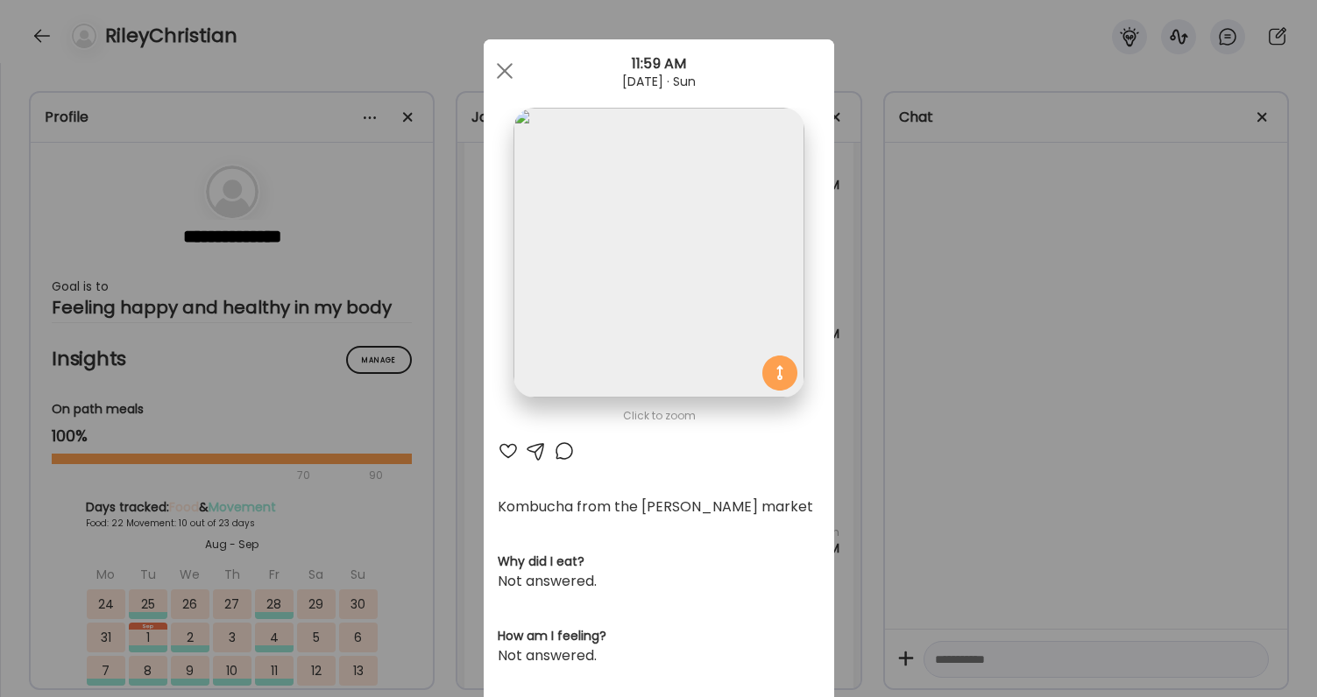
click at [506, 453] on div at bounding box center [508, 451] width 21 height 21
click at [568, 453] on div at bounding box center [564, 451] width 21 height 21
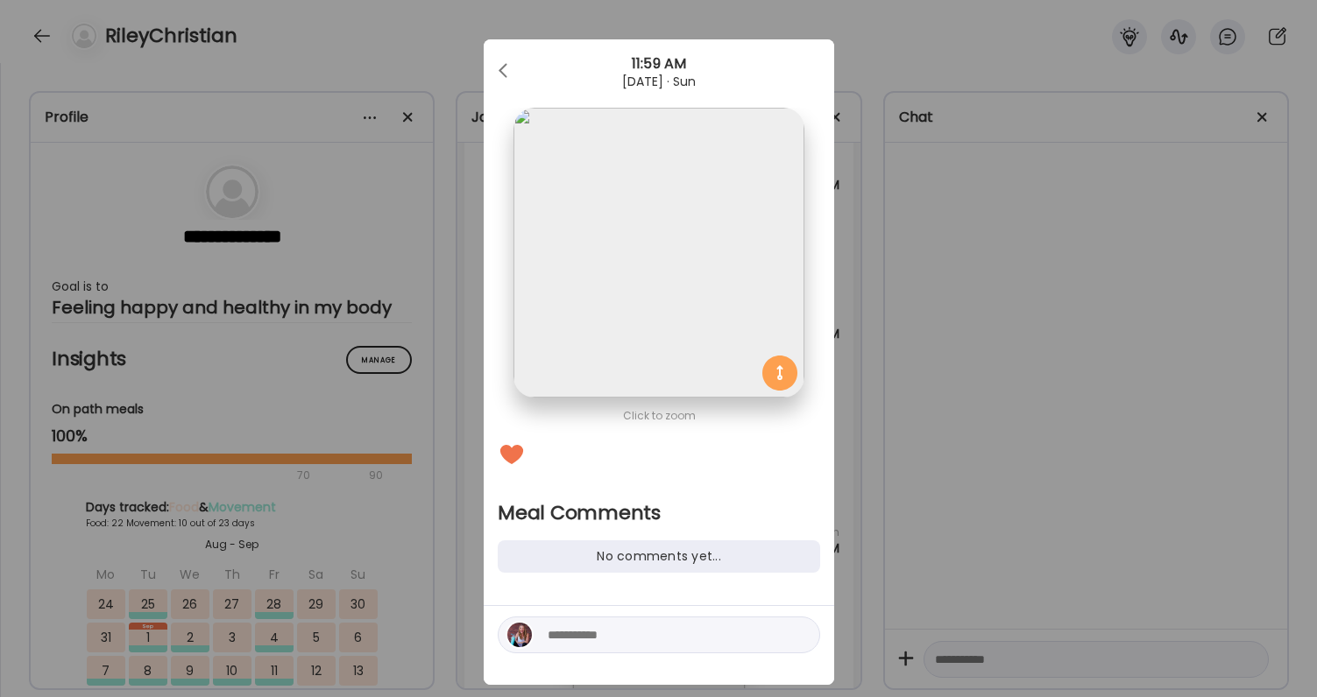
click at [598, 637] on textarea at bounding box center [666, 635] width 237 height 21
type textarea "**********"
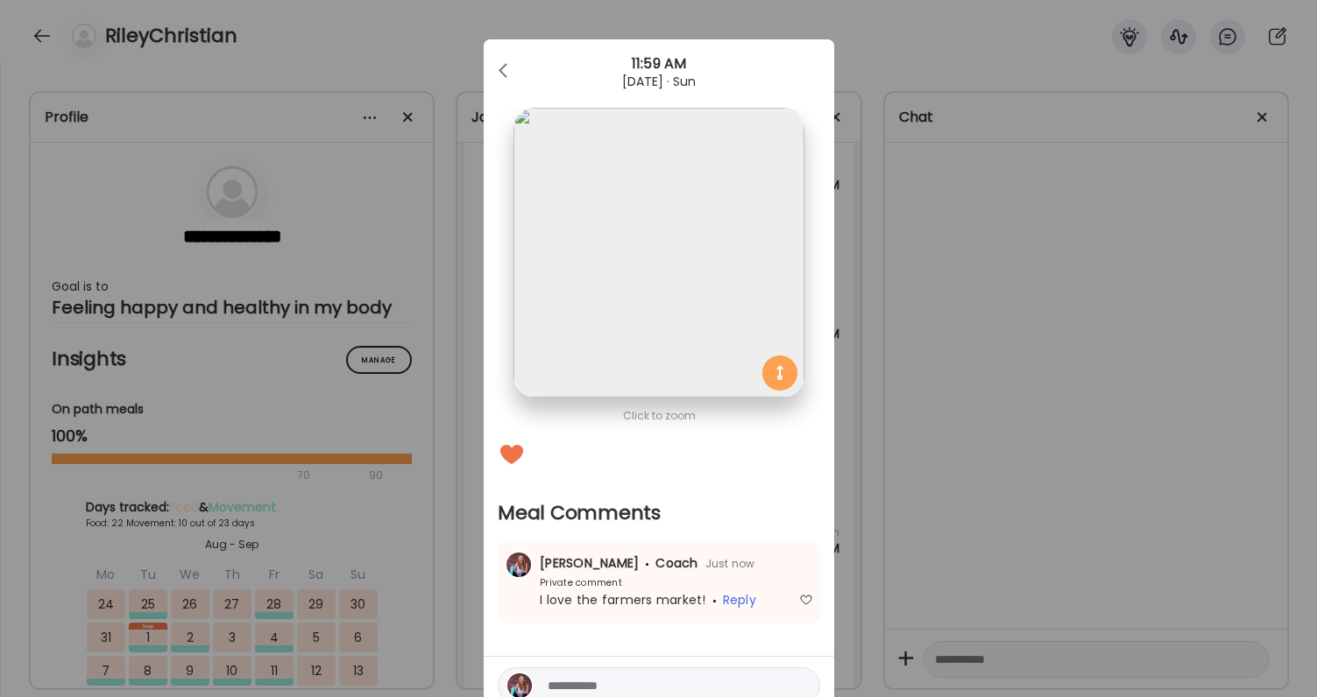
click at [994, 508] on div "Ate Coach Dashboard Wahoo! It’s official Take a moment to set up your Coach Pro…" at bounding box center [658, 348] width 1317 height 697
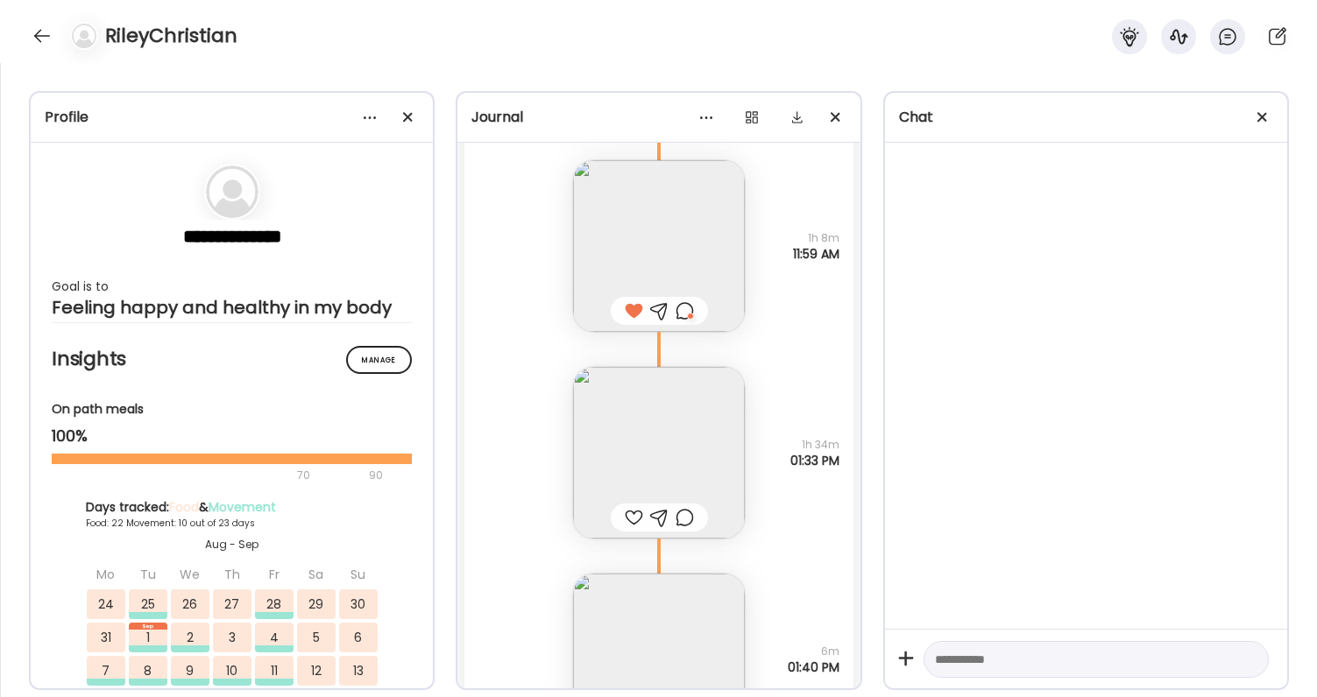
scroll to position [85380, 0]
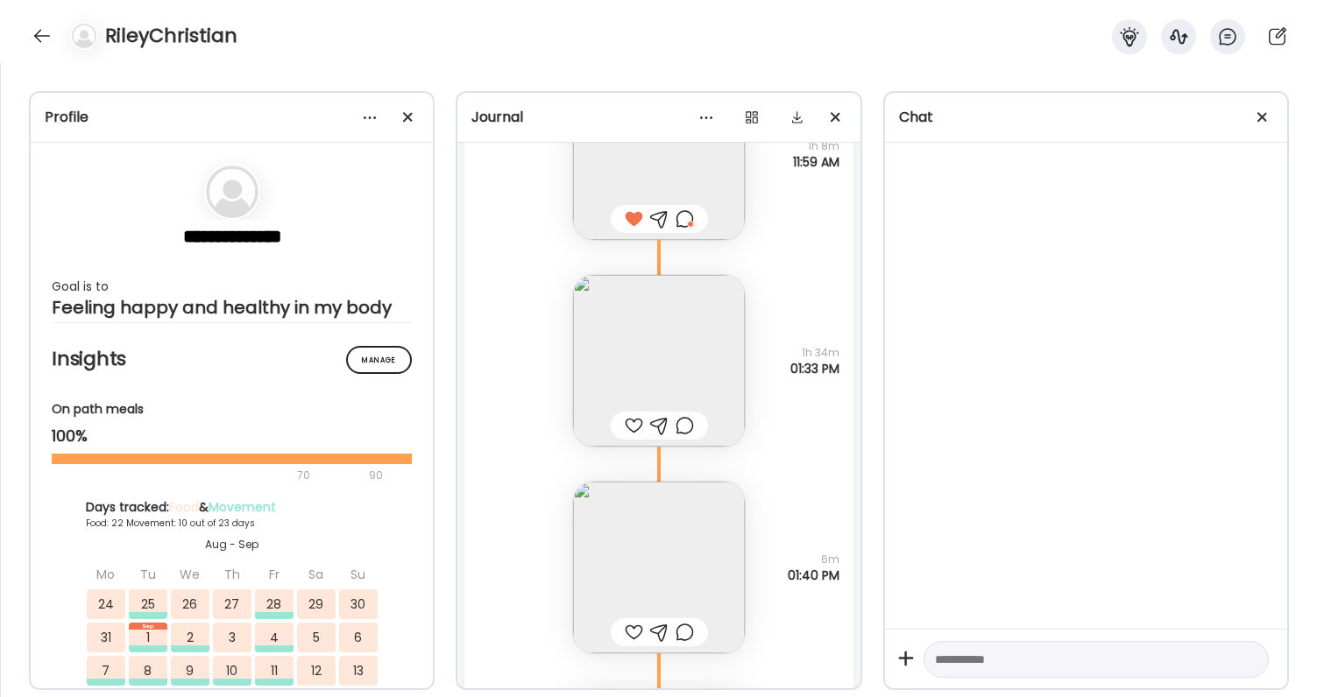
click at [637, 341] on img at bounding box center [659, 361] width 172 height 172
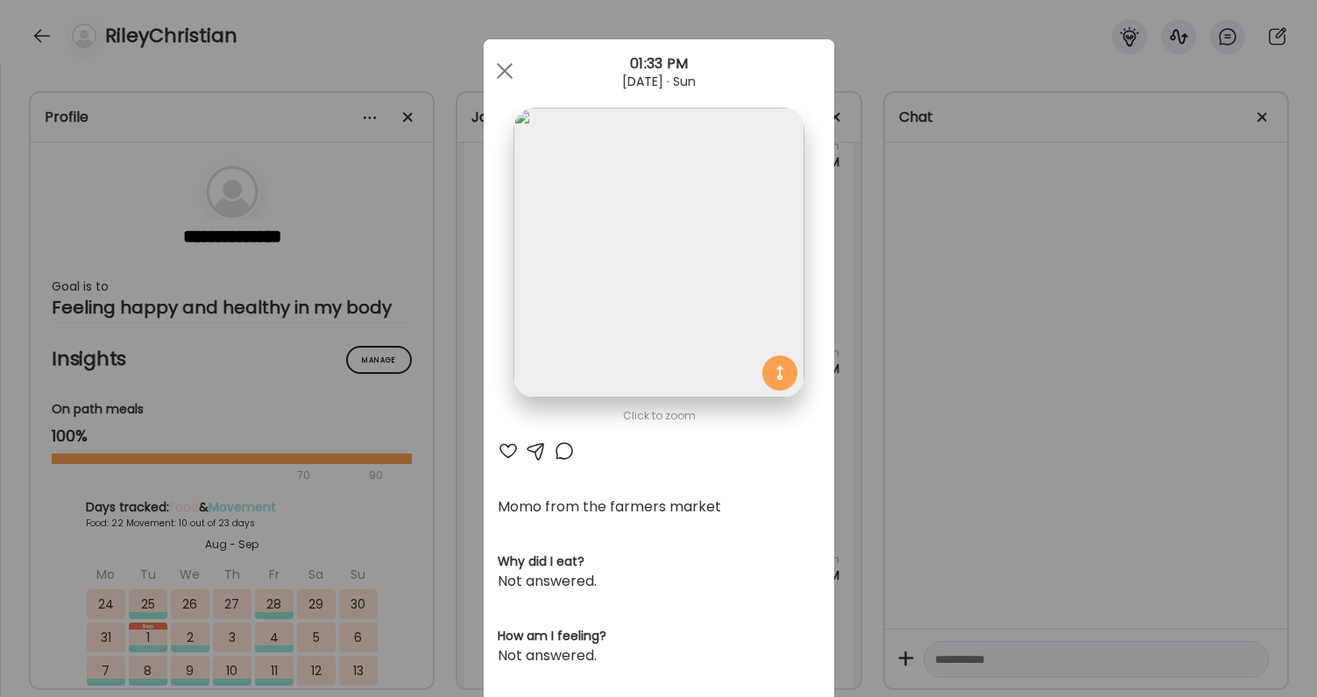
click at [502, 453] on div at bounding box center [508, 451] width 21 height 21
click at [1022, 453] on div "Ate Coach Dashboard Wahoo! It’s official Take a moment to set up your Coach Pro…" at bounding box center [658, 348] width 1317 height 697
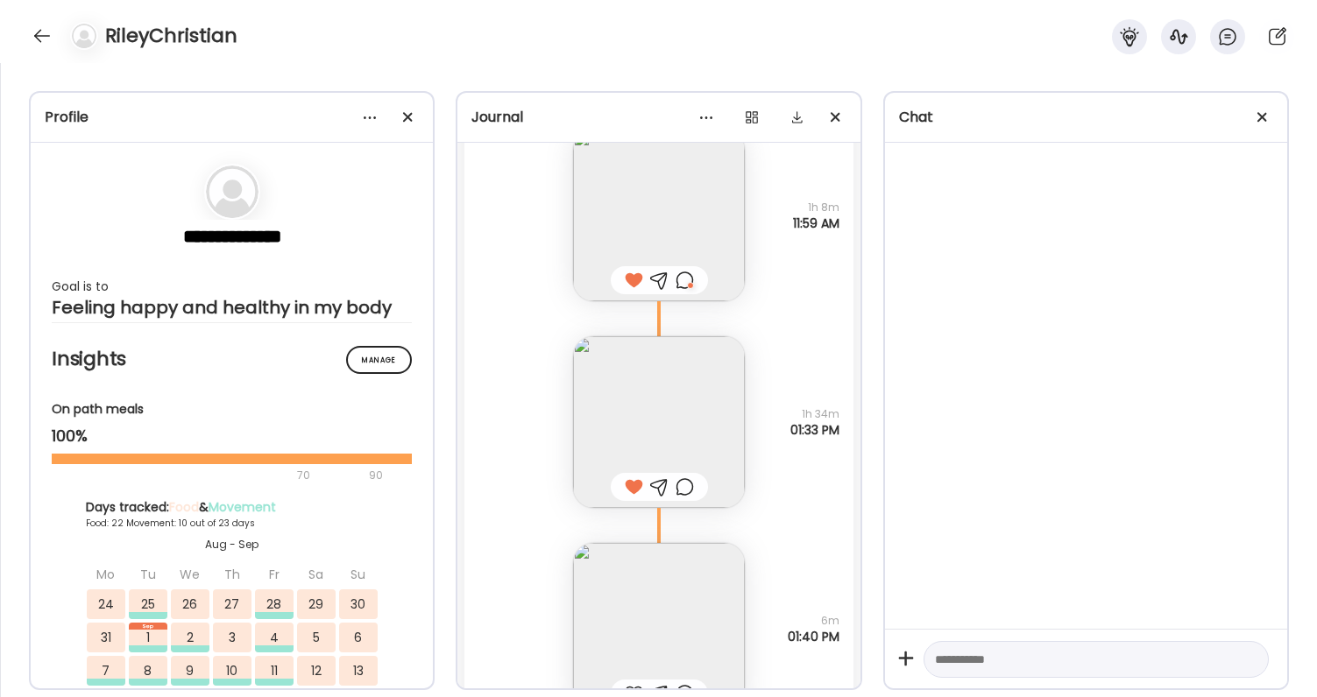
scroll to position [85356, 0]
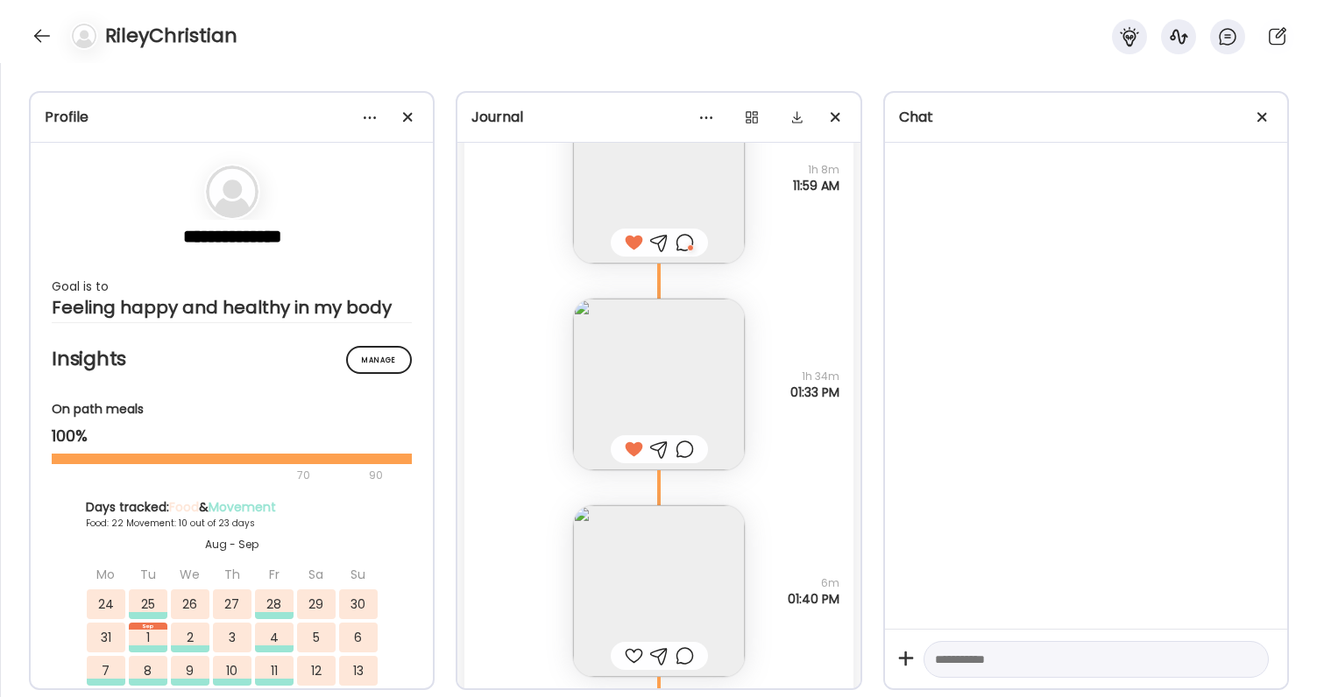
click at [640, 562] on img at bounding box center [659, 592] width 172 height 172
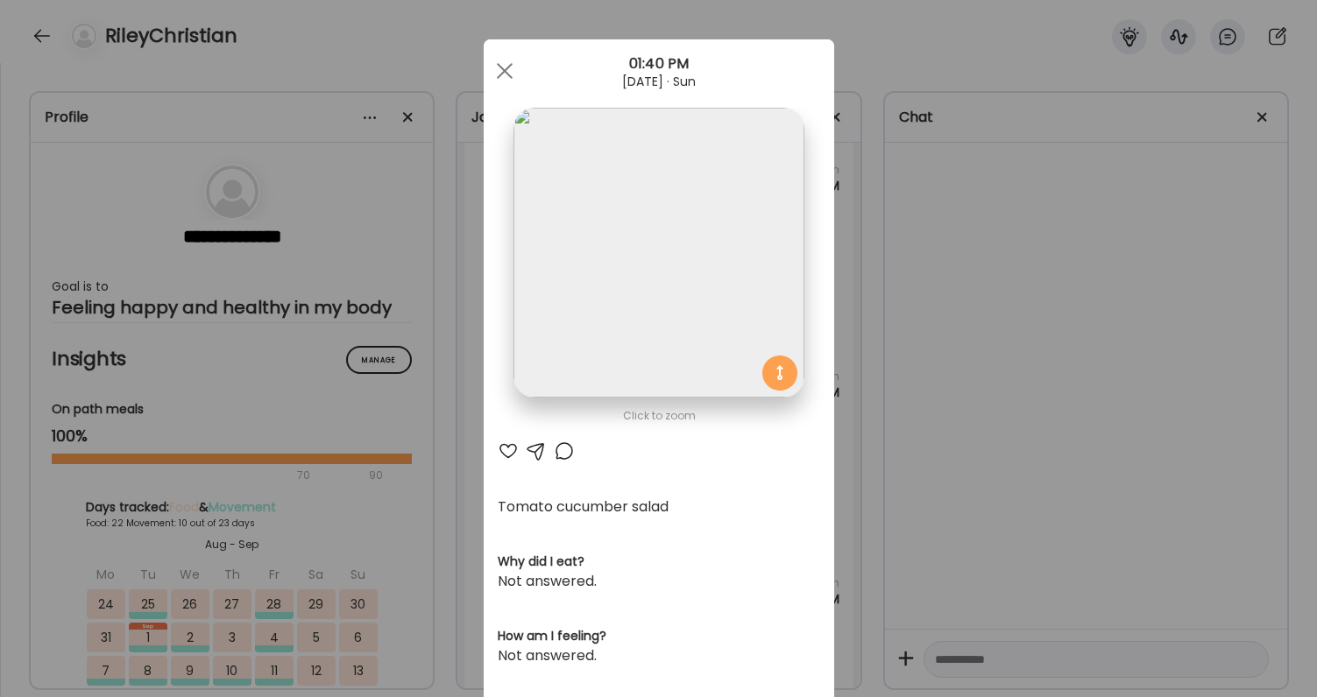
click at [511, 452] on div at bounding box center [508, 451] width 21 height 21
click at [567, 453] on div at bounding box center [564, 451] width 21 height 21
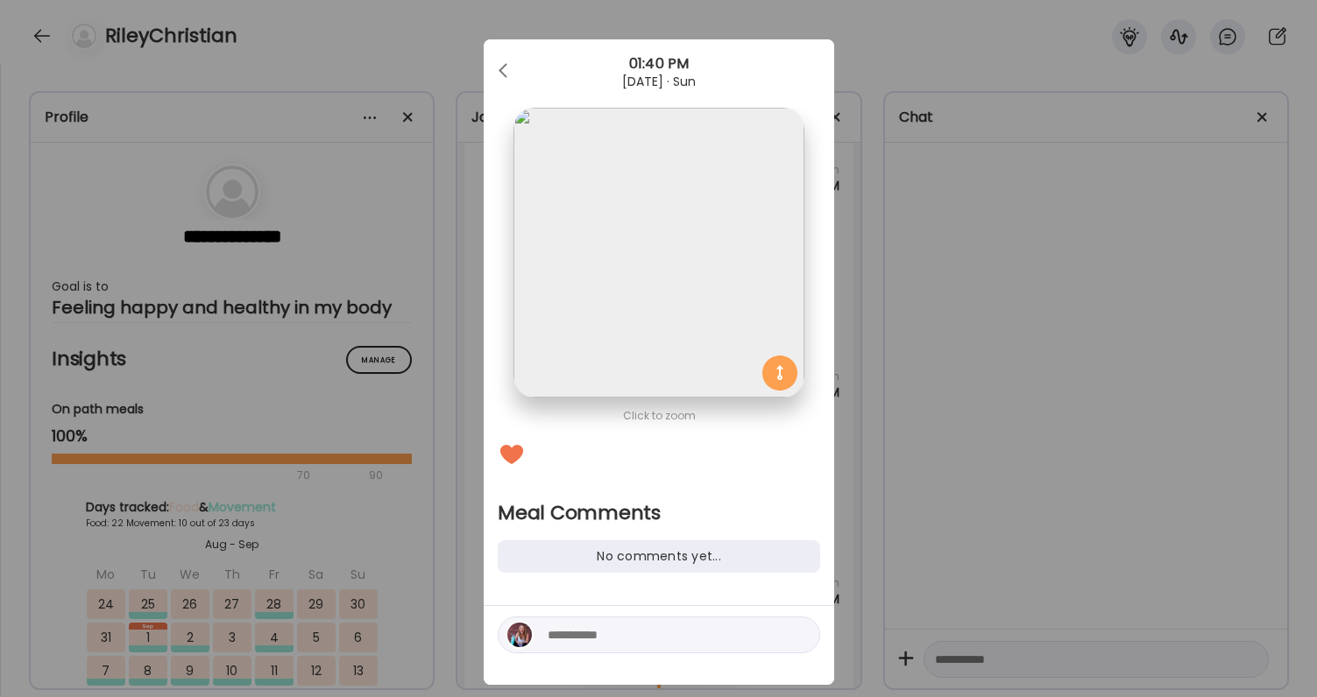
click at [588, 640] on textarea at bounding box center [666, 635] width 237 height 21
type textarea "**********"
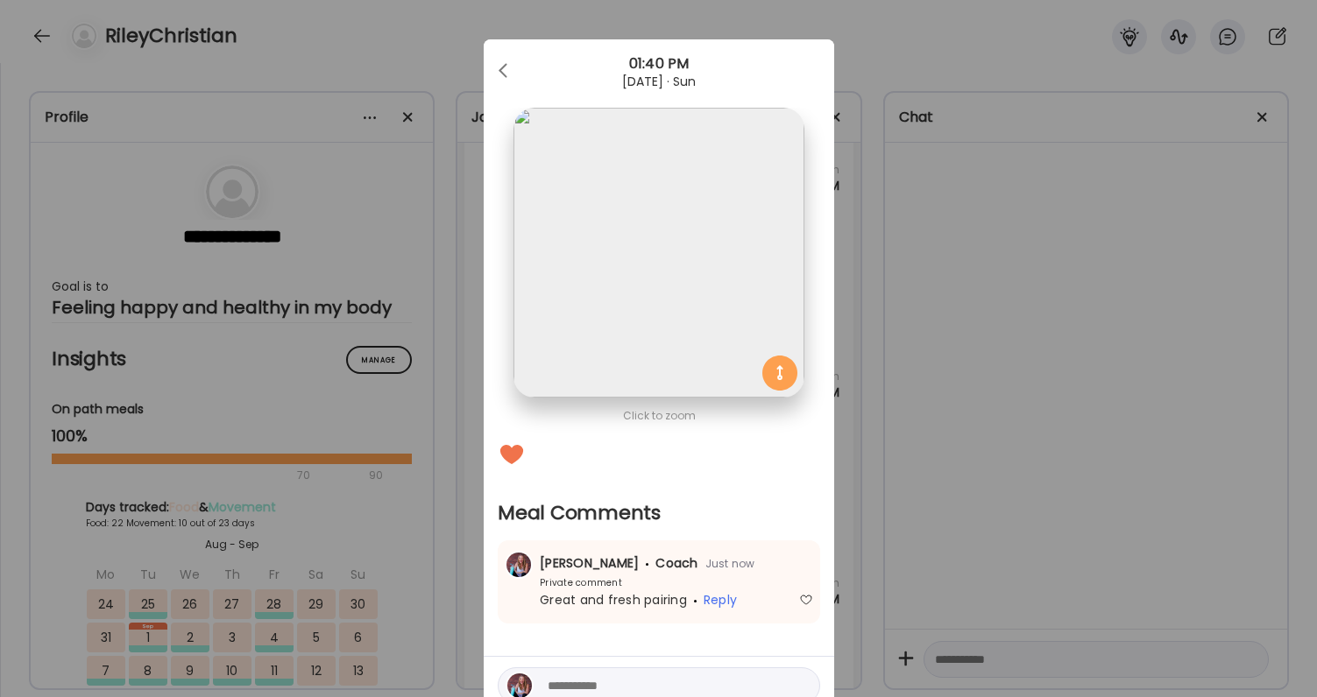
click at [921, 540] on div "Ate Coach Dashboard Wahoo! It’s official Take a moment to set up your Coach Pro…" at bounding box center [658, 348] width 1317 height 697
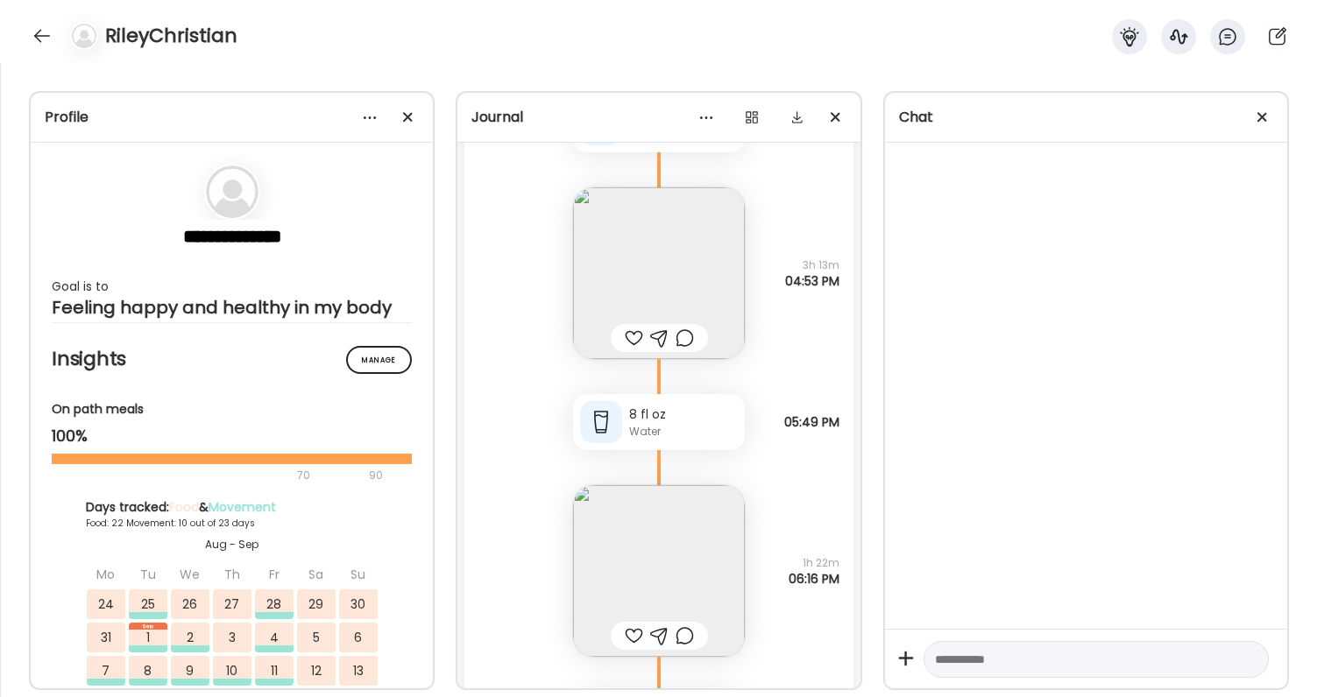
scroll to position [86009, 0]
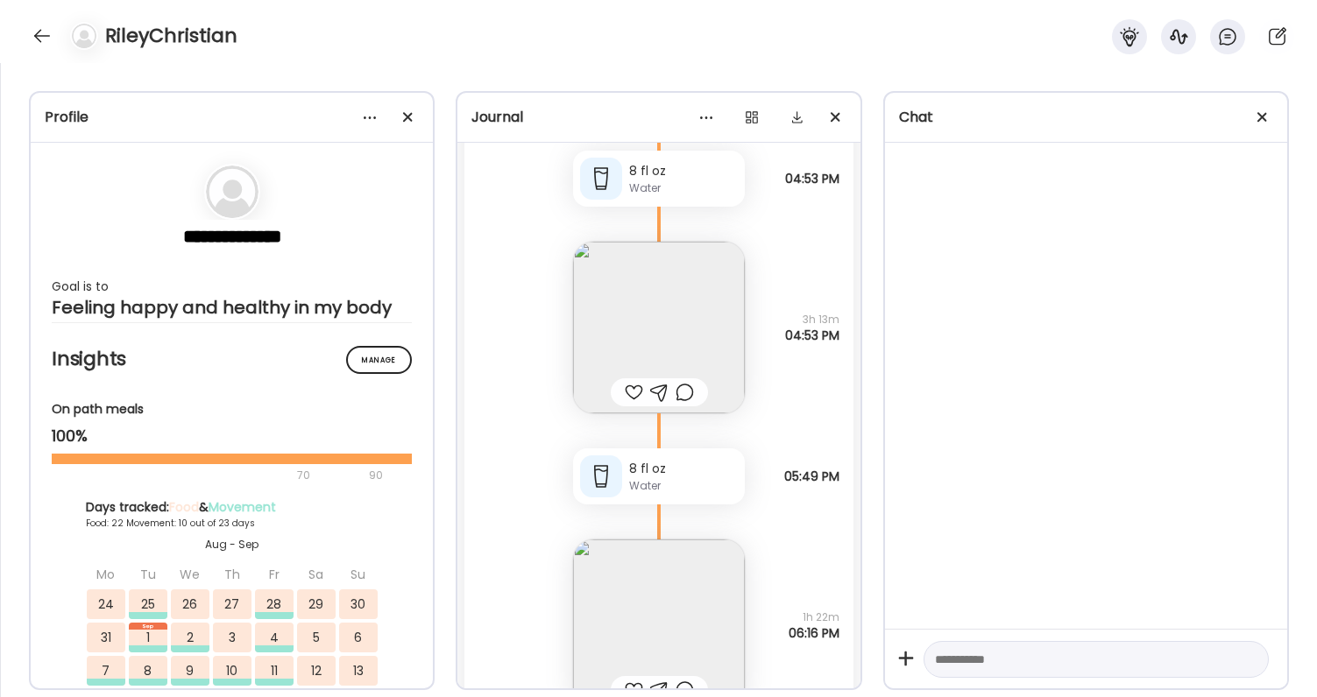
click at [646, 353] on img at bounding box center [659, 328] width 172 height 172
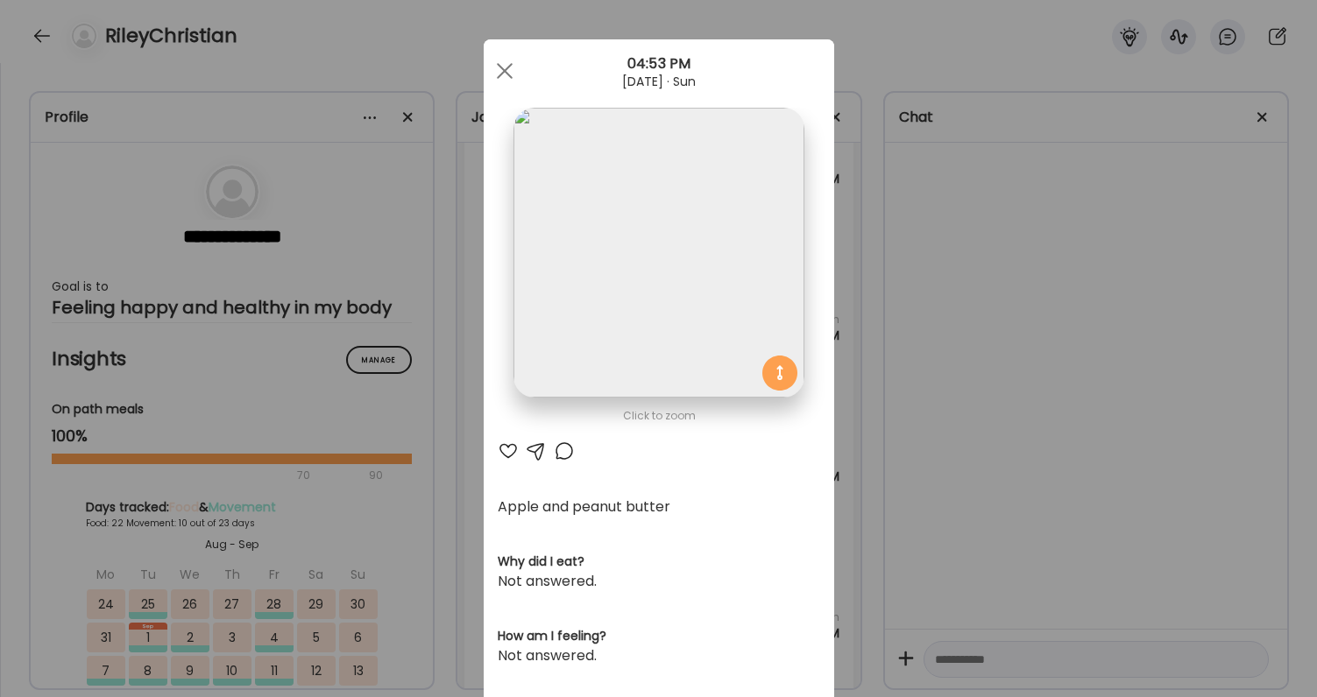
click at [503, 453] on div at bounding box center [508, 451] width 21 height 21
click at [895, 403] on div "Ate Coach Dashboard Wahoo! It’s official Take a moment to set up your Coach Pro…" at bounding box center [658, 348] width 1317 height 697
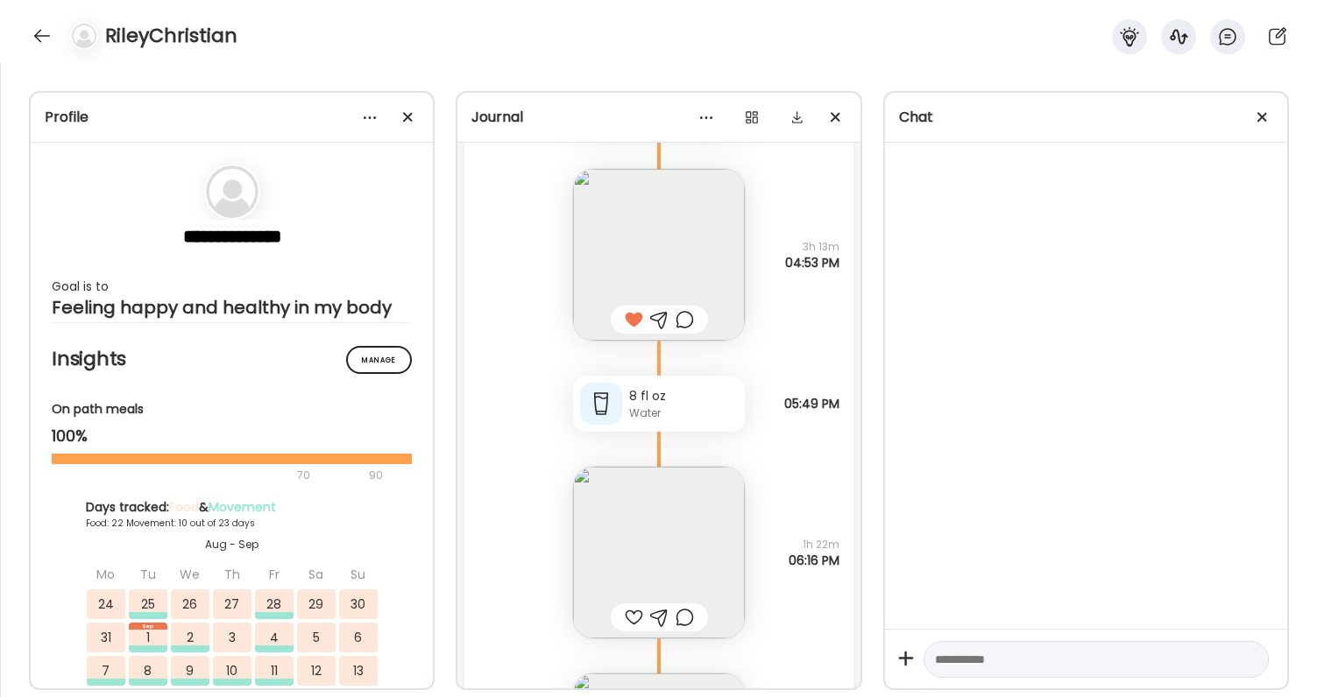
scroll to position [86081, 0]
click at [633, 612] on div at bounding box center [634, 618] width 18 height 21
click at [634, 527] on img at bounding box center [659, 554] width 172 height 172
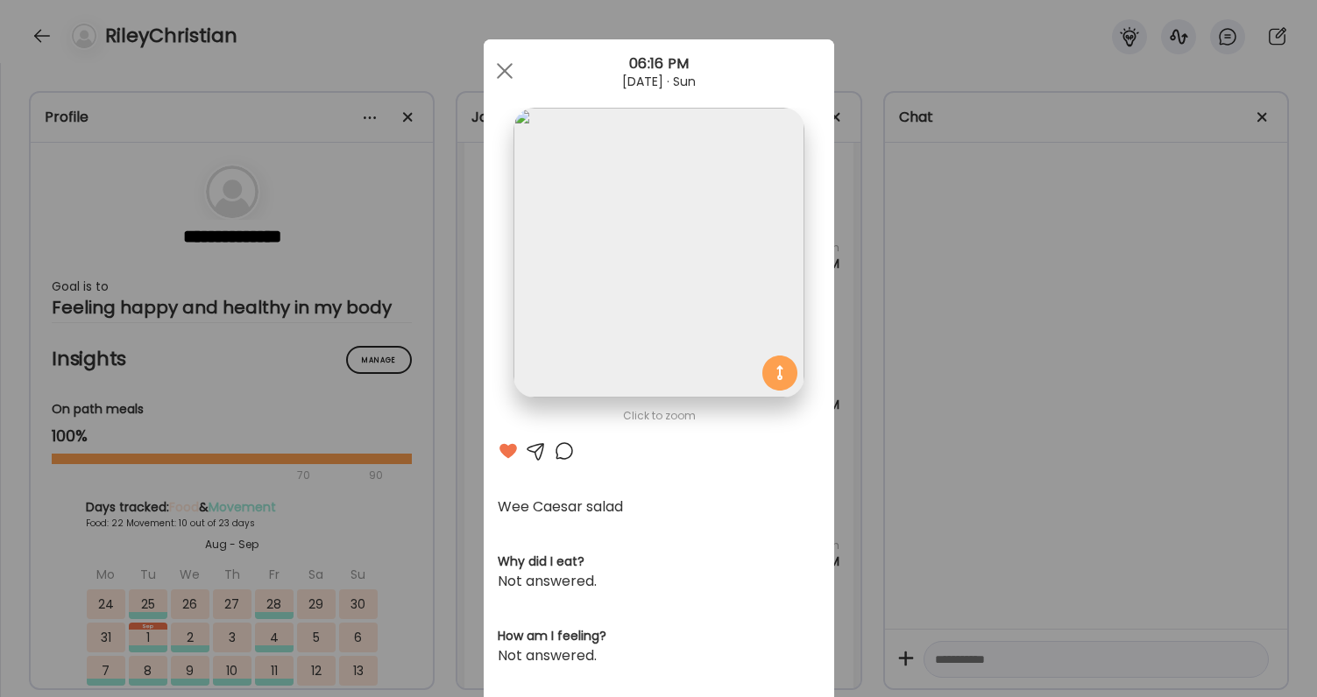
click at [975, 463] on div "Ate Coach Dashboard Wahoo! It’s official Take a moment to set up your Coach Pro…" at bounding box center [658, 348] width 1317 height 697
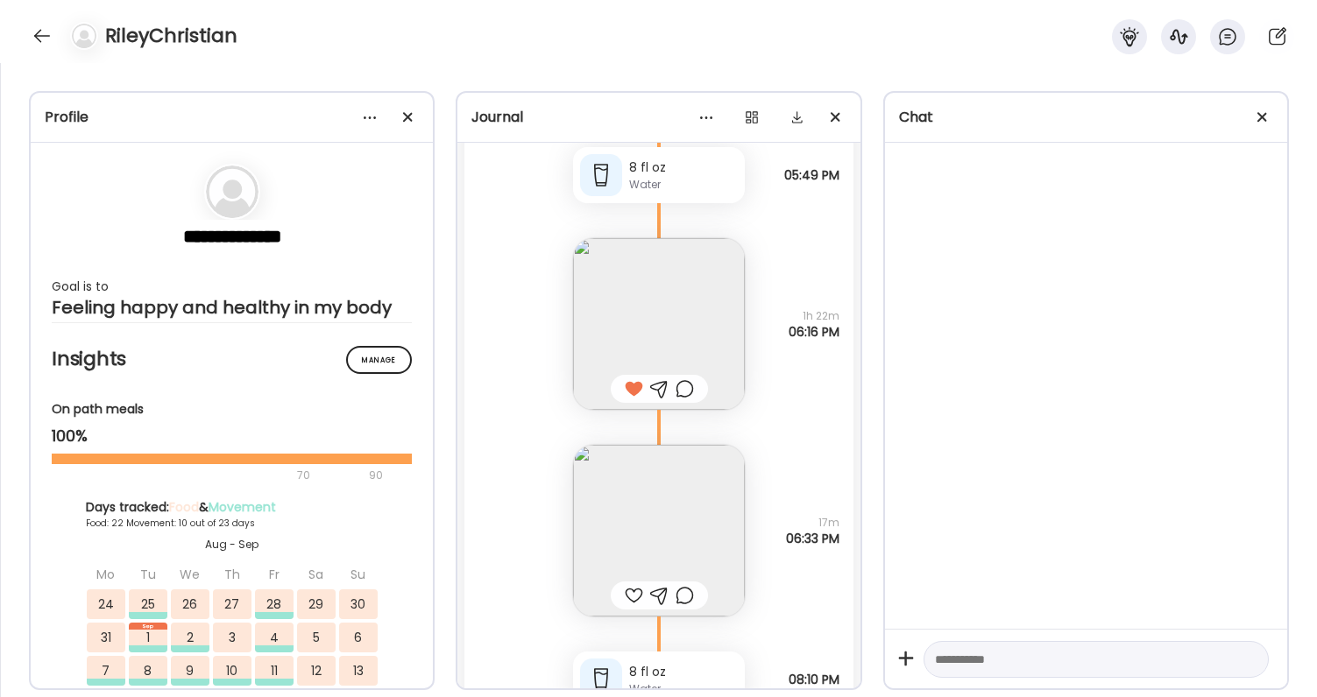
scroll to position [86313, 0]
click at [702, 486] on img at bounding box center [659, 528] width 172 height 172
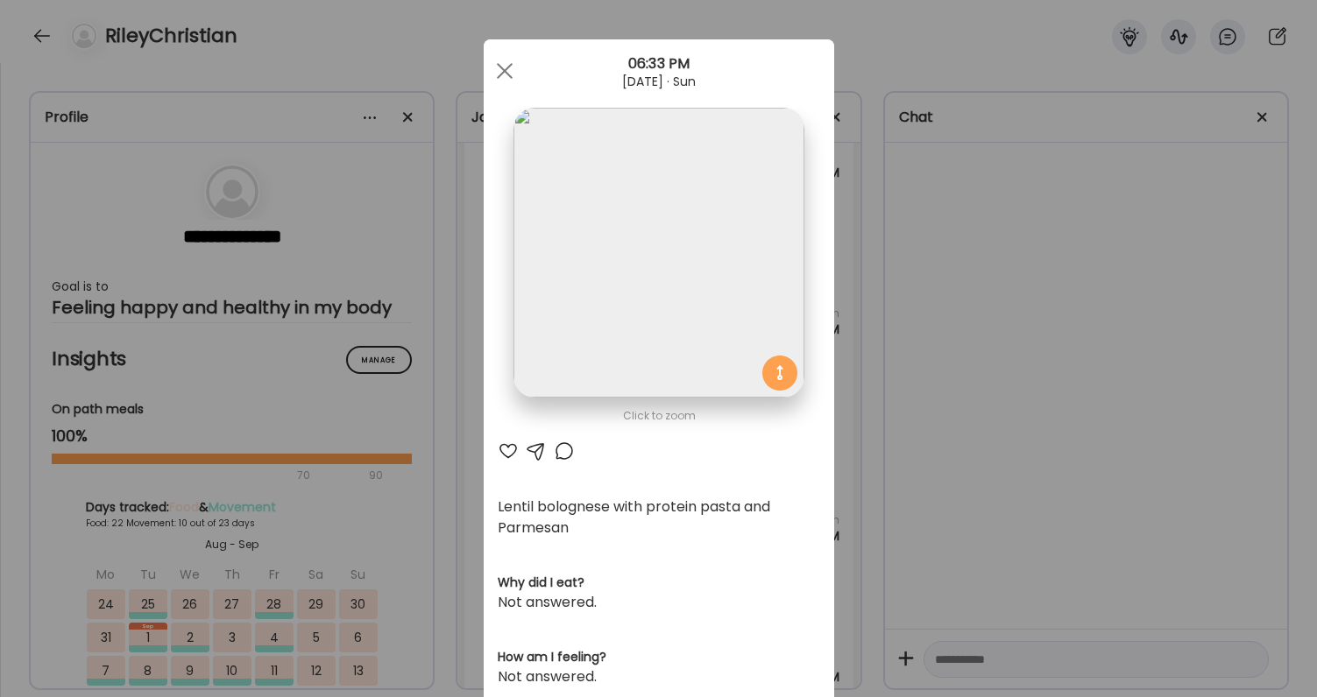
click at [503, 456] on div at bounding box center [508, 451] width 21 height 21
click at [563, 456] on div at bounding box center [564, 451] width 21 height 21
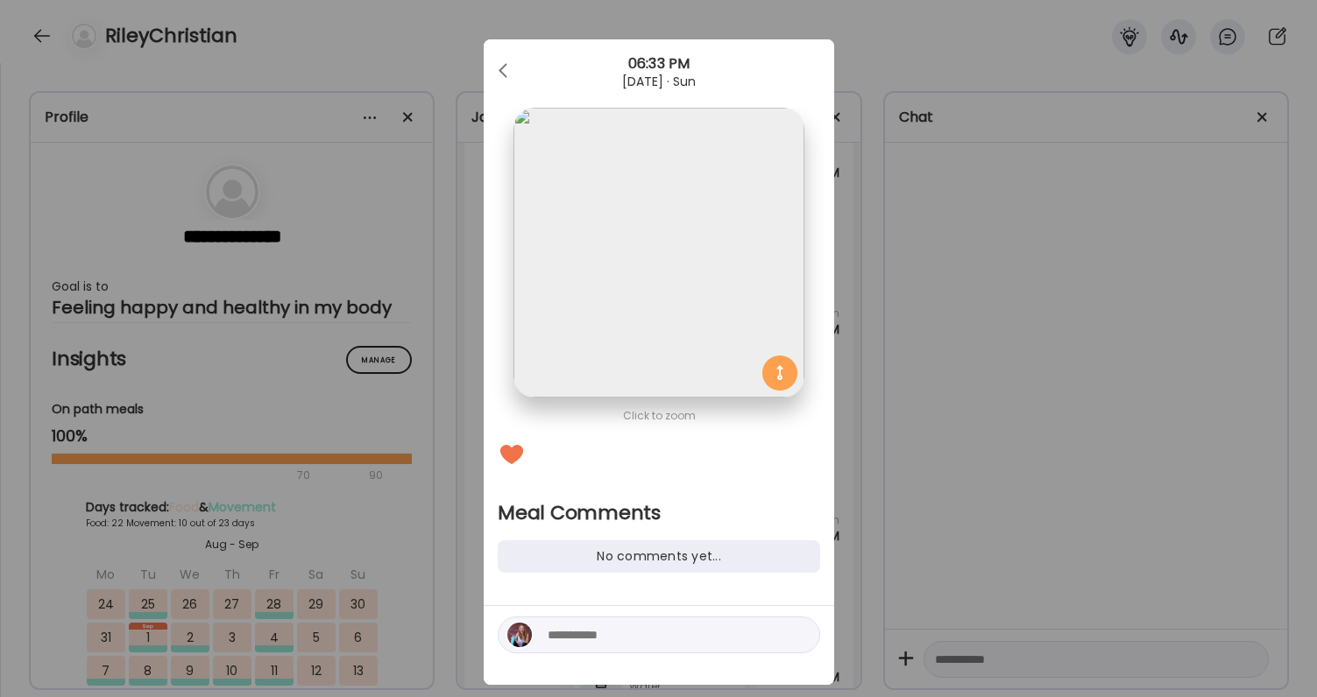
click at [584, 628] on textarea at bounding box center [666, 635] width 237 height 21
type textarea "**********"
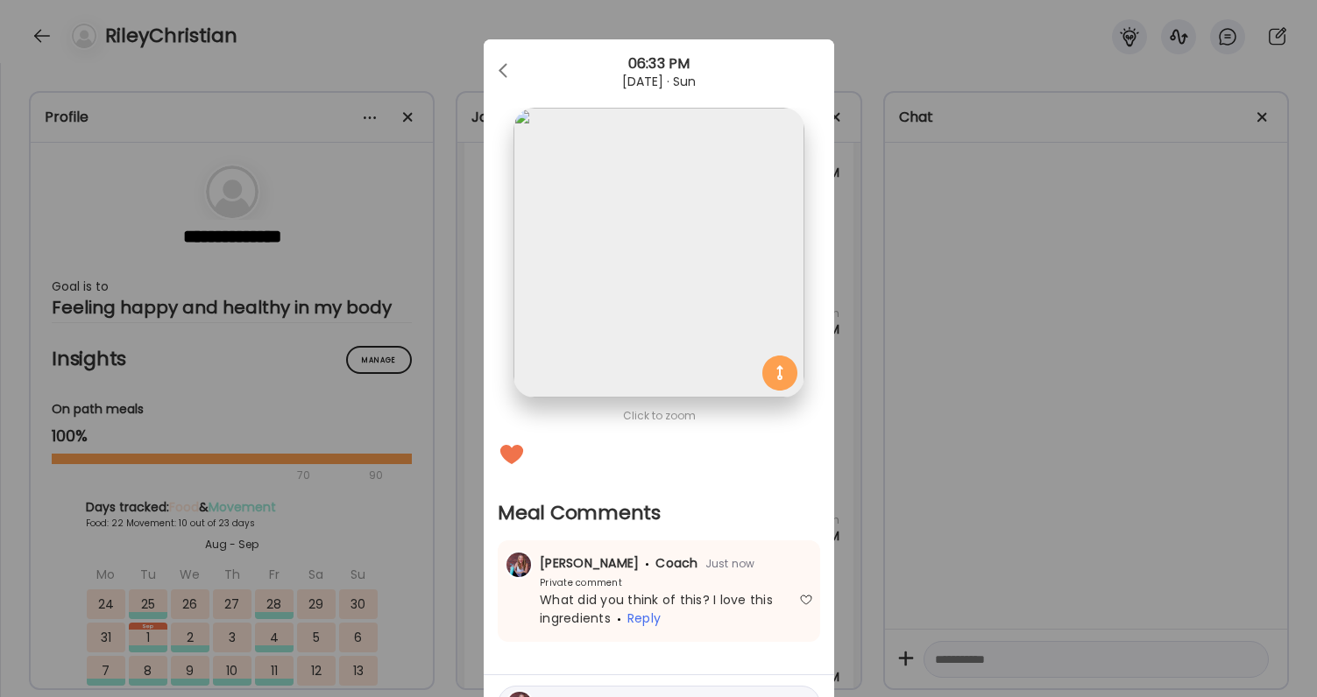
click at [909, 584] on div "Ate Coach Dashboard Wahoo! It’s official Take a moment to set up your Coach Pro…" at bounding box center [658, 348] width 1317 height 697
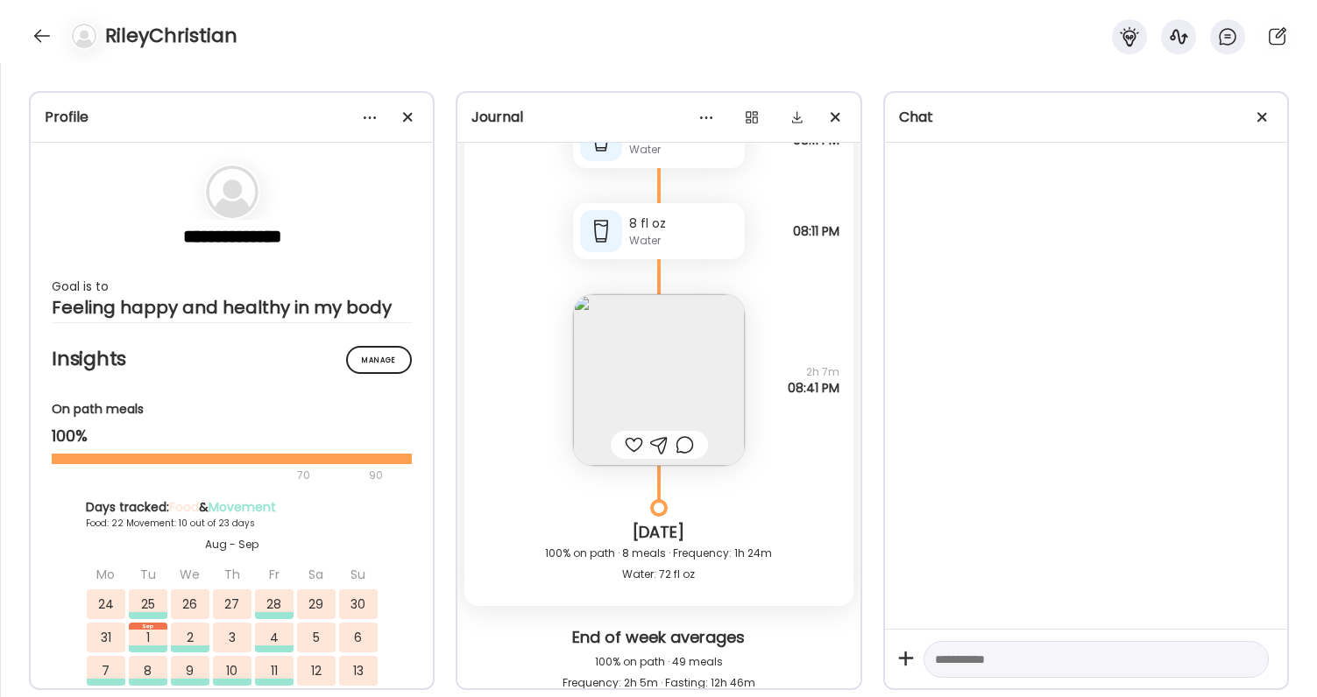
scroll to position [87035, 0]
click at [634, 371] on img at bounding box center [659, 378] width 172 height 172
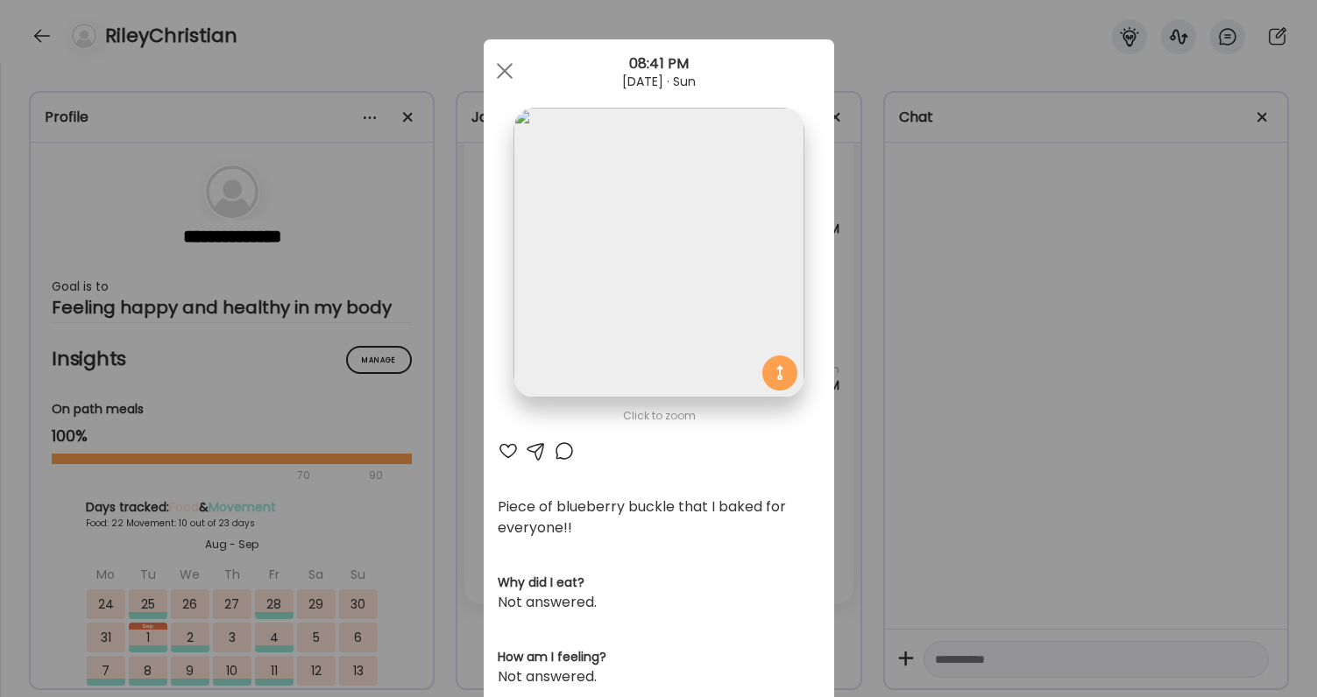
click at [505, 448] on div at bounding box center [508, 451] width 21 height 21
click at [929, 445] on div "Ate Coach Dashboard Wahoo! It’s official Take a moment to set up your Coach Pro…" at bounding box center [658, 348] width 1317 height 697
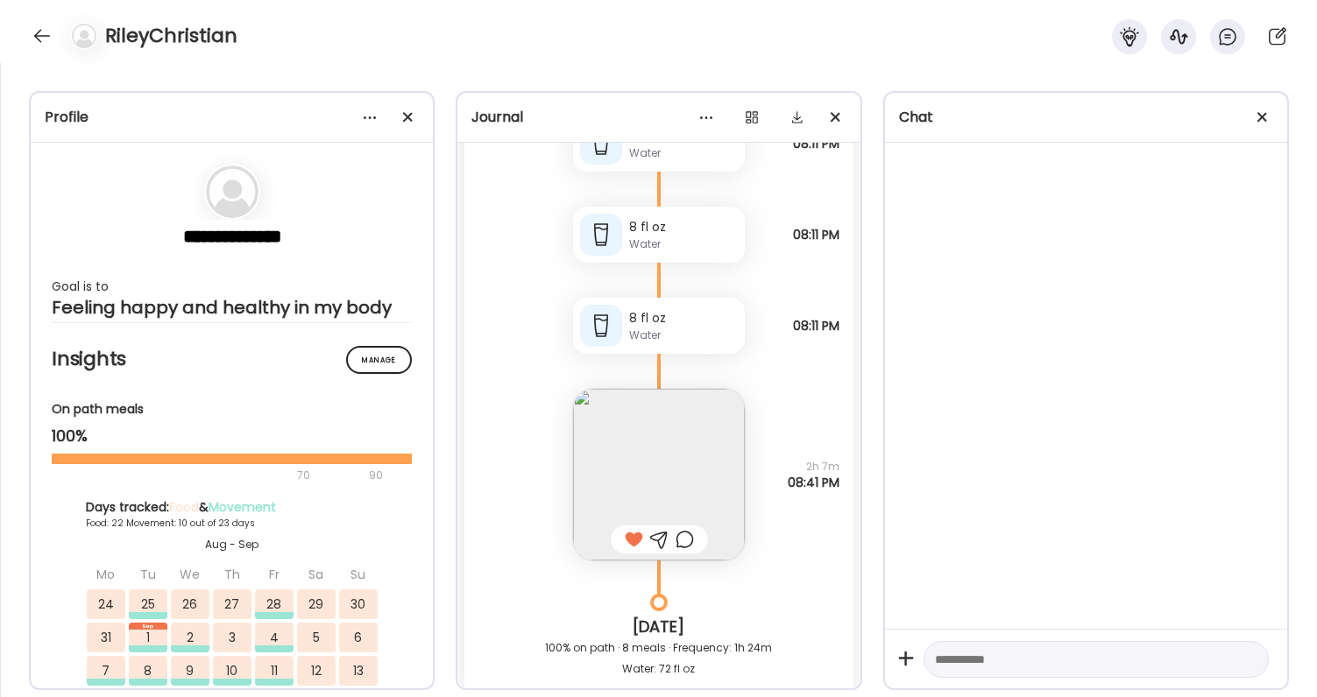
scroll to position [86957, 0]
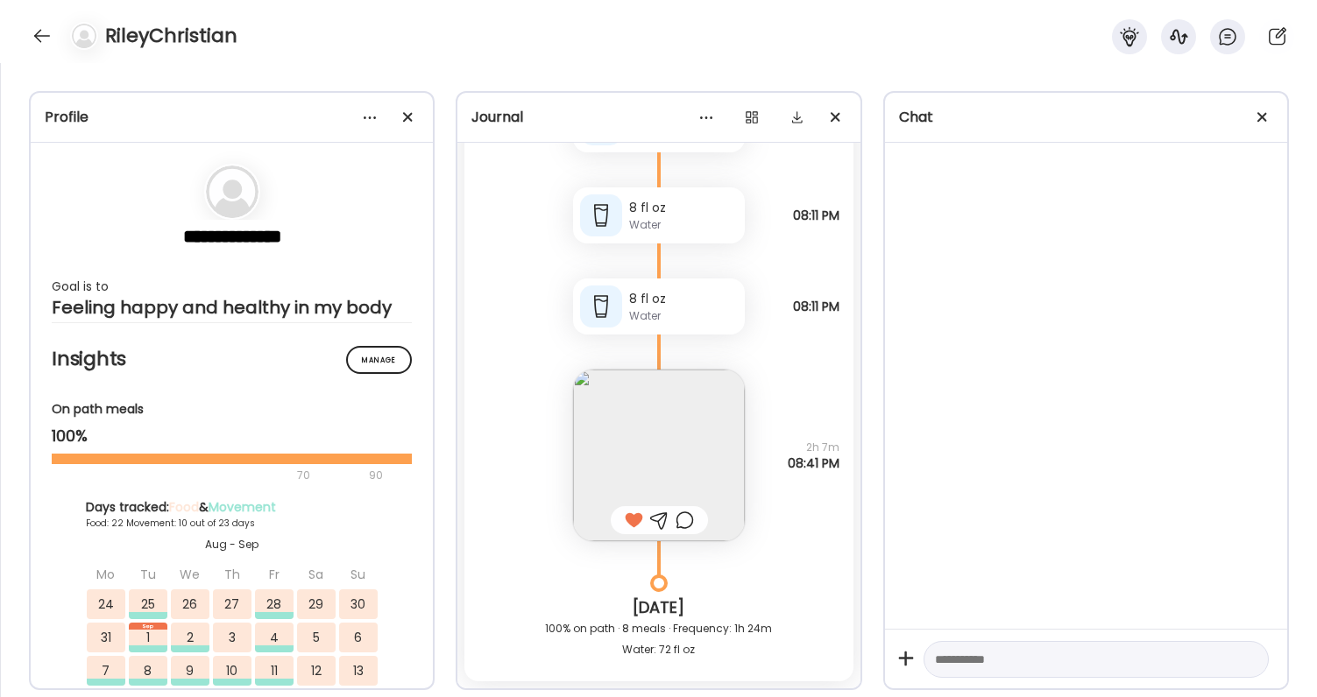
click at [685, 520] on div at bounding box center [685, 520] width 18 height 21
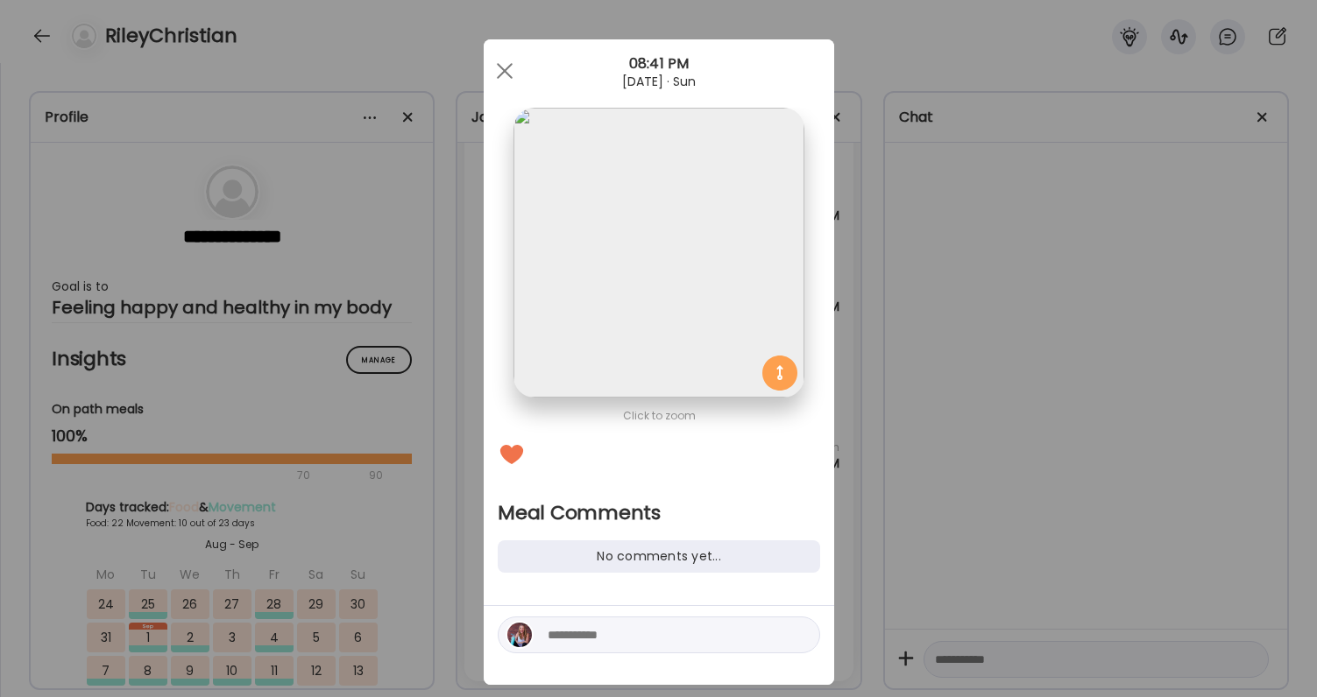
click at [652, 633] on textarea at bounding box center [666, 635] width 237 height 21
type textarea "**********"
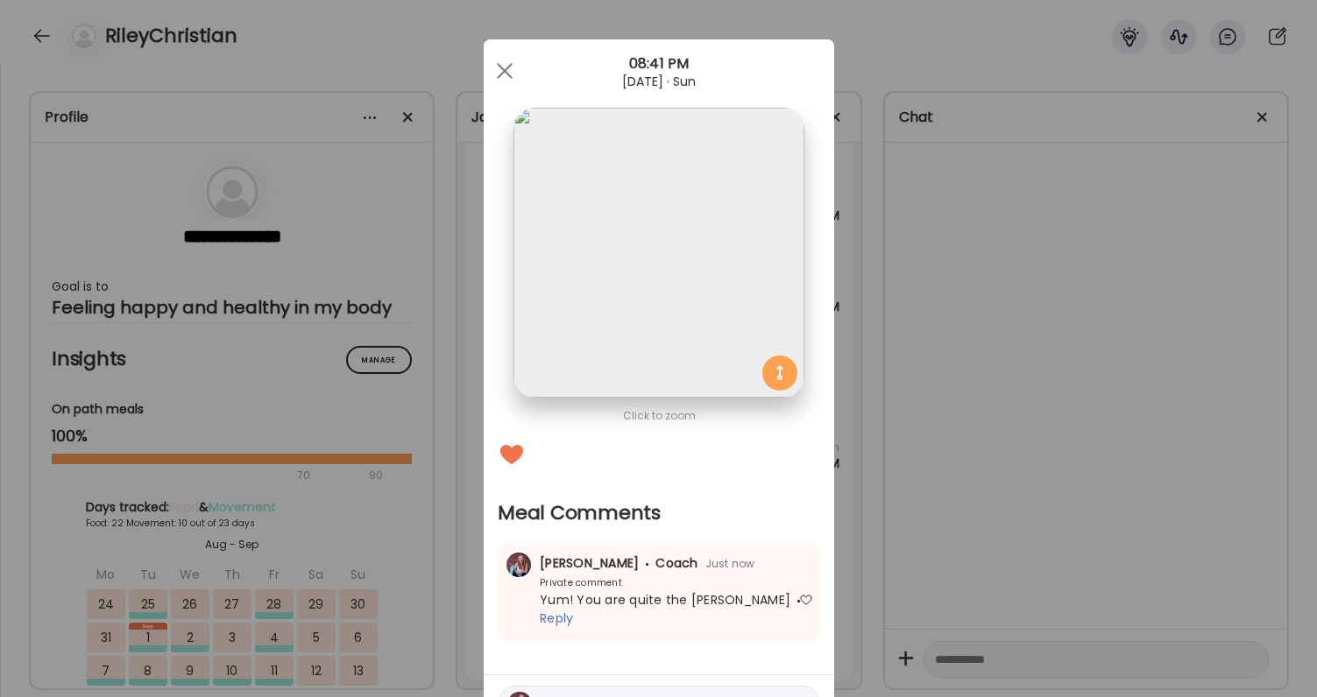
click at [1089, 539] on div "Ate Coach Dashboard Wahoo! It’s official Take a moment to set up your Coach Pro…" at bounding box center [658, 348] width 1317 height 697
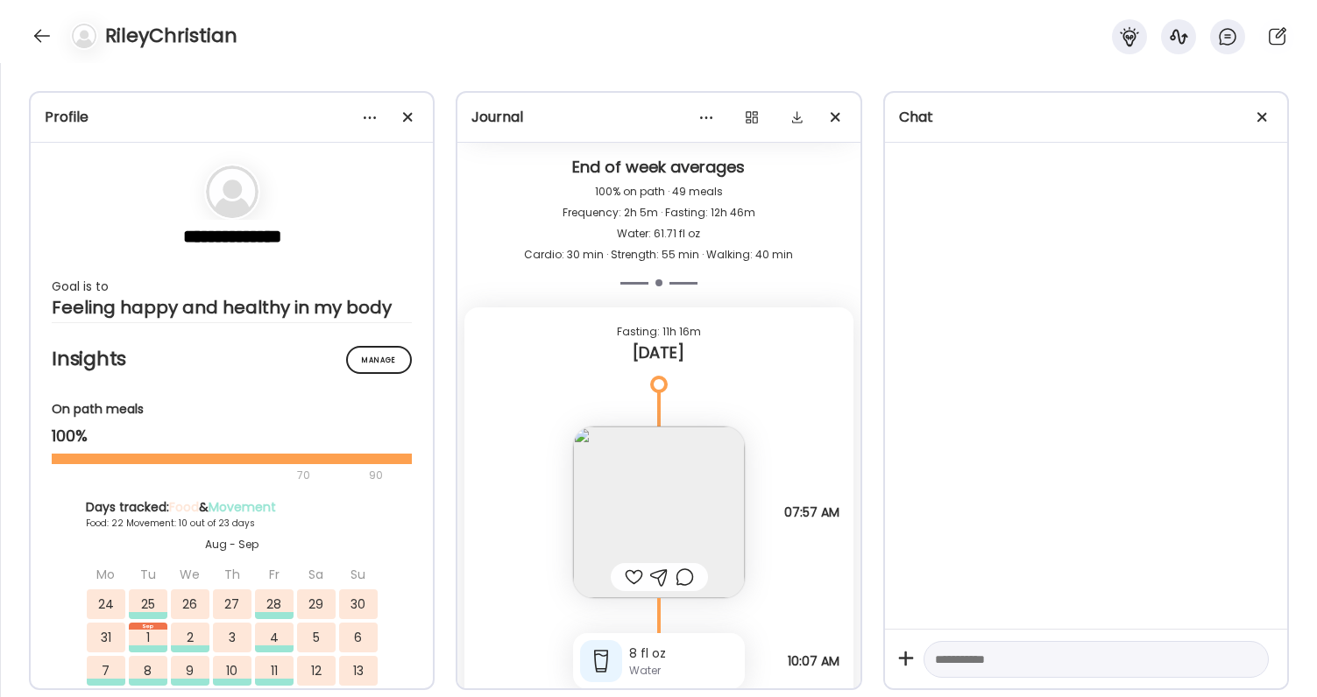
scroll to position [87559, 0]
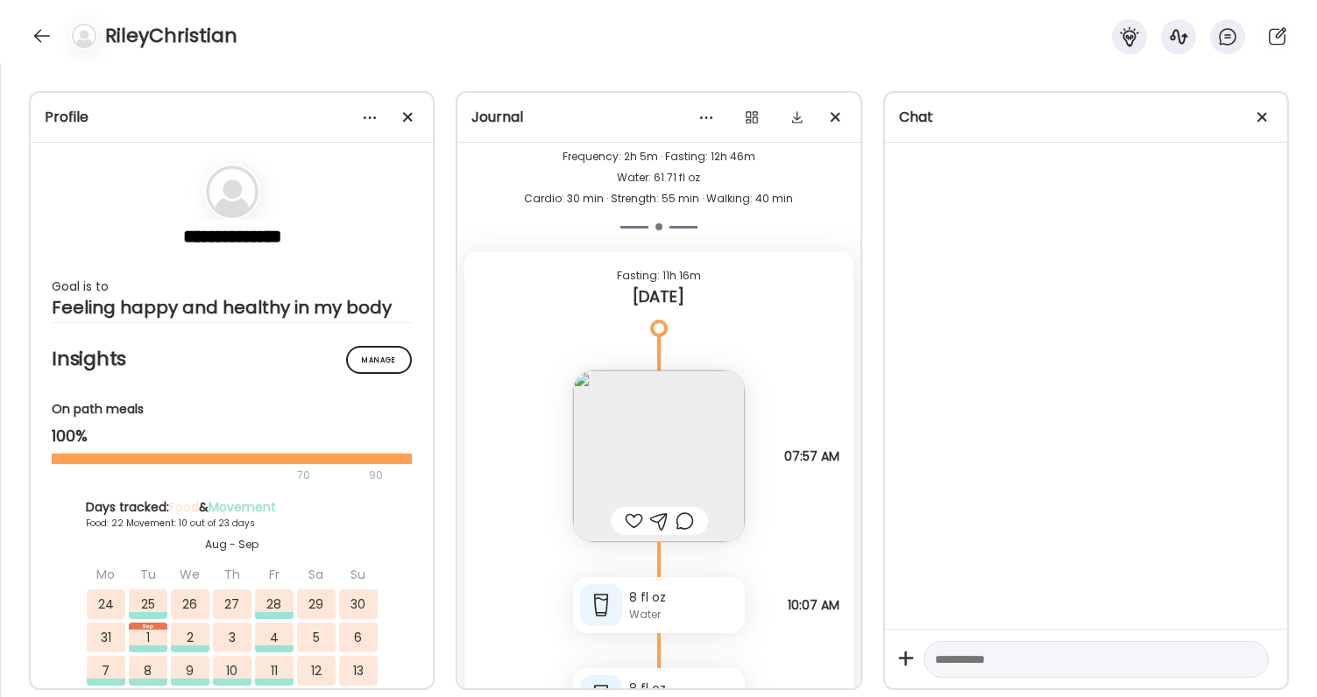
click at [639, 499] on img at bounding box center [659, 457] width 172 height 172
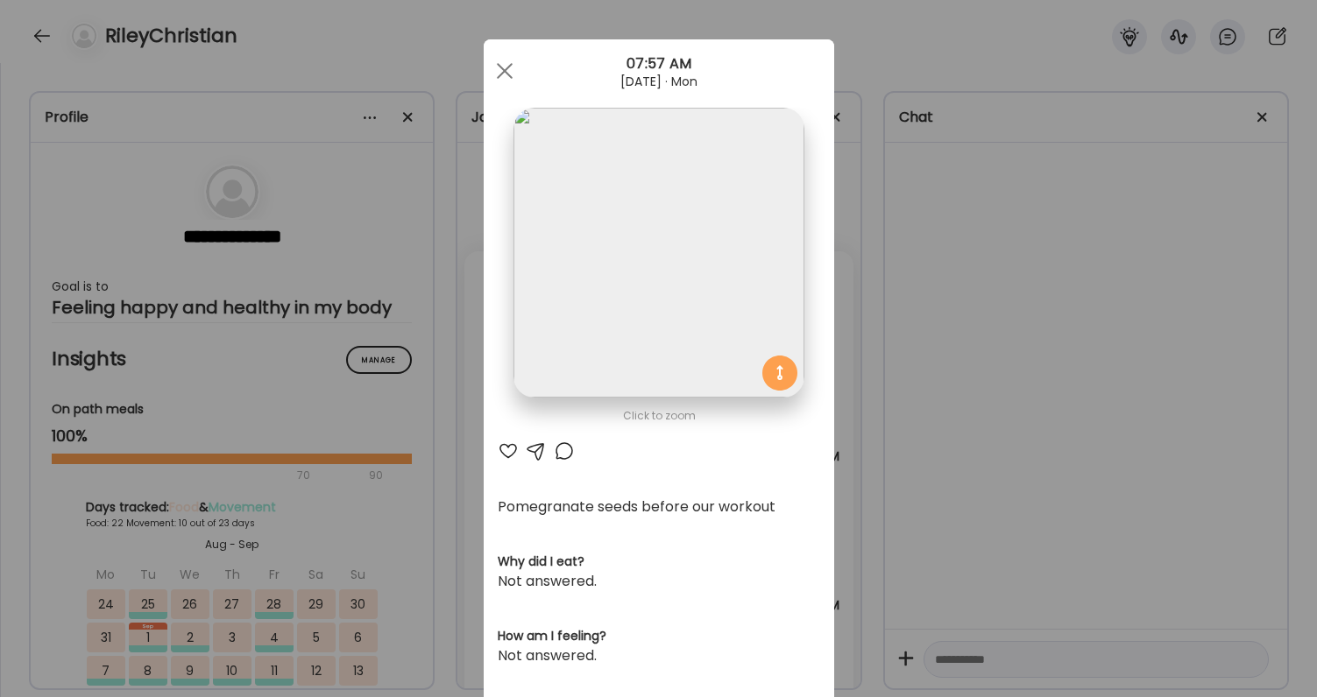
click at [942, 462] on div "Ate Coach Dashboard Wahoo! It’s official Take a moment to set up your Coach Pro…" at bounding box center [658, 348] width 1317 height 697
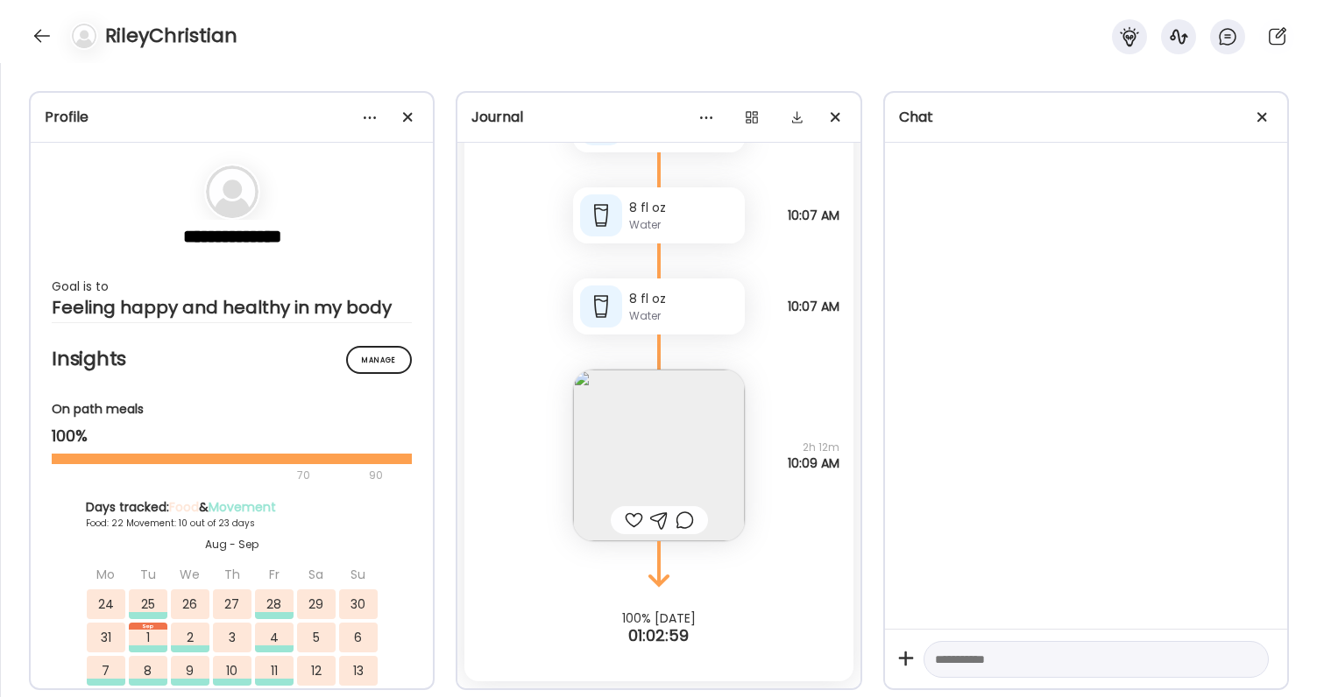
scroll to position [88040, 0]
click at [687, 487] on img at bounding box center [659, 456] width 172 height 172
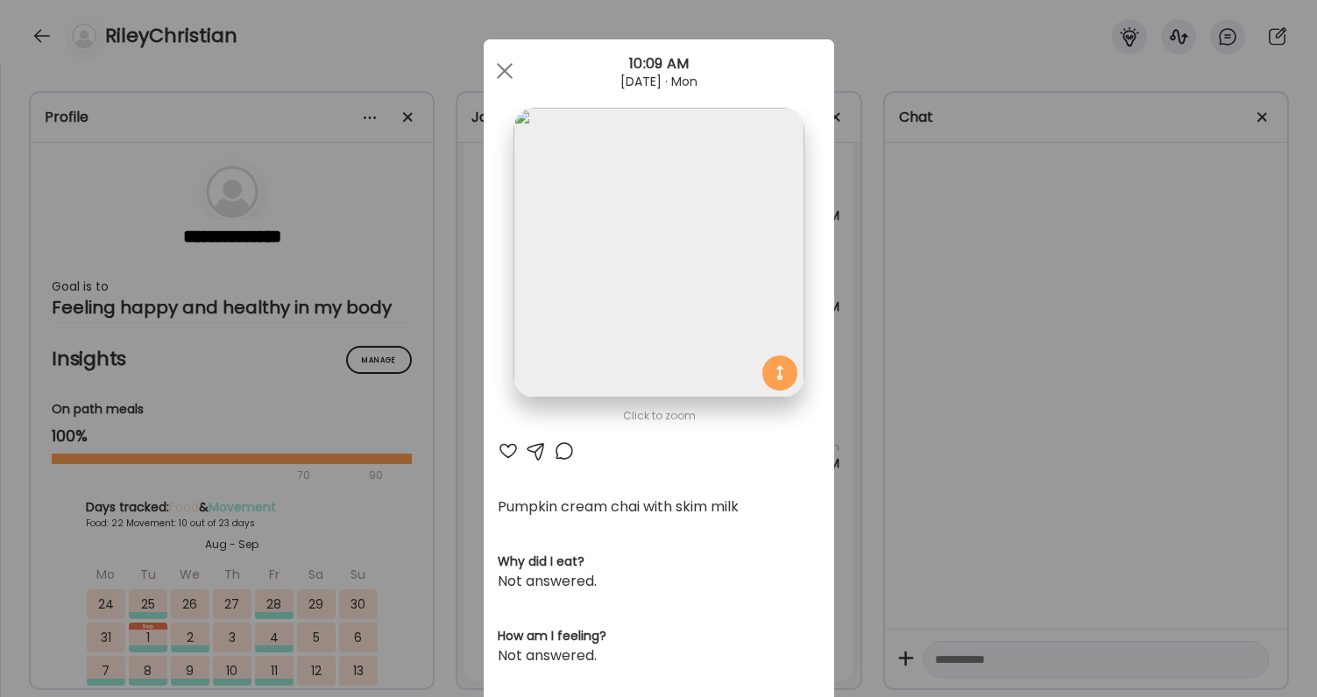
click at [1079, 533] on div "Ate Coach Dashboard Wahoo! It’s official Take a moment to set up your Coach Pro…" at bounding box center [658, 348] width 1317 height 697
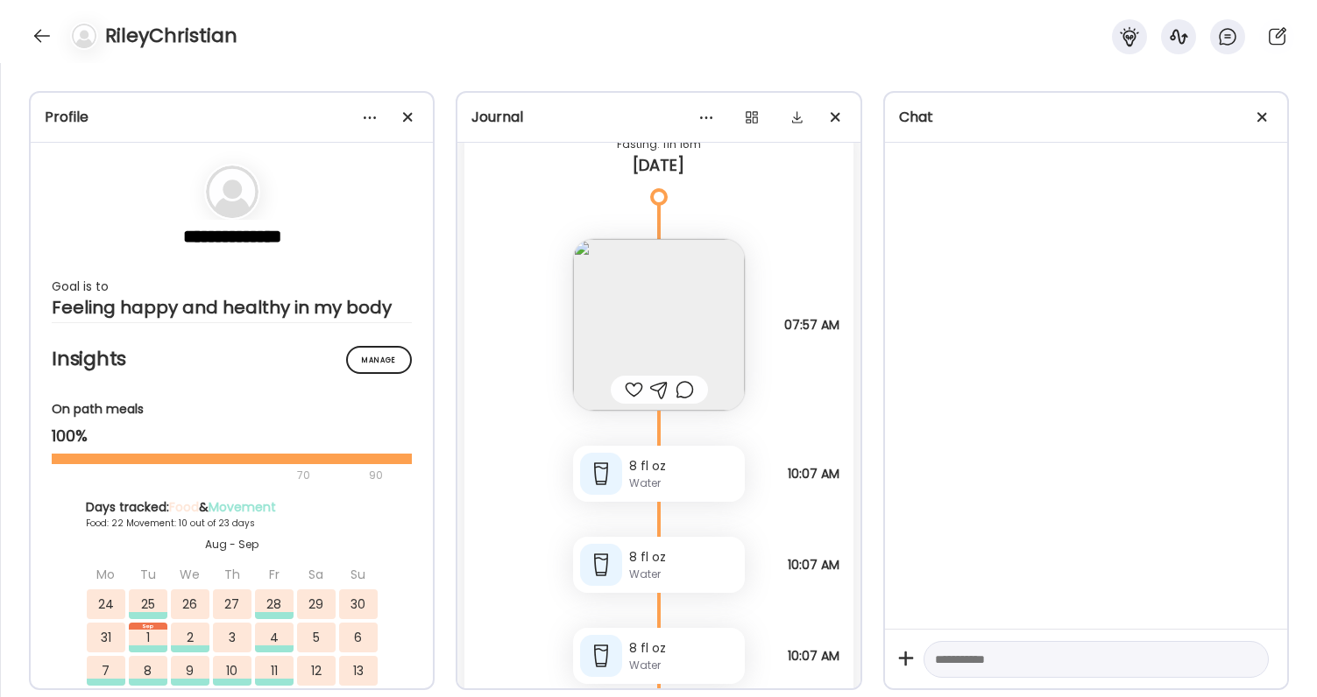
scroll to position [87635, 0]
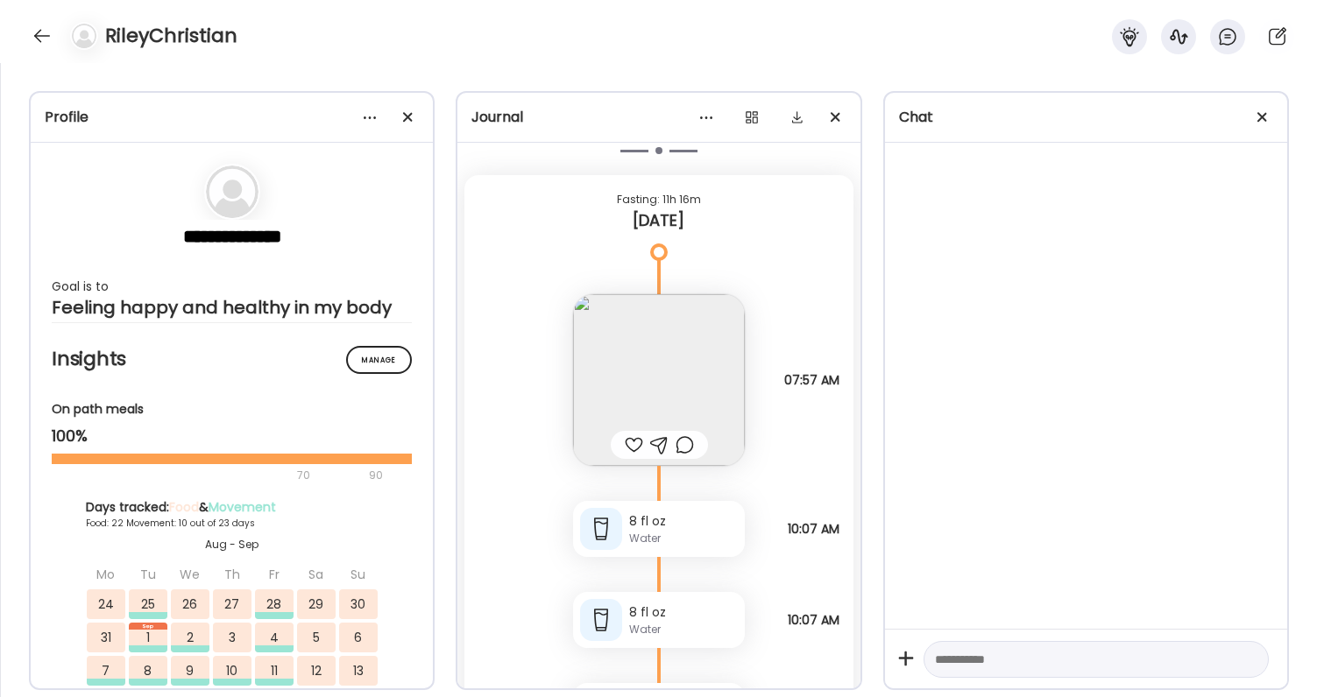
click at [638, 443] on div at bounding box center [634, 445] width 18 height 21
click at [683, 442] on div at bounding box center [685, 445] width 18 height 21
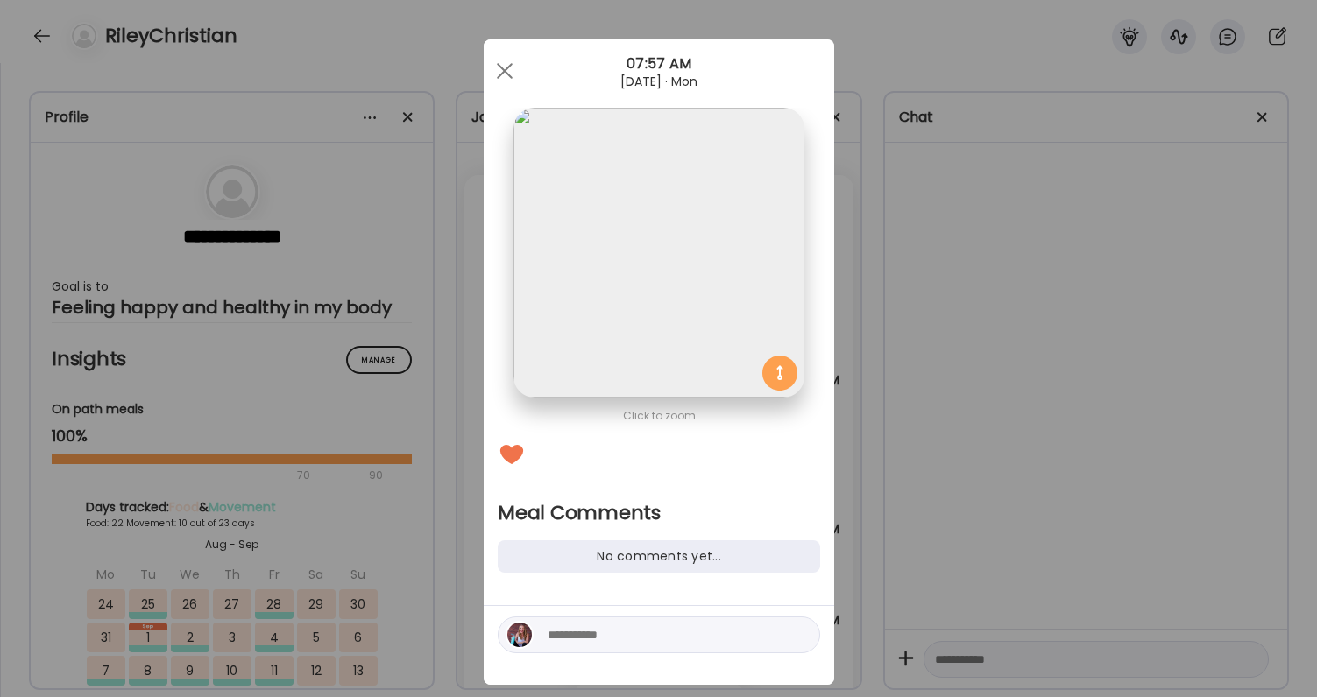
click at [682, 629] on textarea at bounding box center [666, 635] width 237 height 21
click at [619, 634] on textarea "**********" at bounding box center [666, 635] width 237 height 21
click at [772, 633] on textarea "**********" at bounding box center [666, 635] width 237 height 21
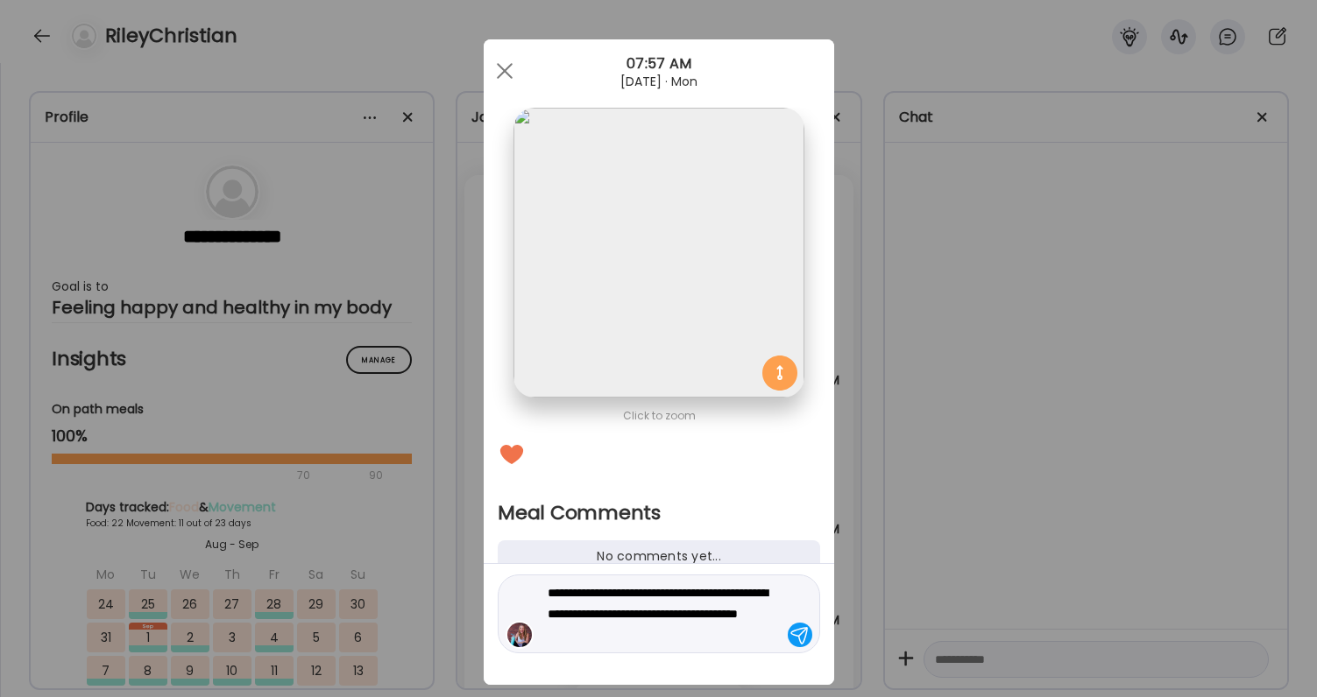
type textarea "**********"
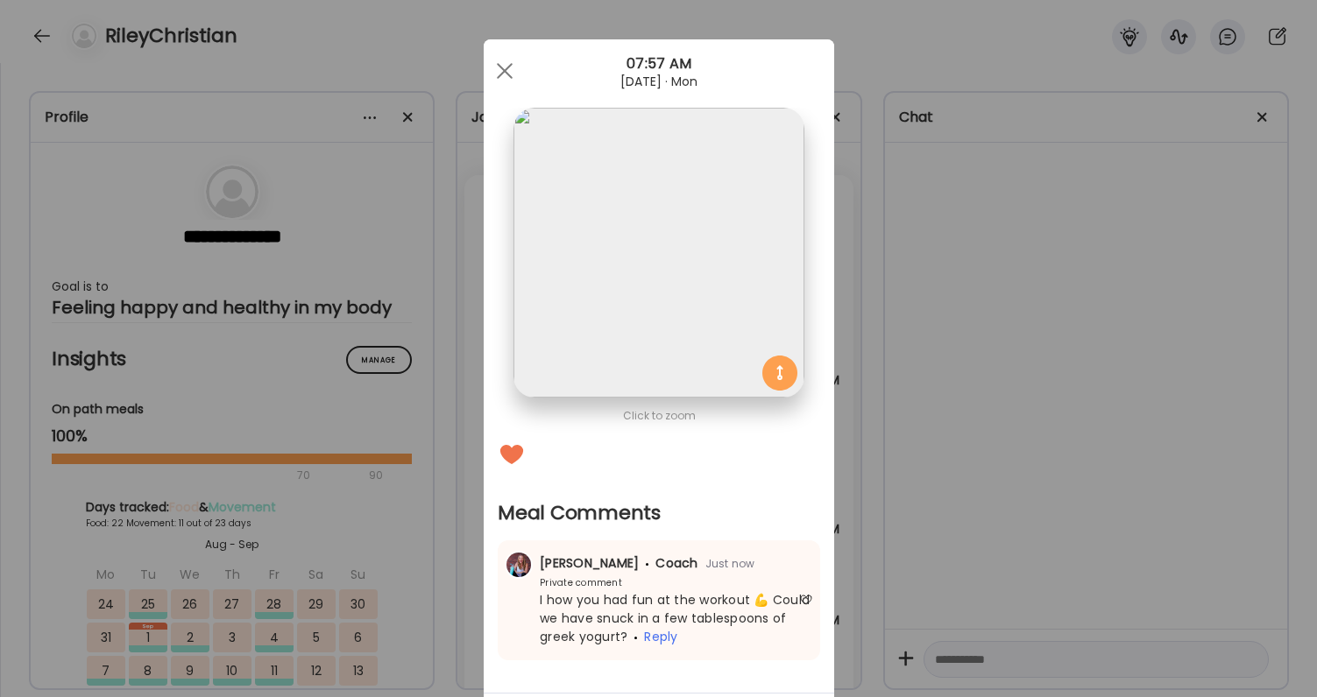
click at [994, 610] on div "Ate Coach Dashboard Wahoo! It’s official Take a moment to set up your Coach Pro…" at bounding box center [658, 348] width 1317 height 697
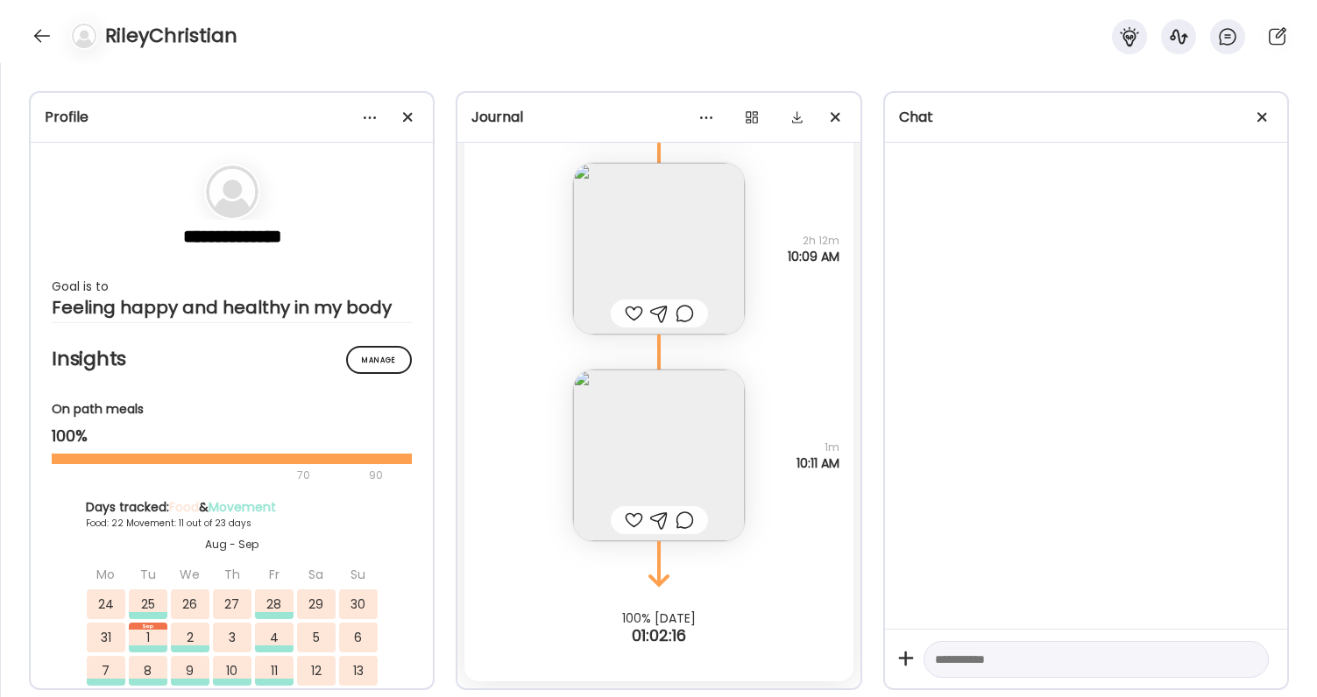
scroll to position [88338, 0]
click at [612, 515] on div at bounding box center [659, 520] width 97 height 28
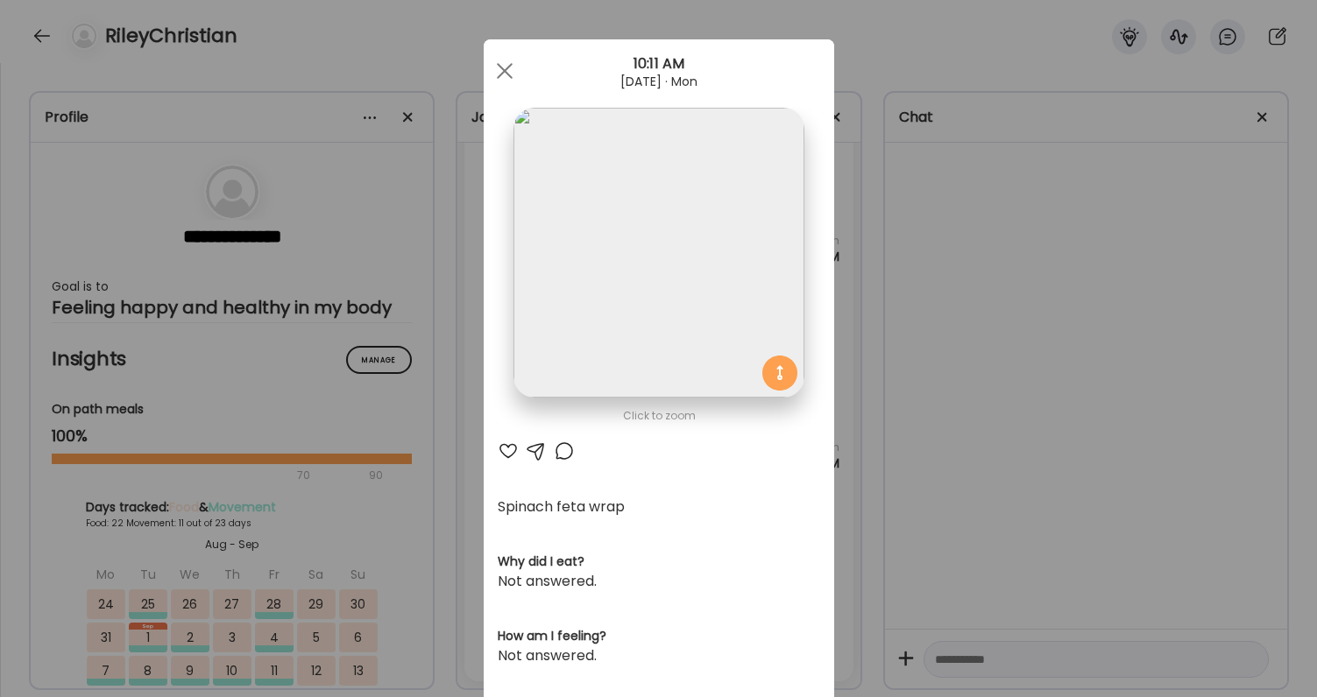
click at [506, 442] on div at bounding box center [508, 451] width 21 height 21
click at [952, 463] on div "Ate Coach Dashboard Wahoo! It’s official Take a moment to set up your Coach Pro…" at bounding box center [658, 348] width 1317 height 697
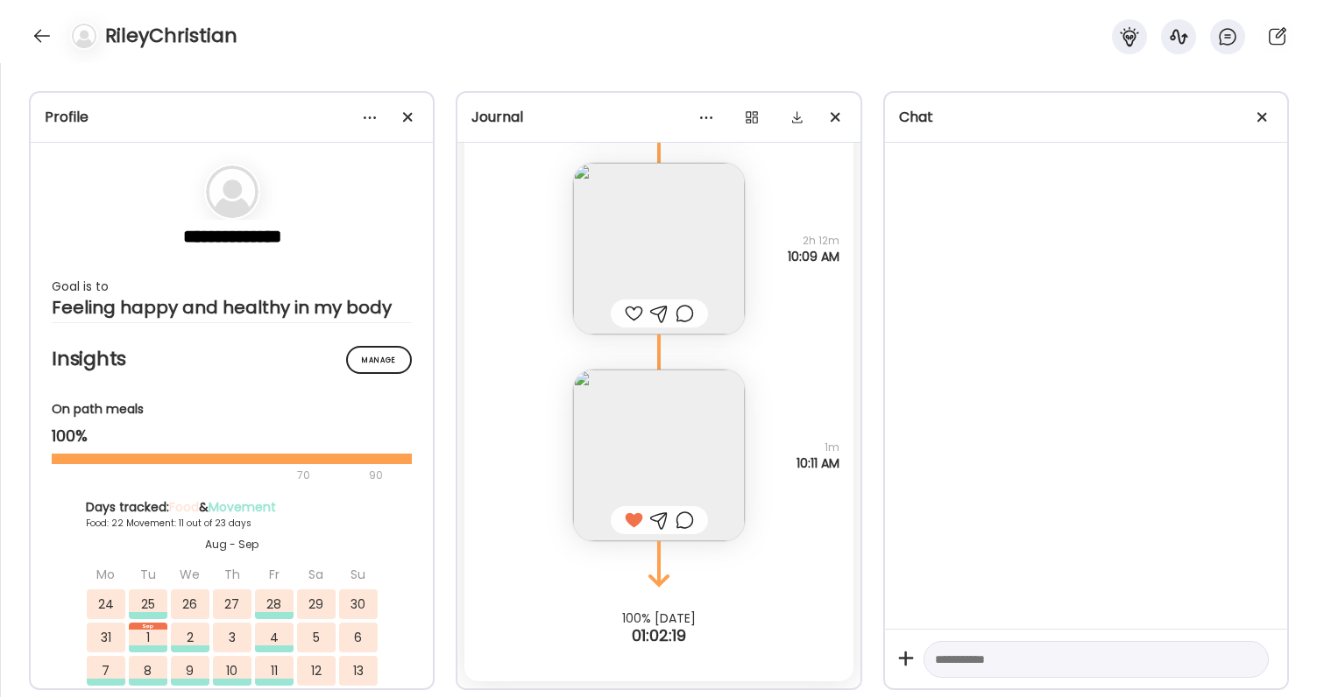
click at [626, 312] on div at bounding box center [634, 313] width 18 height 21
click at [692, 314] on div at bounding box center [685, 313] width 18 height 21
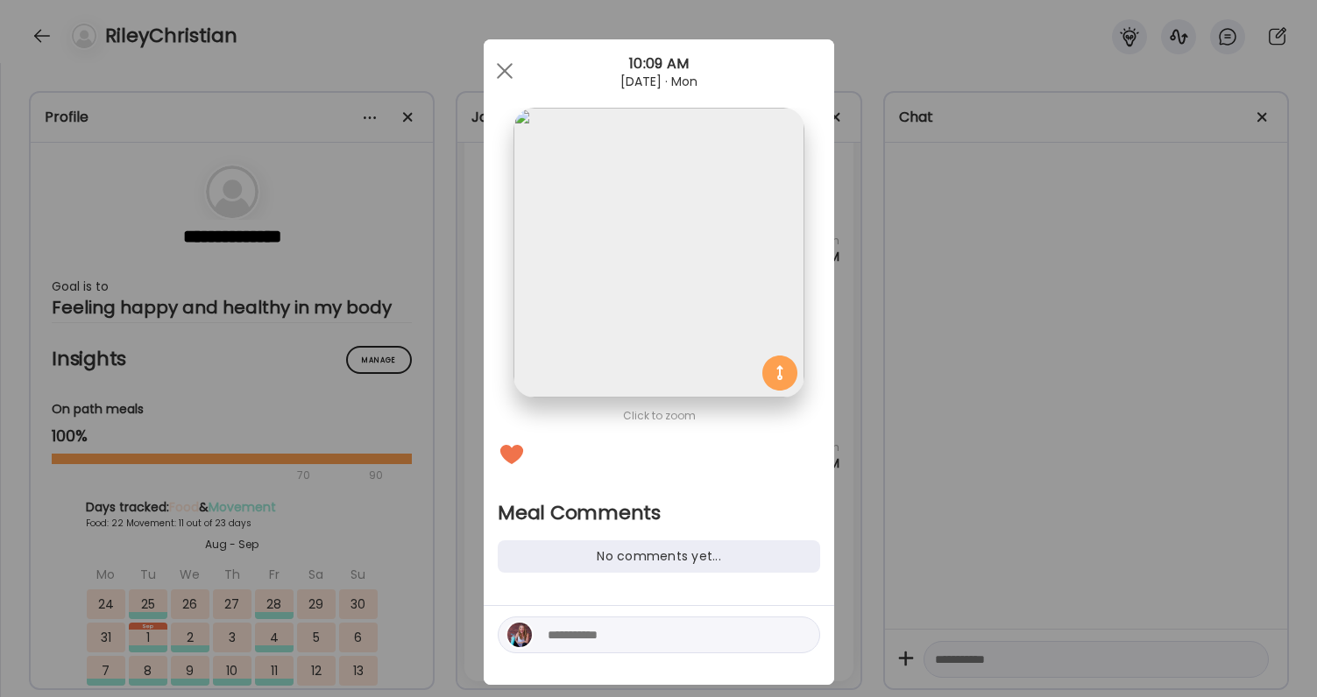
click at [661, 629] on textarea at bounding box center [666, 635] width 237 height 21
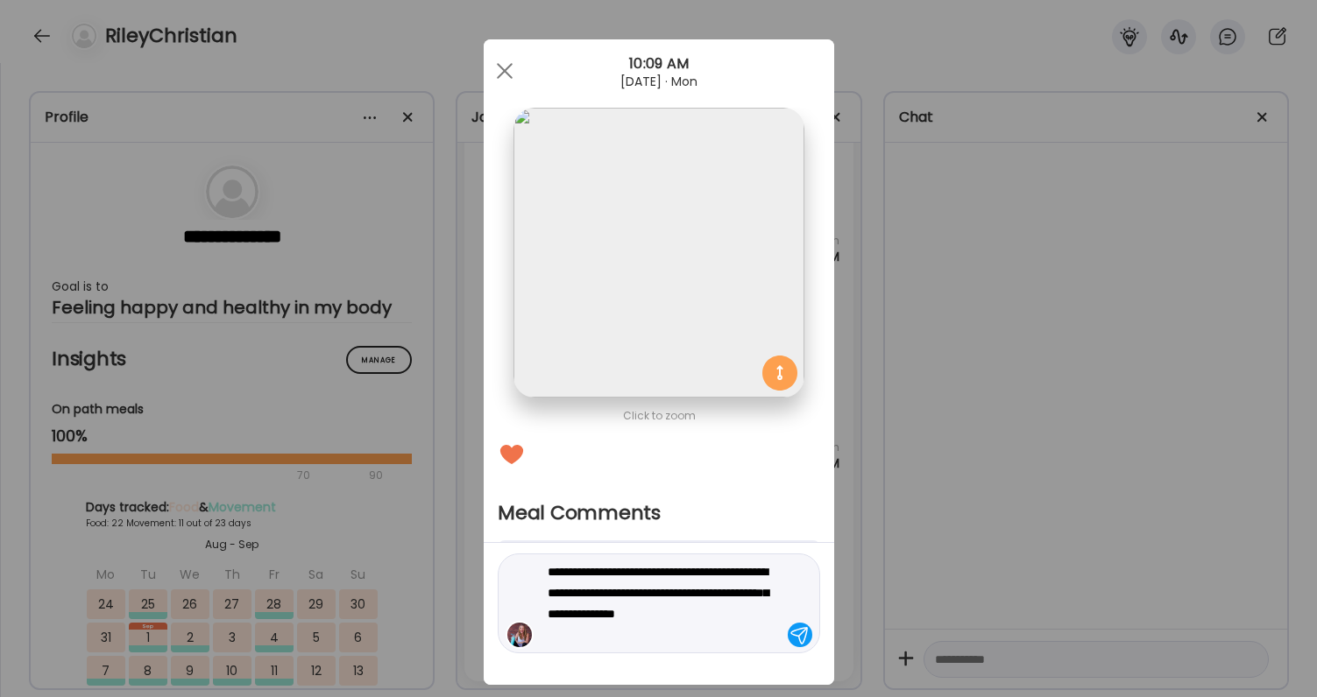
click at [658, 633] on textarea "**********" at bounding box center [666, 604] width 237 height 84
type textarea "**********"
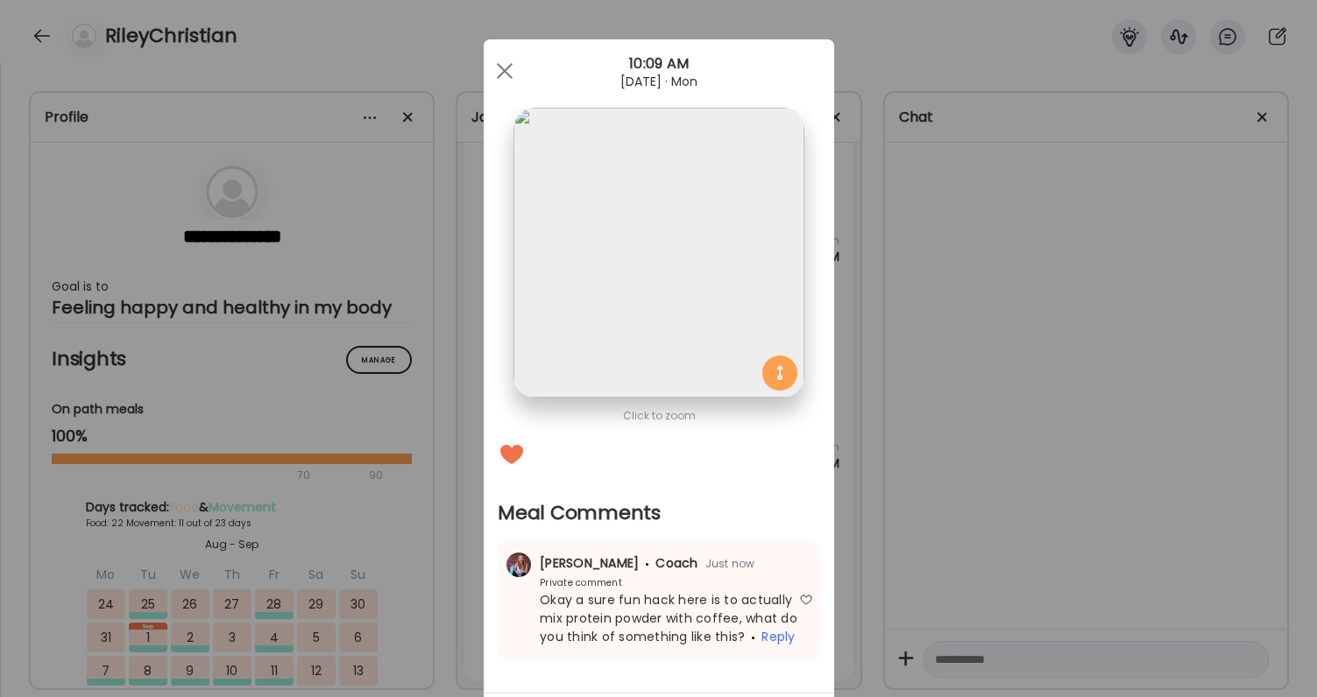
click at [910, 582] on div "Ate Coach Dashboard Wahoo! It’s official Take a moment to set up your Coach Pro…" at bounding box center [658, 348] width 1317 height 697
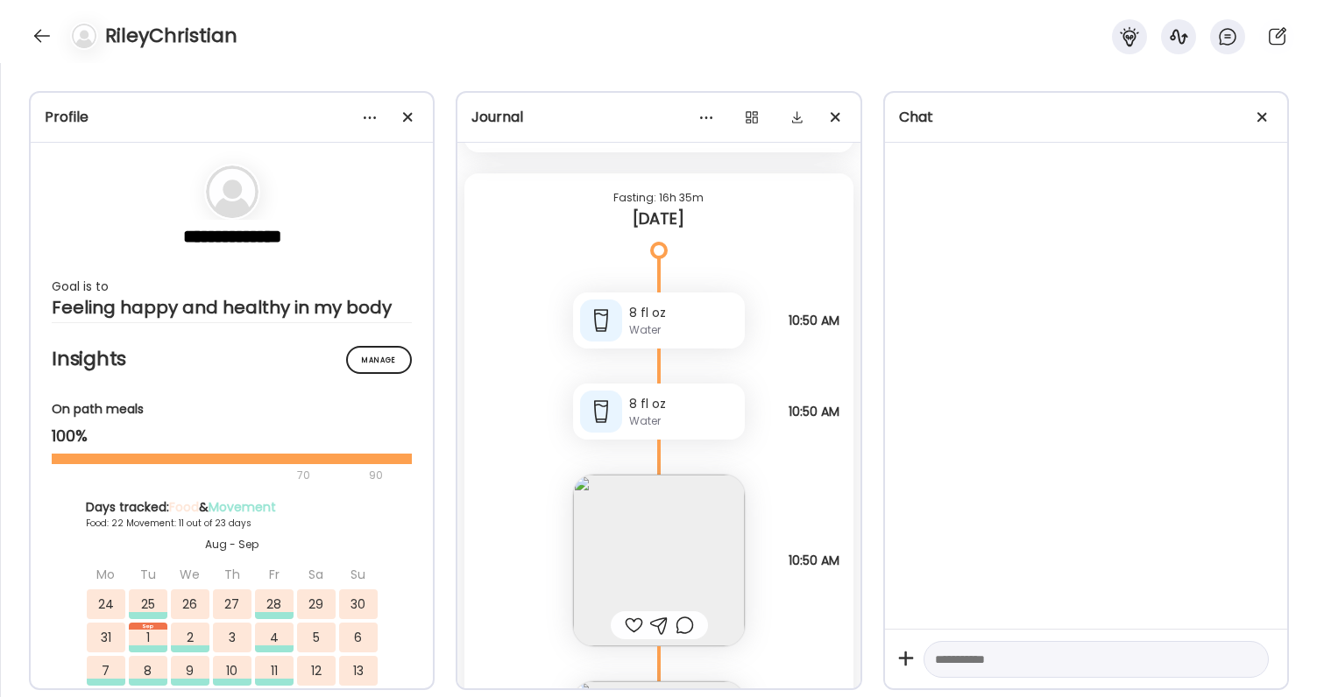
scroll to position [84752, 0]
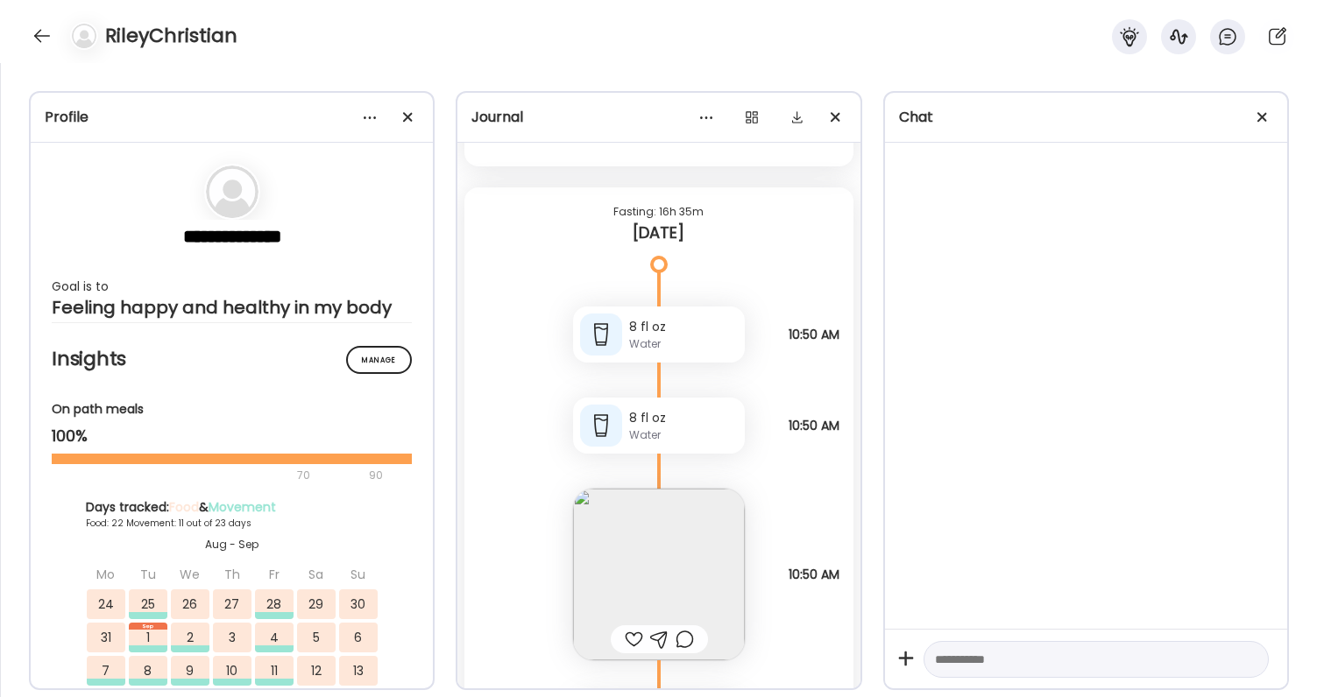
click at [633, 635] on div at bounding box center [634, 639] width 18 height 21
click at [690, 640] on div at bounding box center [685, 639] width 18 height 21
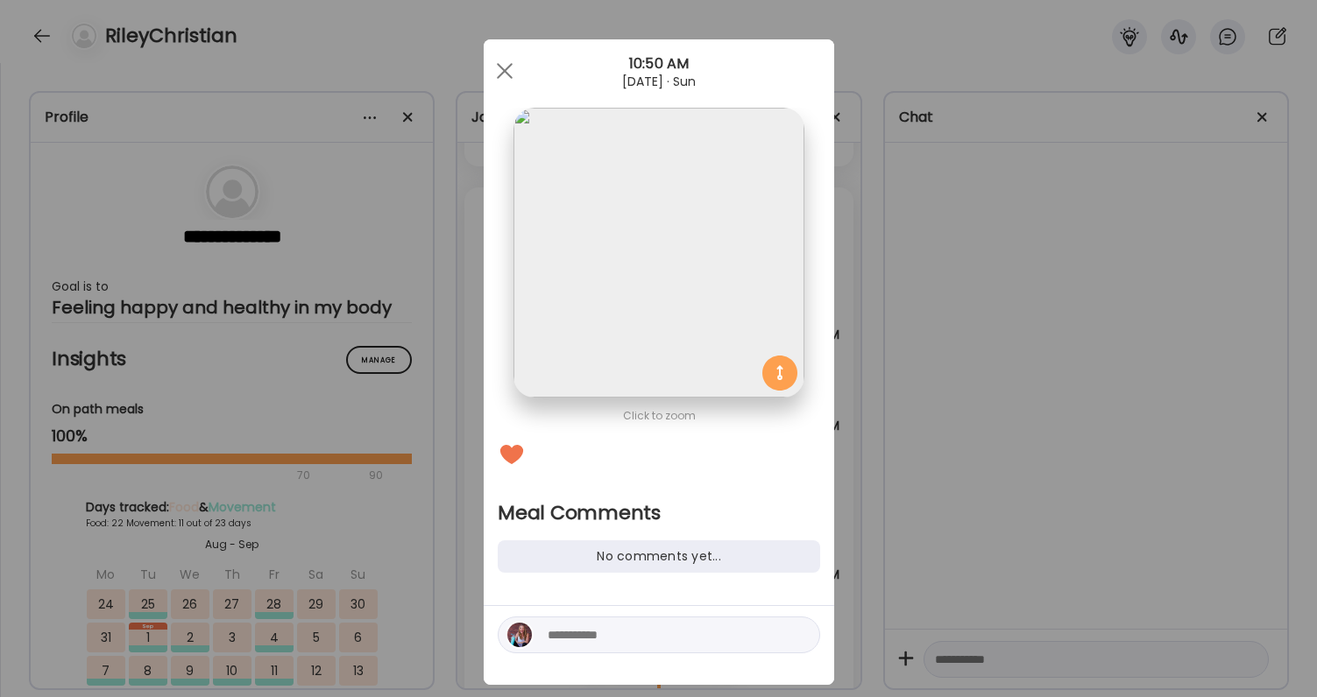
click at [660, 633] on textarea at bounding box center [666, 635] width 237 height 21
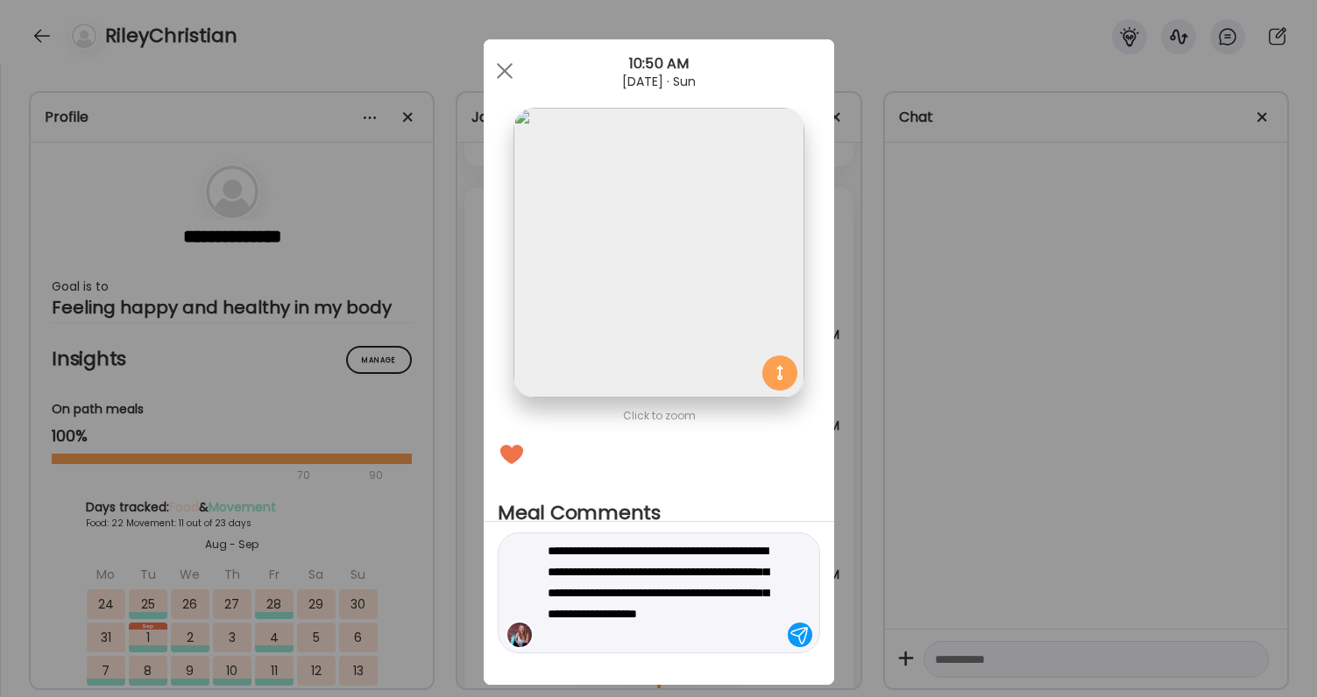
click at [590, 633] on textarea "**********" at bounding box center [666, 593] width 237 height 105
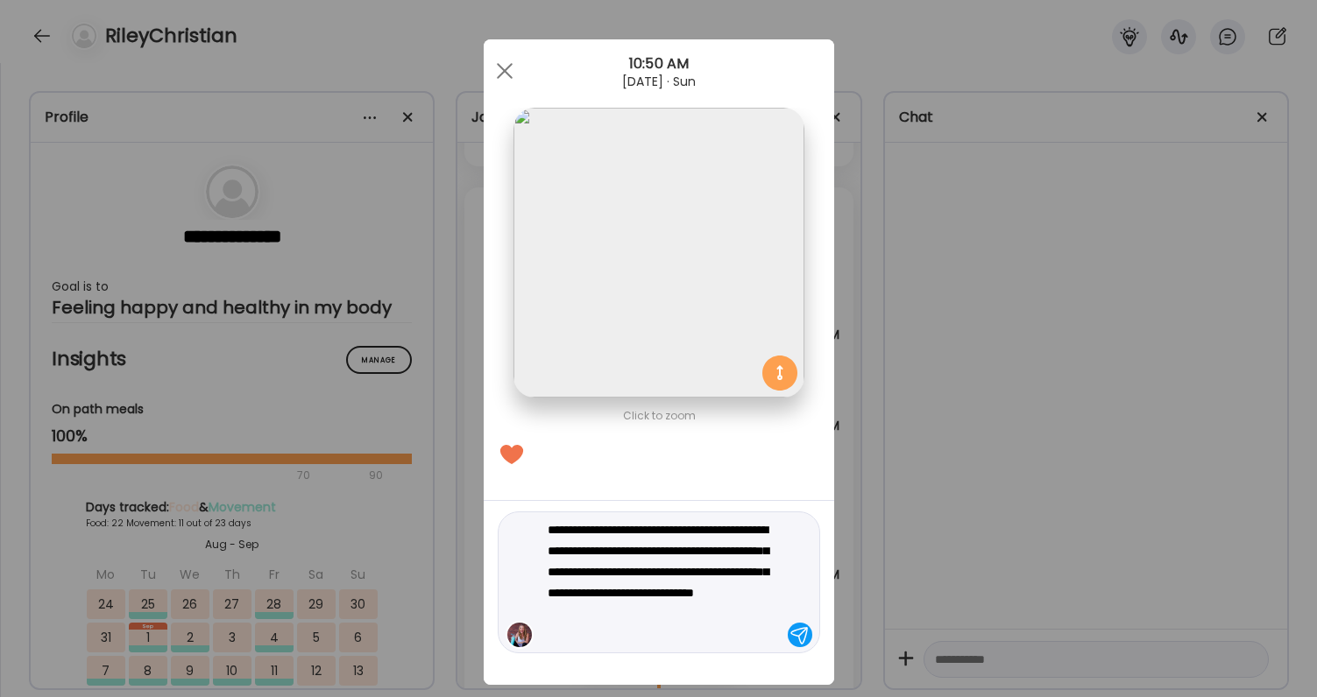
drag, startPoint x: 740, startPoint y: 613, endPoint x: 681, endPoint y: 614, distance: 59.6
click at [681, 614] on textarea "**********" at bounding box center [666, 583] width 237 height 126
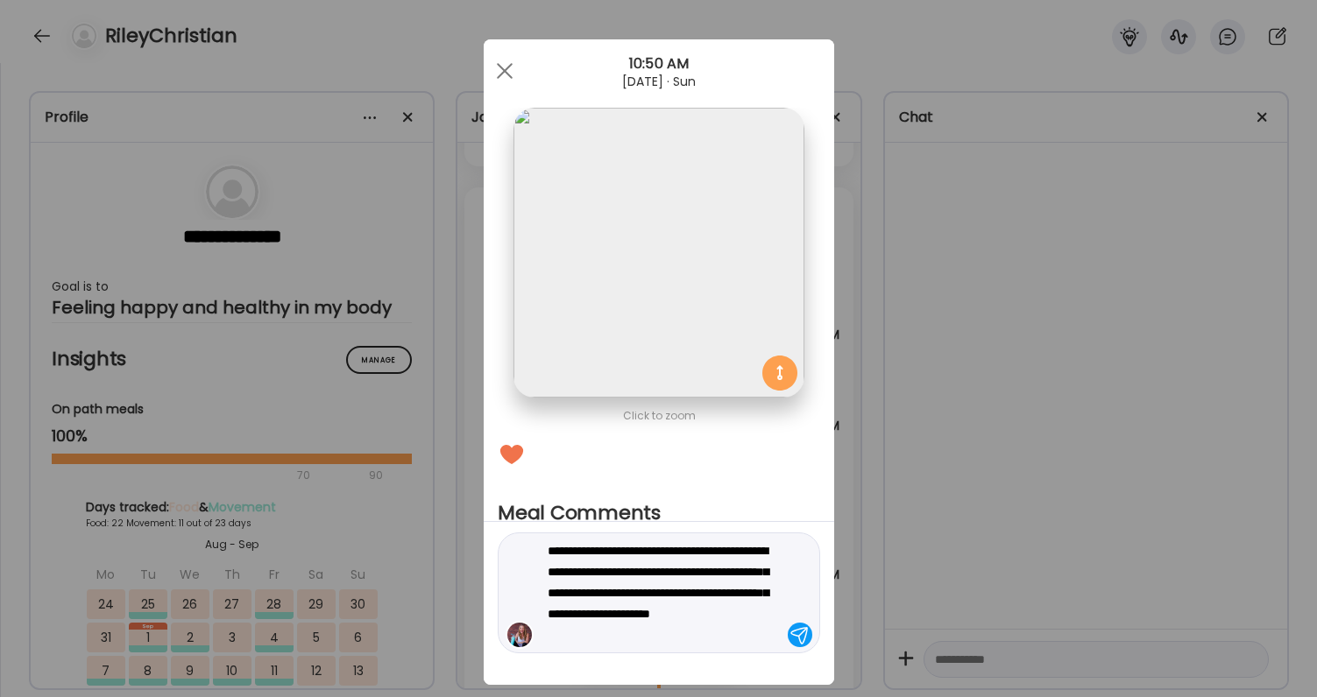
click at [731, 636] on textarea "**********" at bounding box center [666, 593] width 237 height 105
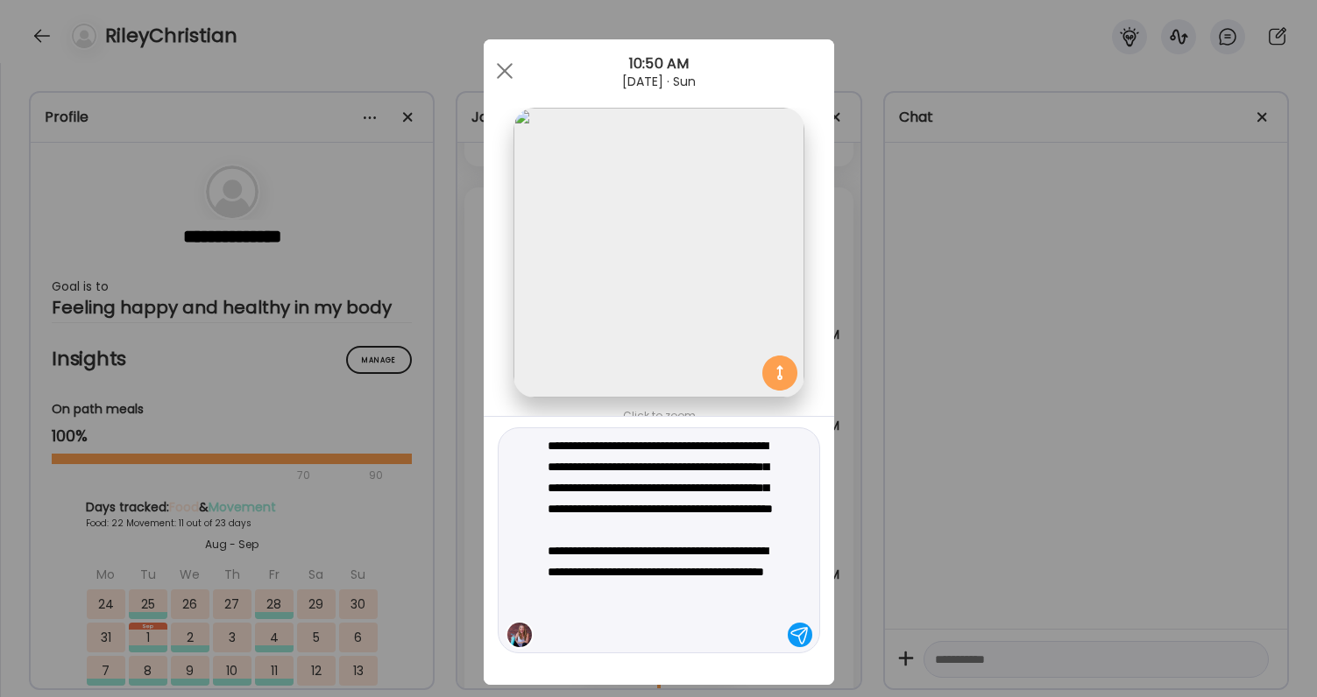
type textarea "**********"
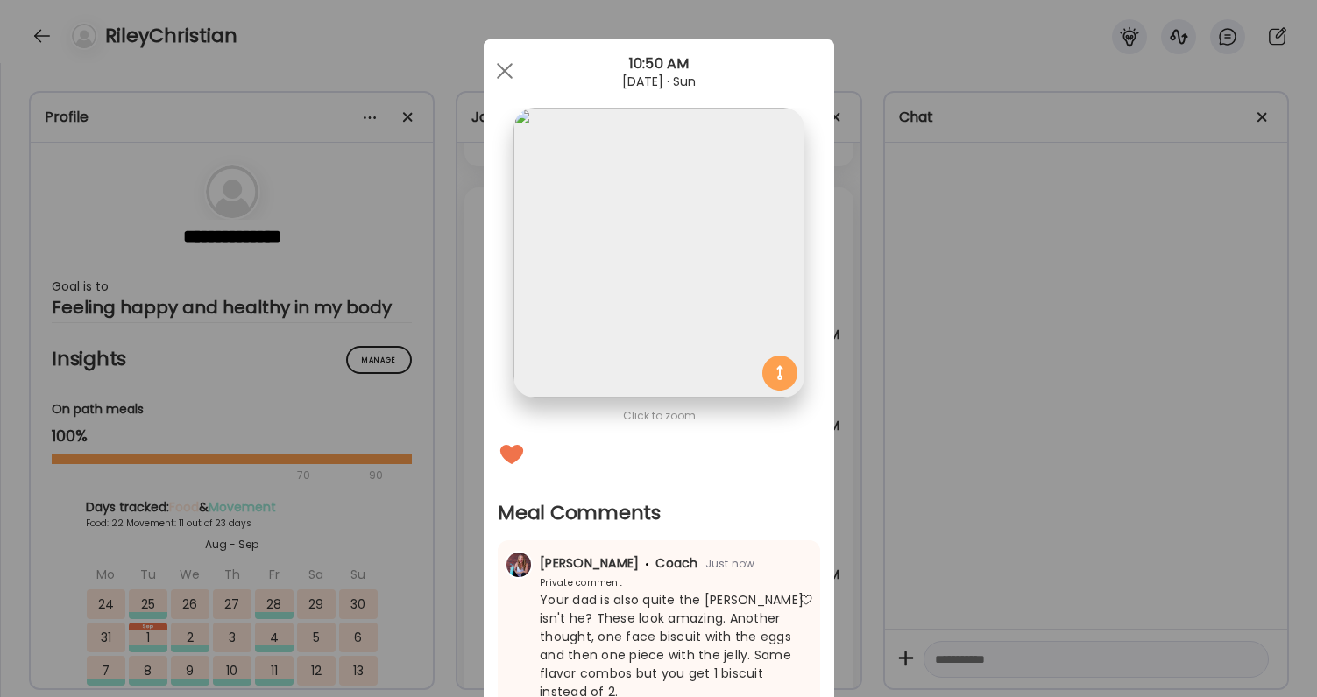
click at [1055, 592] on div "Ate Coach Dashboard Wahoo! It’s official Take a moment to set up your Coach Pro…" at bounding box center [658, 348] width 1317 height 697
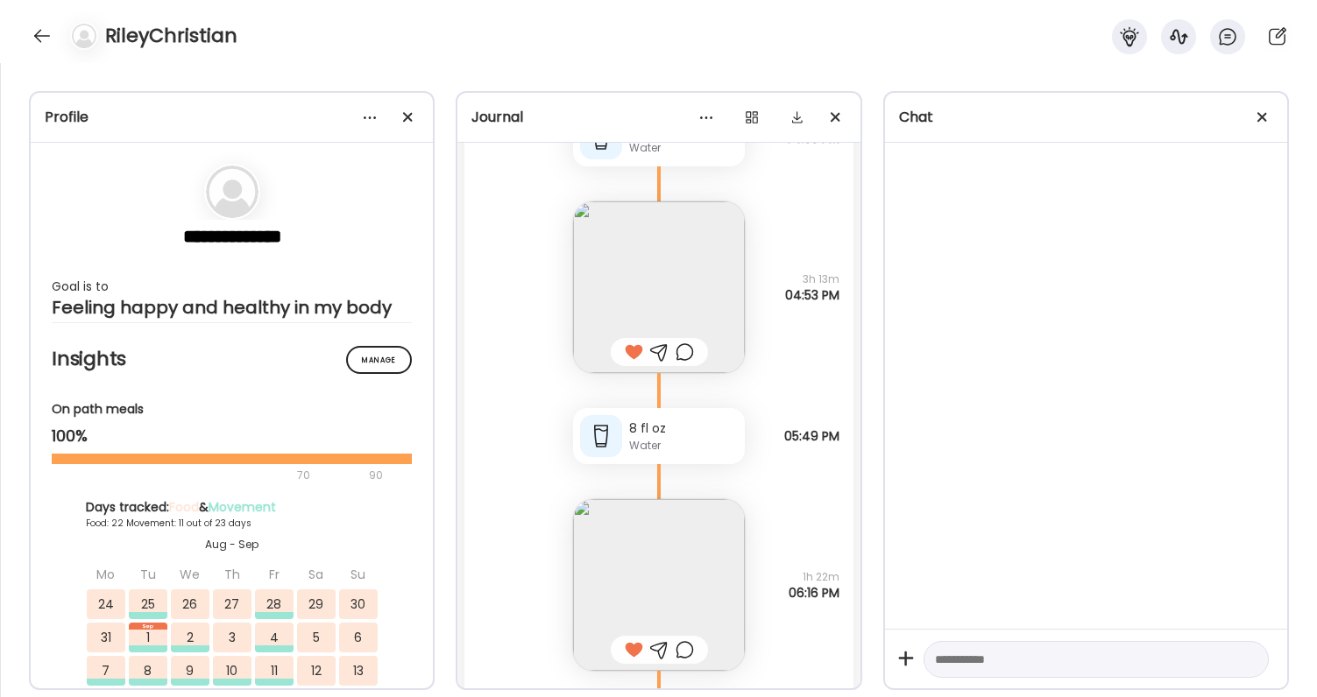
scroll to position [86198, 0]
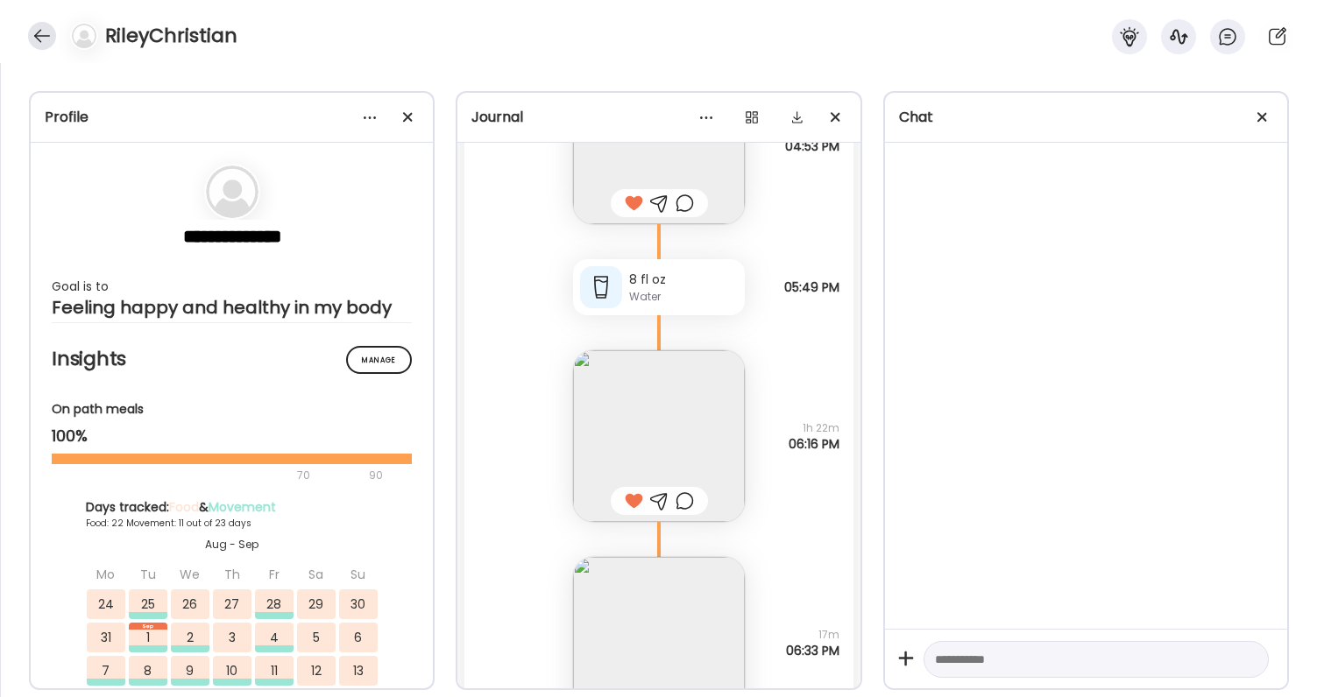
click at [49, 34] on div at bounding box center [42, 36] width 28 height 28
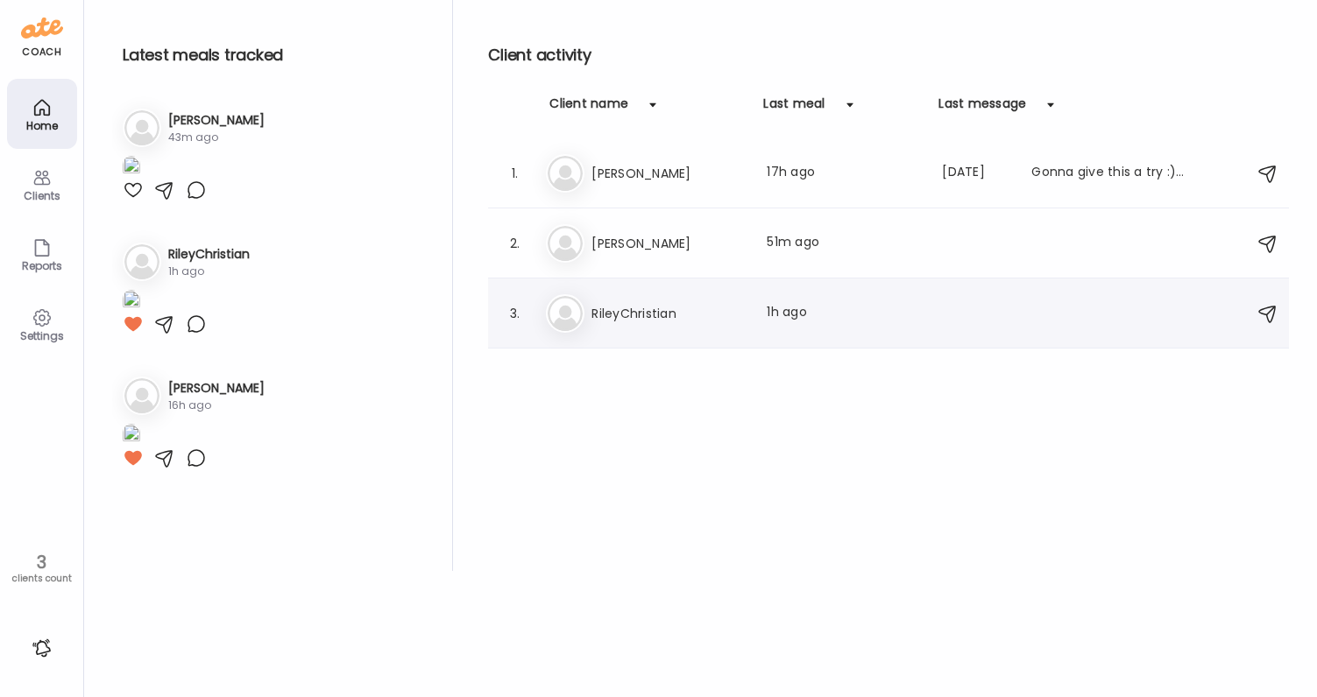
click at [632, 306] on h3 "RileyChristian" at bounding box center [668, 313] width 154 height 21
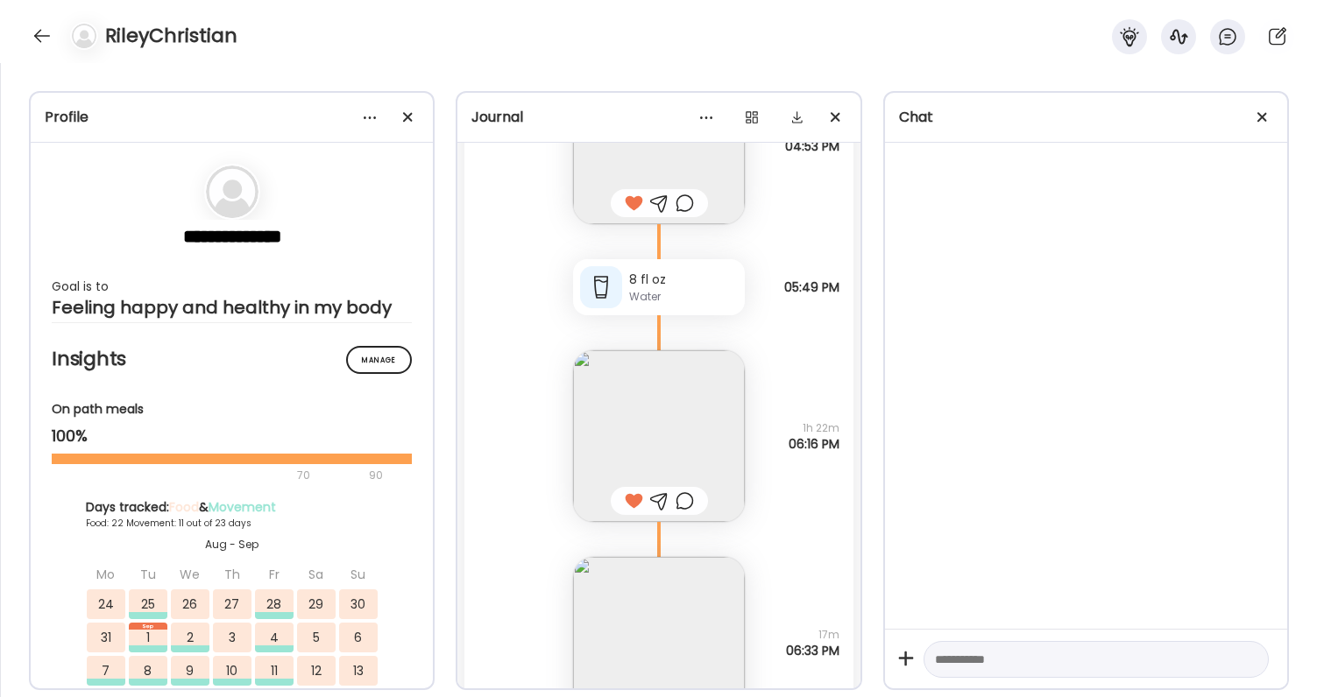
scroll to position [88254, 0]
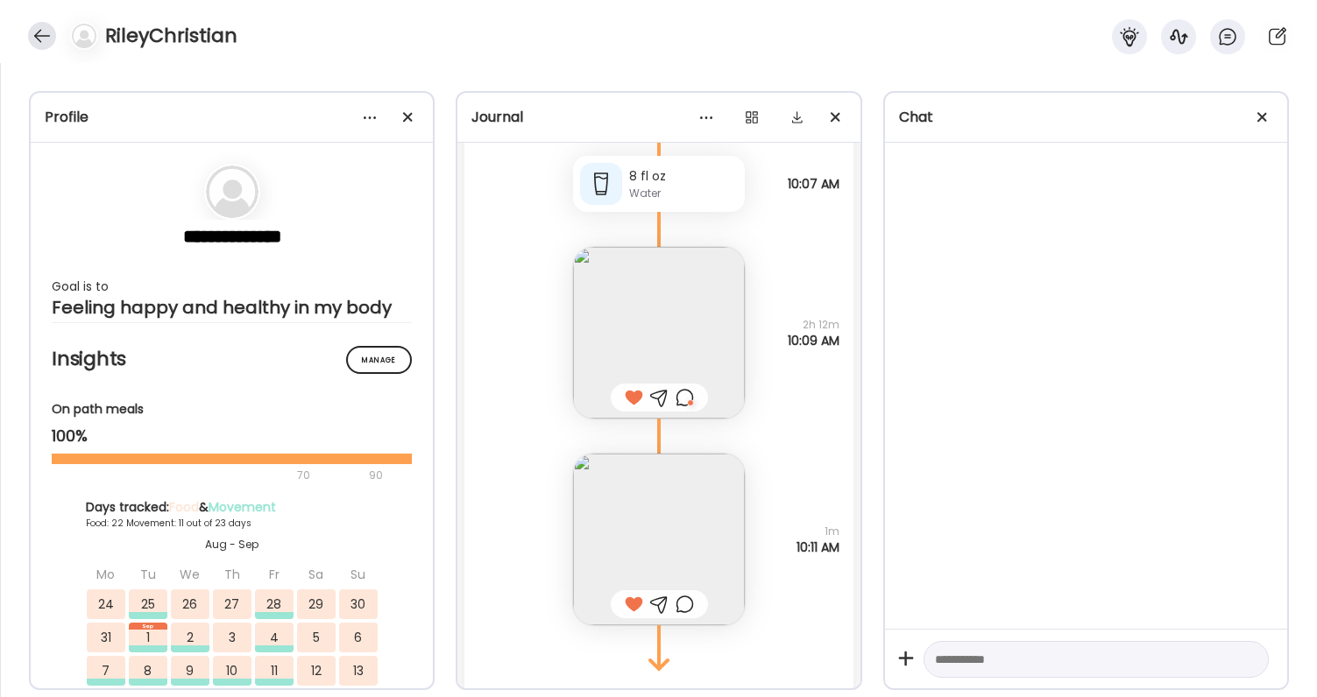
click at [45, 35] on div at bounding box center [42, 36] width 28 height 28
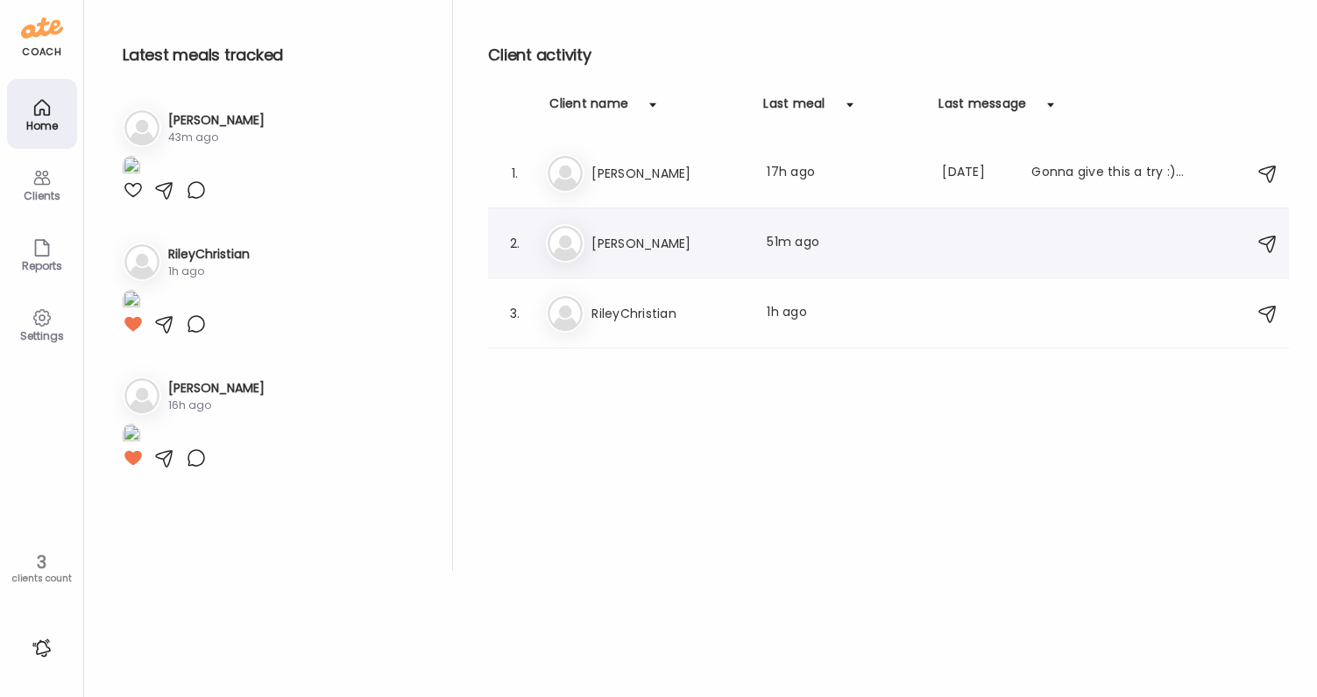
click at [627, 243] on h3 "[PERSON_NAME]" at bounding box center [668, 243] width 154 height 21
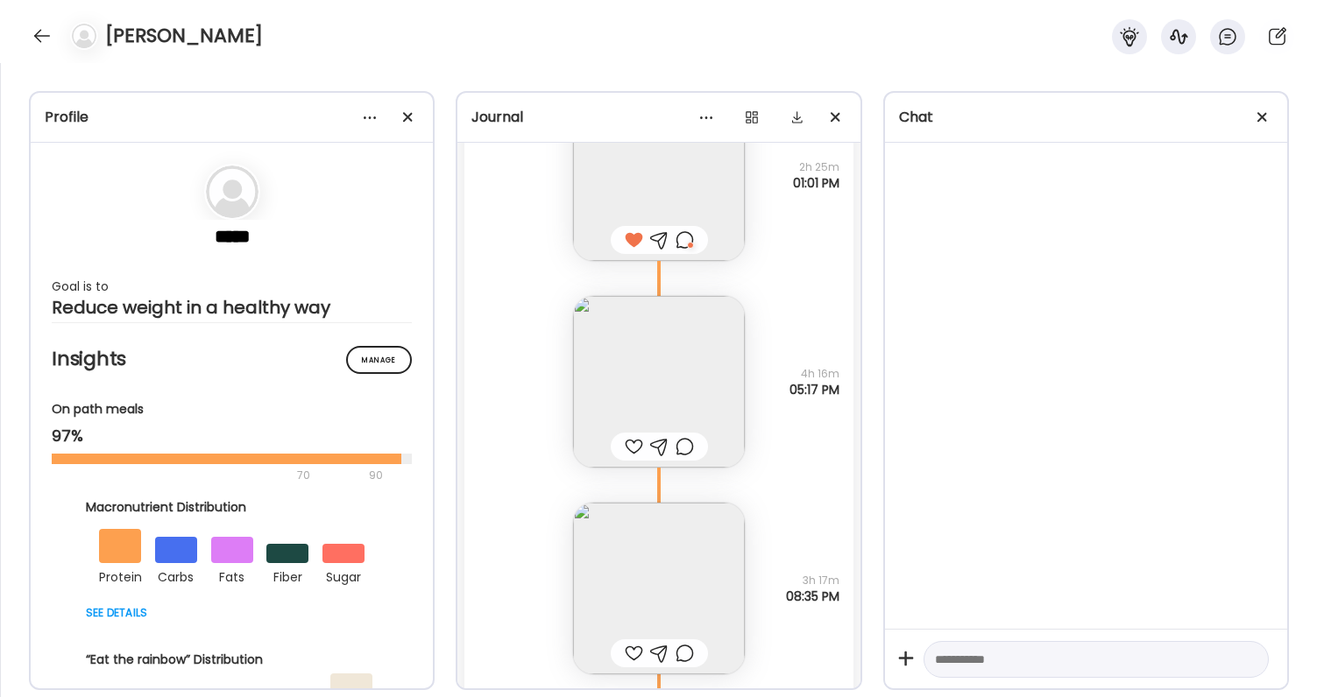
scroll to position [52810, 0]
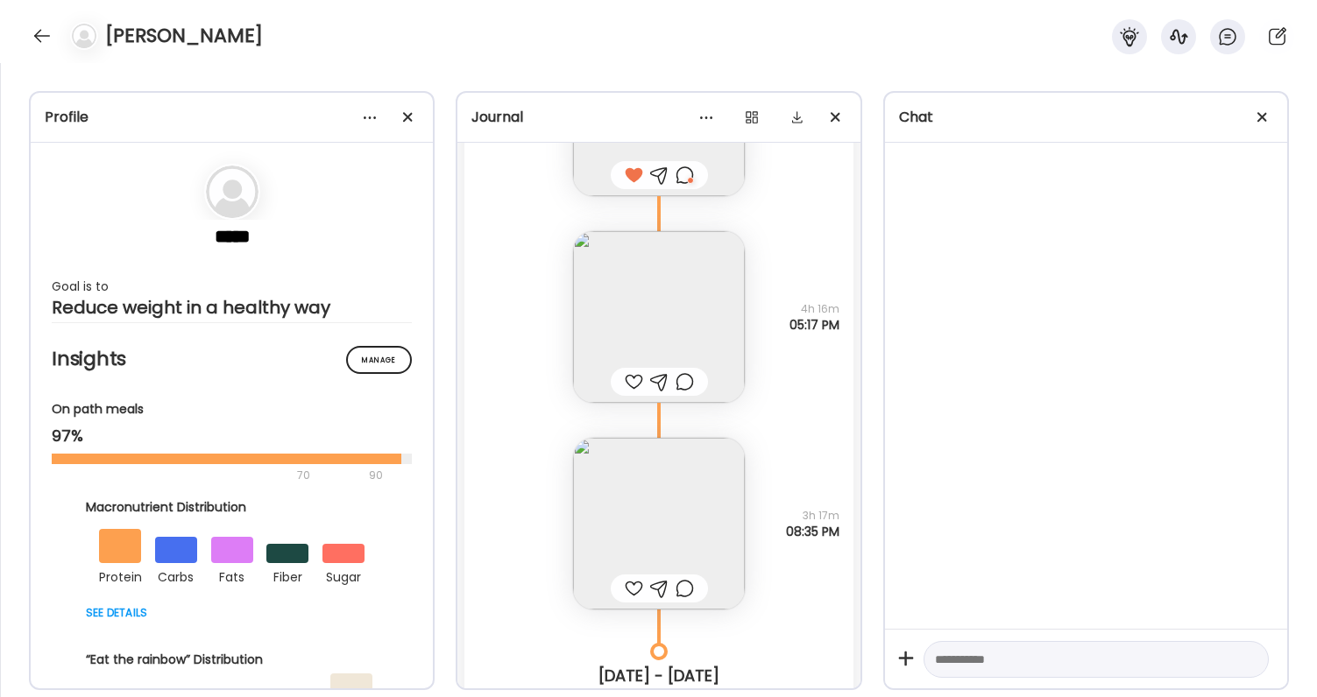
click at [628, 381] on div at bounding box center [634, 381] width 18 height 21
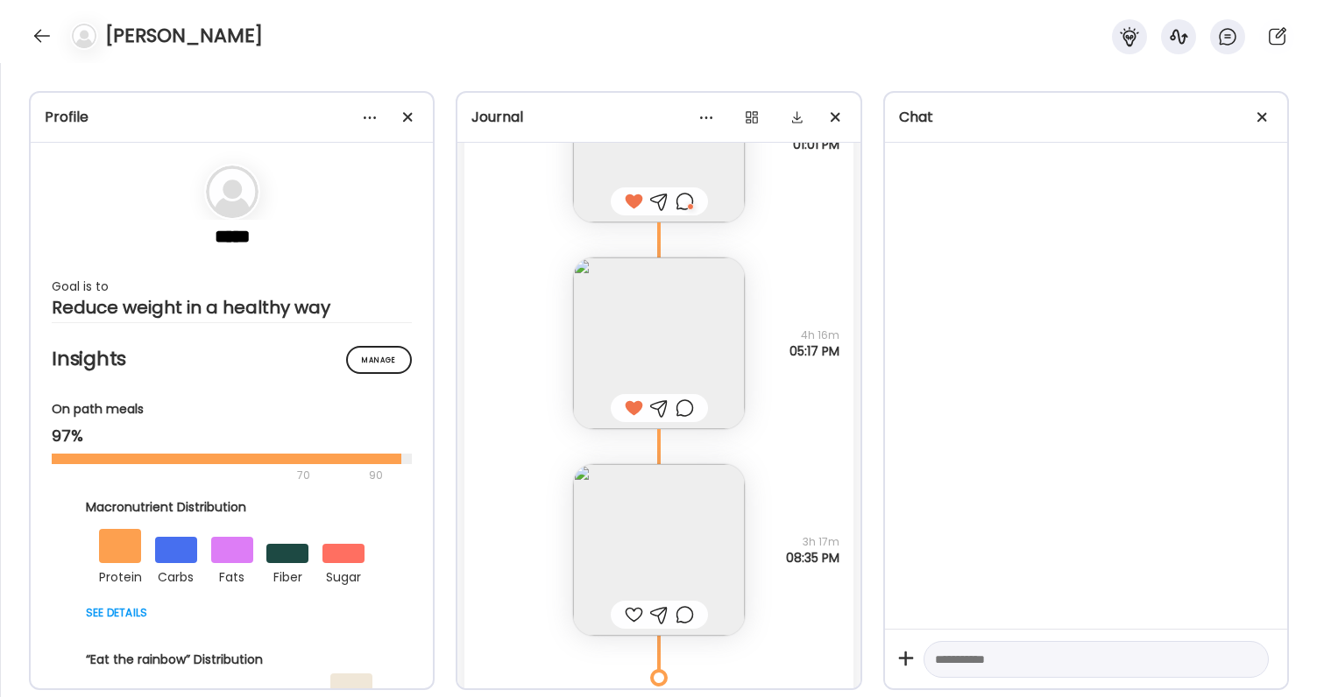
scroll to position [52863, 0]
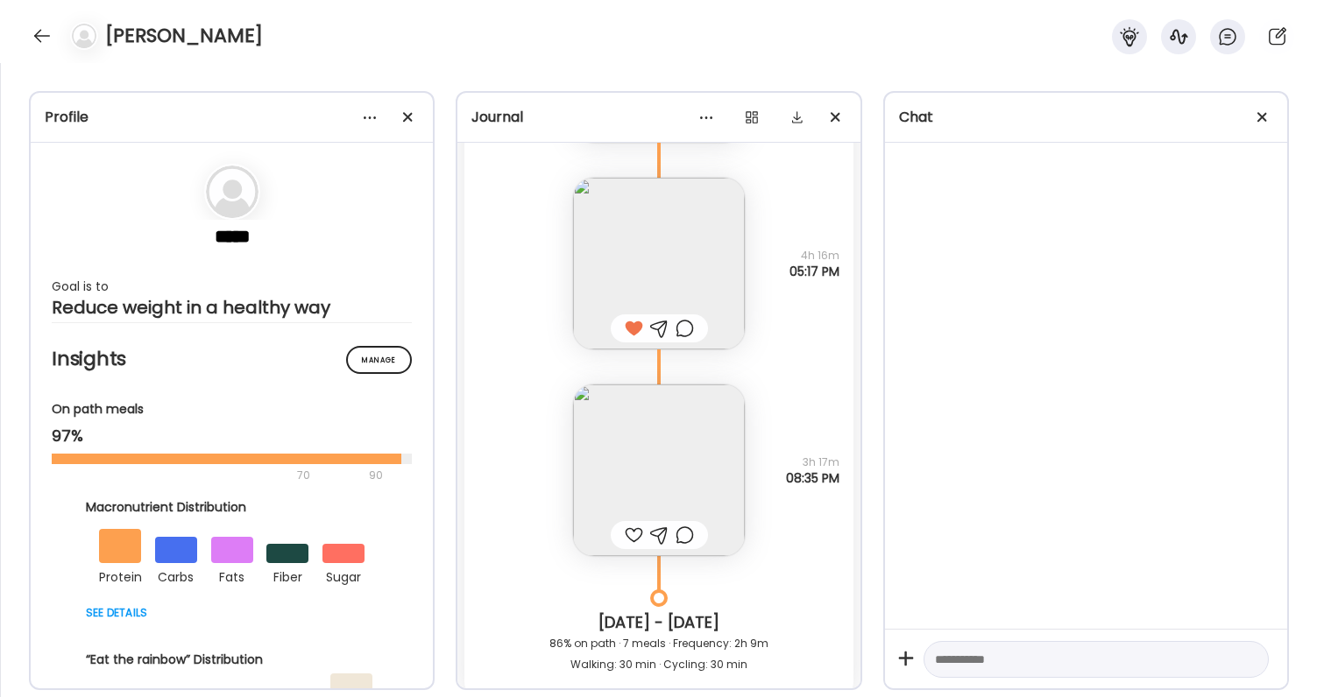
click at [680, 533] on div at bounding box center [685, 535] width 18 height 21
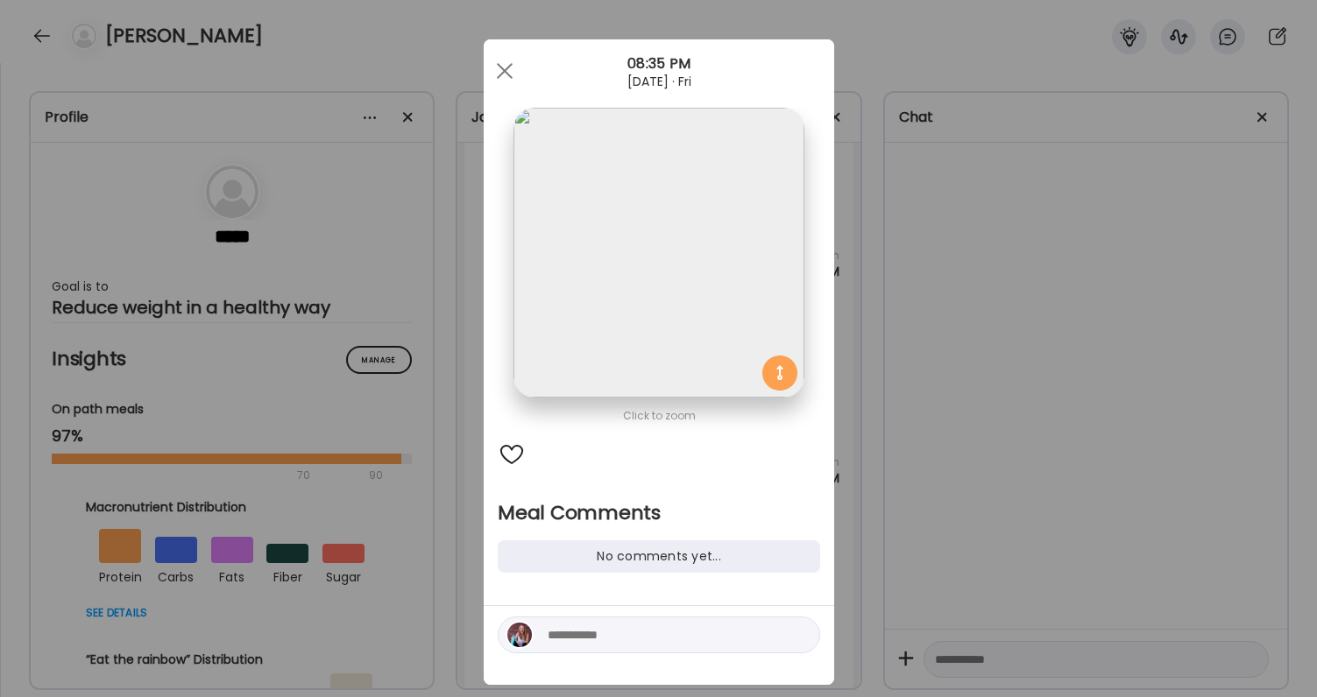
click at [648, 636] on textarea at bounding box center [666, 635] width 237 height 21
drag, startPoint x: 575, startPoint y: 640, endPoint x: 549, endPoint y: 638, distance: 25.5
click at [549, 638] on textarea "**********" at bounding box center [666, 635] width 237 height 21
click at [663, 640] on textarea "**********" at bounding box center [666, 625] width 237 height 42
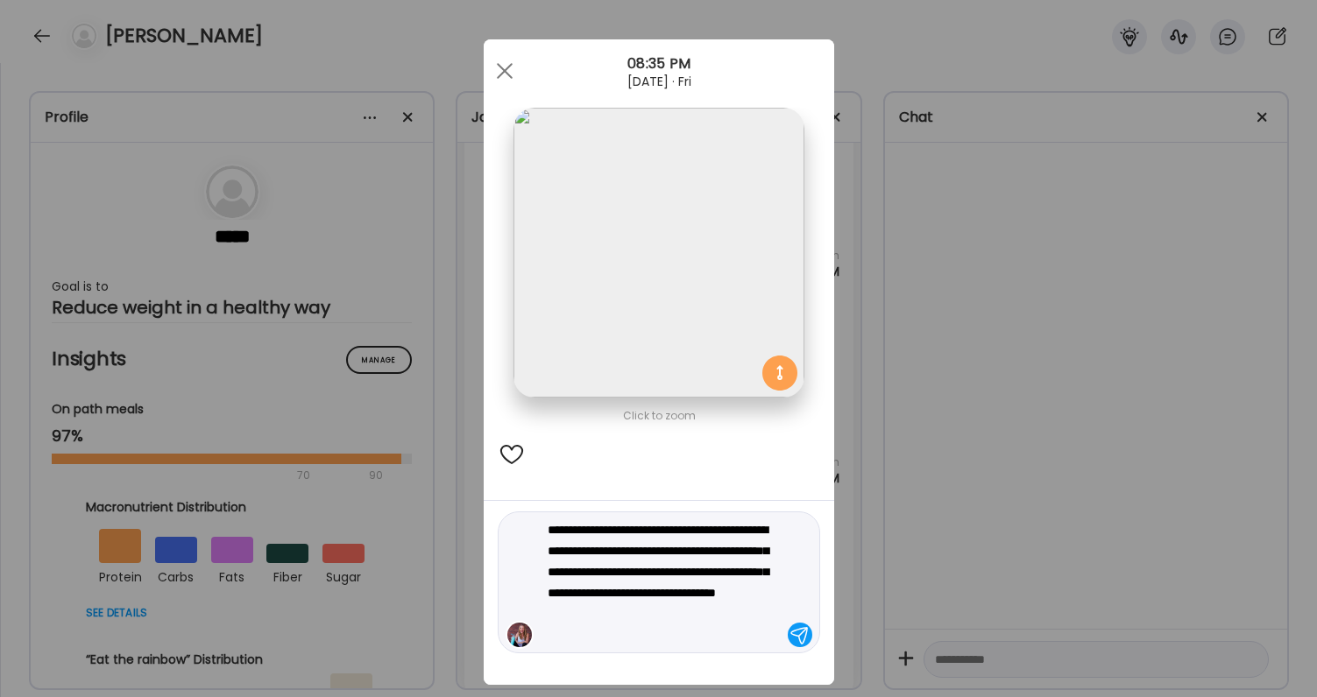
click at [593, 591] on textarea "**********" at bounding box center [666, 583] width 237 height 126
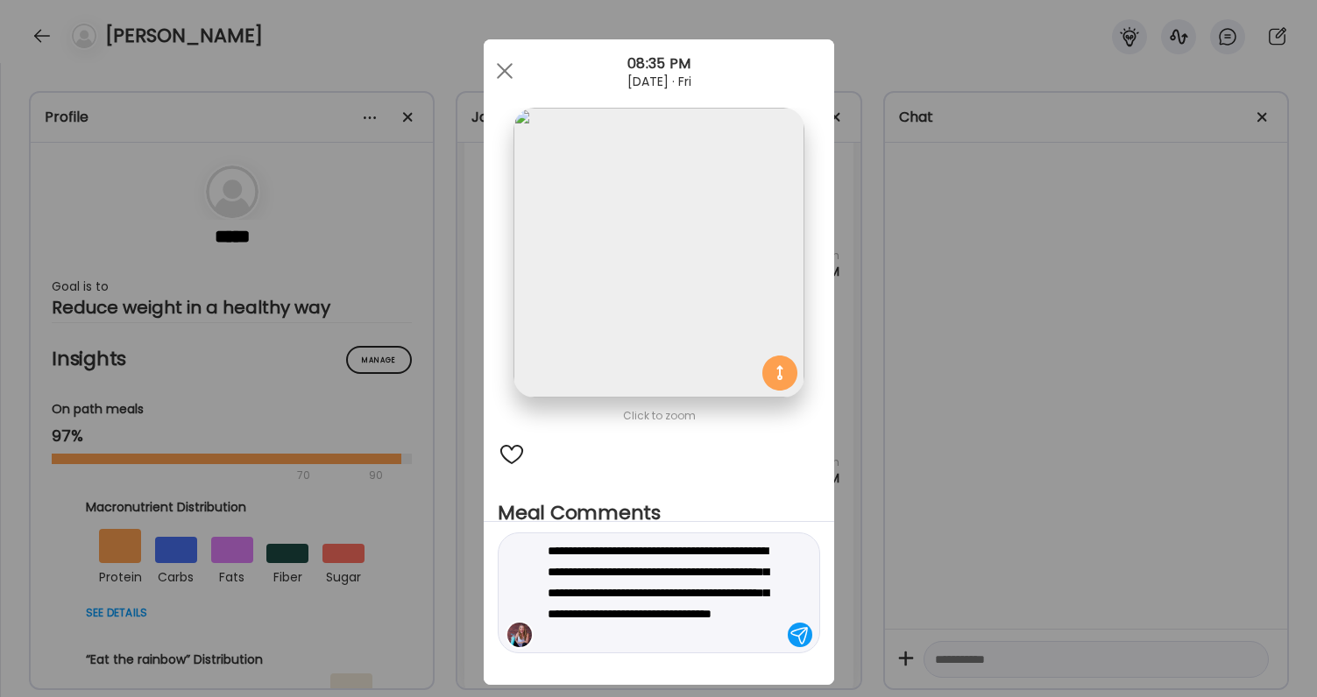
type textarea "**********"
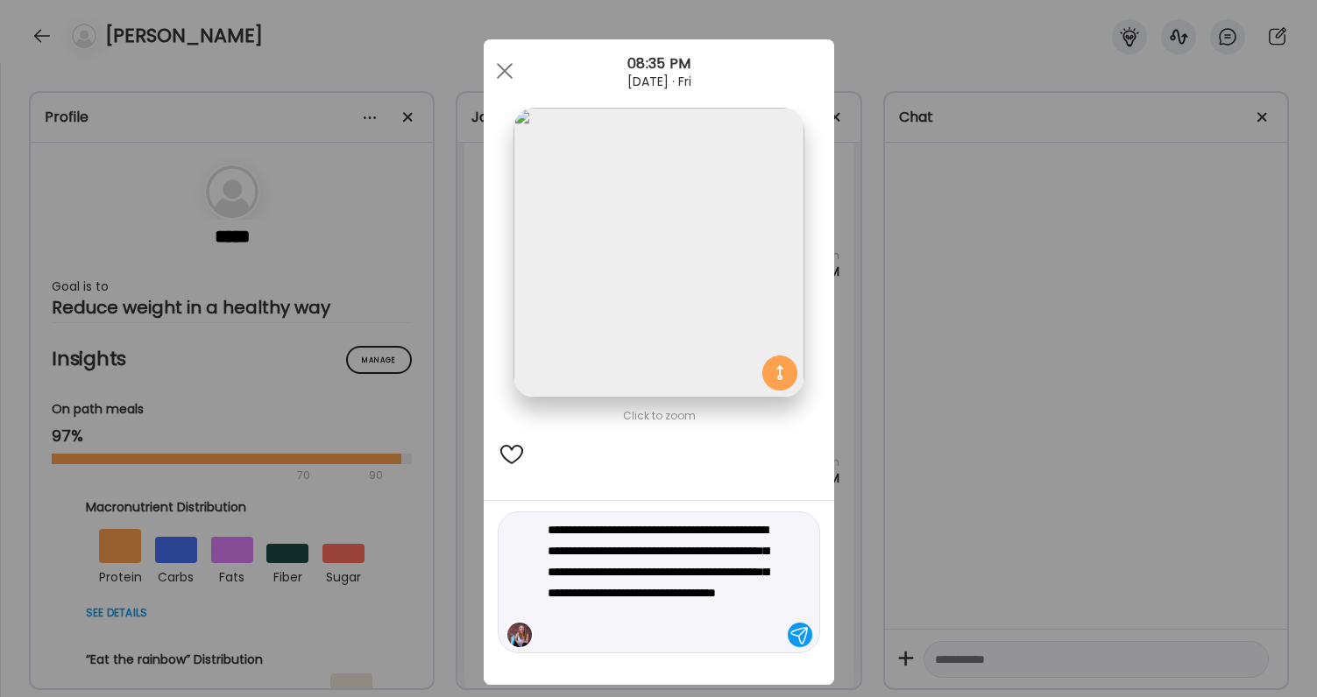
click at [632, 631] on textarea "**********" at bounding box center [666, 583] width 237 height 126
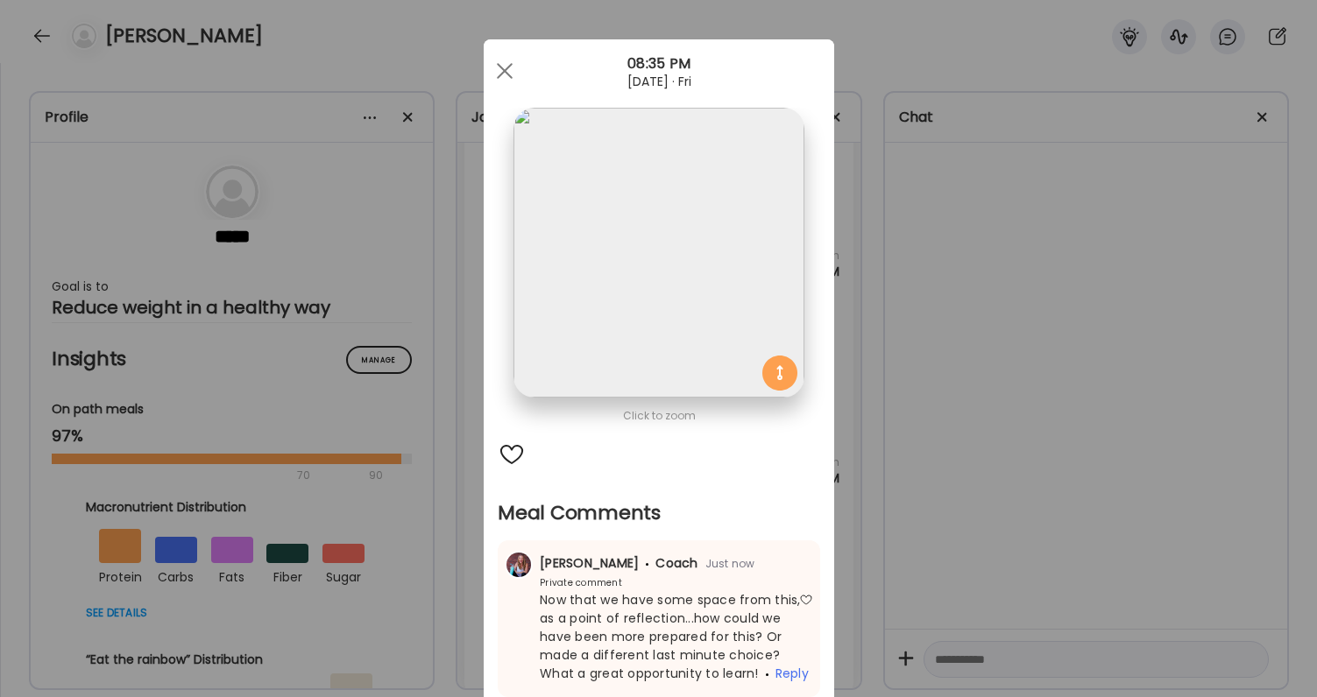
click at [847, 592] on div "Ate Coach Dashboard Wahoo! It’s official Take a moment to set up your Coach Pro…" at bounding box center [658, 348] width 1317 height 697
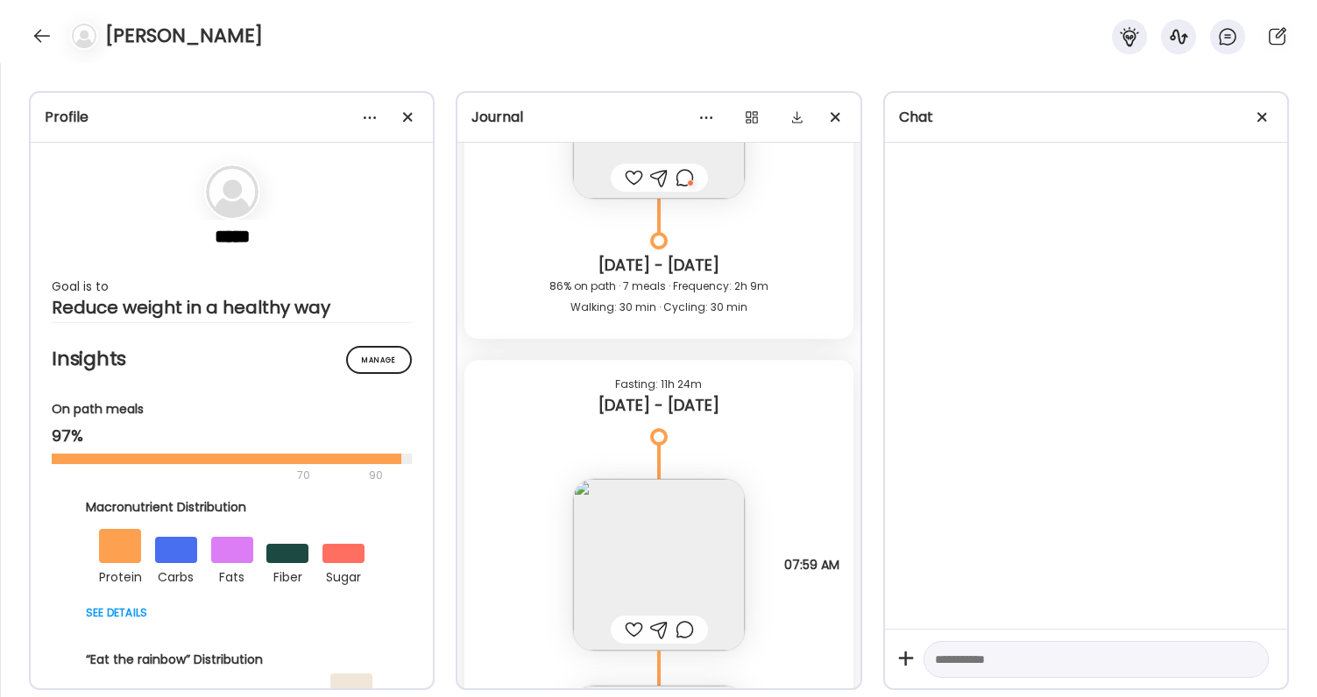
scroll to position [53274, 0]
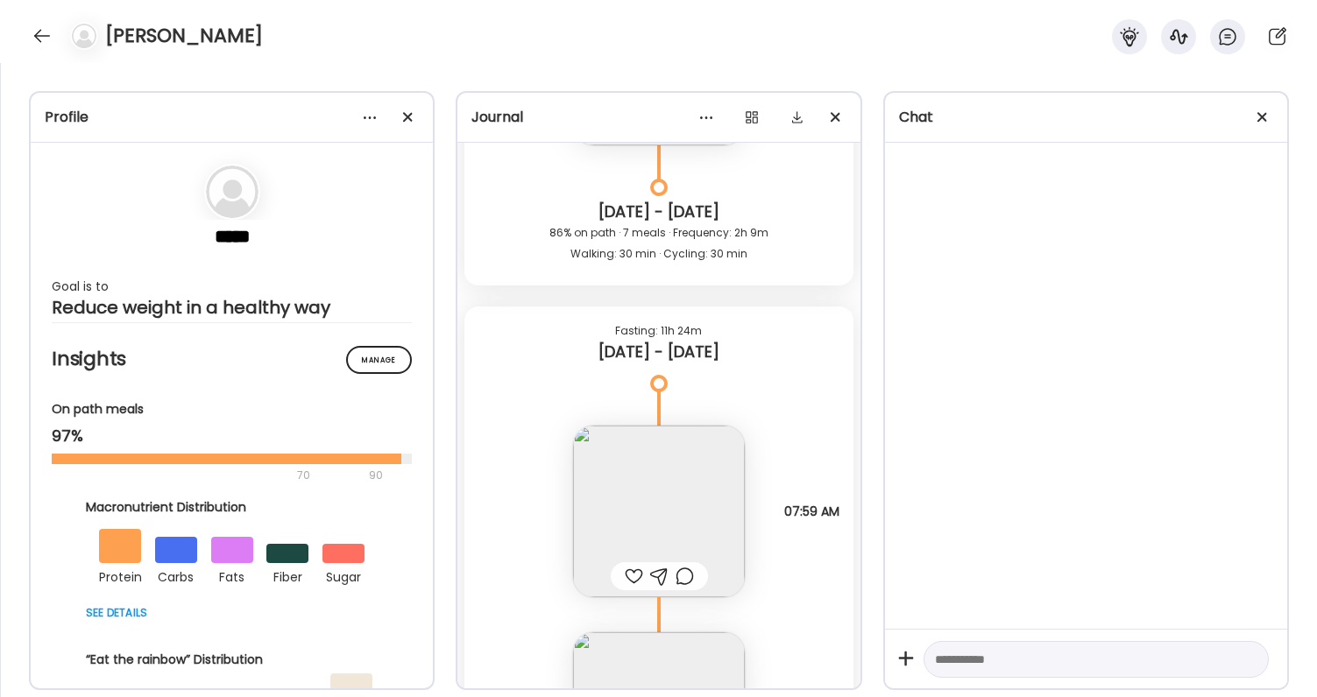
click at [629, 573] on div at bounding box center [634, 576] width 18 height 21
click at [629, 527] on img at bounding box center [659, 512] width 172 height 172
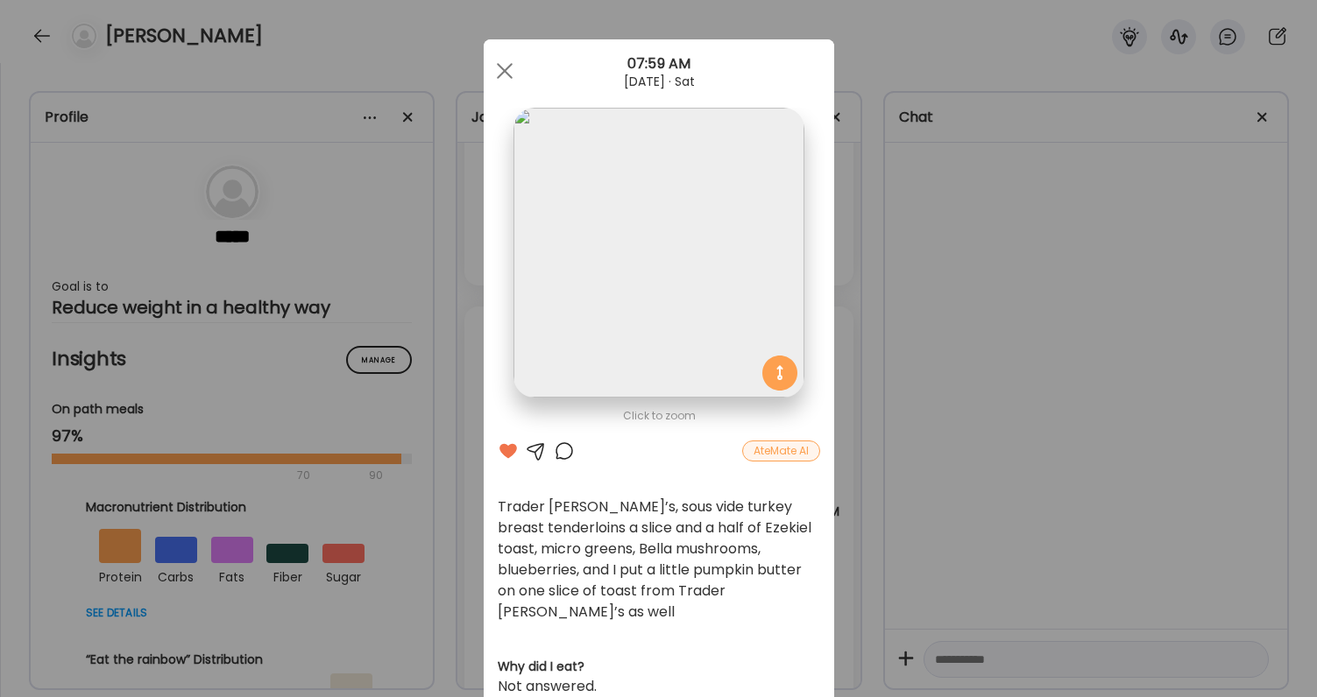
click at [954, 484] on div "Ate Coach Dashboard Wahoo! It’s official Take a moment to set up your Coach Pro…" at bounding box center [658, 348] width 1317 height 697
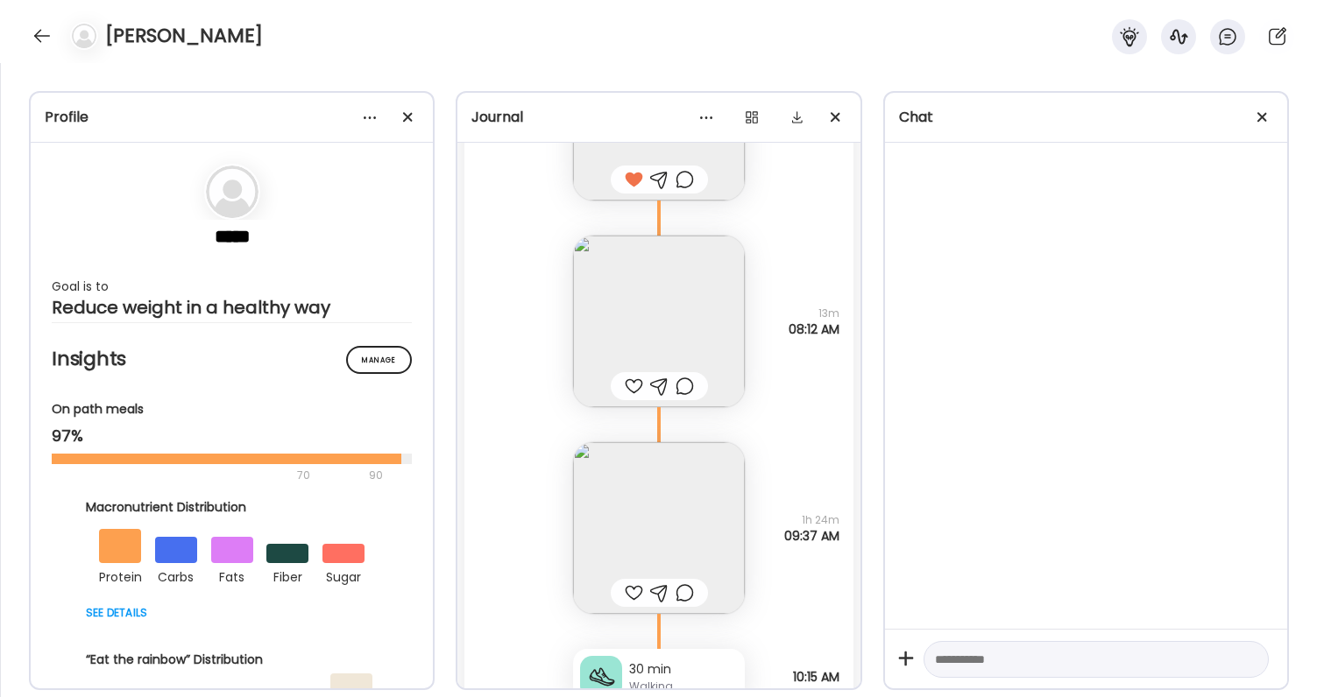
scroll to position [53684, 0]
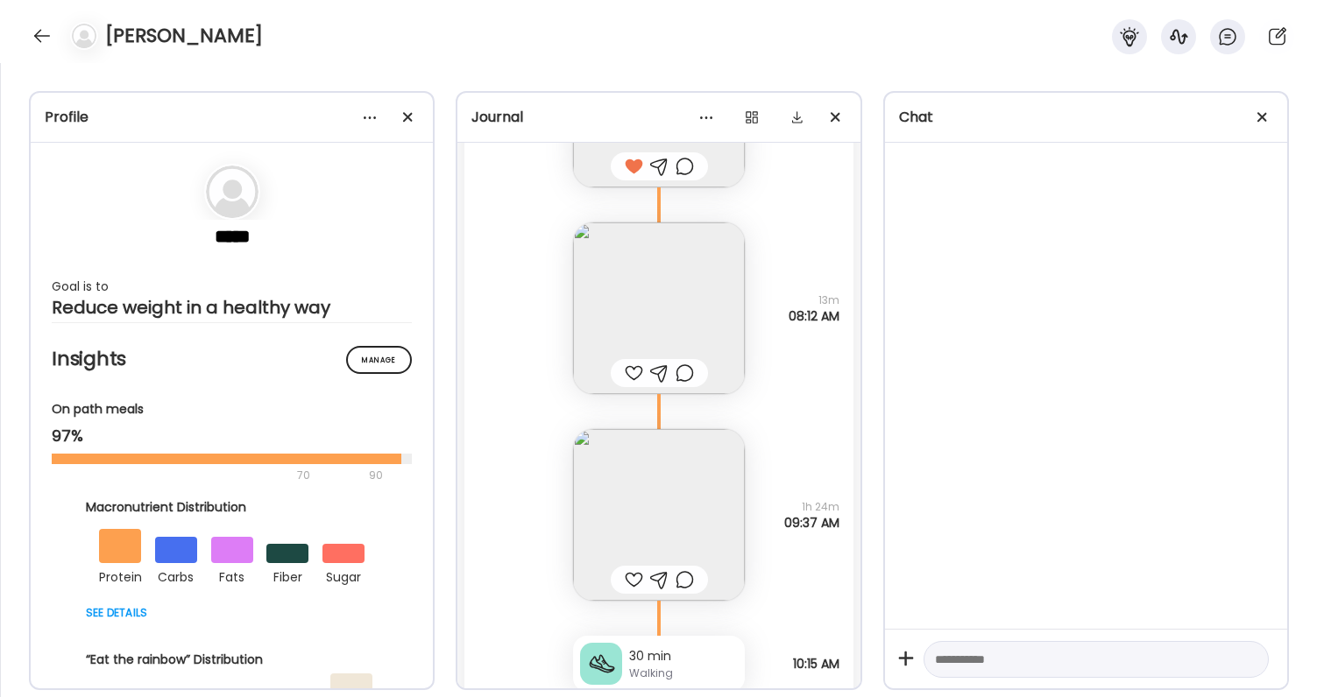
click at [635, 368] on div at bounding box center [634, 373] width 18 height 21
click at [681, 372] on div at bounding box center [685, 373] width 18 height 21
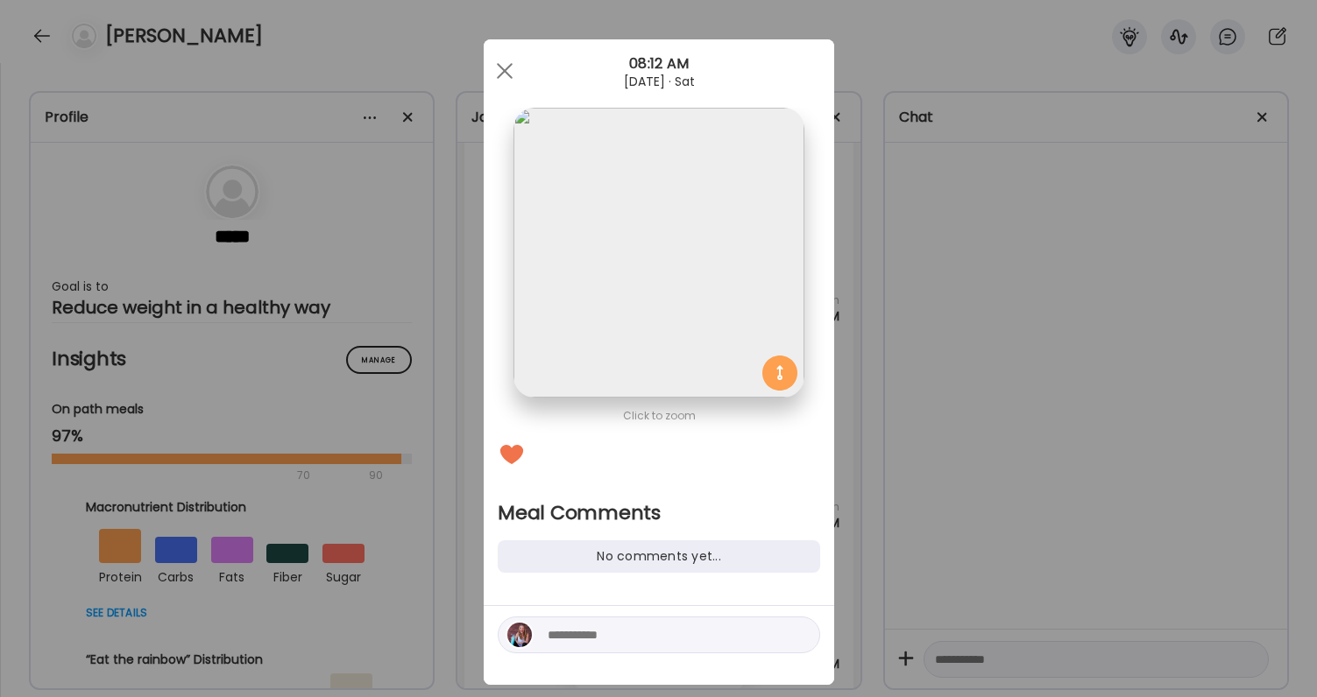
click at [641, 624] on div at bounding box center [659, 635] width 322 height 37
click at [639, 624] on div at bounding box center [659, 635] width 322 height 37
click at [636, 630] on textarea at bounding box center [666, 635] width 237 height 21
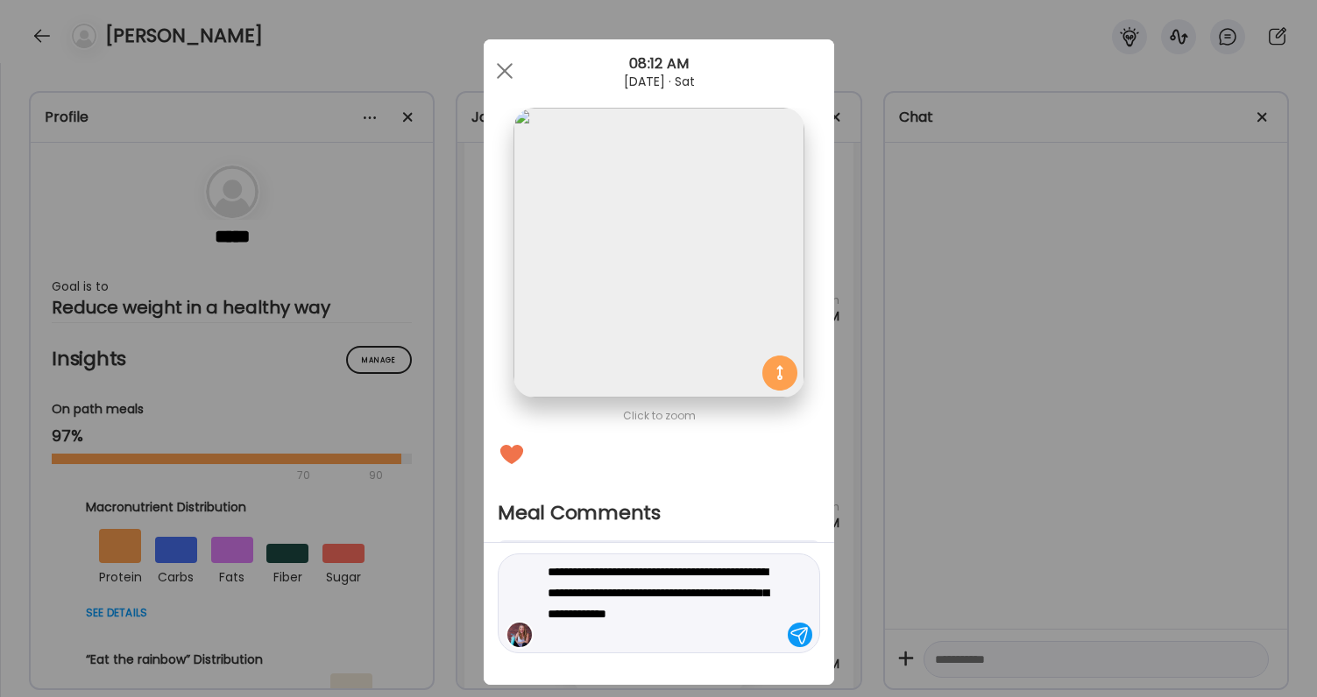
click at [683, 618] on textarea "**********" at bounding box center [666, 604] width 237 height 84
drag, startPoint x: 734, startPoint y: 614, endPoint x: 749, endPoint y: 654, distance: 43.0
click at [749, 655] on div "**********" at bounding box center [659, 614] width 350 height 142
click at [605, 577] on textarea "**********" at bounding box center [666, 604] width 237 height 84
type textarea "**********"
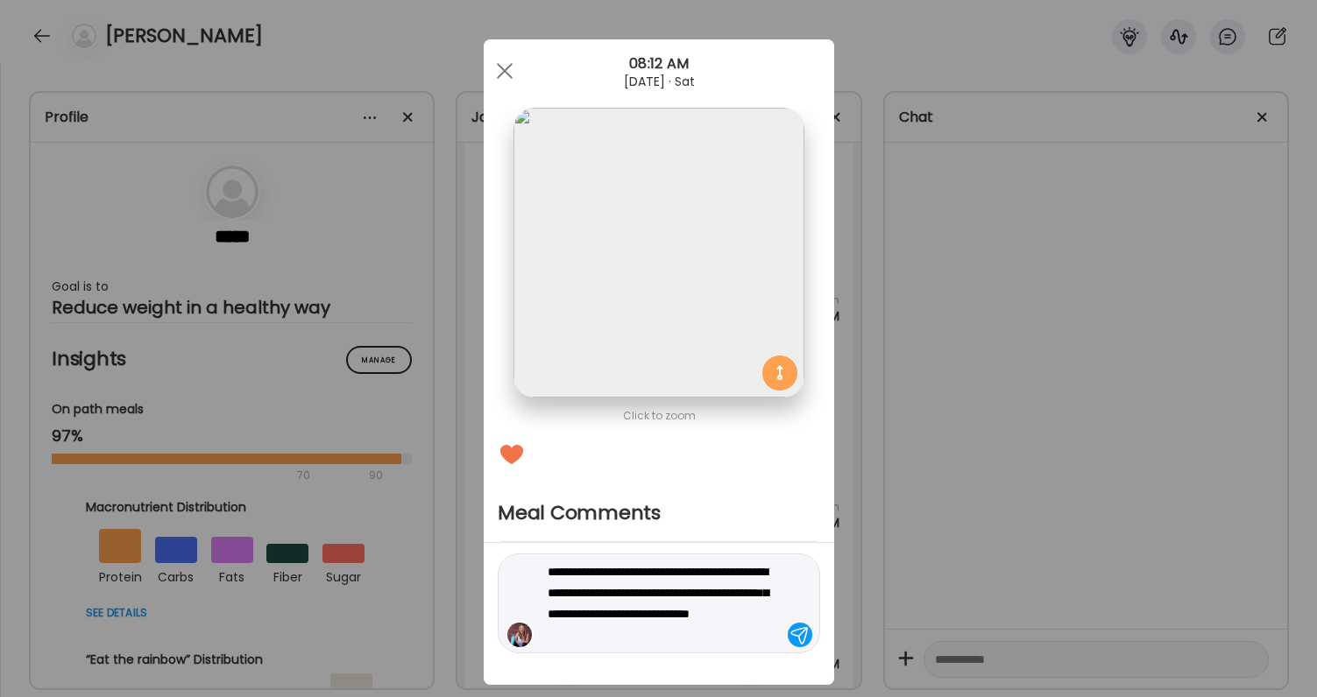
click at [662, 587] on textarea "**********" at bounding box center [666, 604] width 237 height 84
click at [711, 597] on textarea "**********" at bounding box center [666, 604] width 237 height 84
click at [720, 598] on textarea "**********" at bounding box center [666, 604] width 237 height 84
click at [727, 643] on textarea "**********" at bounding box center [666, 604] width 237 height 84
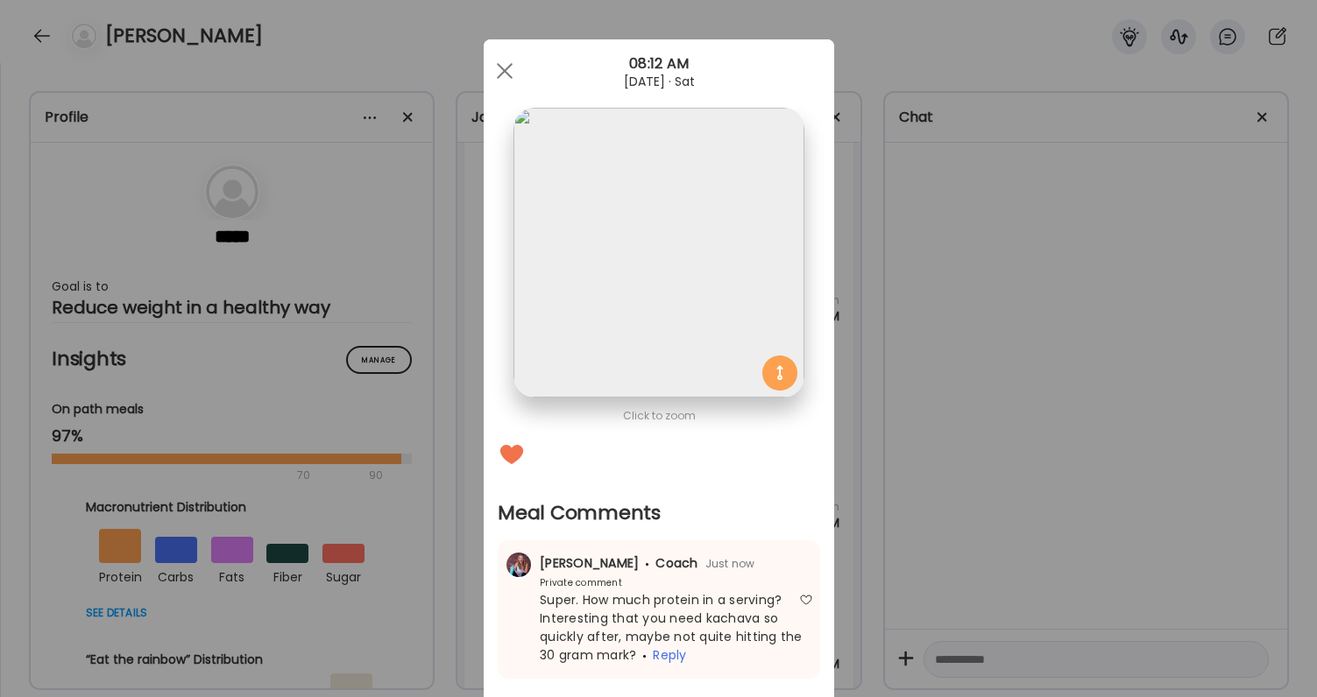
click at [935, 602] on div "Ate Coach Dashboard Wahoo! It’s official Take a moment to set up your Coach Pro…" at bounding box center [658, 348] width 1317 height 697
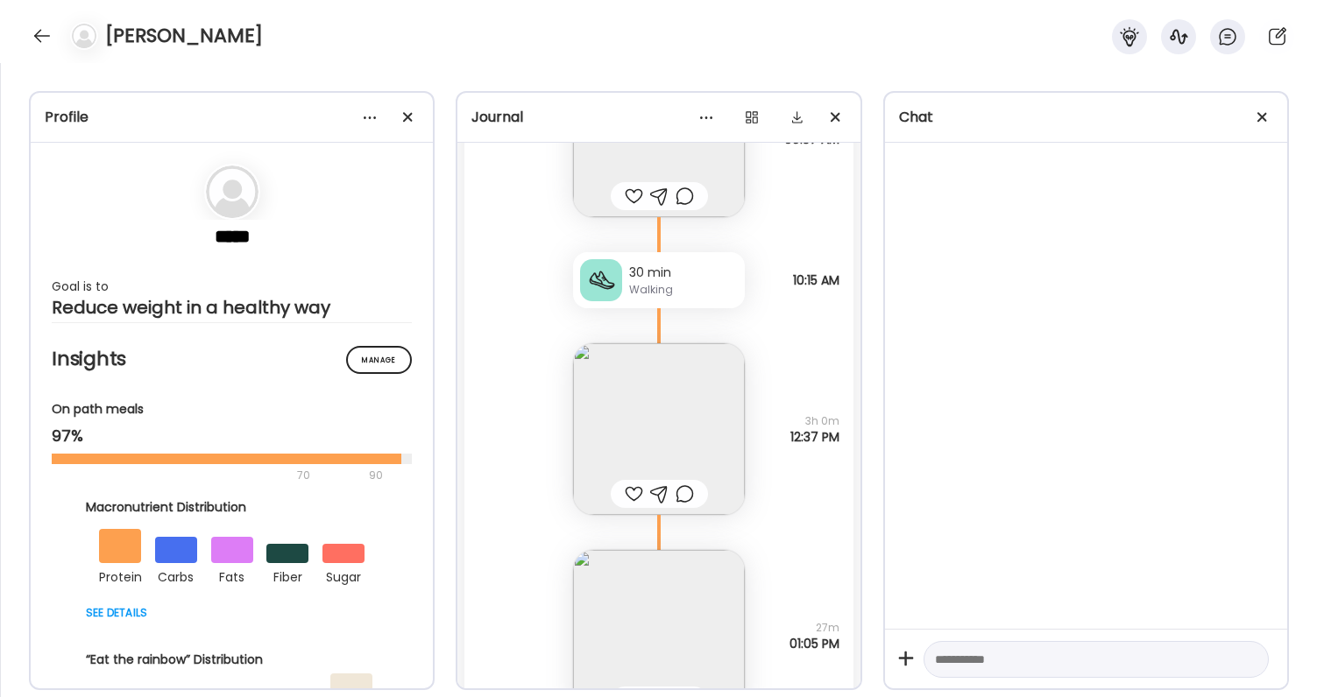
scroll to position [54079, 0]
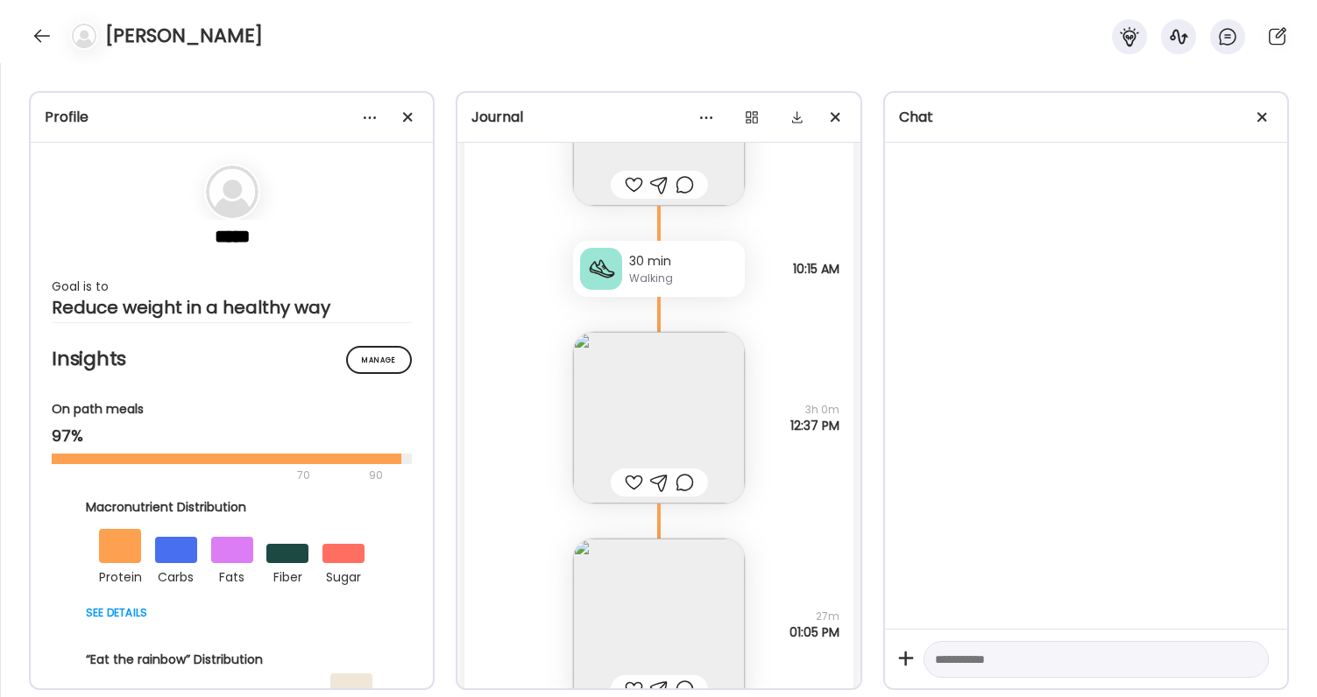
click at [633, 442] on img at bounding box center [659, 418] width 172 height 172
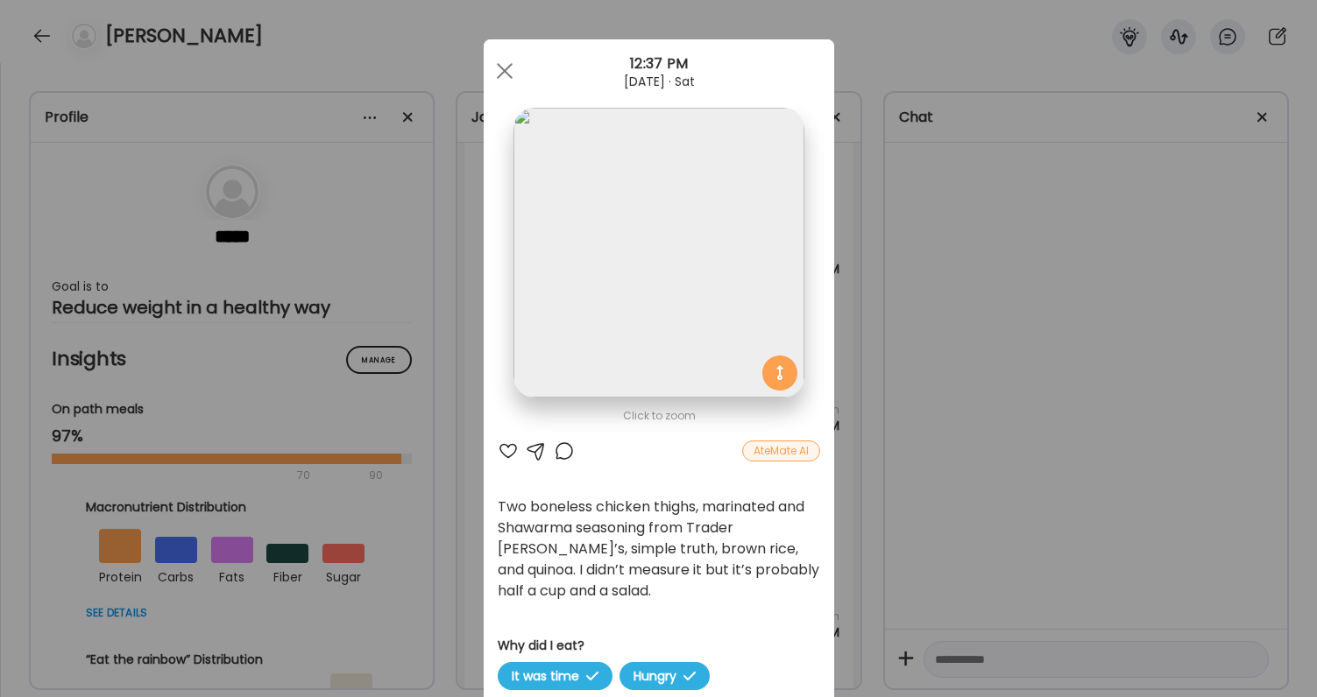
click at [506, 449] on div at bounding box center [508, 451] width 21 height 21
click at [569, 451] on div at bounding box center [564, 451] width 21 height 21
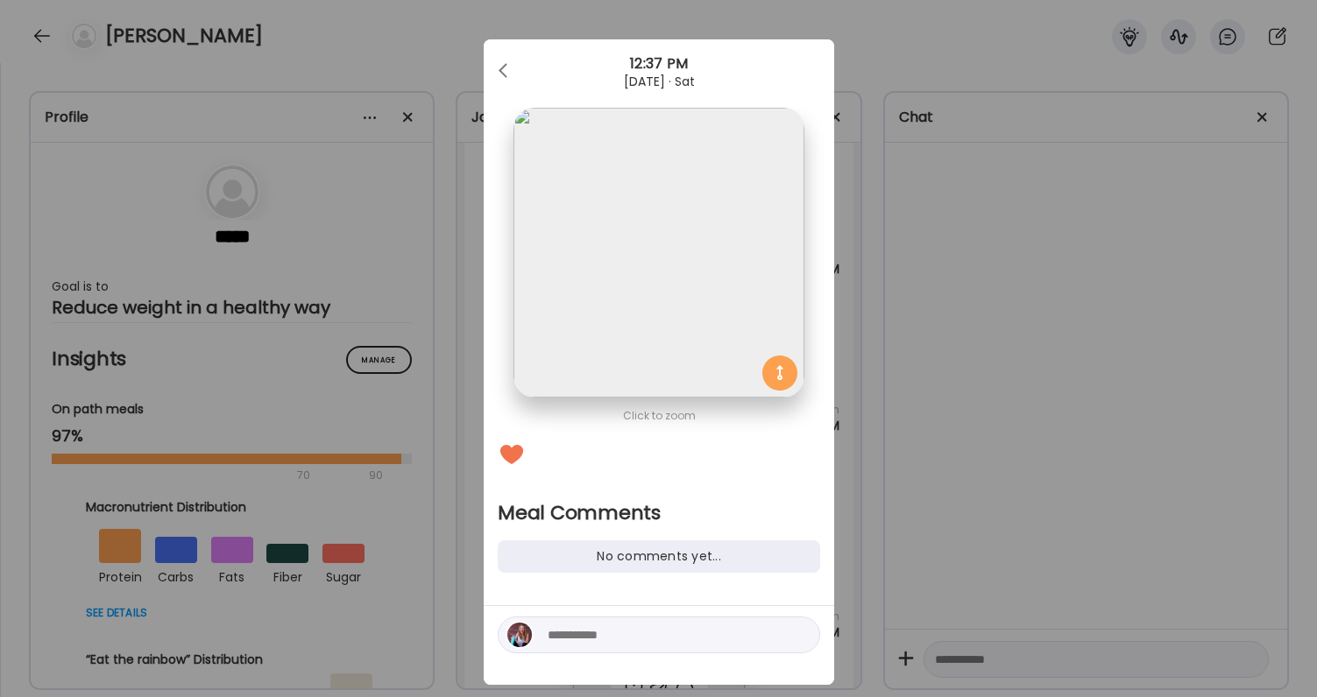
click at [598, 638] on textarea at bounding box center [666, 635] width 237 height 21
type textarea "*********"
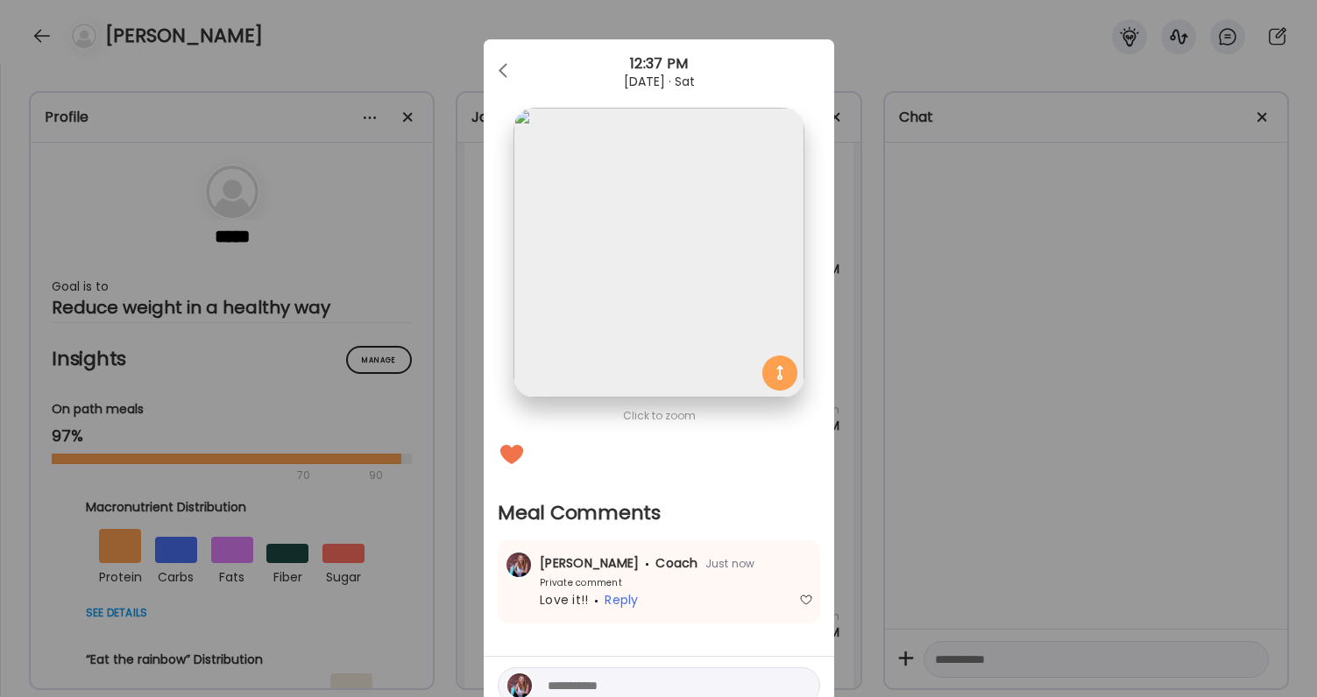
click at [888, 520] on div "Ate Coach Dashboard Wahoo! It’s official Take a moment to set up your Coach Pro…" at bounding box center [658, 348] width 1317 height 697
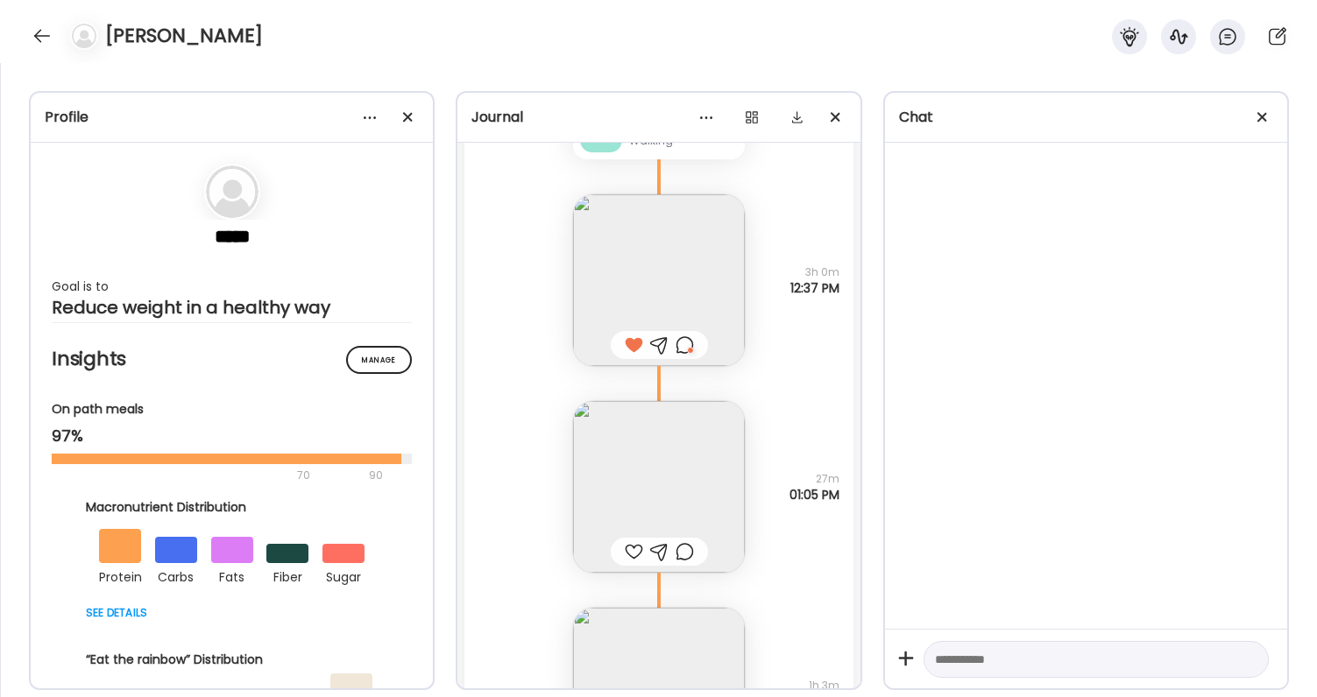
scroll to position [54254, 0]
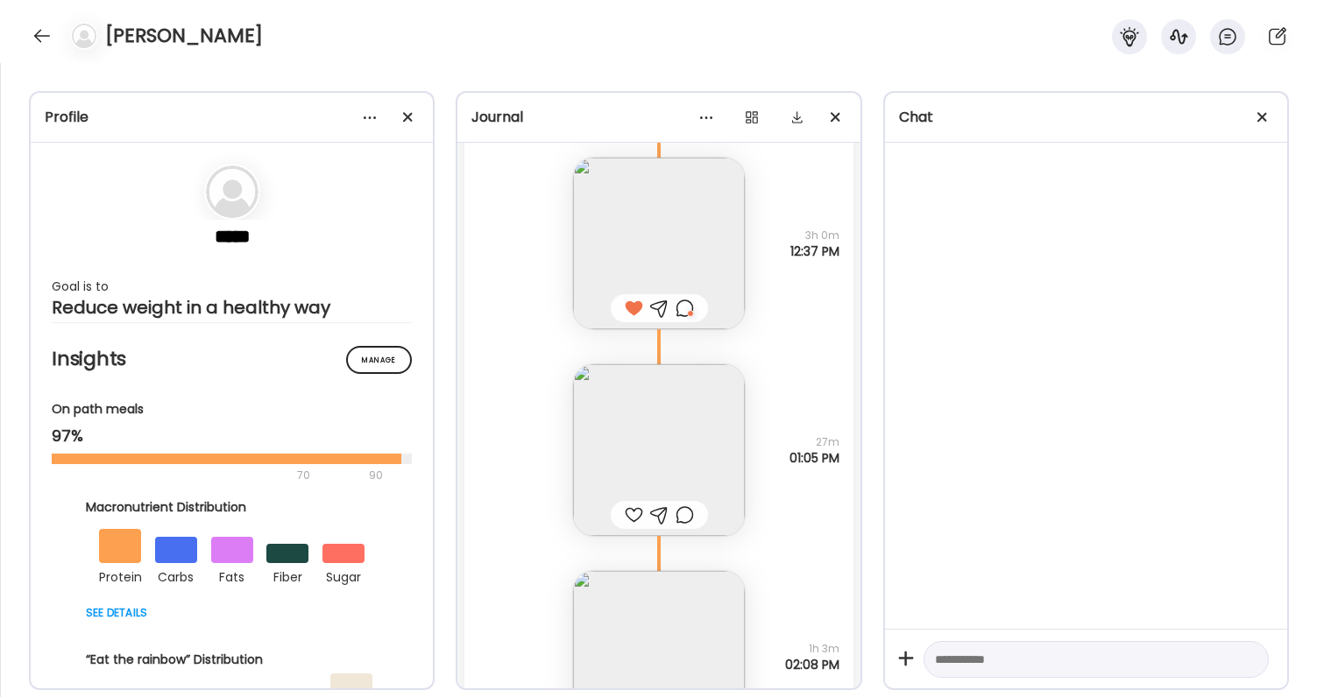
click at [636, 512] on div at bounding box center [634, 515] width 18 height 21
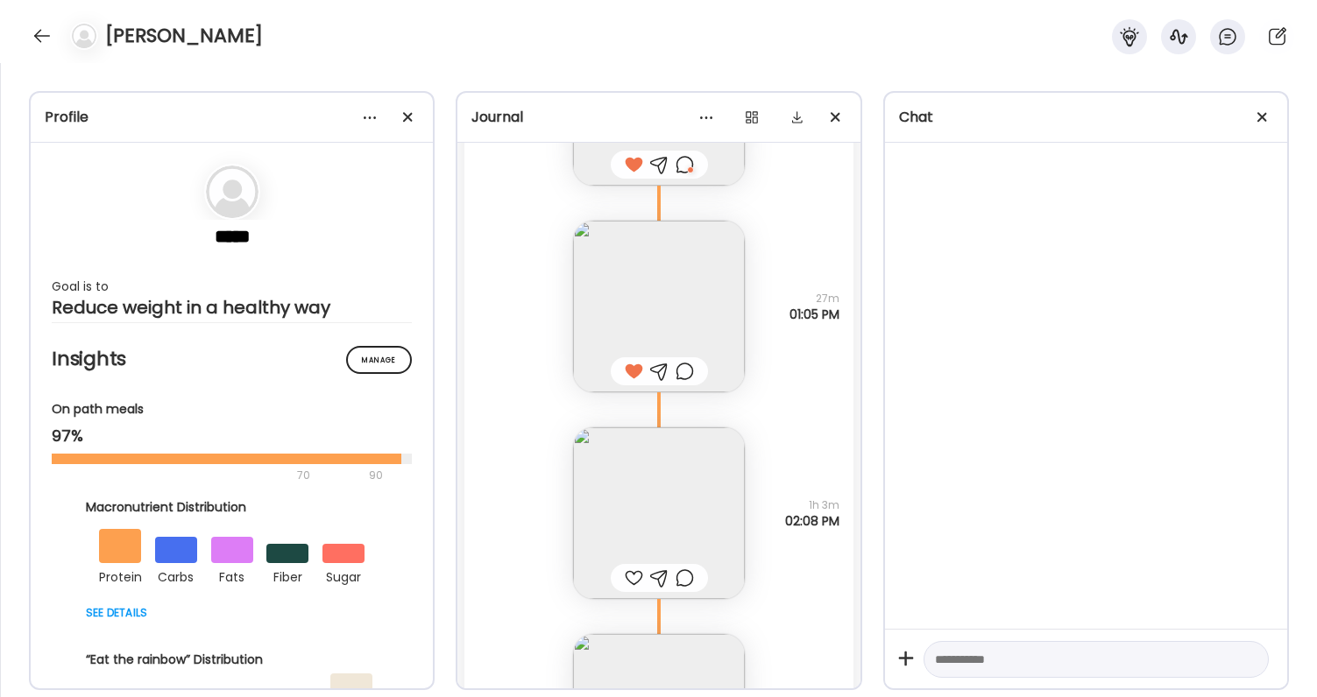
scroll to position [54379, 0]
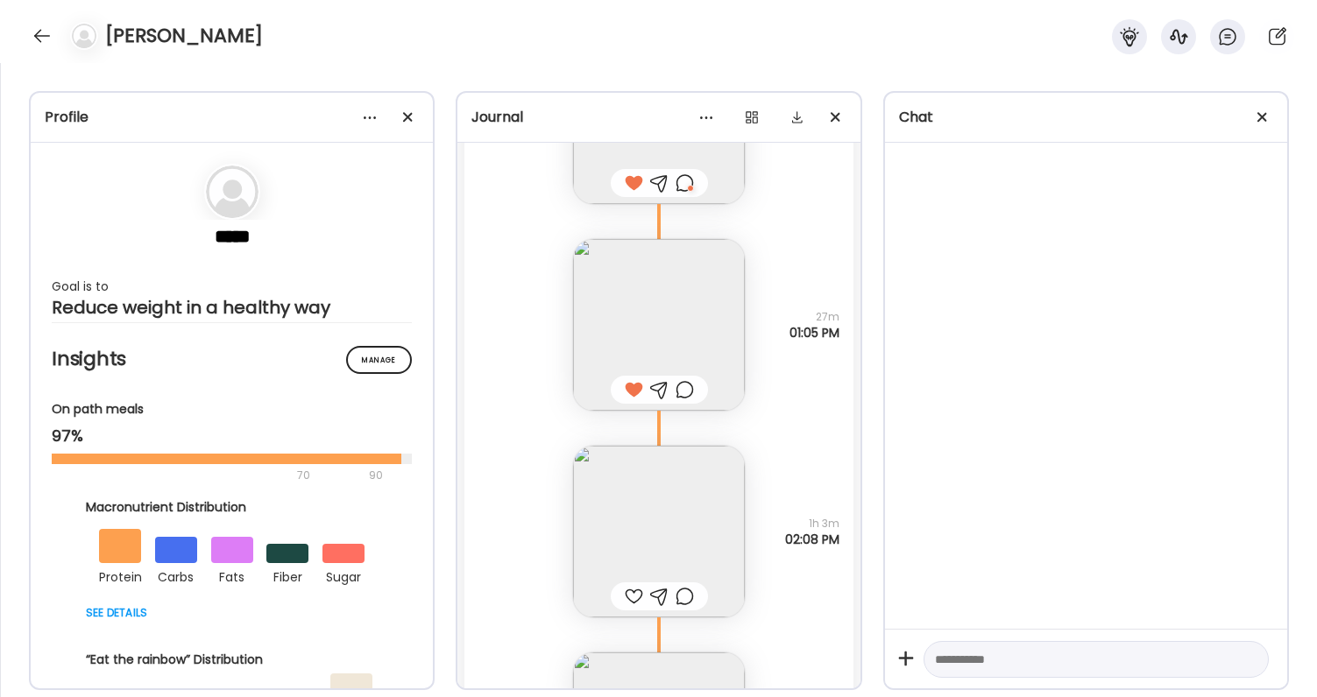
click at [632, 590] on div at bounding box center [634, 596] width 18 height 21
click at [684, 598] on div at bounding box center [685, 596] width 18 height 21
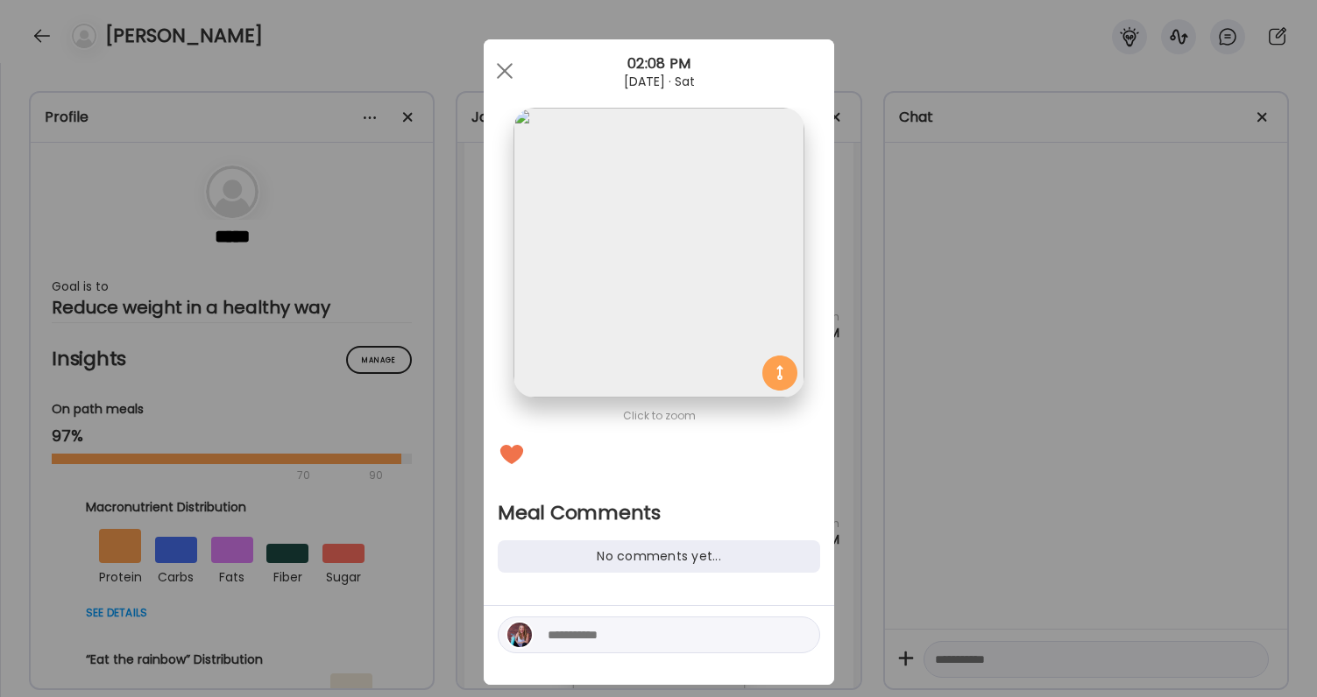
click at [937, 527] on div "Ate Coach Dashboard Wahoo! It’s official Take a moment to set up your Coach Pro…" at bounding box center [658, 348] width 1317 height 697
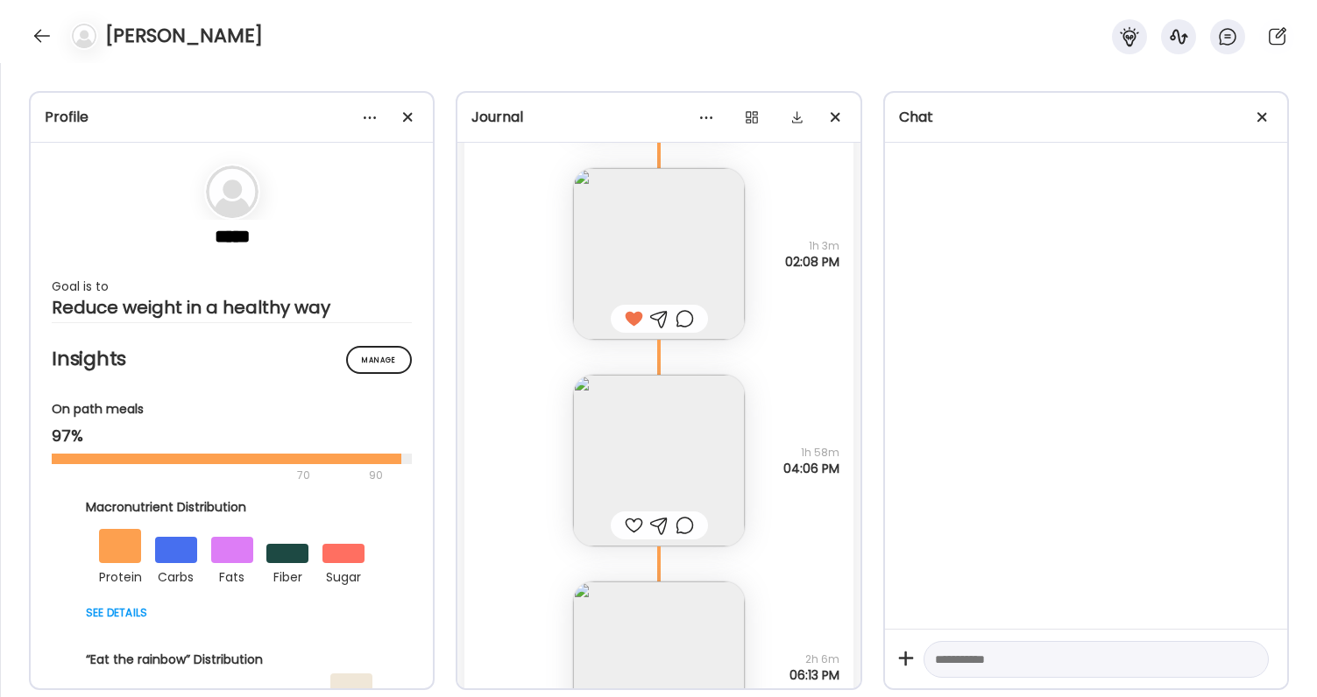
scroll to position [54802, 0]
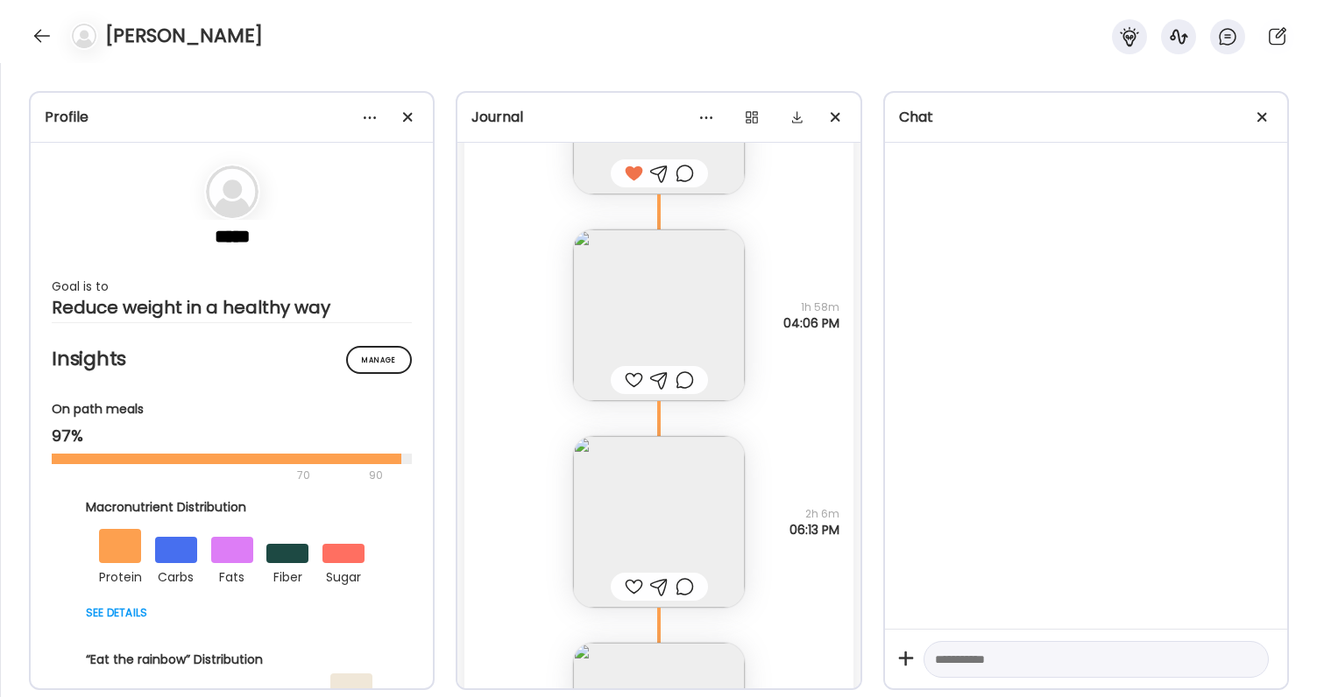
click at [630, 383] on div at bounding box center [634, 380] width 18 height 21
click at [636, 585] on div at bounding box center [634, 587] width 18 height 21
click at [643, 549] on img at bounding box center [659, 522] width 172 height 172
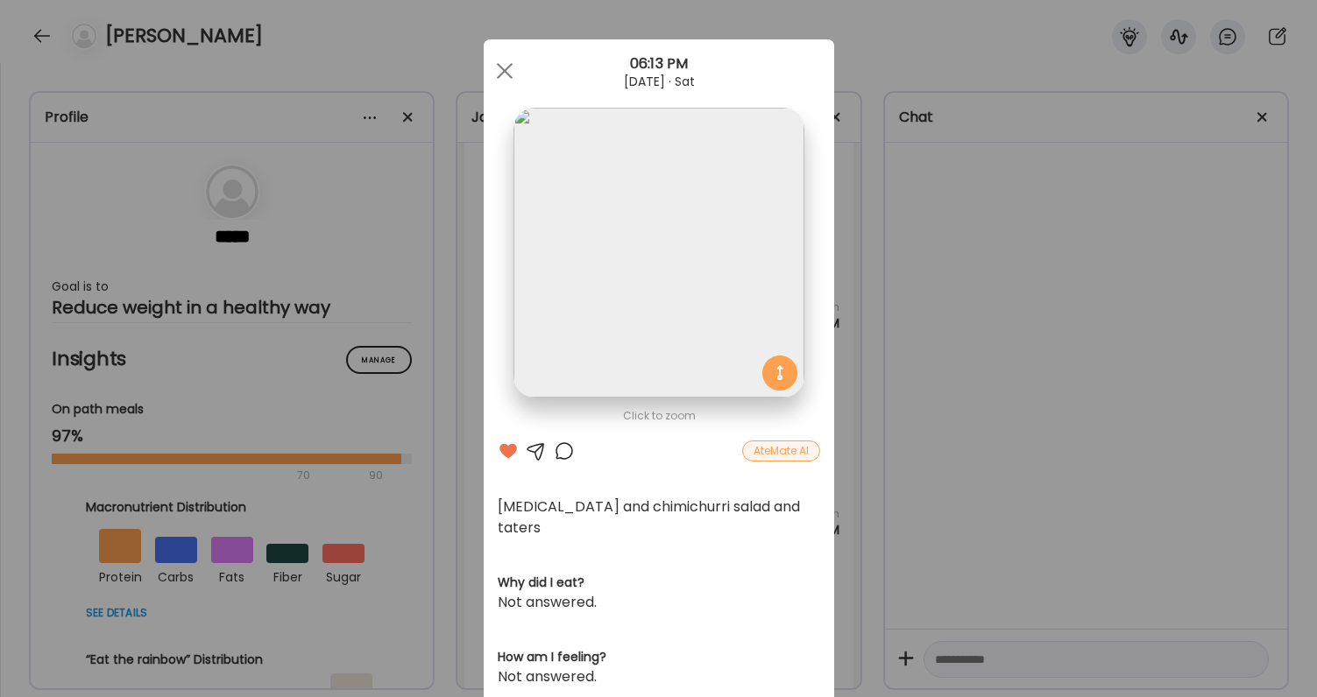
click at [562, 449] on div at bounding box center [564, 451] width 21 height 21
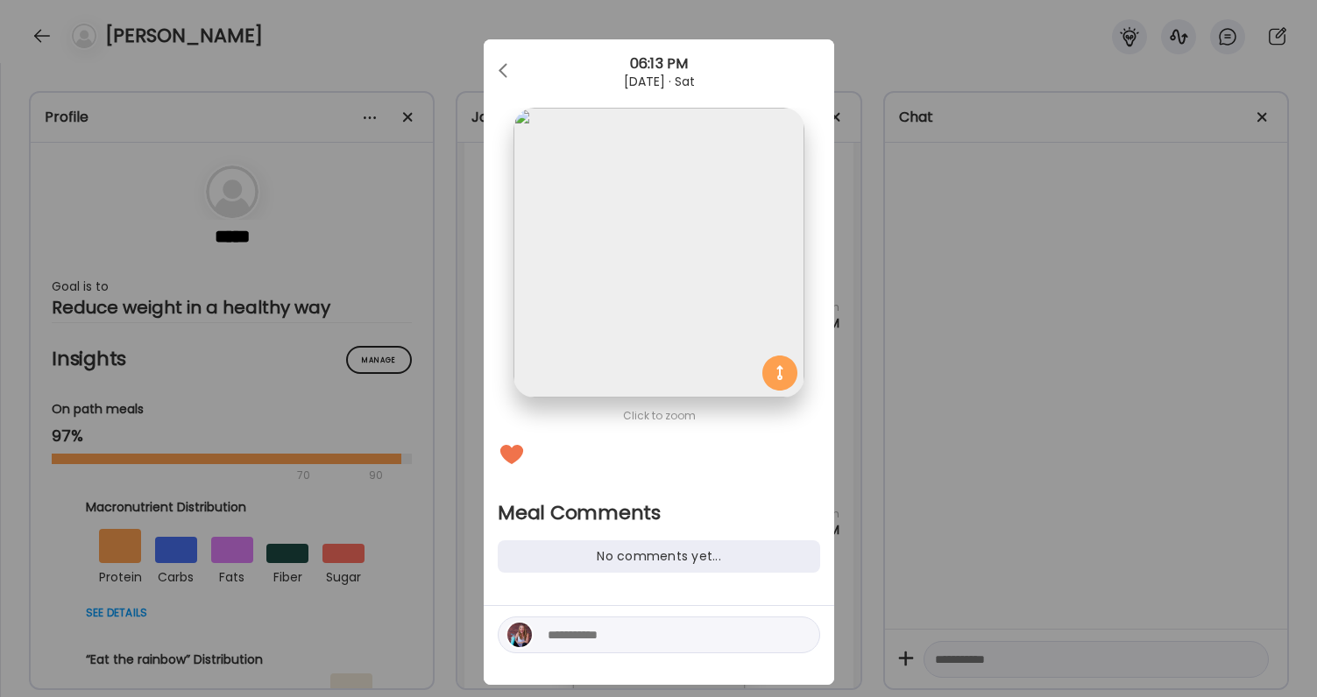
click at [580, 623] on div at bounding box center [659, 635] width 322 height 37
click at [583, 637] on textarea at bounding box center [666, 635] width 237 height 21
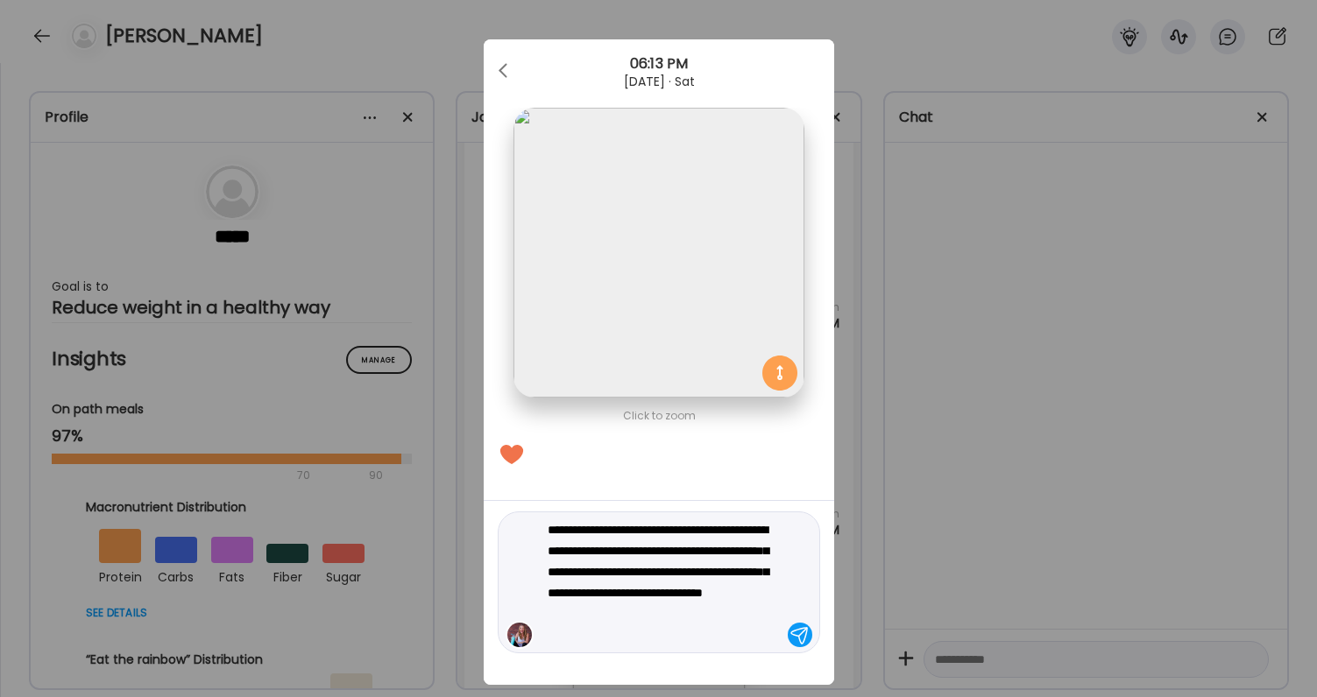
click at [627, 618] on textarea "**********" at bounding box center [666, 583] width 237 height 126
click at [622, 617] on textarea "**********" at bounding box center [666, 583] width 237 height 126
type textarea "**********"
click at [619, 637] on textarea "**********" at bounding box center [666, 583] width 237 height 126
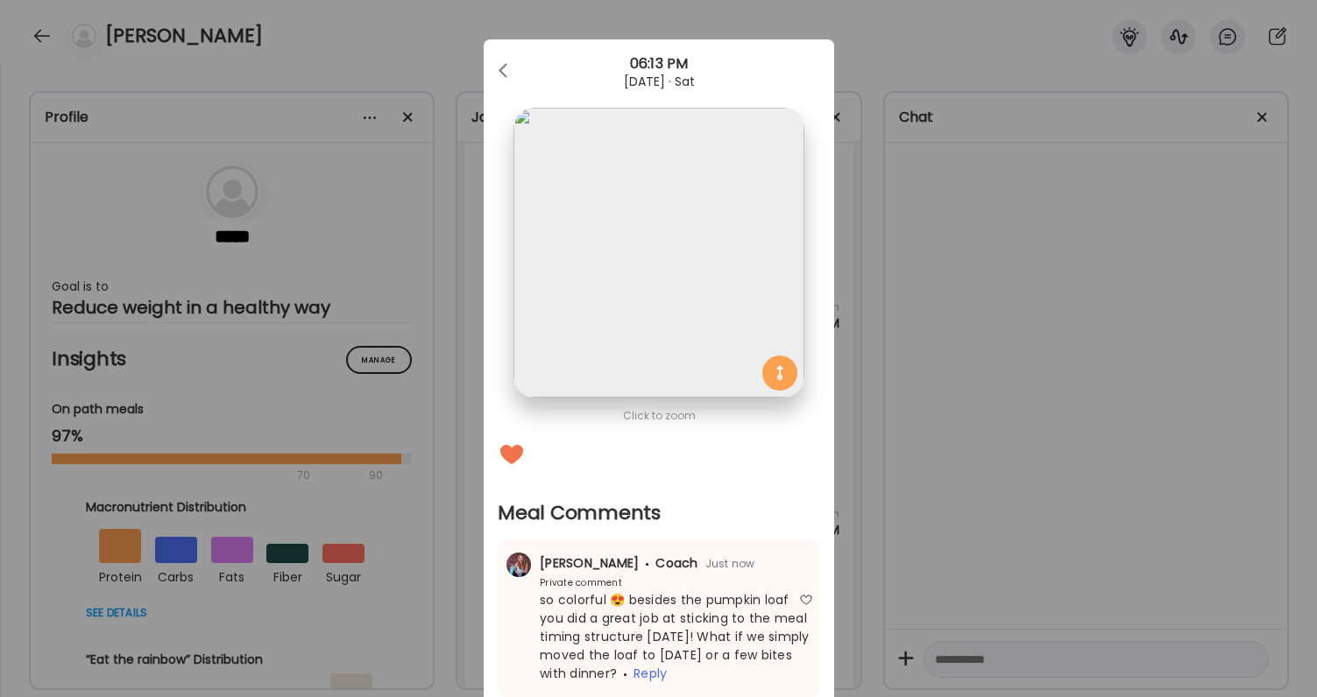
click at [896, 520] on div "Ate Coach Dashboard Wahoo! It’s official Take a moment to set up your Coach Pro…" at bounding box center [658, 348] width 1317 height 697
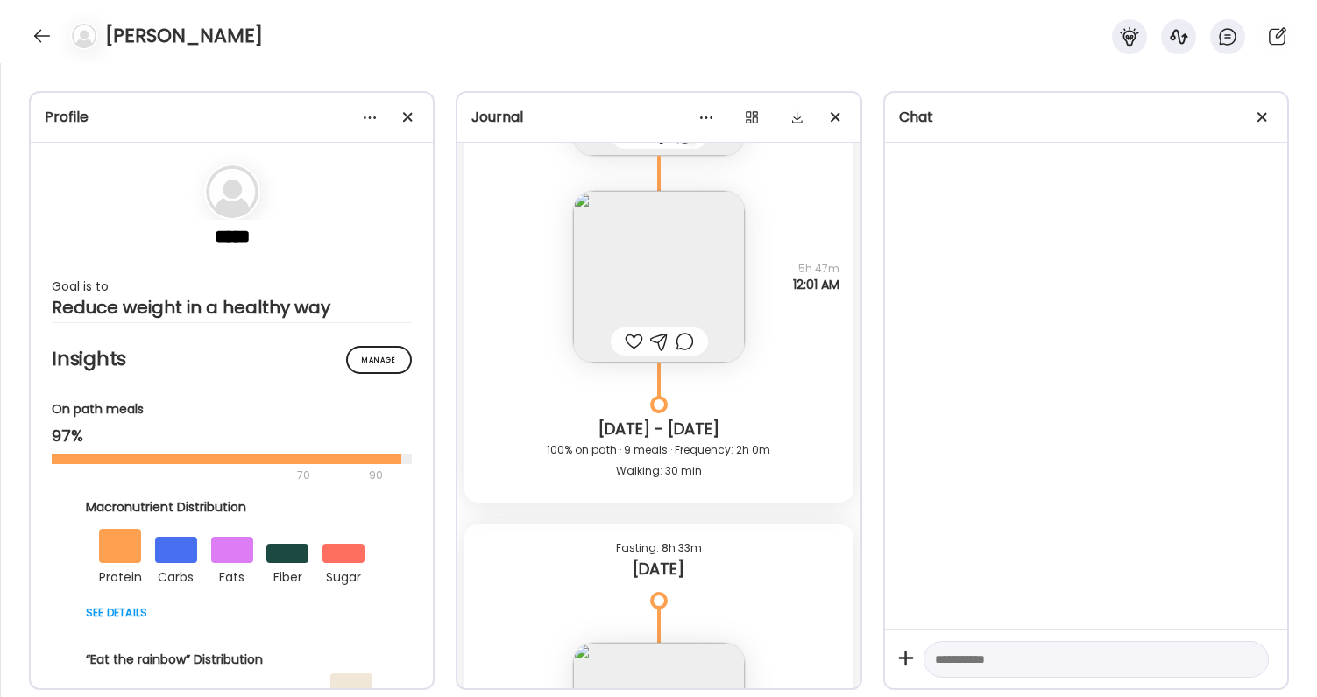
scroll to position [55189, 0]
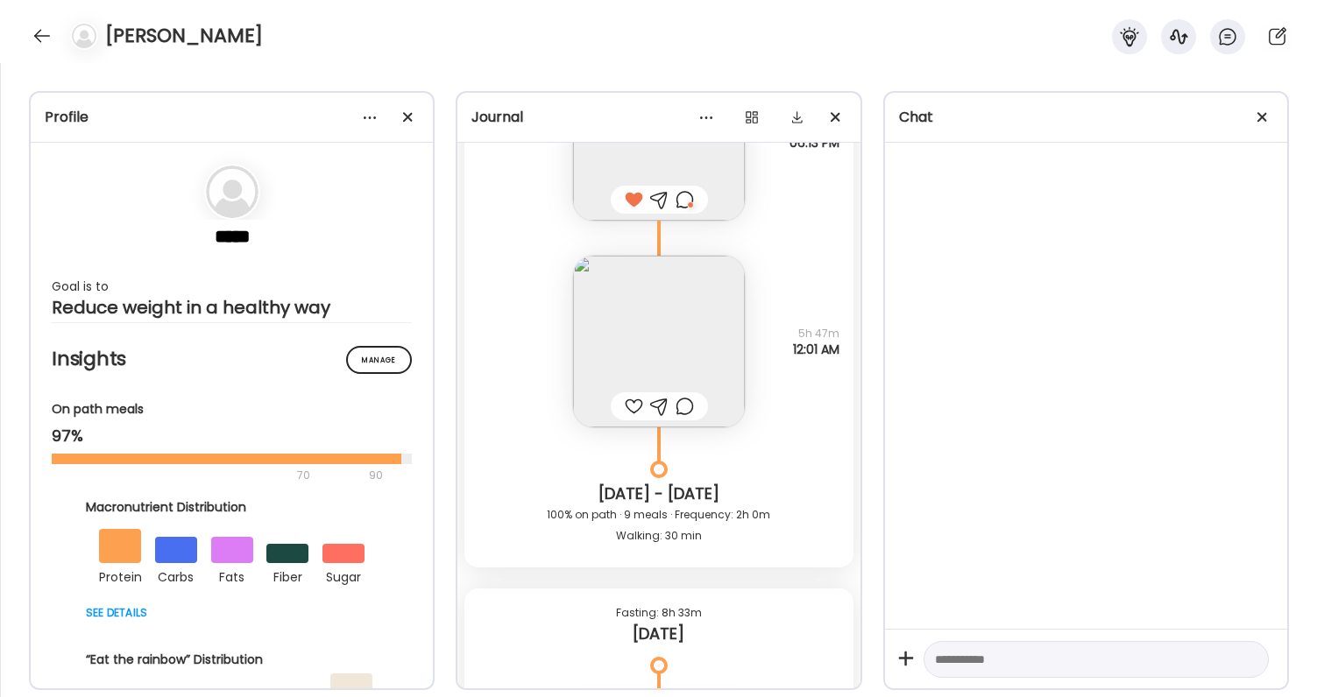
click at [690, 193] on div at bounding box center [685, 199] width 18 height 21
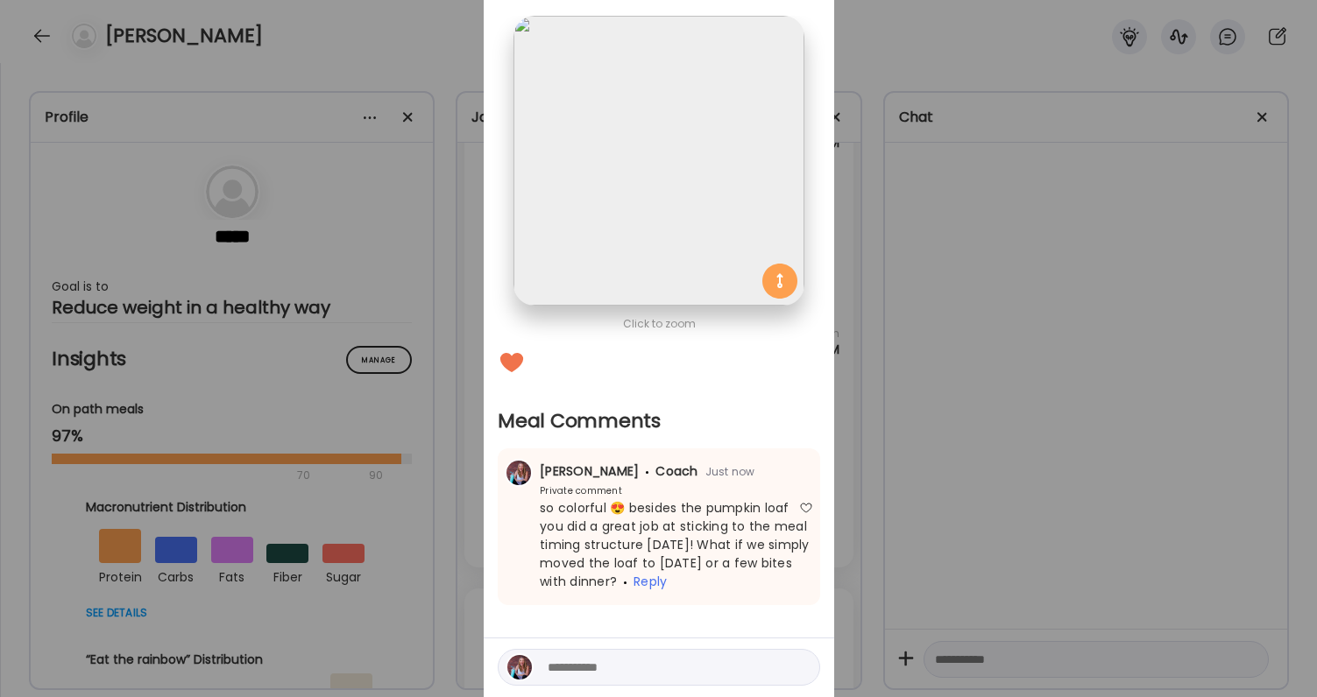
scroll to position [156, 0]
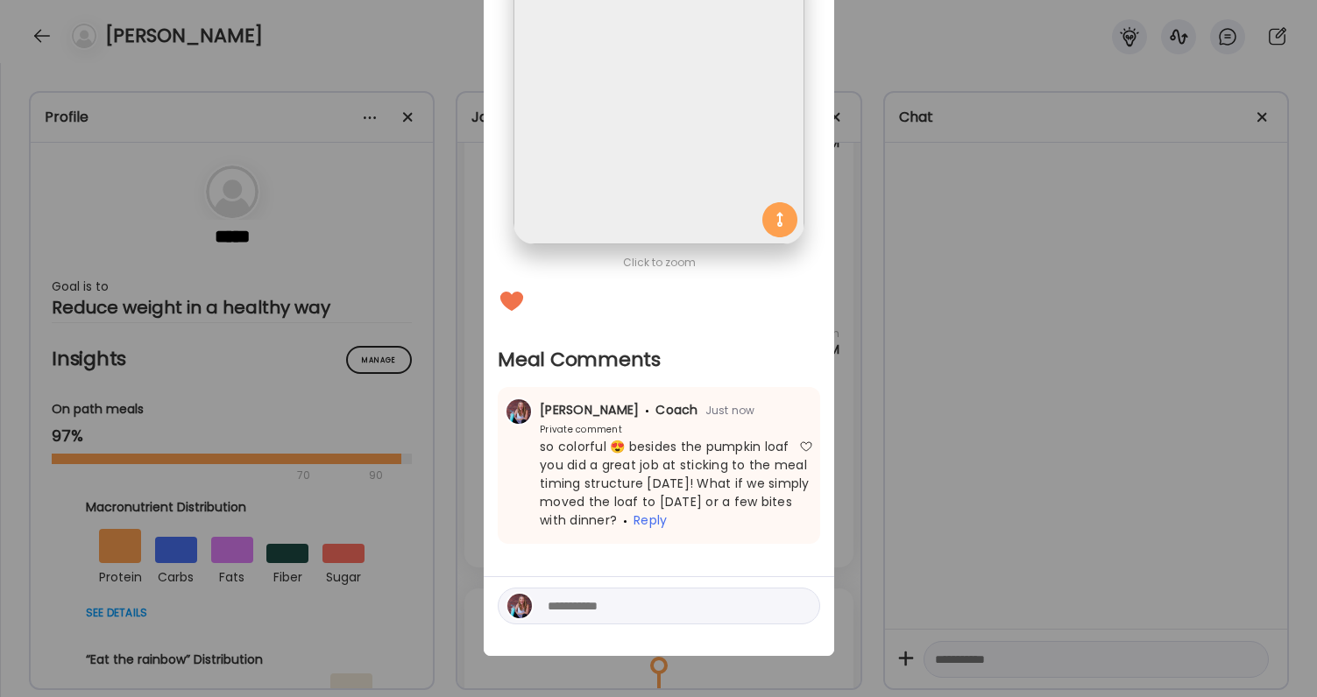
click at [604, 611] on textarea at bounding box center [666, 606] width 237 height 21
type textarea "**********"
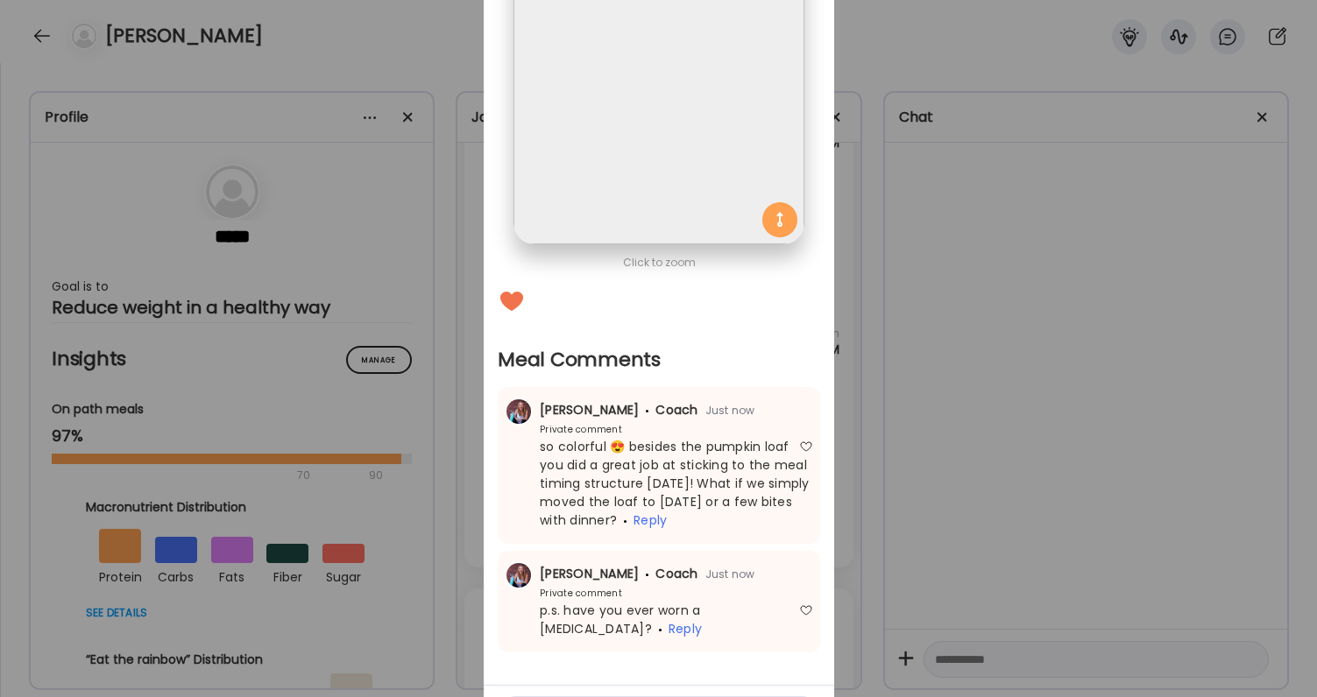
click at [834, 550] on div "Ate Coach Dashboard Wahoo! It’s official Take a moment to set up your Coach Pro…" at bounding box center [658, 348] width 1317 height 697
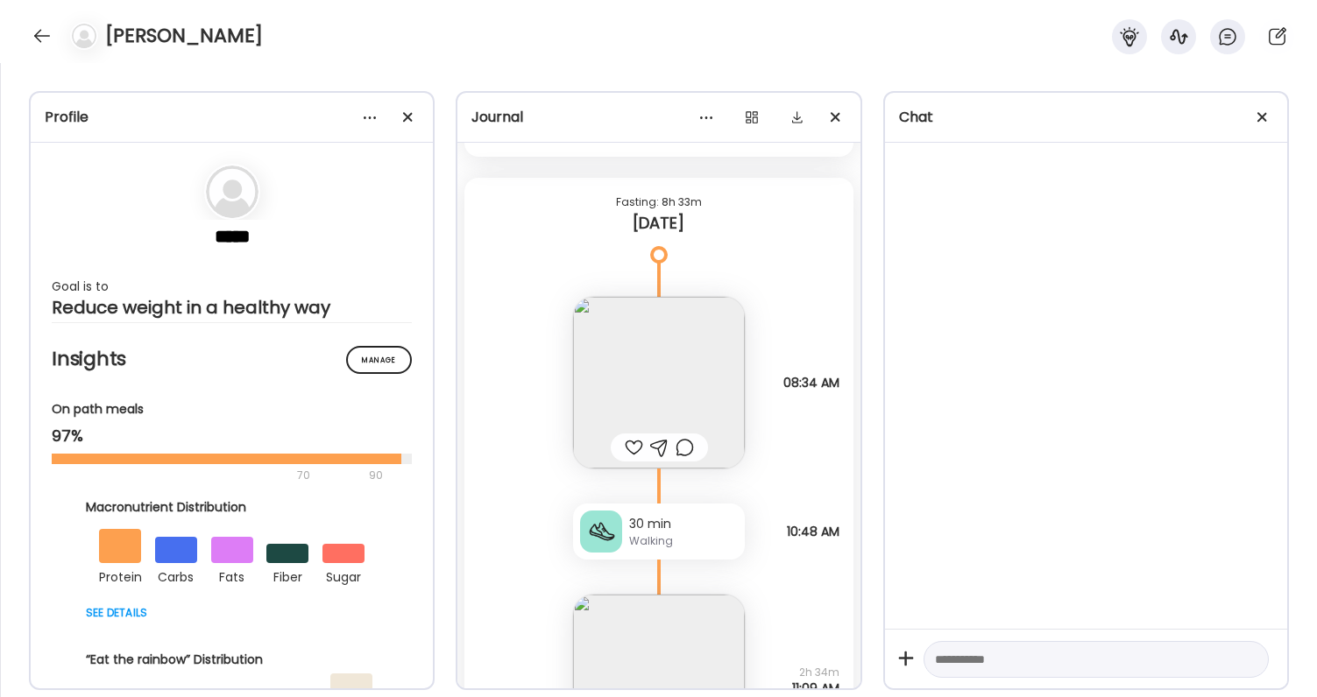
scroll to position [55658, 0]
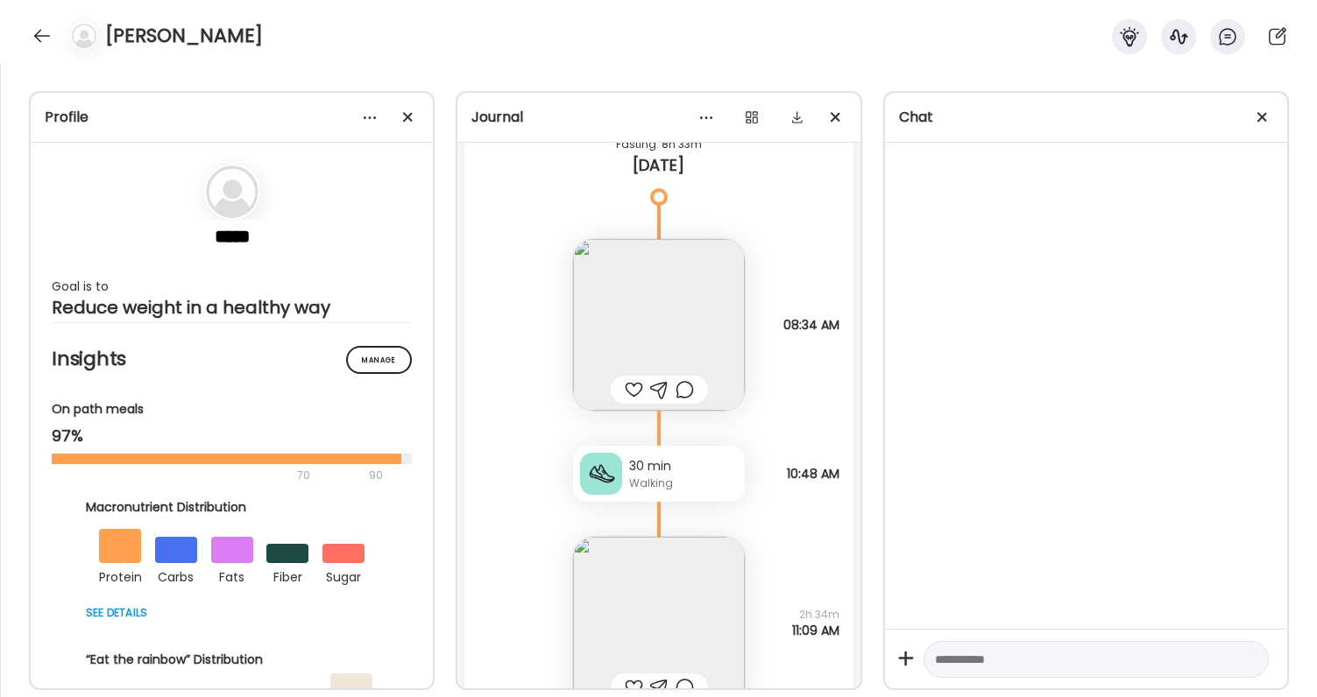
click at [634, 387] on div at bounding box center [634, 389] width 18 height 21
click at [645, 318] on img at bounding box center [659, 325] width 172 height 172
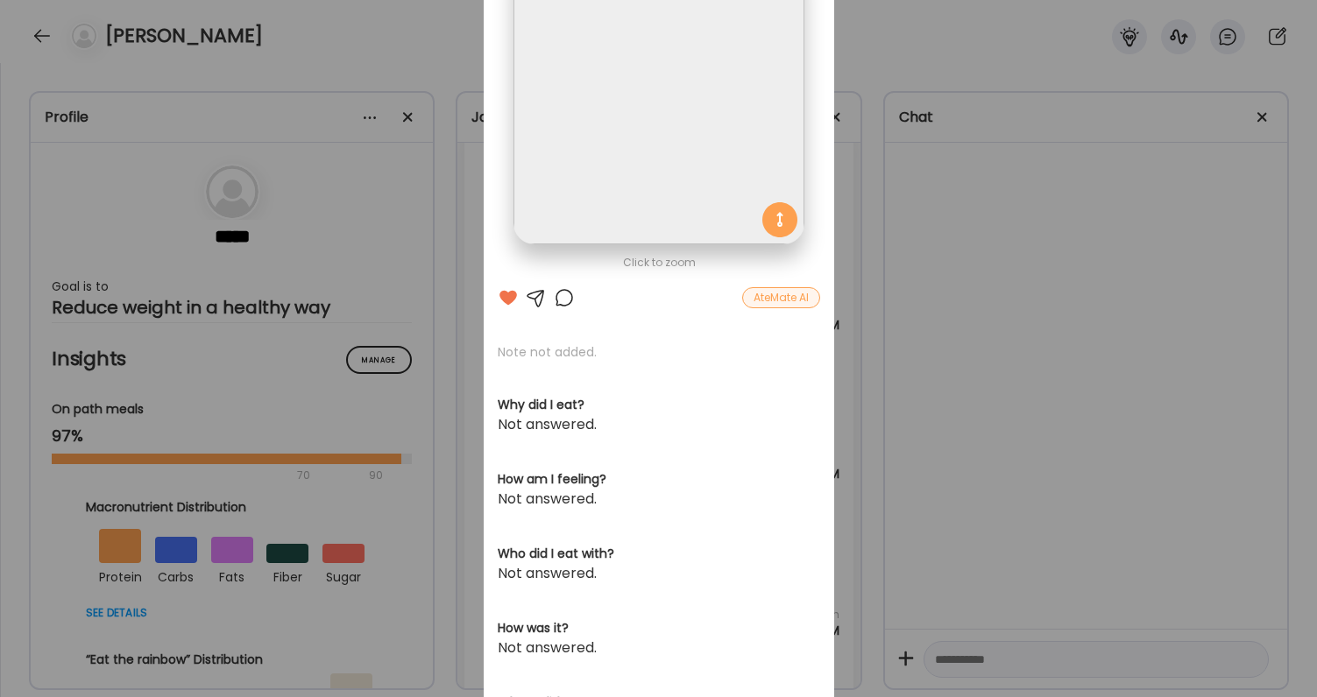
click at [561, 301] on div at bounding box center [564, 297] width 21 height 21
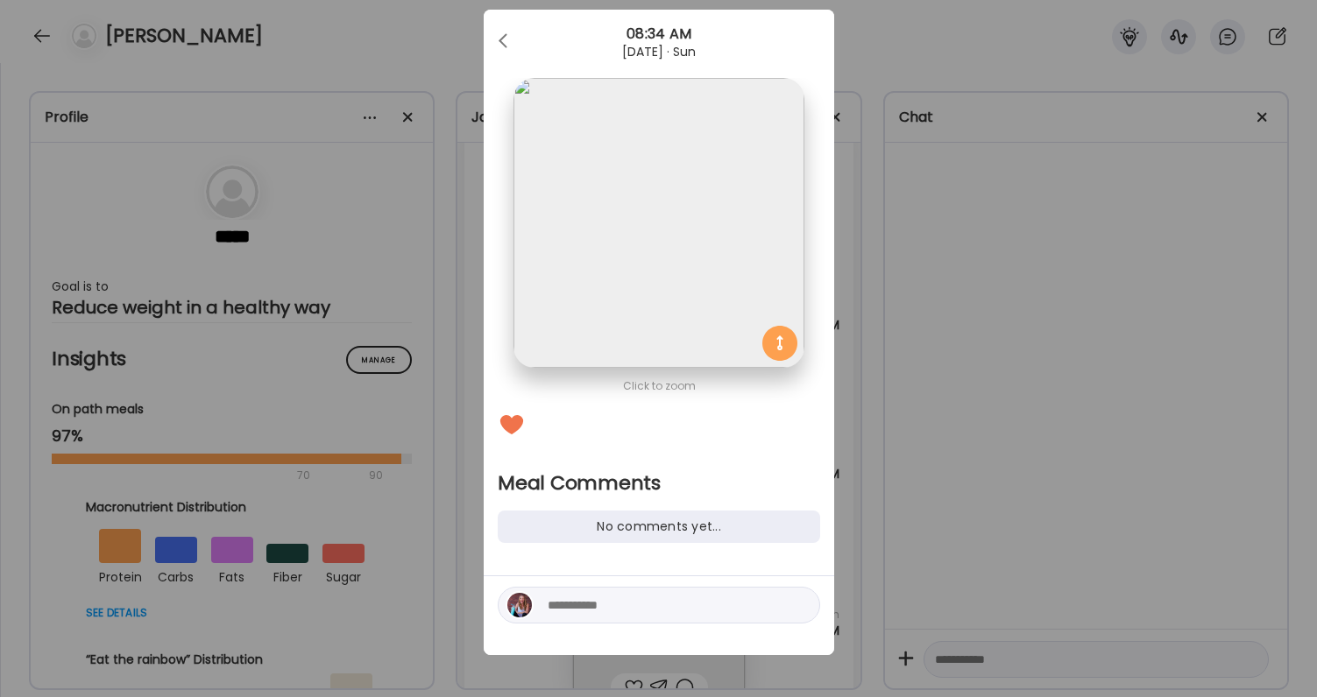
scroll to position [37, 0]
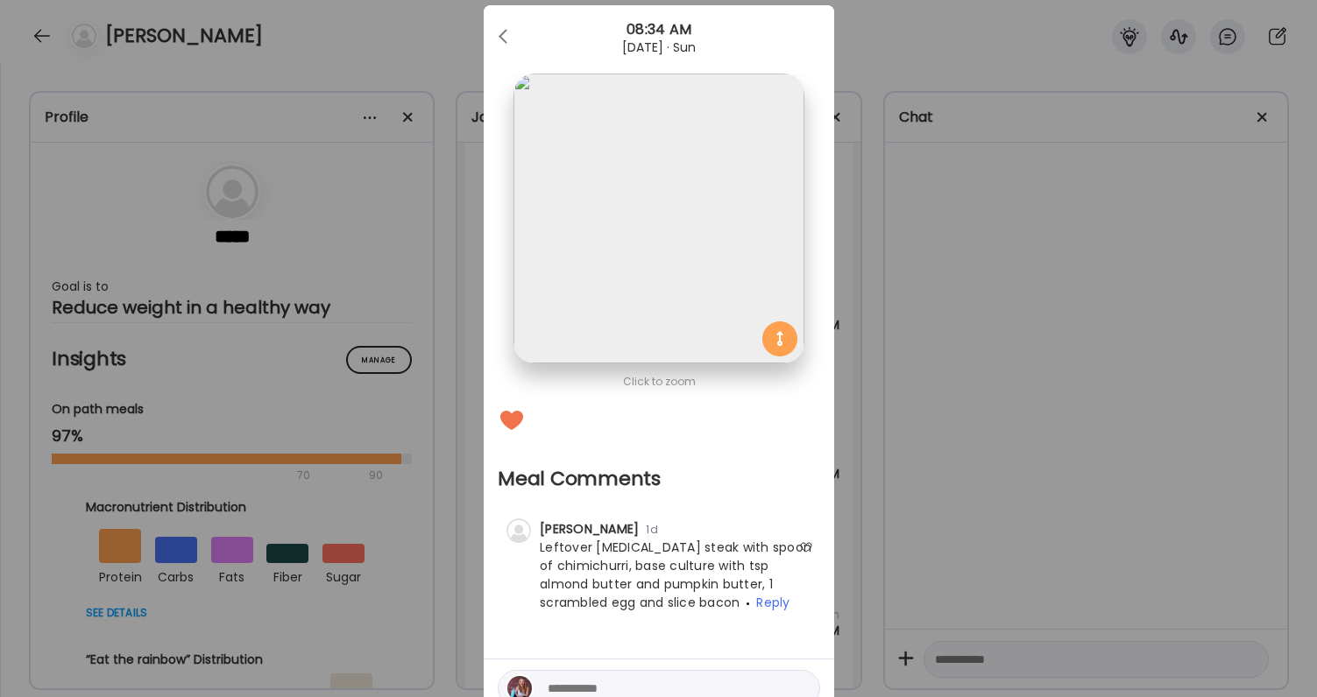
click at [955, 461] on div "Ate Coach Dashboard Wahoo! It’s official Take a moment to set up your Coach Pro…" at bounding box center [658, 348] width 1317 height 697
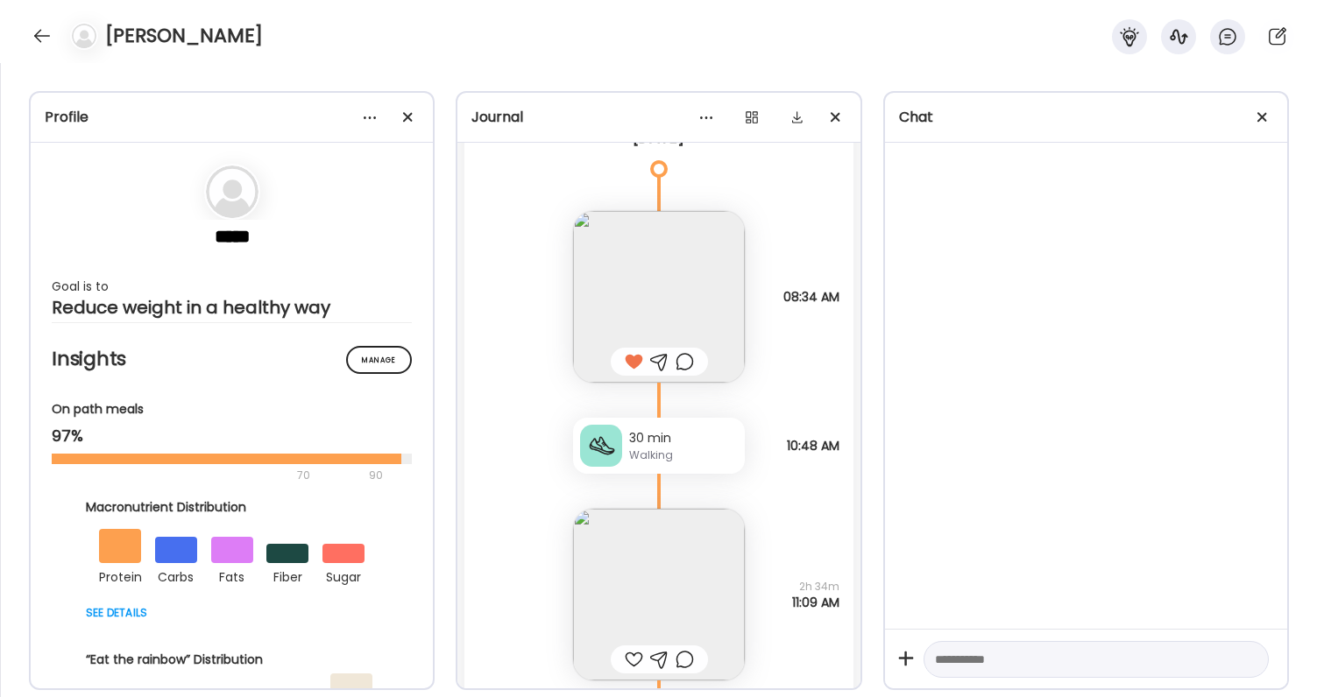
scroll to position [55689, 0]
click at [692, 357] on div at bounding box center [685, 359] width 18 height 21
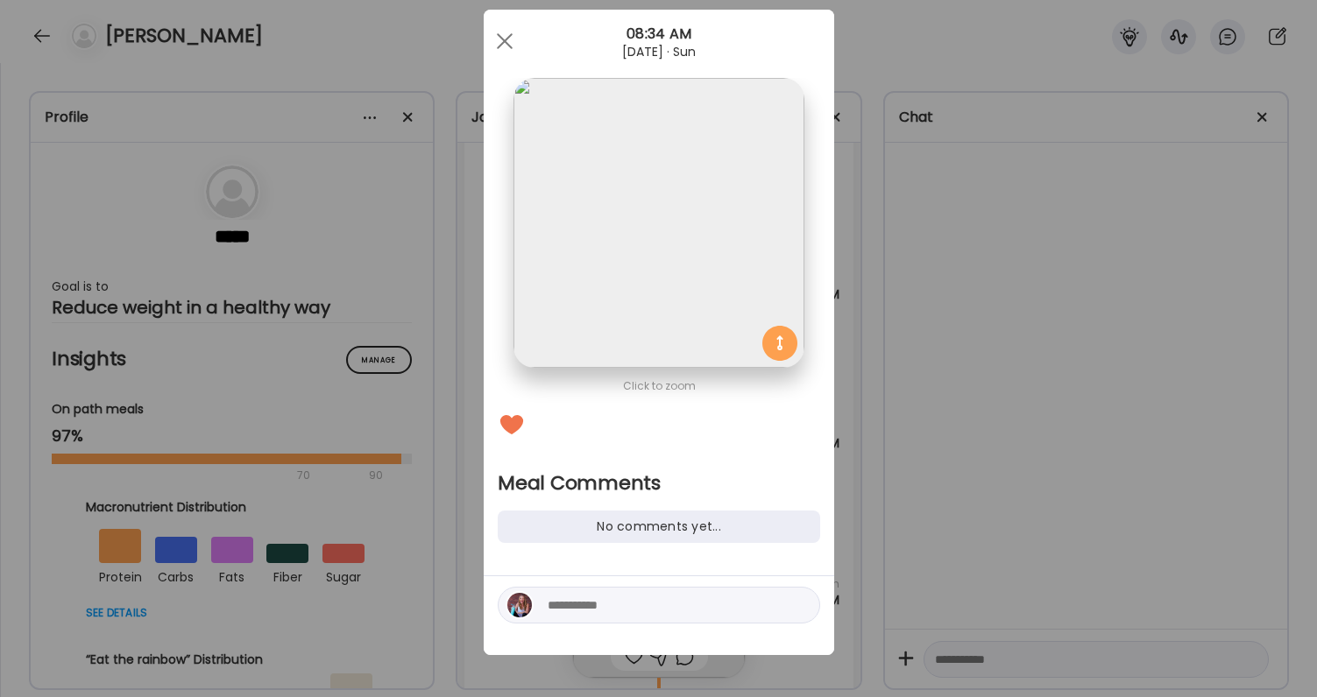
scroll to position [33, 0]
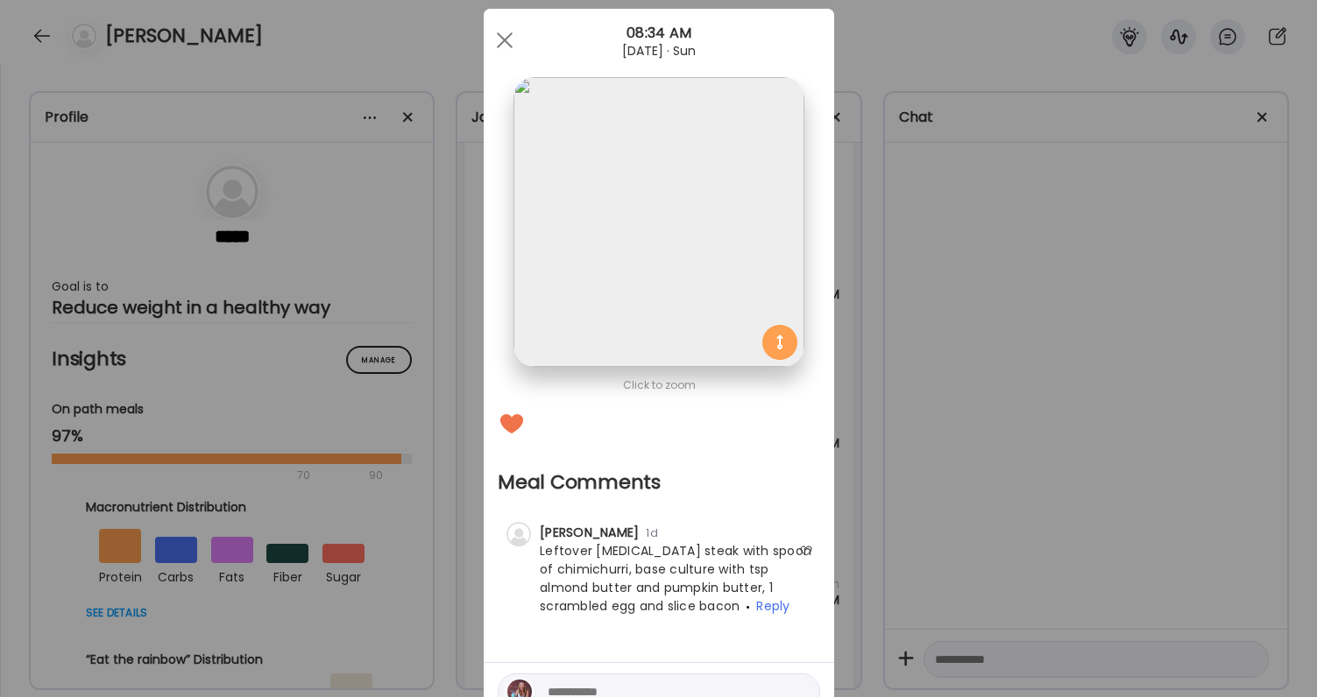
click at [583, 690] on textarea at bounding box center [666, 692] width 237 height 21
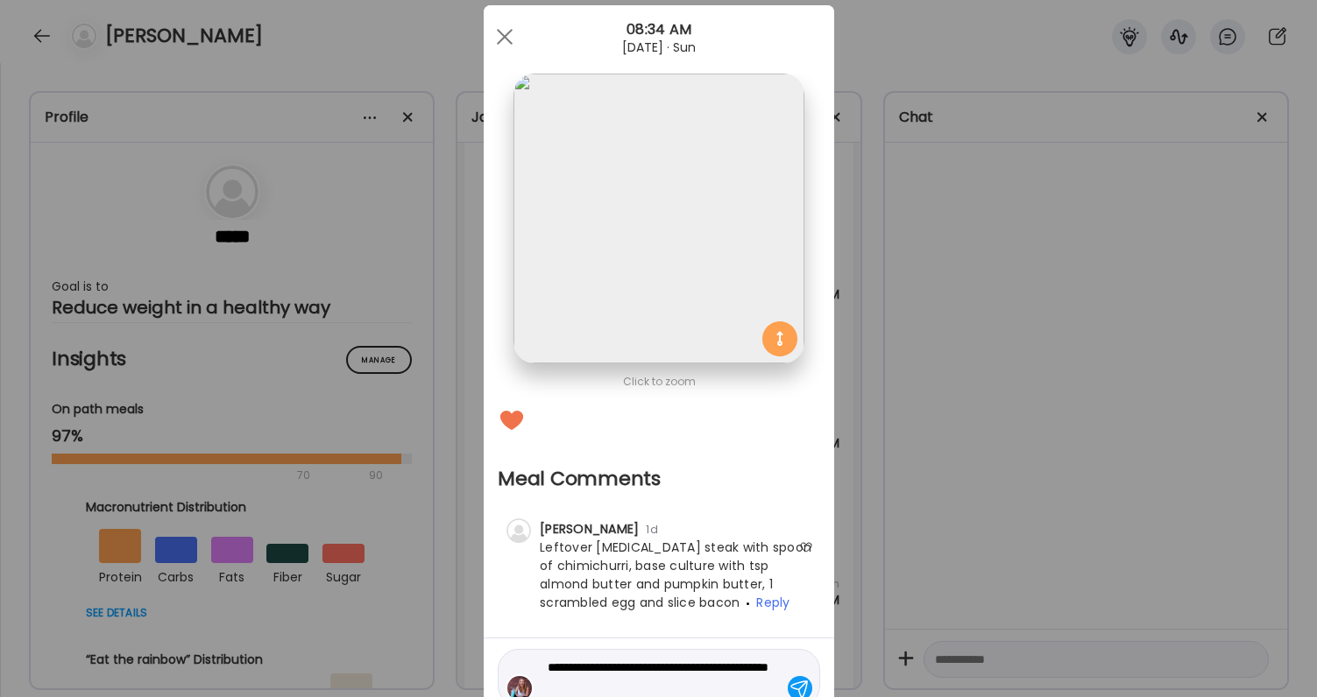
type textarea "**********"
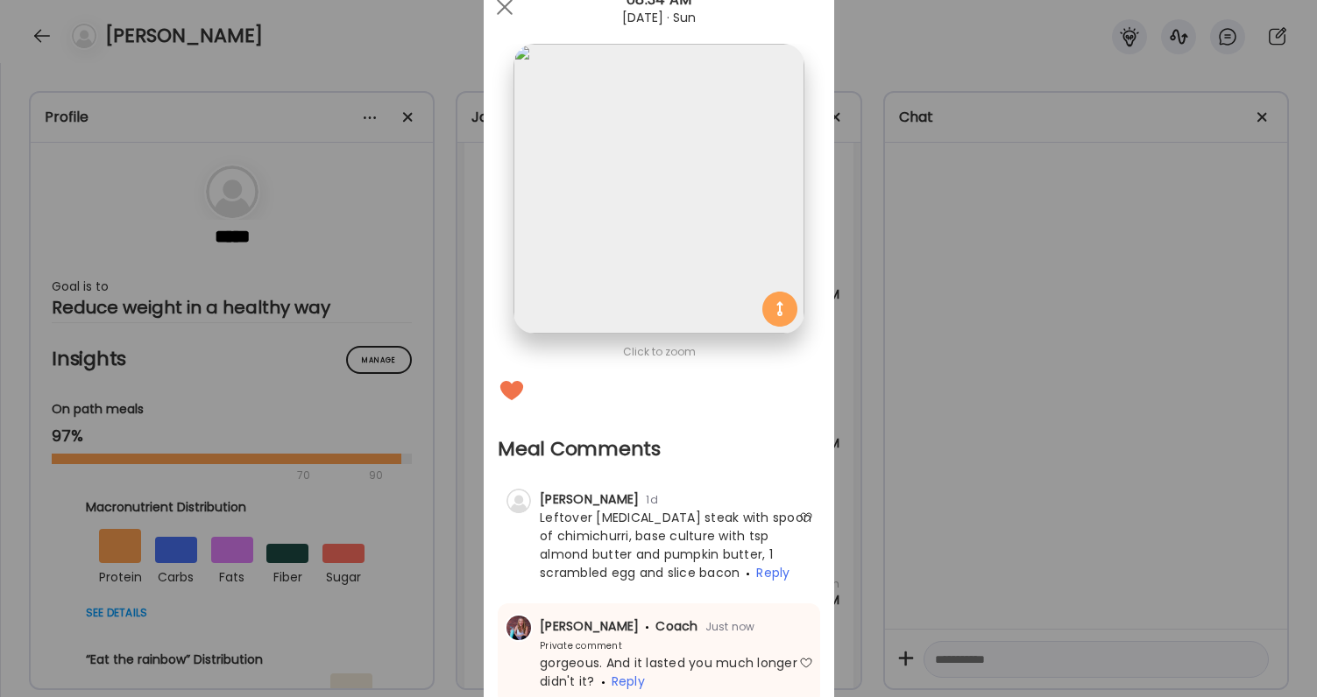
click at [919, 584] on div "Ate Coach Dashboard Wahoo! It’s official Take a moment to set up your Coach Pro…" at bounding box center [658, 348] width 1317 height 697
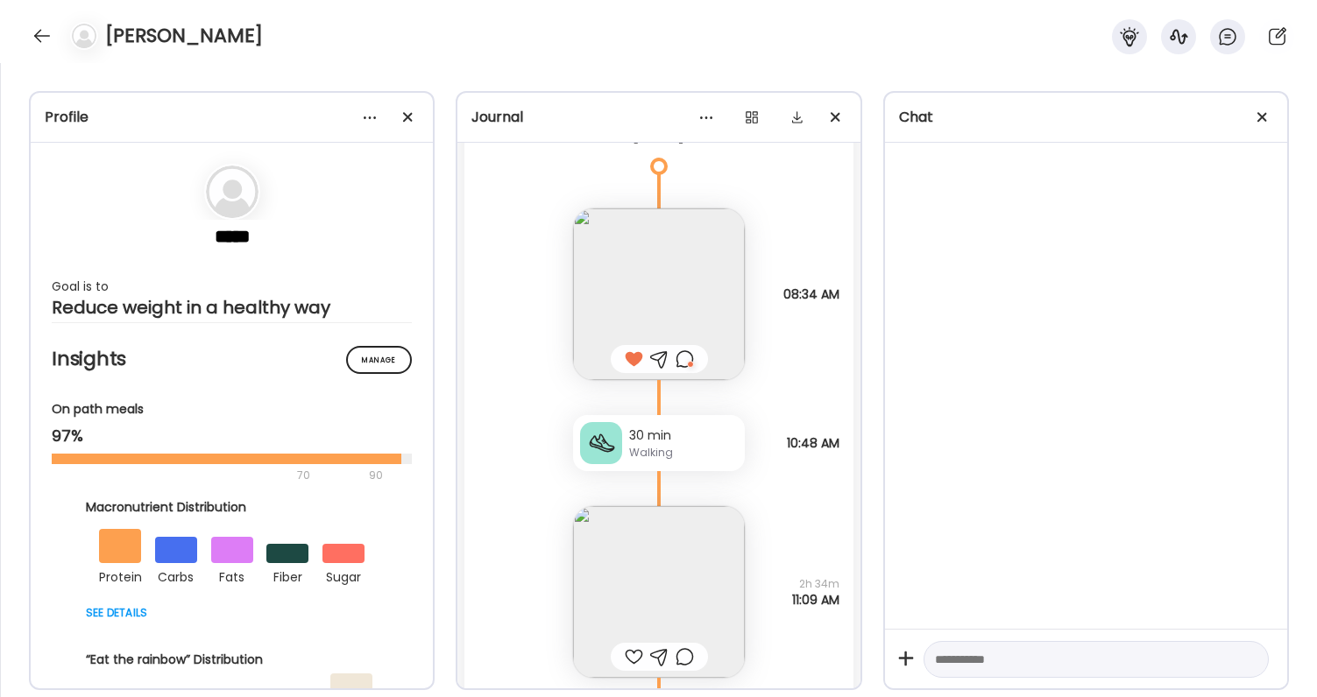
scroll to position [55757, 0]
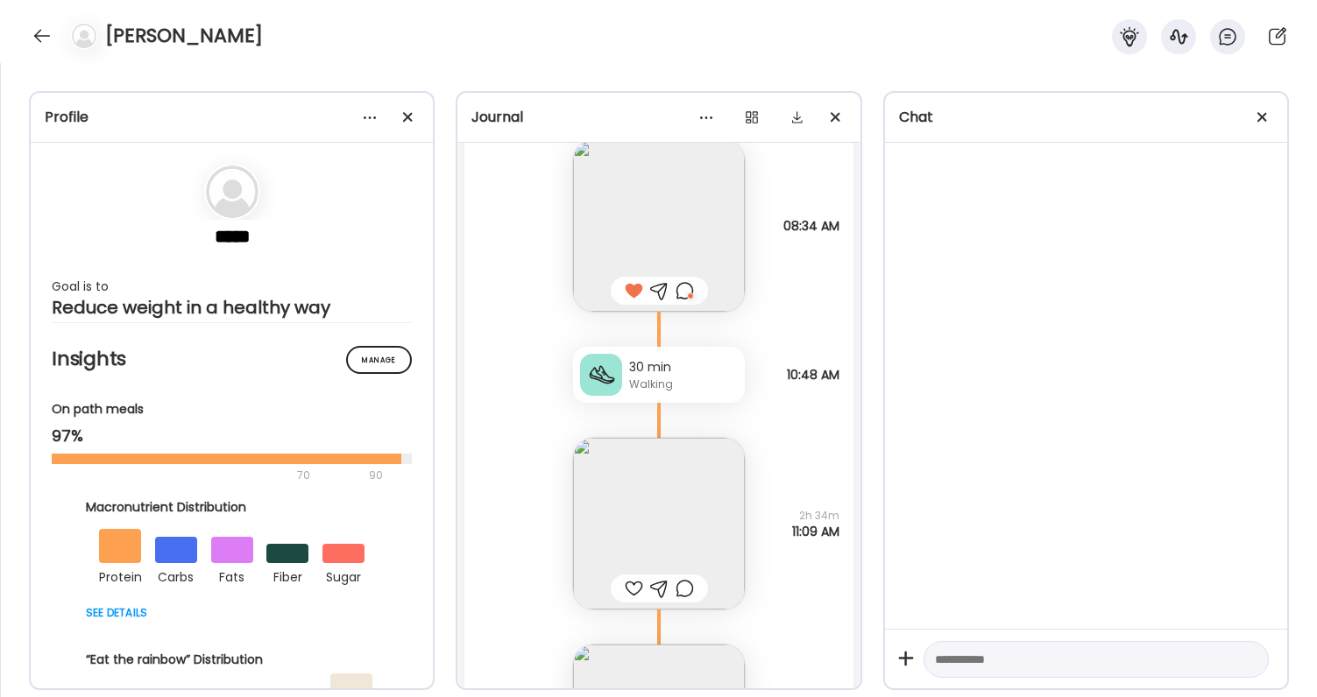
click at [638, 588] on div at bounding box center [634, 588] width 18 height 21
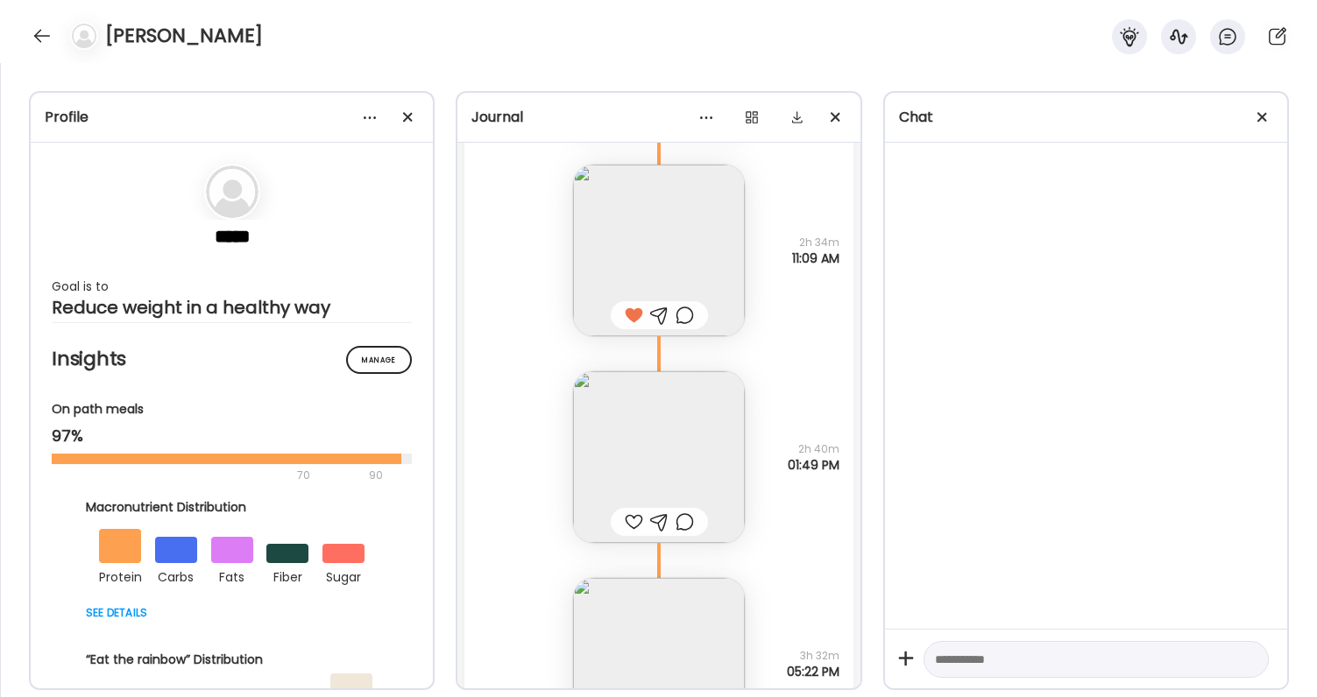
scroll to position [56070, 0]
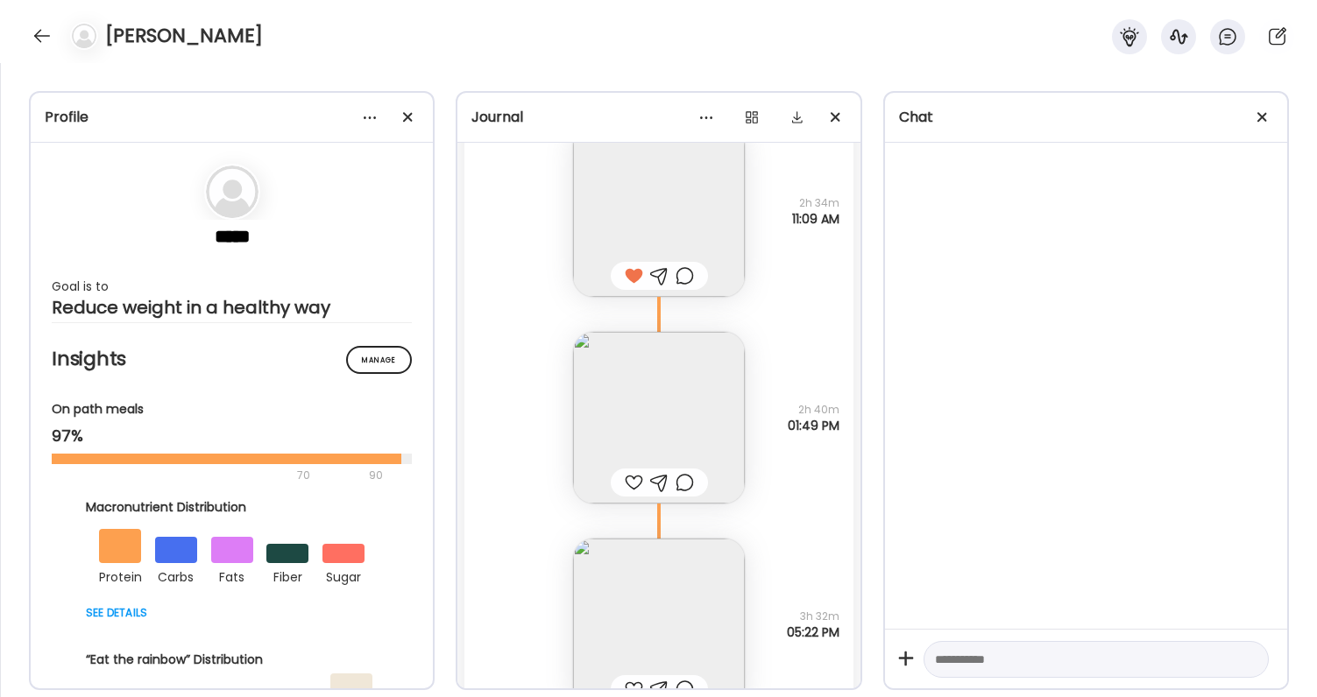
click at [637, 442] on img at bounding box center [659, 418] width 172 height 172
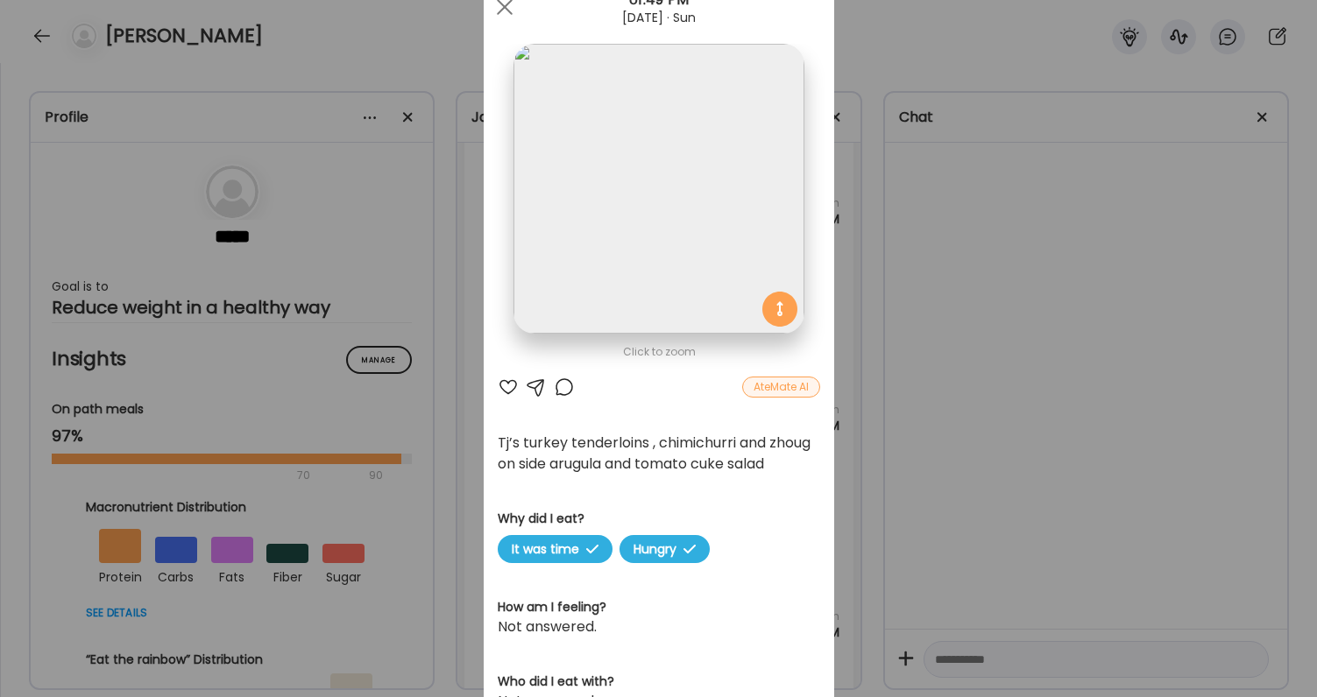
click at [504, 386] on div at bounding box center [508, 387] width 21 height 21
click at [1025, 520] on div "Ate Coach Dashboard Wahoo! It’s official Take a moment to set up your Coach Pro…" at bounding box center [658, 348] width 1317 height 697
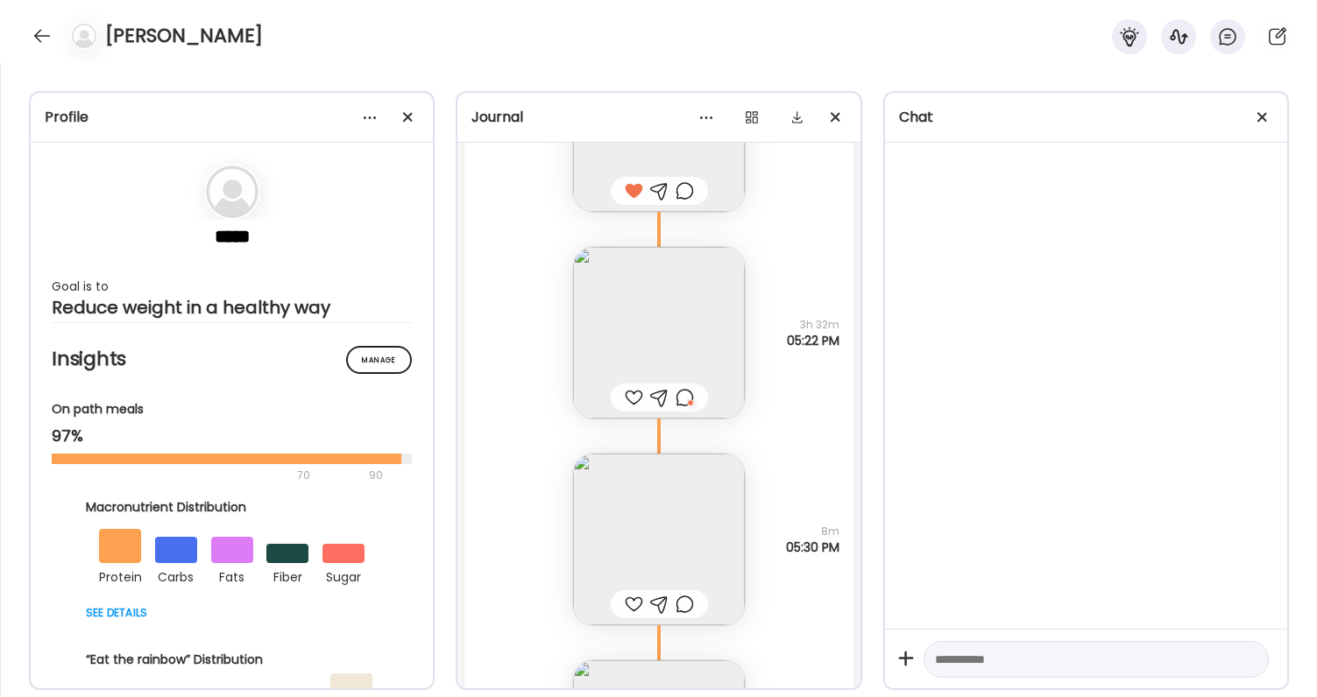
scroll to position [56360, 0]
click at [688, 403] on div at bounding box center [685, 399] width 18 height 21
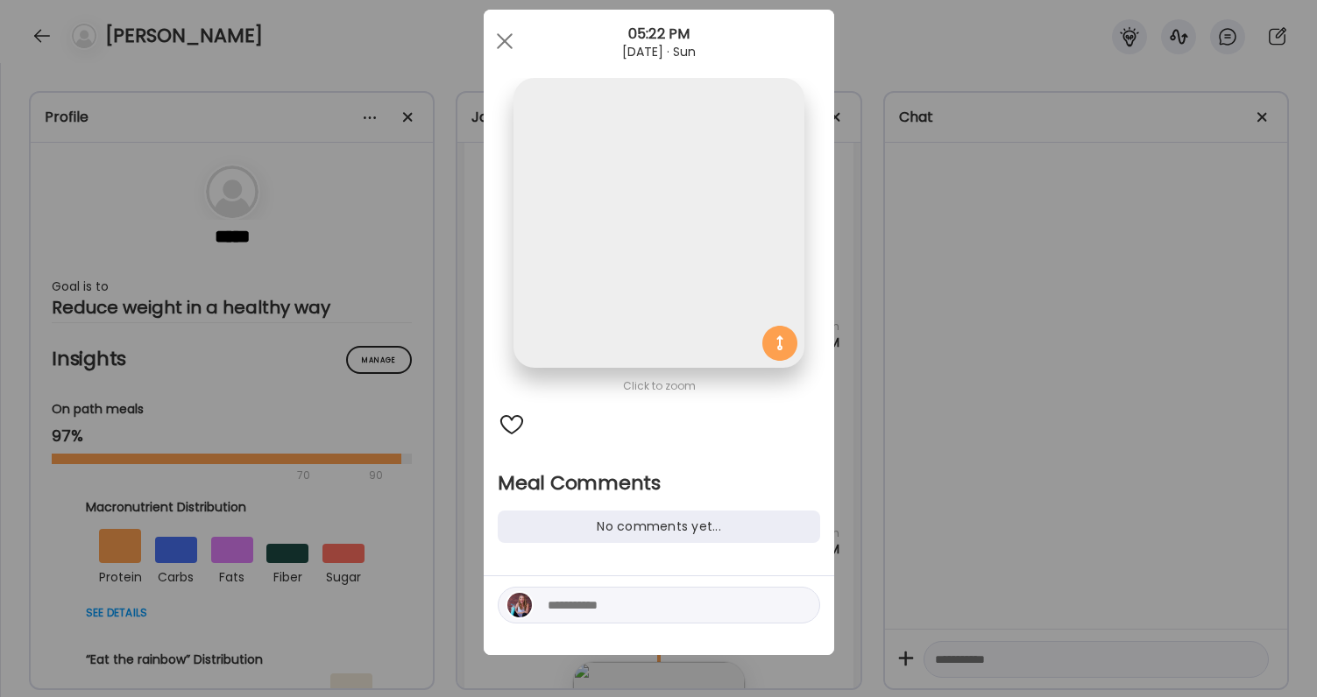
scroll to position [39, 0]
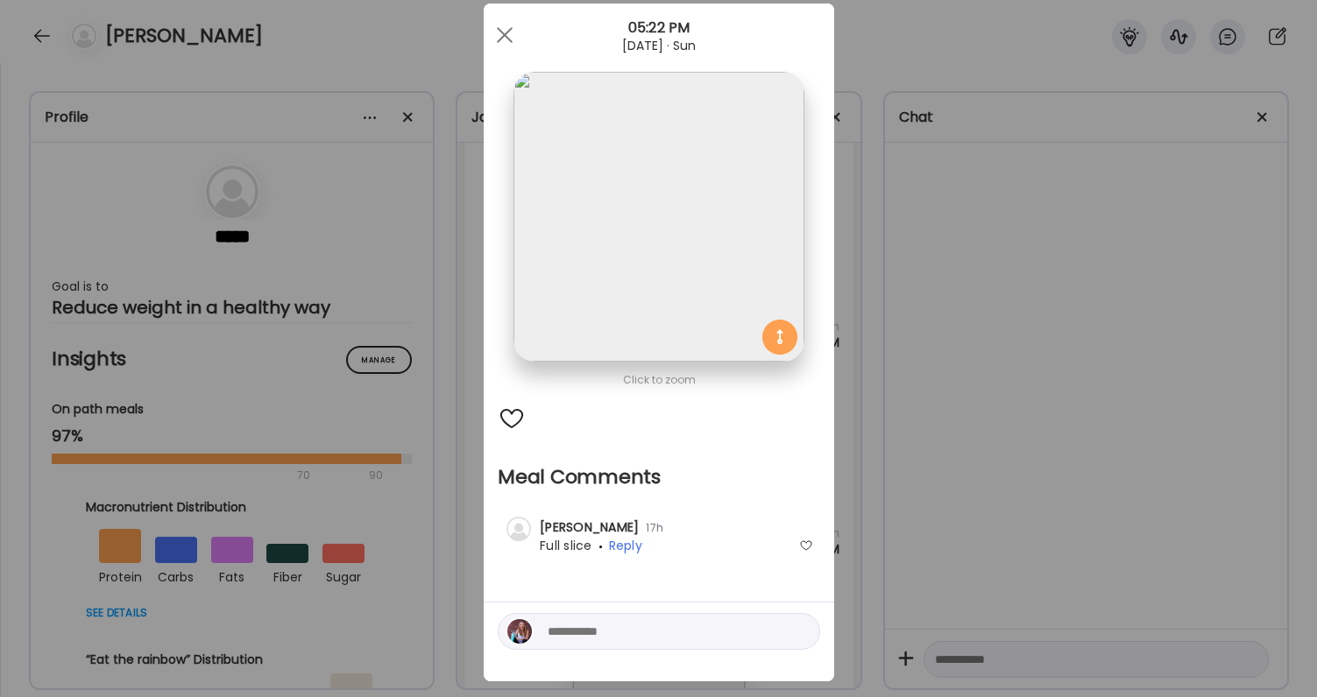
click at [628, 627] on textarea at bounding box center [666, 631] width 237 height 21
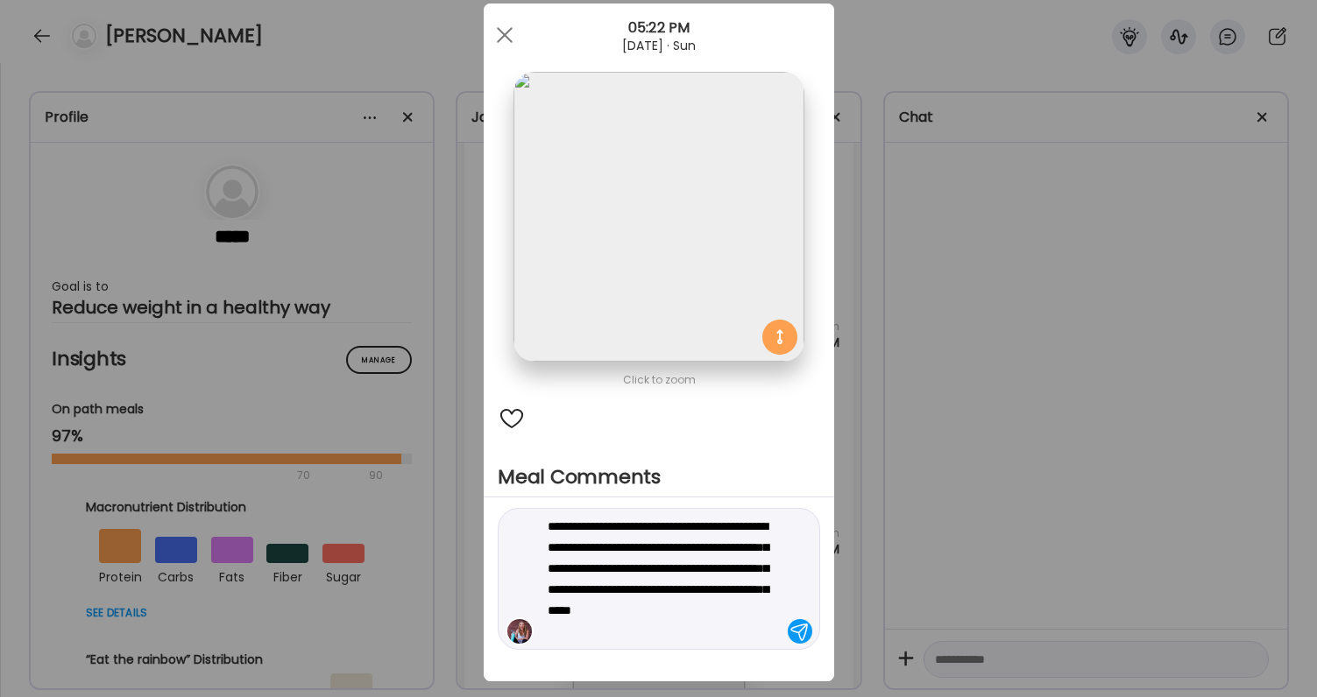
type textarea "**********"
click at [668, 593] on textarea "**********" at bounding box center [666, 579] width 237 height 126
click at [680, 621] on textarea "**********" at bounding box center [666, 579] width 237 height 126
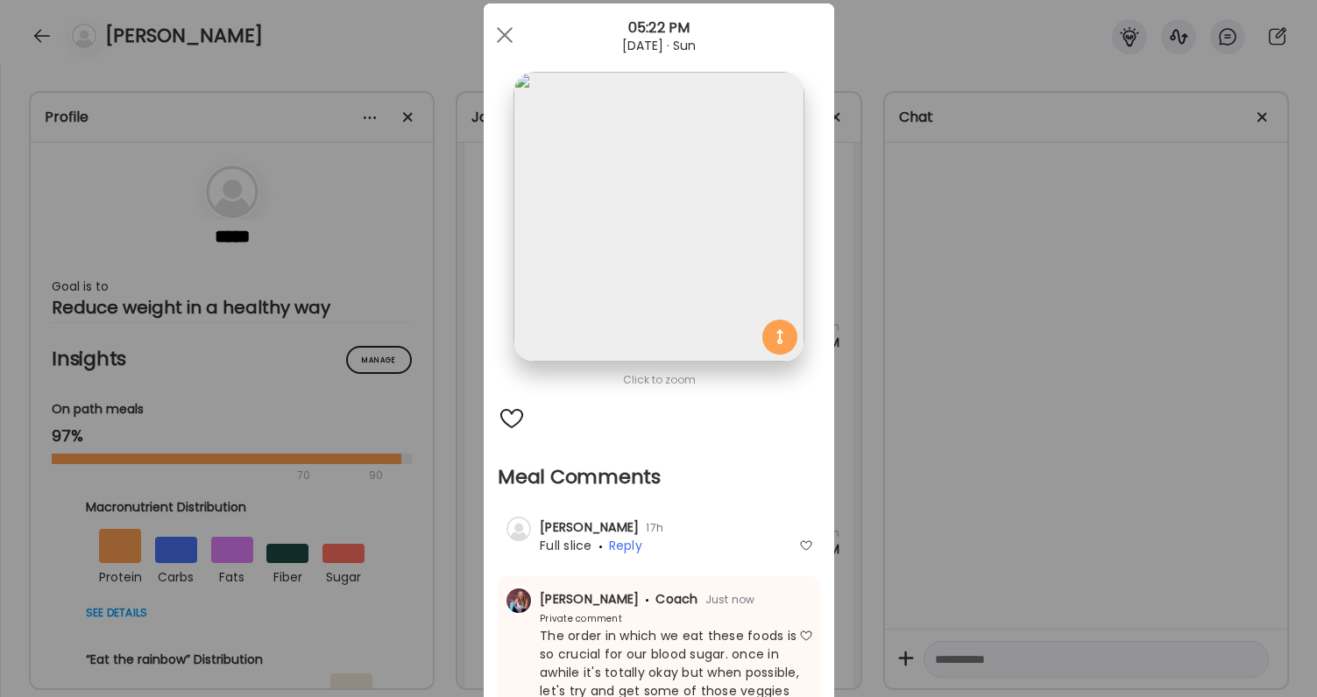
click at [986, 579] on div "Ate Coach Dashboard Wahoo! It’s official Take a moment to set up your Coach Pro…" at bounding box center [658, 348] width 1317 height 697
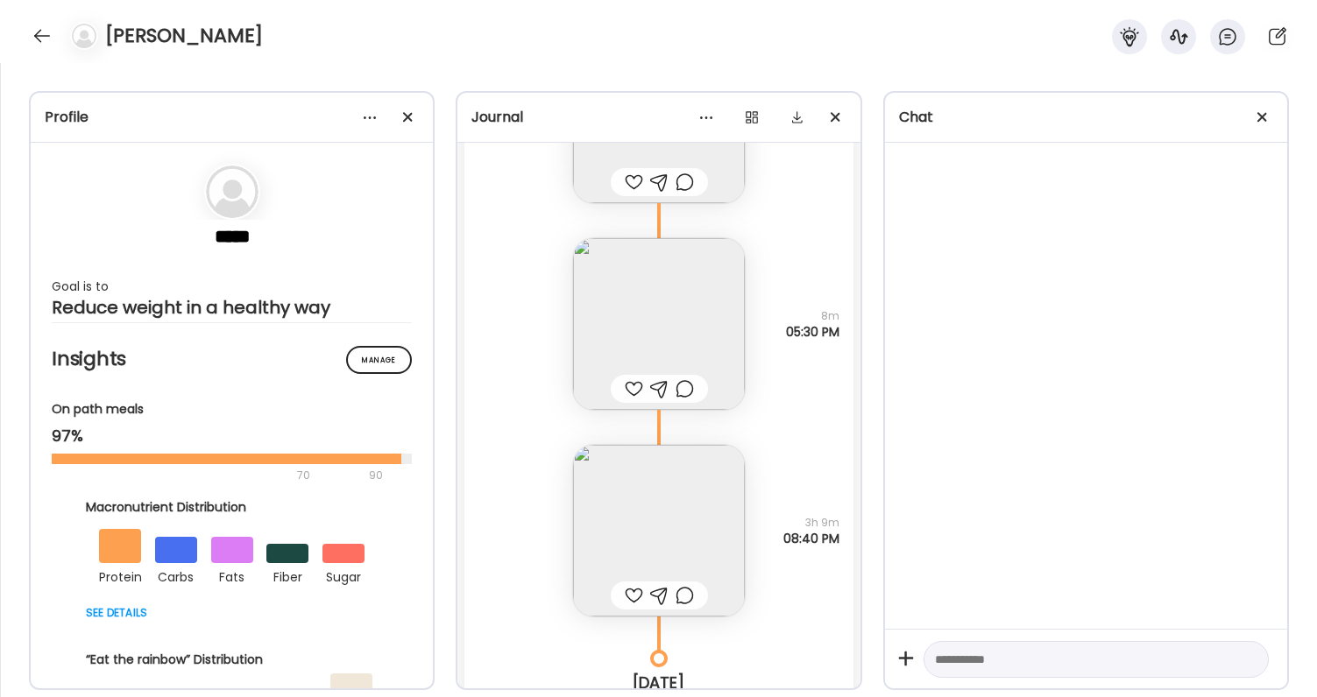
scroll to position [56625, 0]
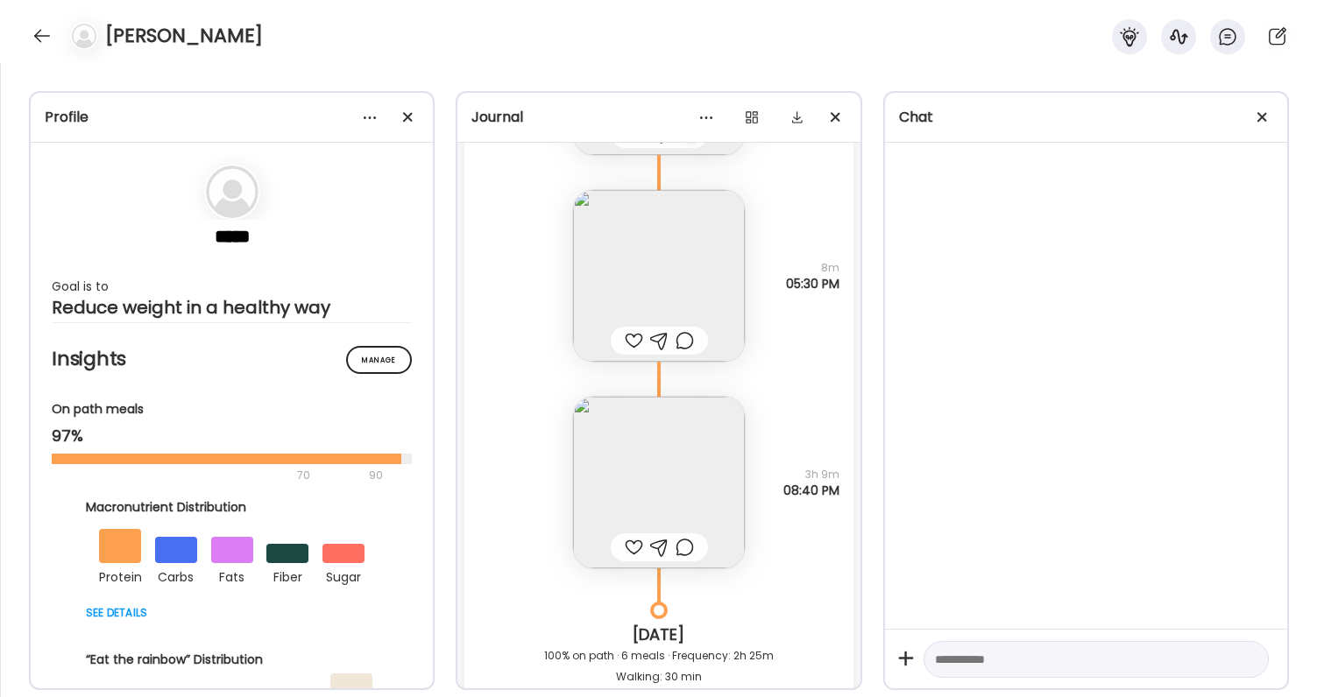
click at [633, 335] on div at bounding box center [634, 340] width 18 height 21
click at [645, 289] on img at bounding box center [659, 276] width 172 height 172
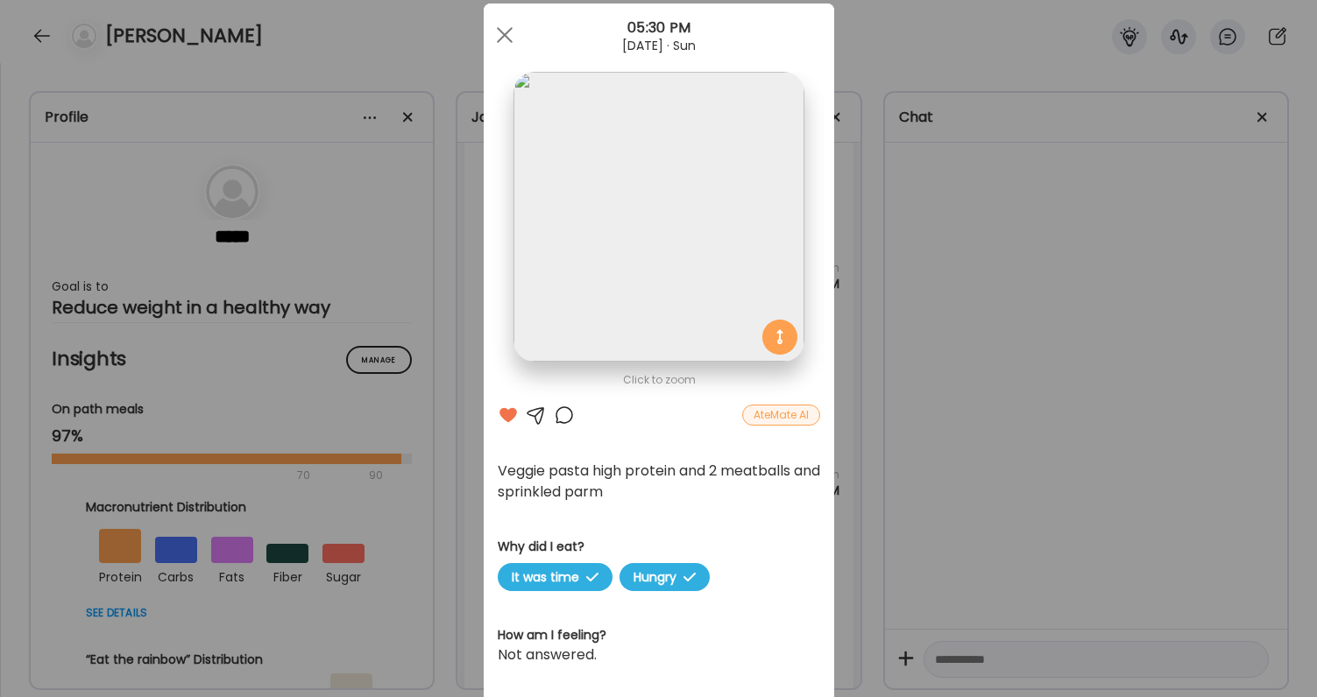
click at [563, 420] on div at bounding box center [564, 415] width 21 height 21
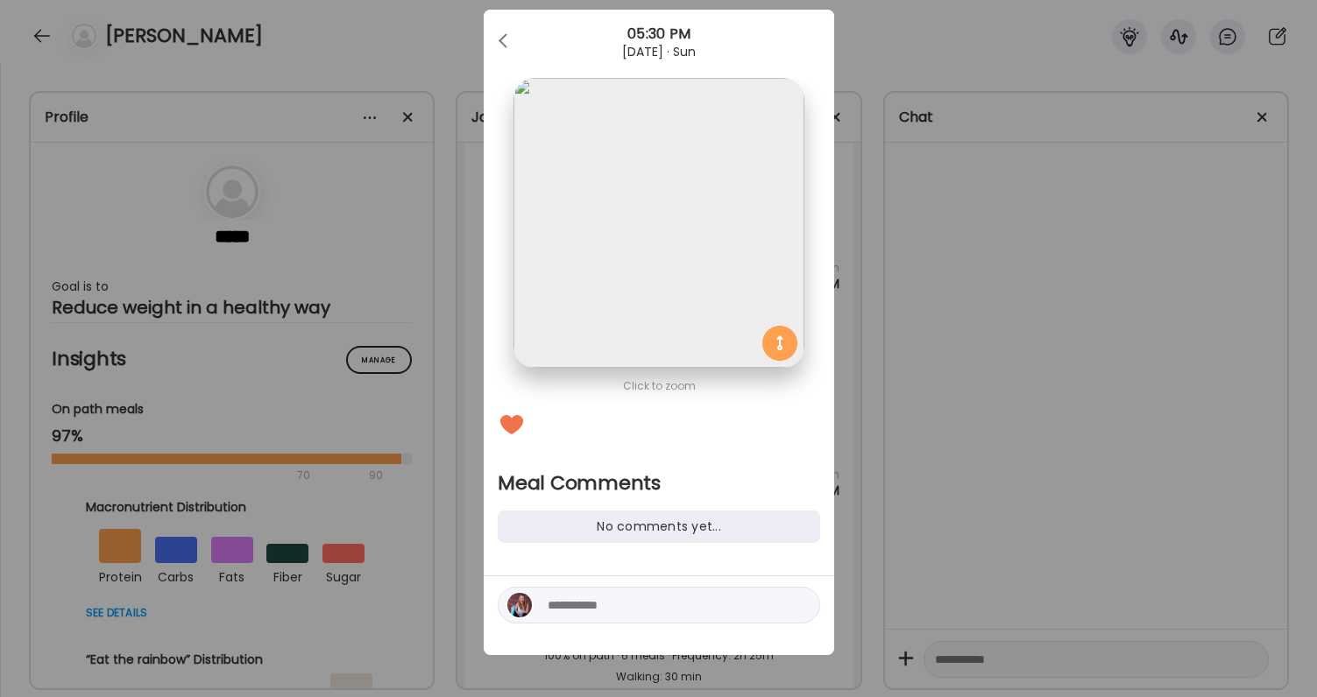
scroll to position [32, 0]
click at [595, 611] on textarea at bounding box center [666, 605] width 237 height 21
click at [947, 554] on div "Ate Coach Dashboard Wahoo! It’s official Take a moment to set up your Coach Pro…" at bounding box center [658, 348] width 1317 height 697
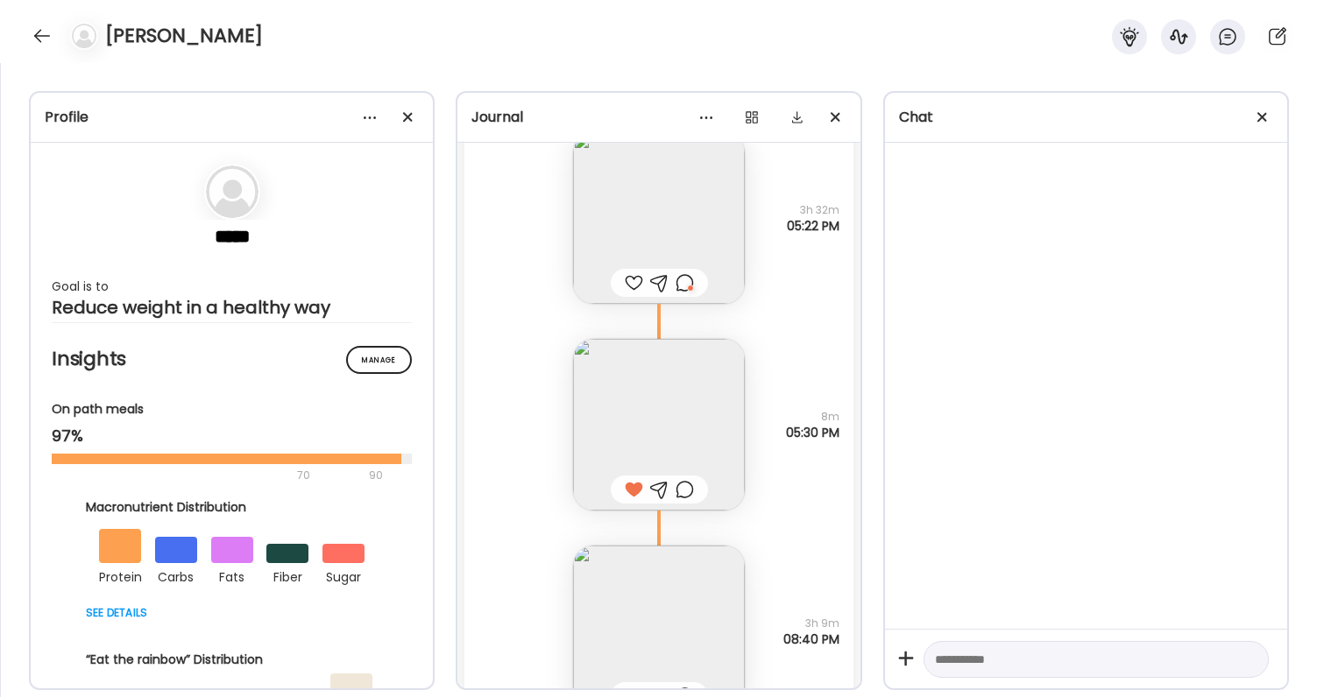
scroll to position [56487, 0]
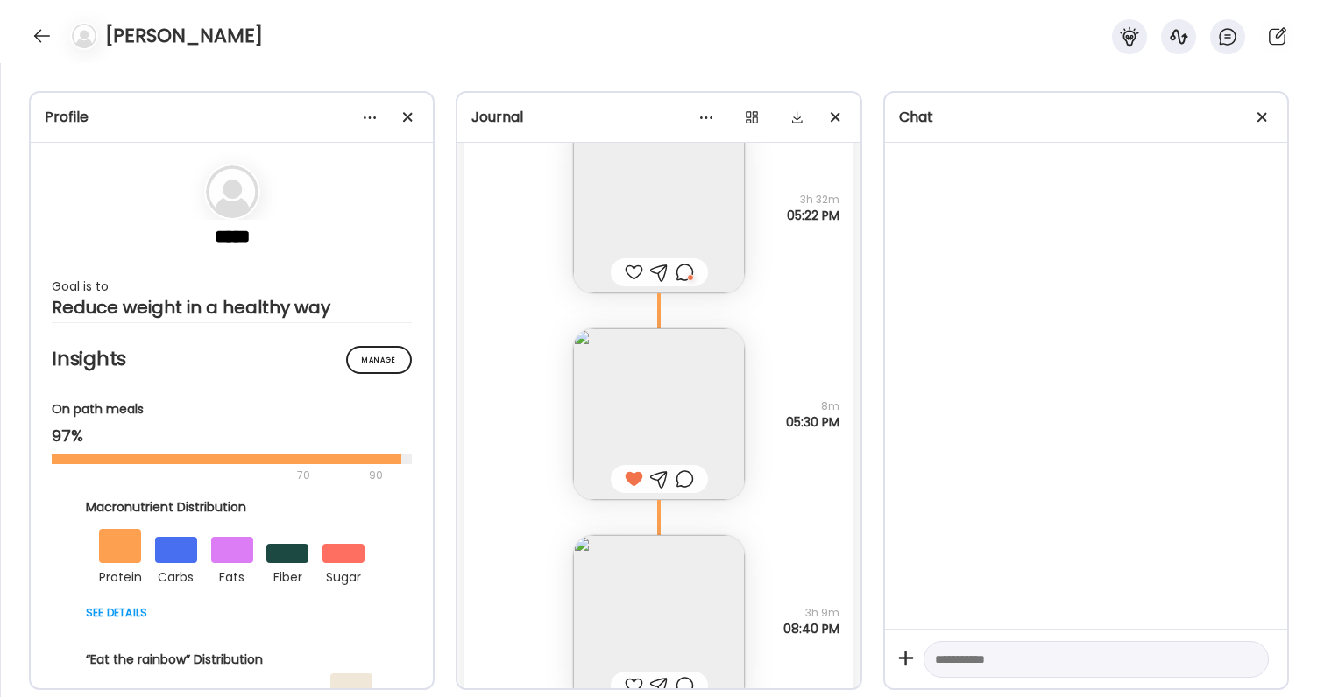
click at [690, 478] on div at bounding box center [685, 479] width 18 height 21
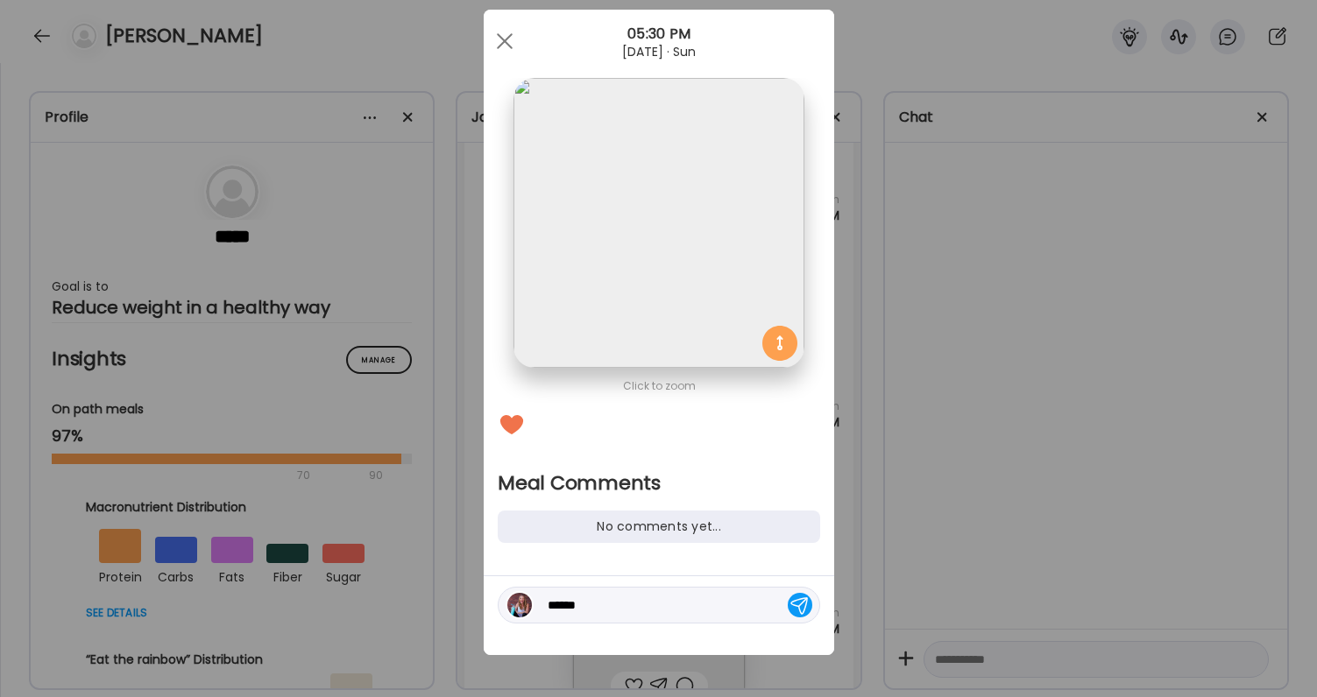
click at [593, 611] on textarea "*****" at bounding box center [666, 605] width 237 height 21
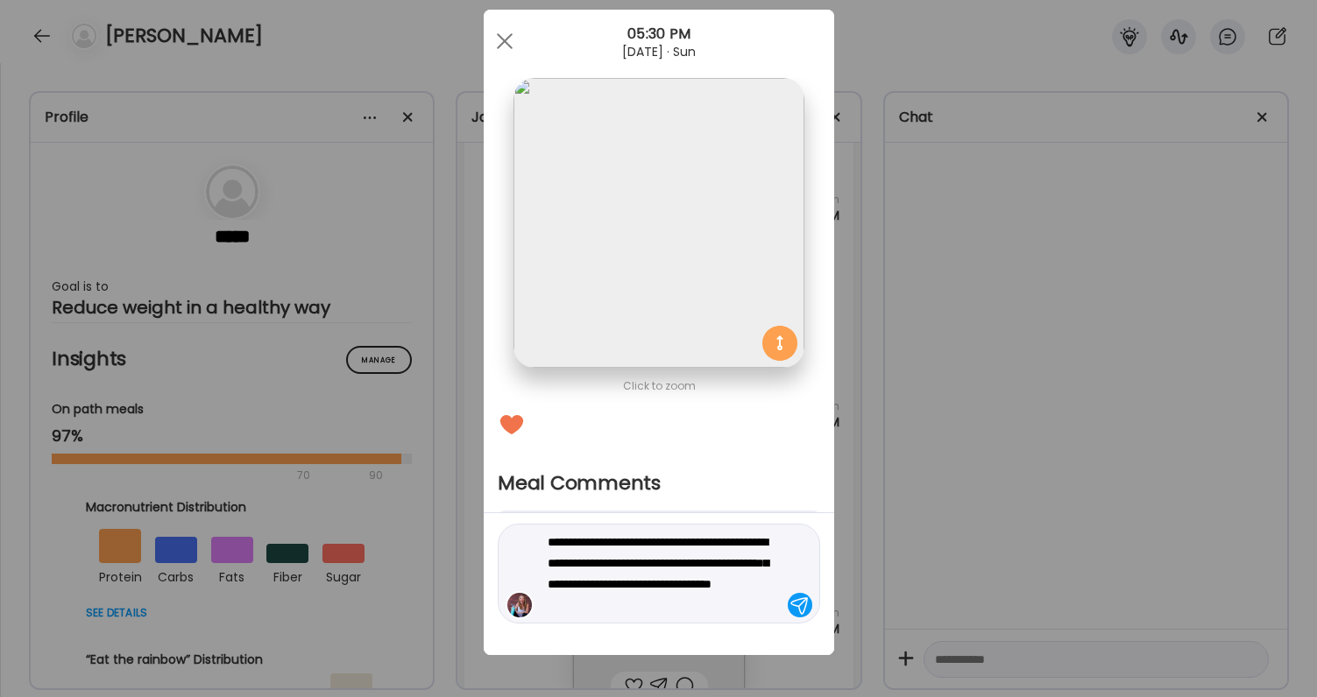
type textarea "**********"
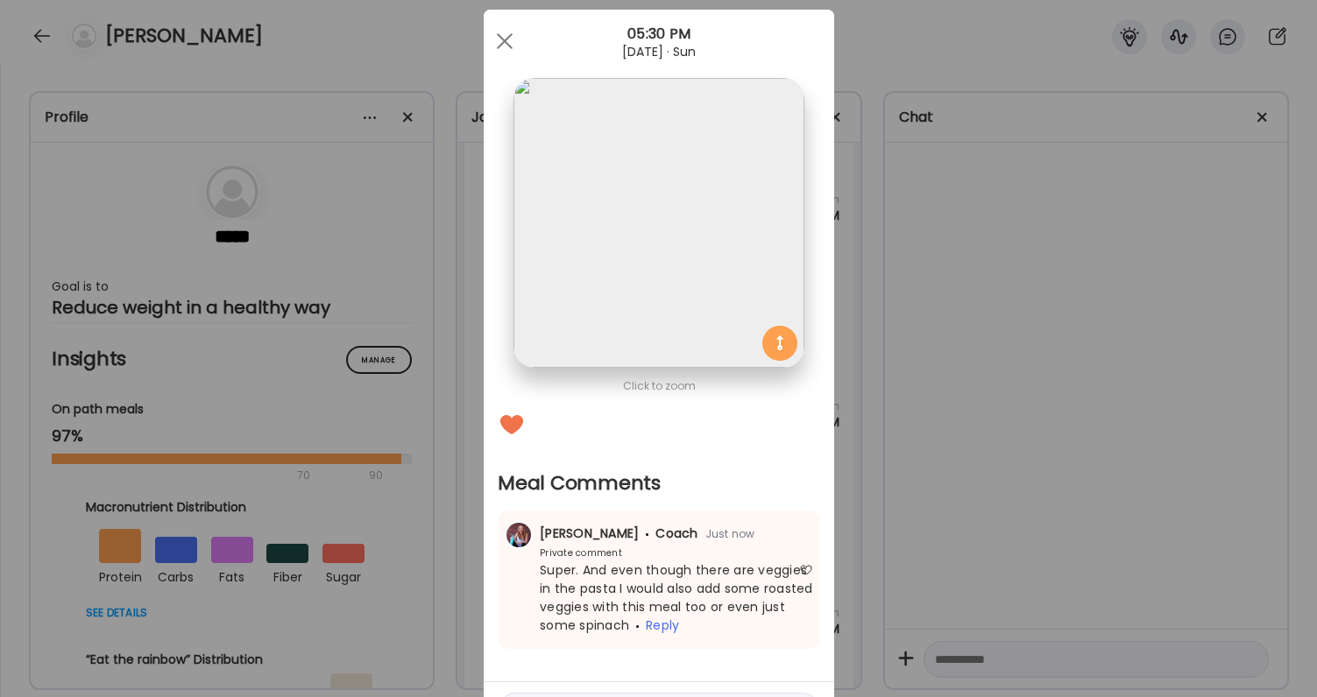
click at [849, 577] on div "Ate Coach Dashboard Wahoo! It’s official Take a moment to set up your Coach Pro…" at bounding box center [658, 348] width 1317 height 697
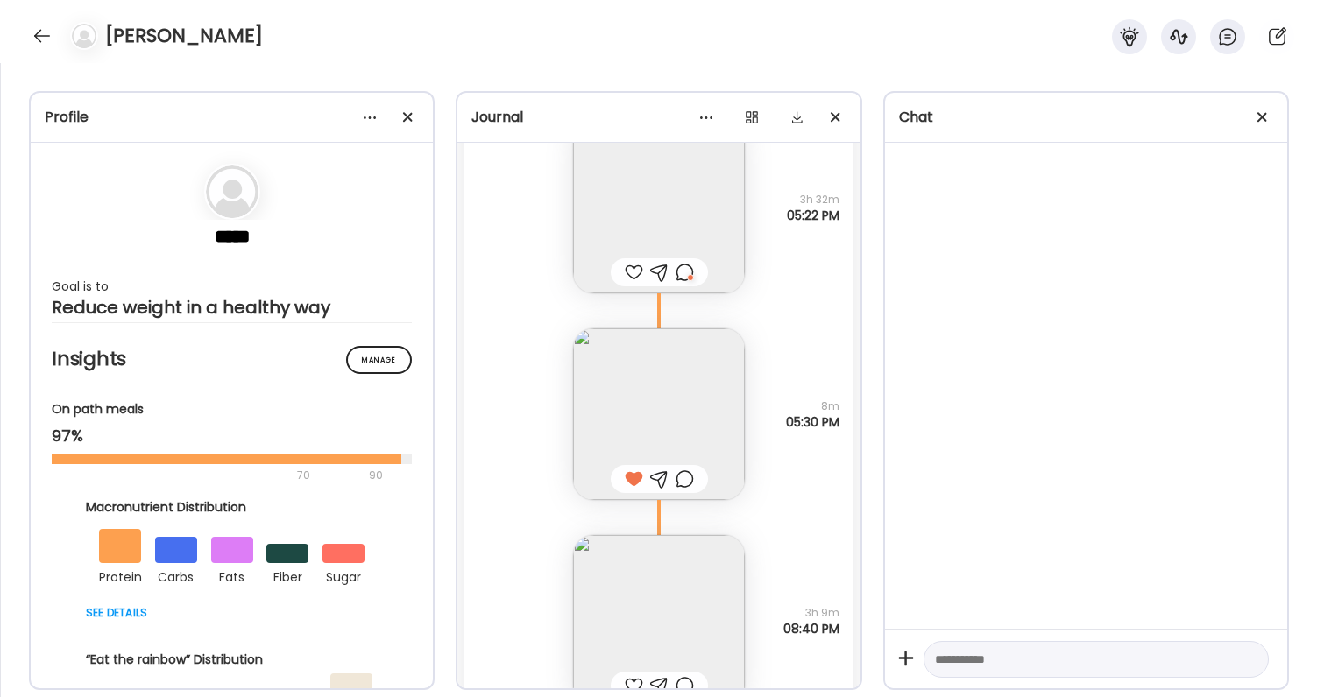
scroll to position [56635, 0]
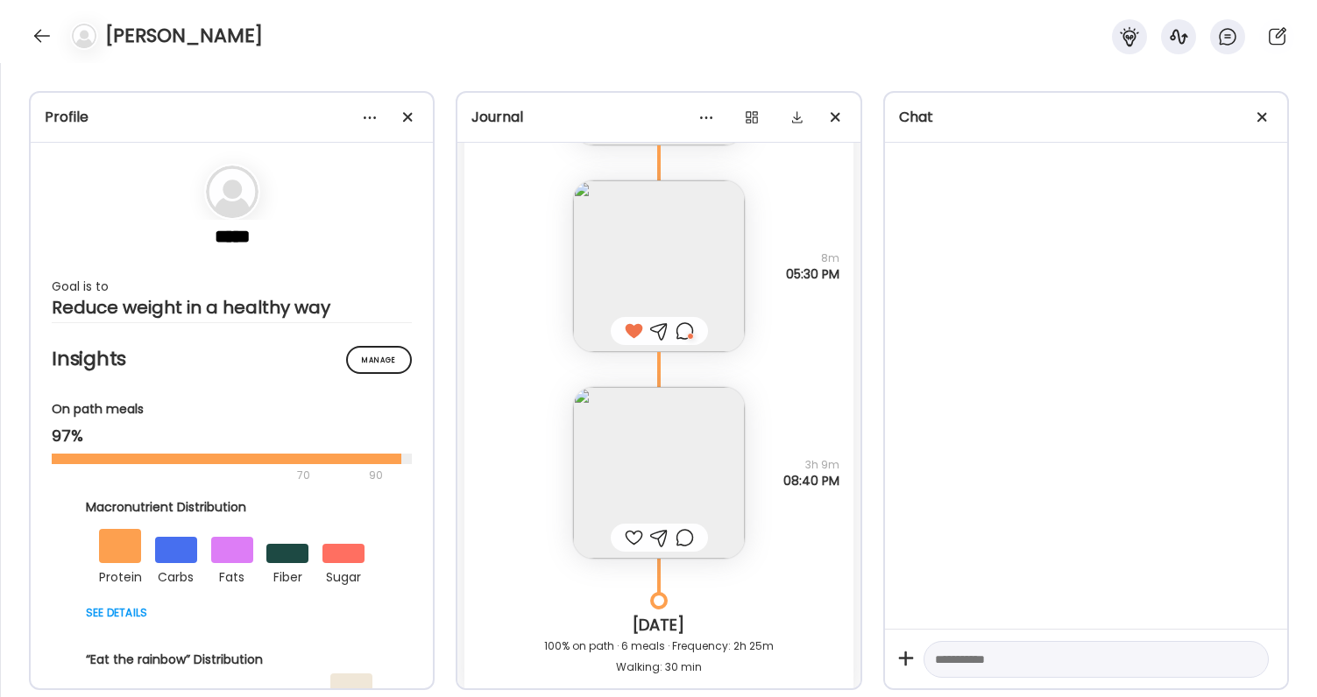
click at [639, 546] on div at bounding box center [634, 537] width 18 height 21
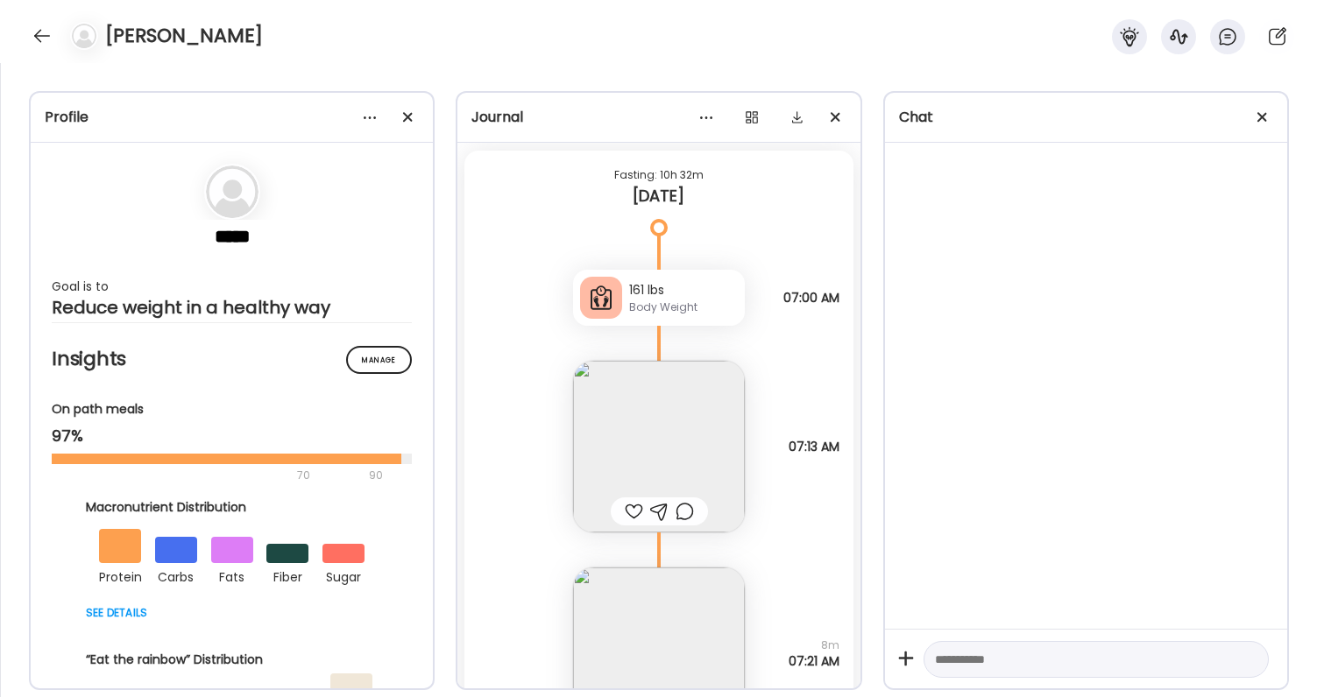
scroll to position [57341, 0]
click at [631, 455] on img at bounding box center [659, 440] width 172 height 172
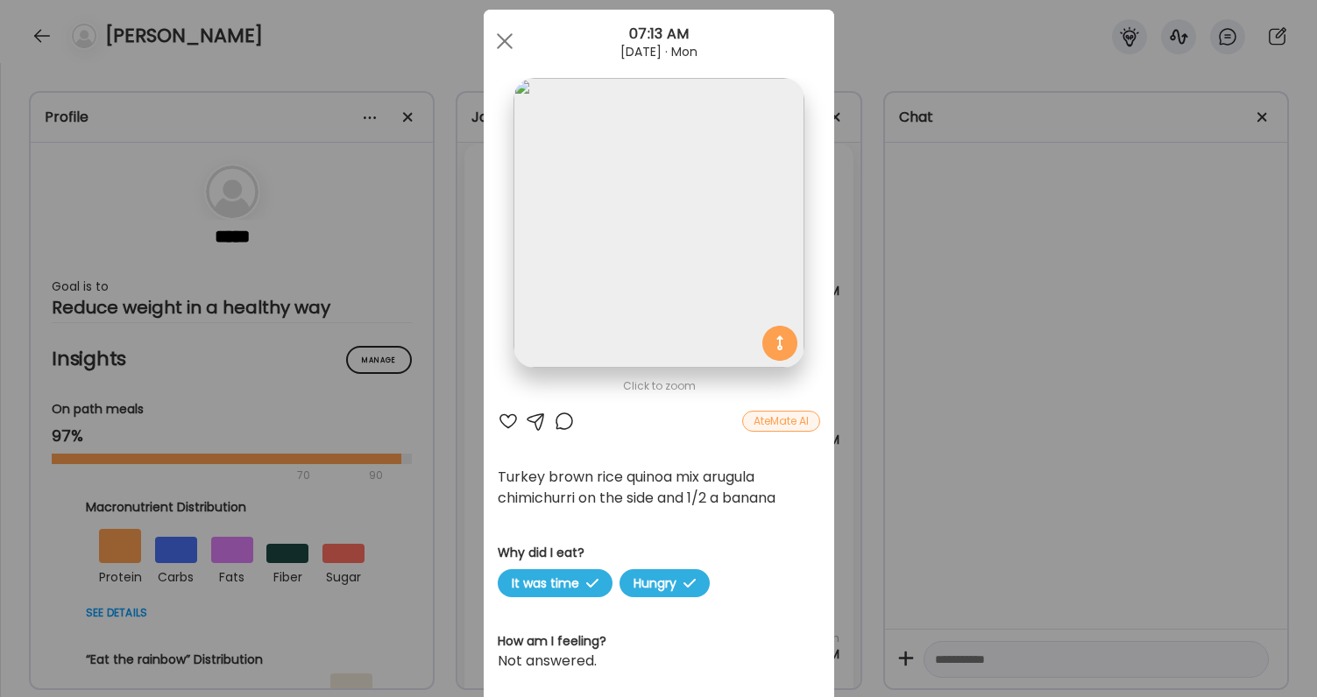
click at [512, 421] on div at bounding box center [508, 421] width 21 height 21
click at [998, 383] on div "Ate Coach Dashboard Wahoo! It’s official Take a moment to set up your Coach Pro…" at bounding box center [658, 348] width 1317 height 697
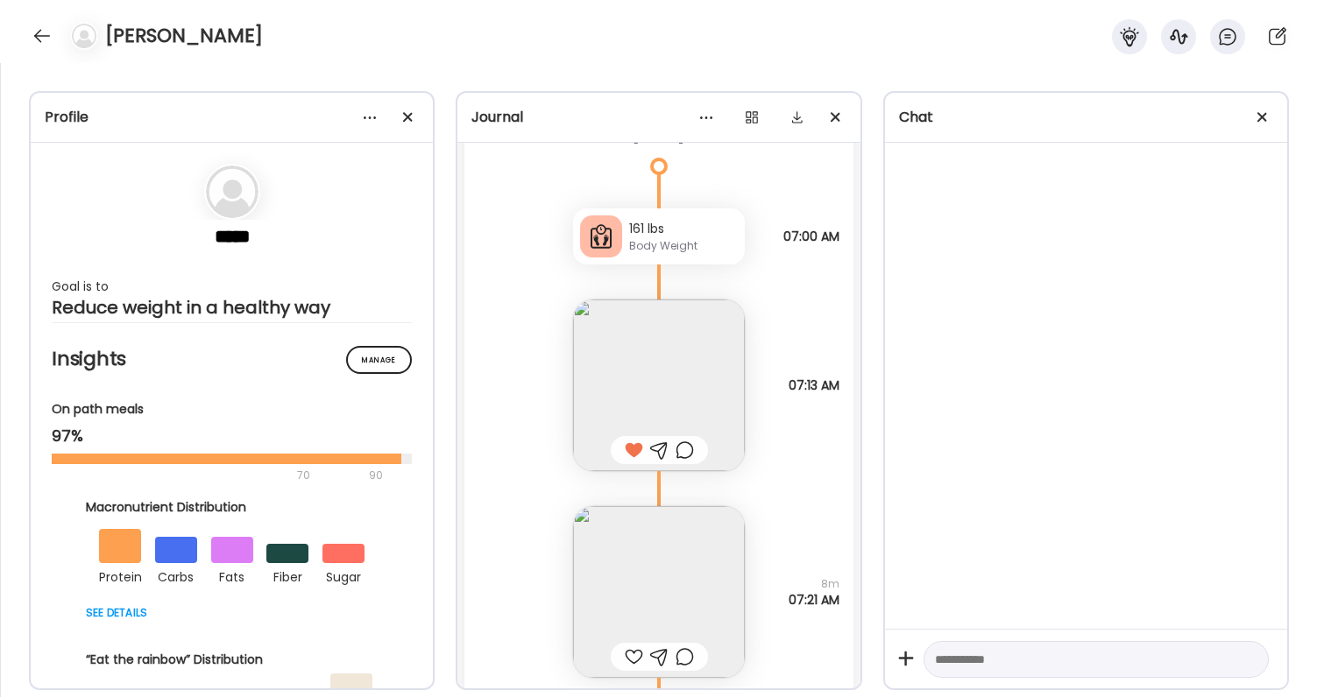
scroll to position [57415, 0]
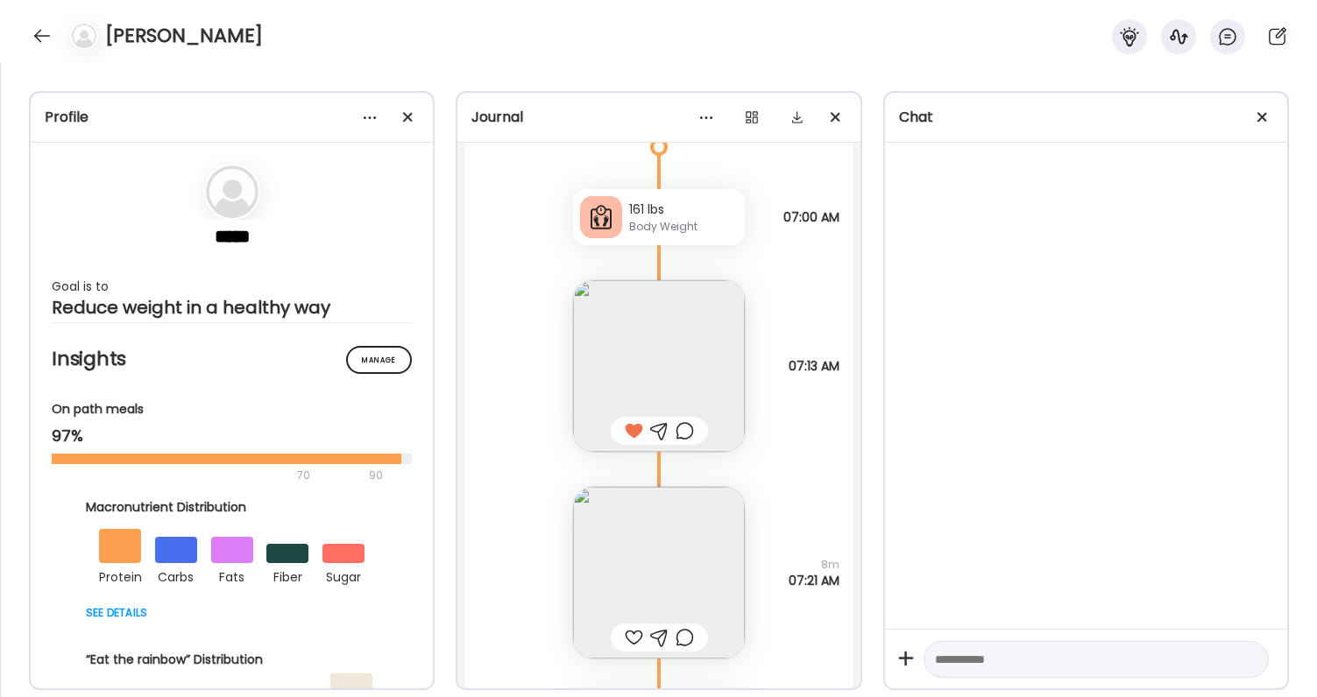
click at [631, 628] on div at bounding box center [634, 637] width 18 height 21
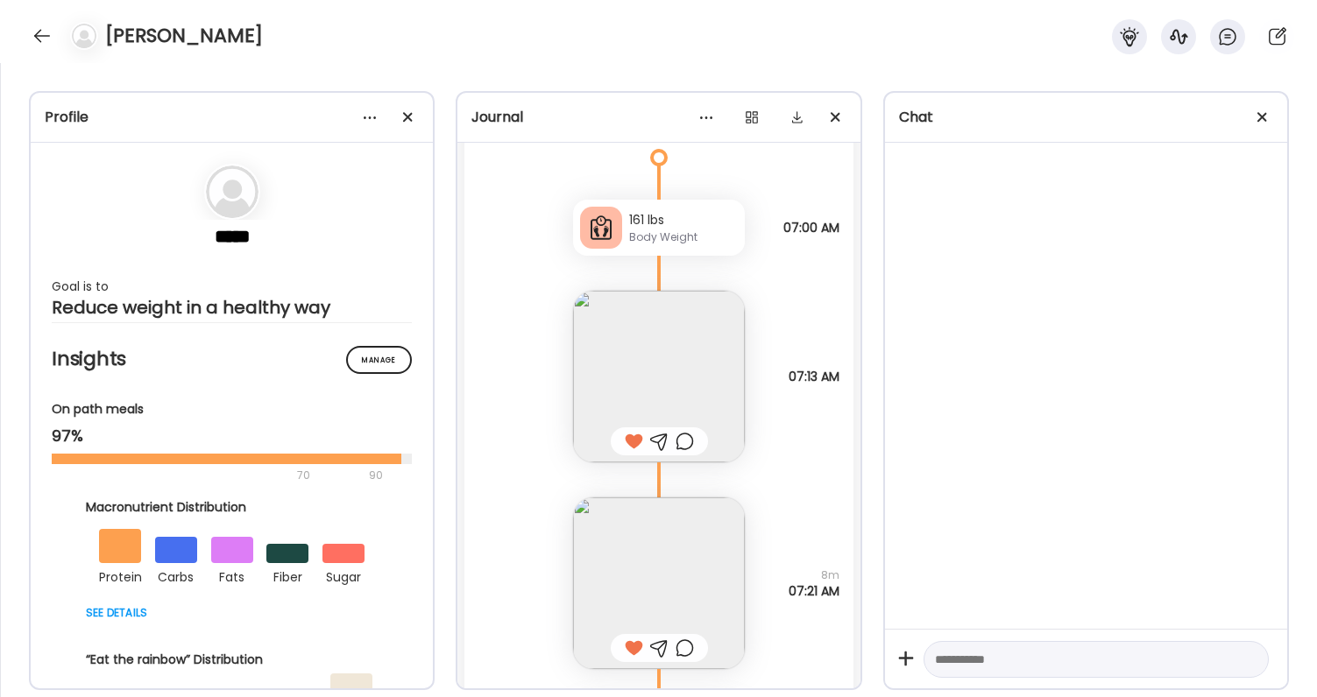
scroll to position [57382, 0]
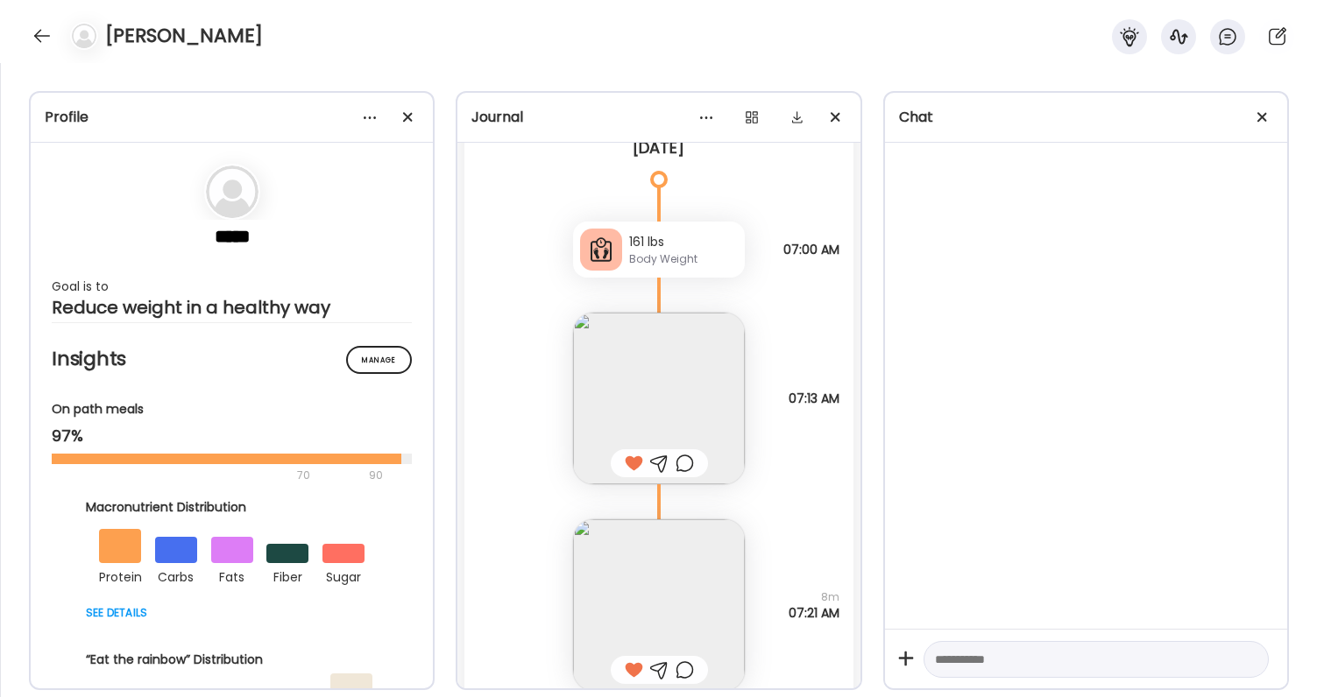
click at [683, 463] on div at bounding box center [685, 463] width 18 height 21
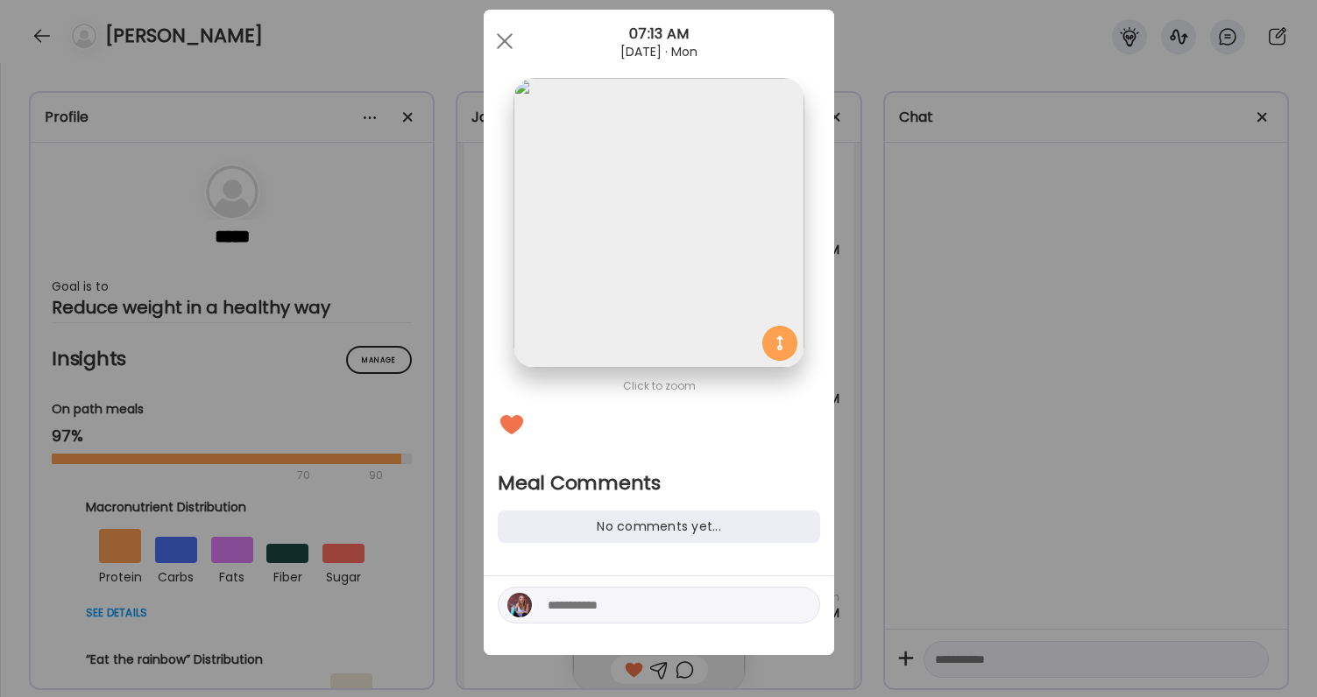
click at [611, 608] on textarea at bounding box center [666, 605] width 237 height 21
type textarea "*"
type textarea "******"
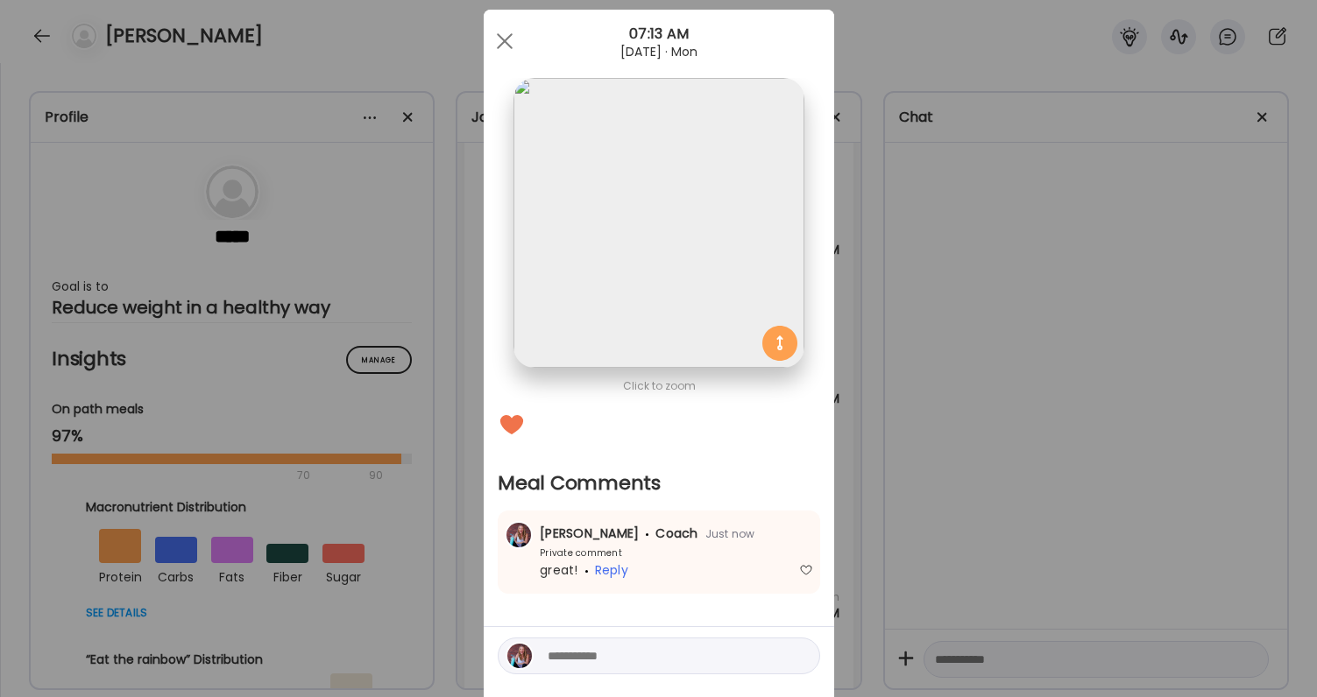
click at [924, 533] on div "Ate Coach Dashboard Wahoo! It’s official Take a moment to set up your Coach Pro…" at bounding box center [658, 348] width 1317 height 697
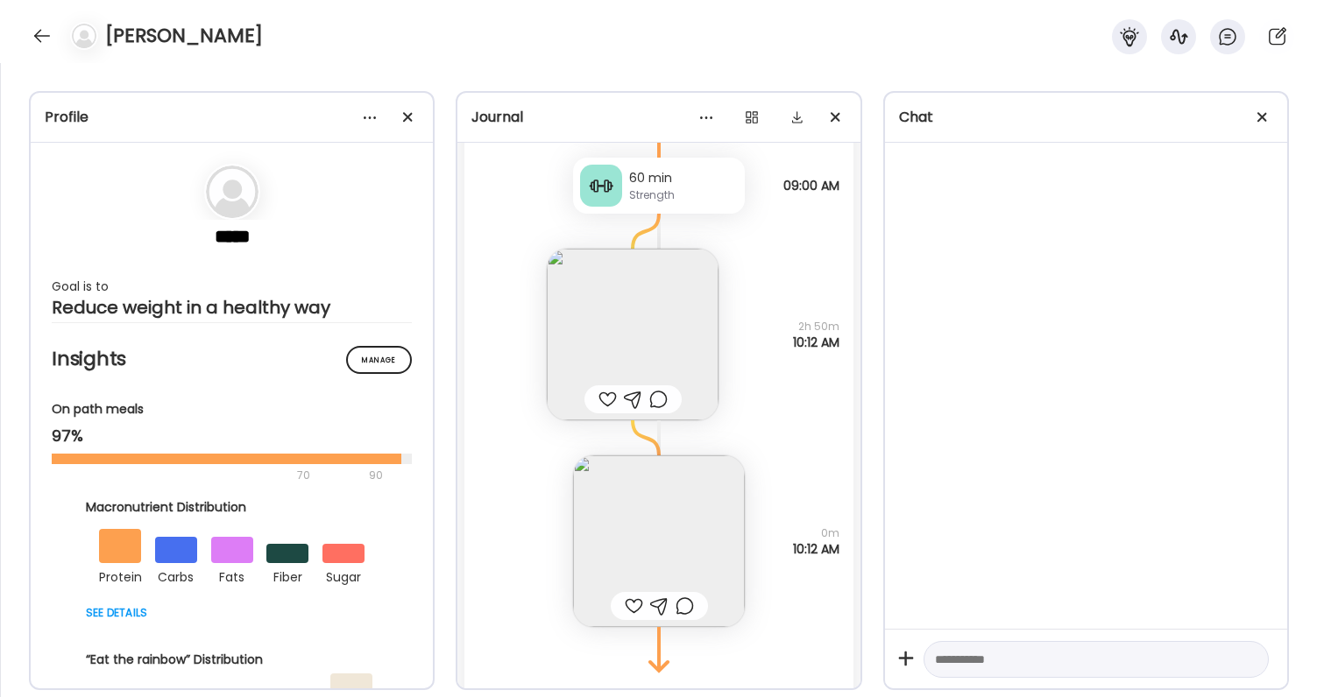
scroll to position [58005, 0]
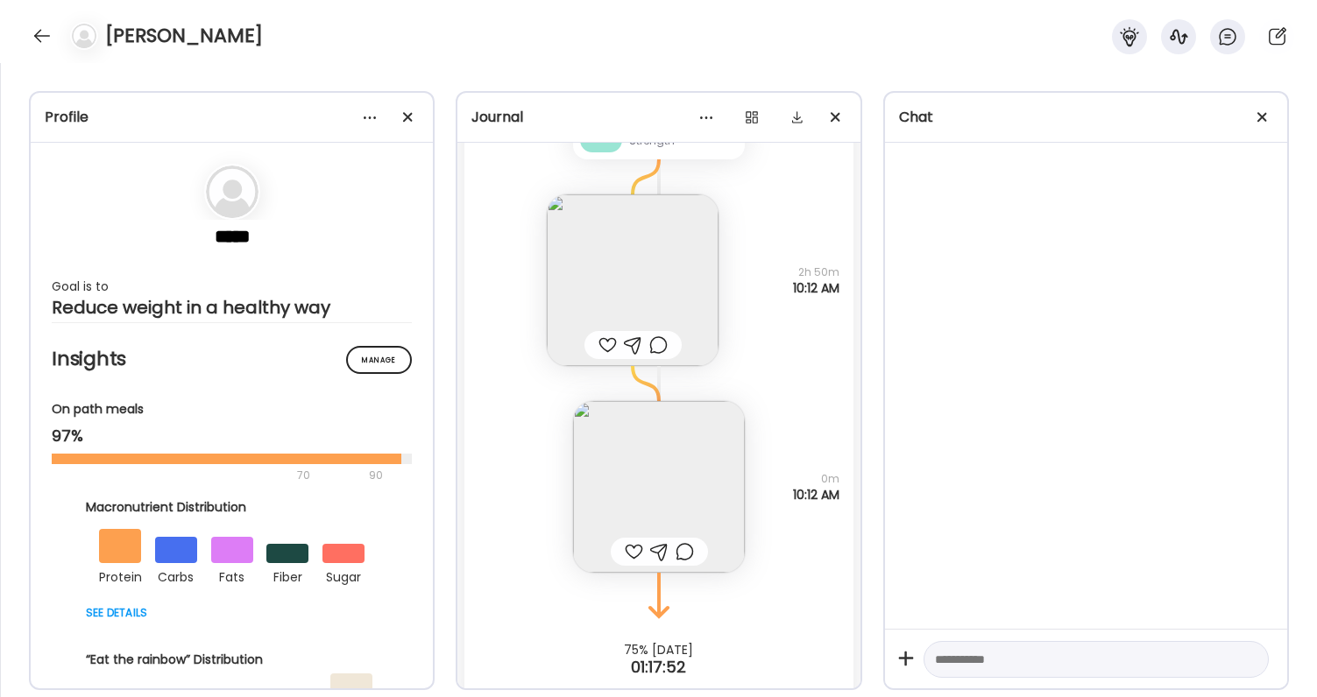
click at [611, 338] on div at bounding box center [607, 345] width 18 height 21
click at [641, 557] on div at bounding box center [634, 551] width 18 height 21
click at [686, 557] on div at bounding box center [685, 551] width 18 height 21
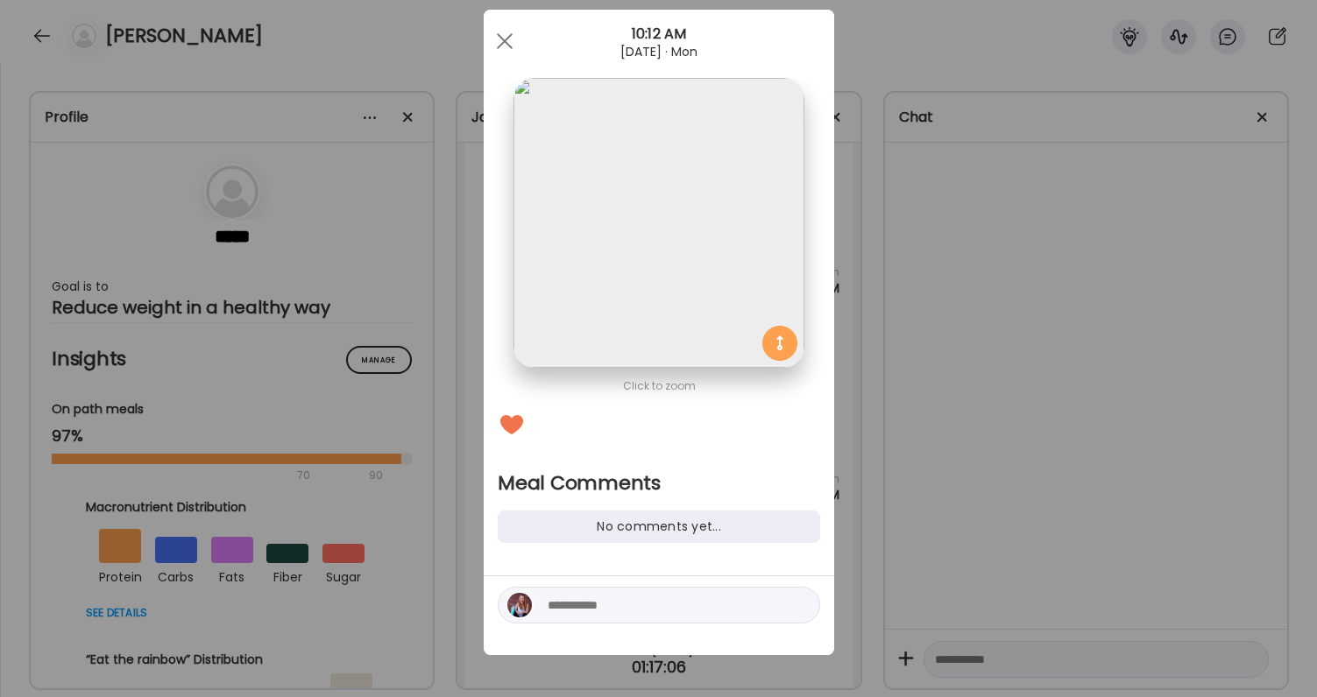
click at [666, 614] on textarea at bounding box center [666, 605] width 237 height 21
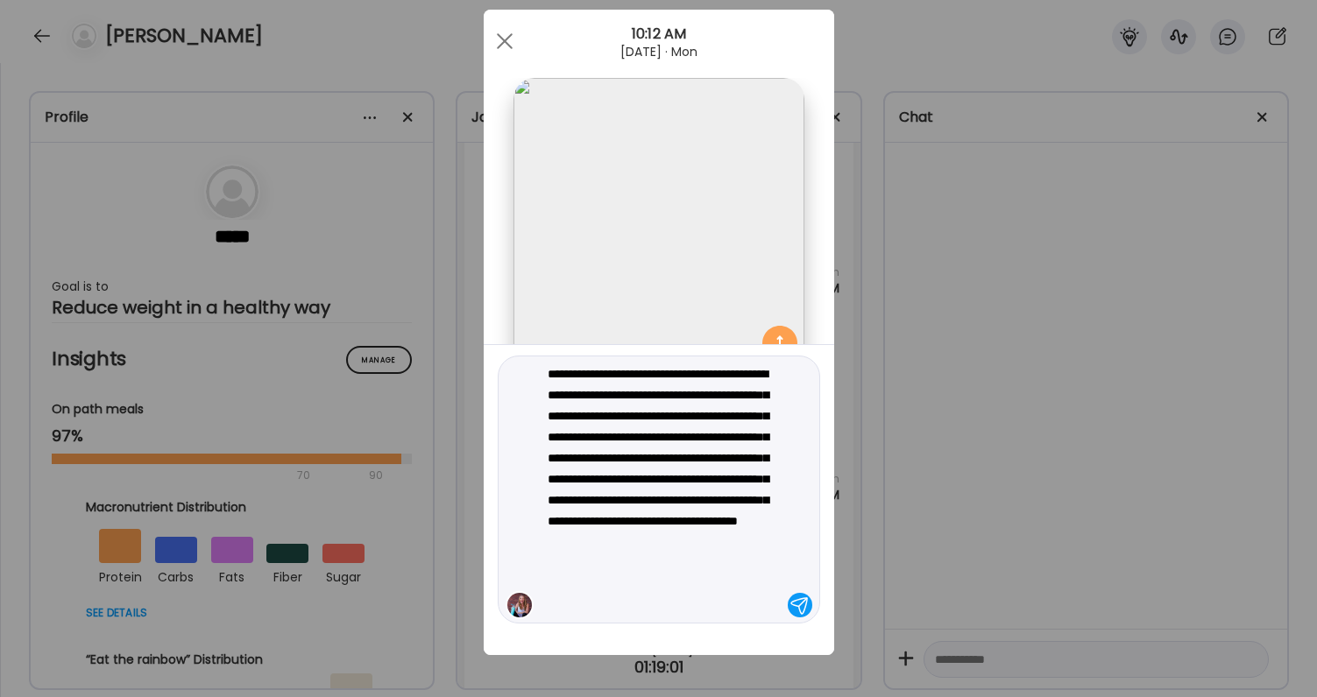
click at [704, 521] on textarea "**********" at bounding box center [666, 490] width 237 height 252
click at [738, 458] on textarea "**********" at bounding box center [666, 490] width 237 height 252
click at [690, 510] on textarea "**********" at bounding box center [666, 490] width 237 height 252
click at [661, 481] on textarea "**********" at bounding box center [666, 490] width 237 height 252
click at [772, 483] on textarea "**********" at bounding box center [666, 490] width 237 height 252
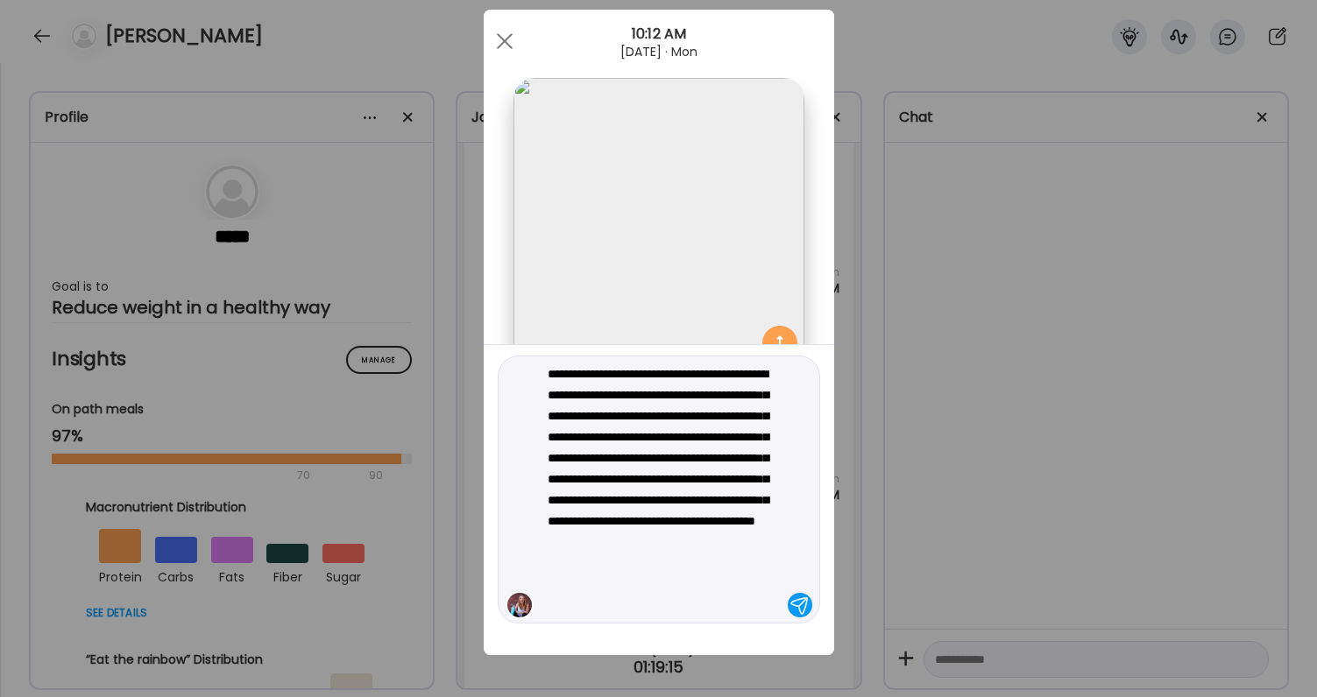
type textarea "**********"
click at [704, 596] on textarea "**********" at bounding box center [666, 490] width 237 height 252
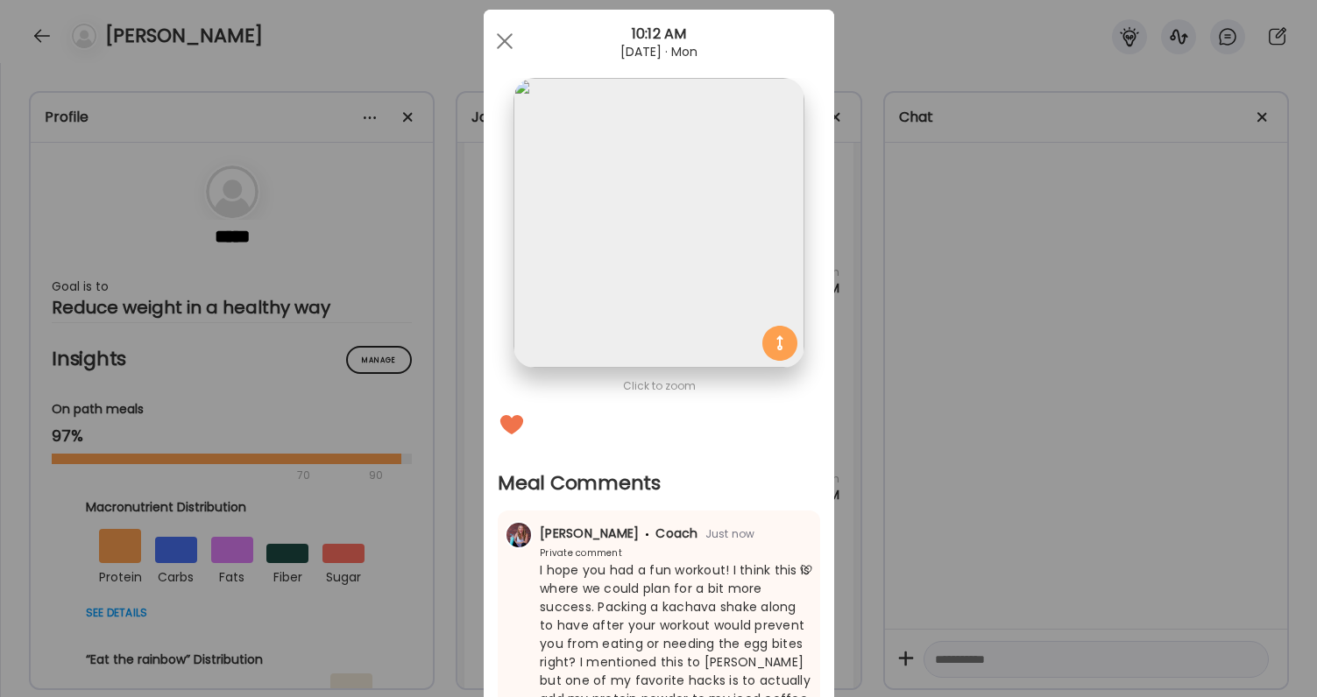
click at [925, 555] on div "Ate Coach Dashboard Wahoo! It’s official Take a moment to set up your Coach Pro…" at bounding box center [658, 348] width 1317 height 697
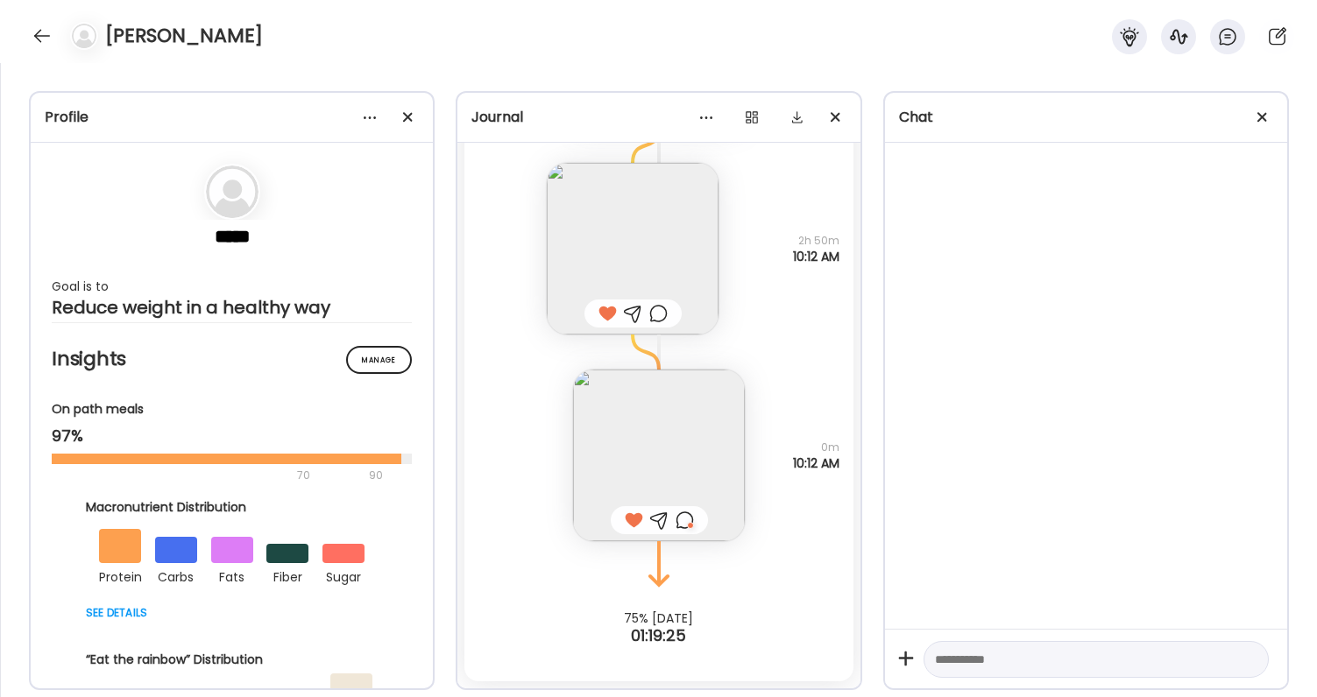
scroll to position [58037, 0]
